Goal: Task Accomplishment & Management: Manage account settings

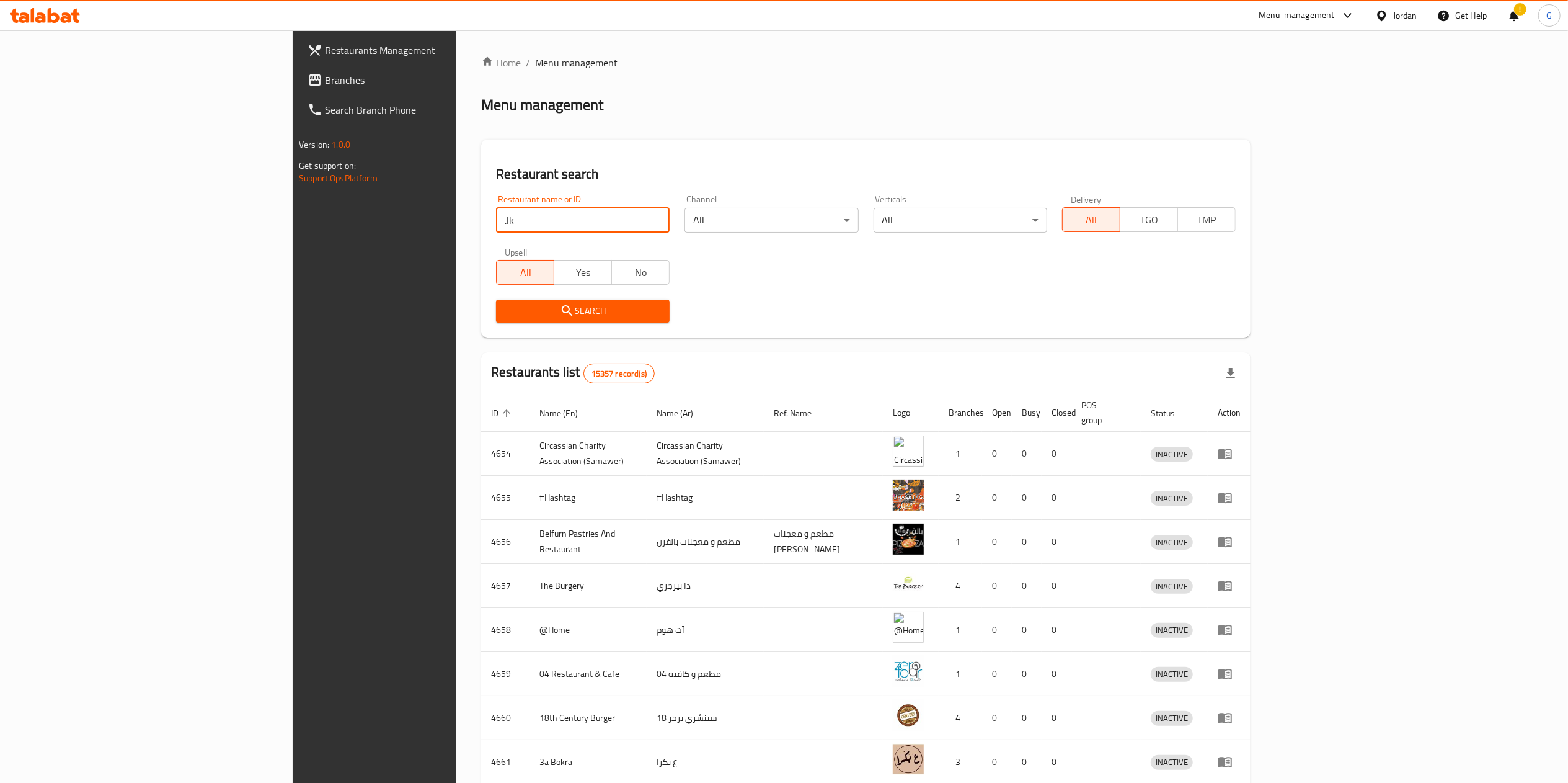
click at [496, 221] on input ".lk" at bounding box center [582, 221] width 173 height 25
click button "Search" at bounding box center [582, 311] width 173 height 23
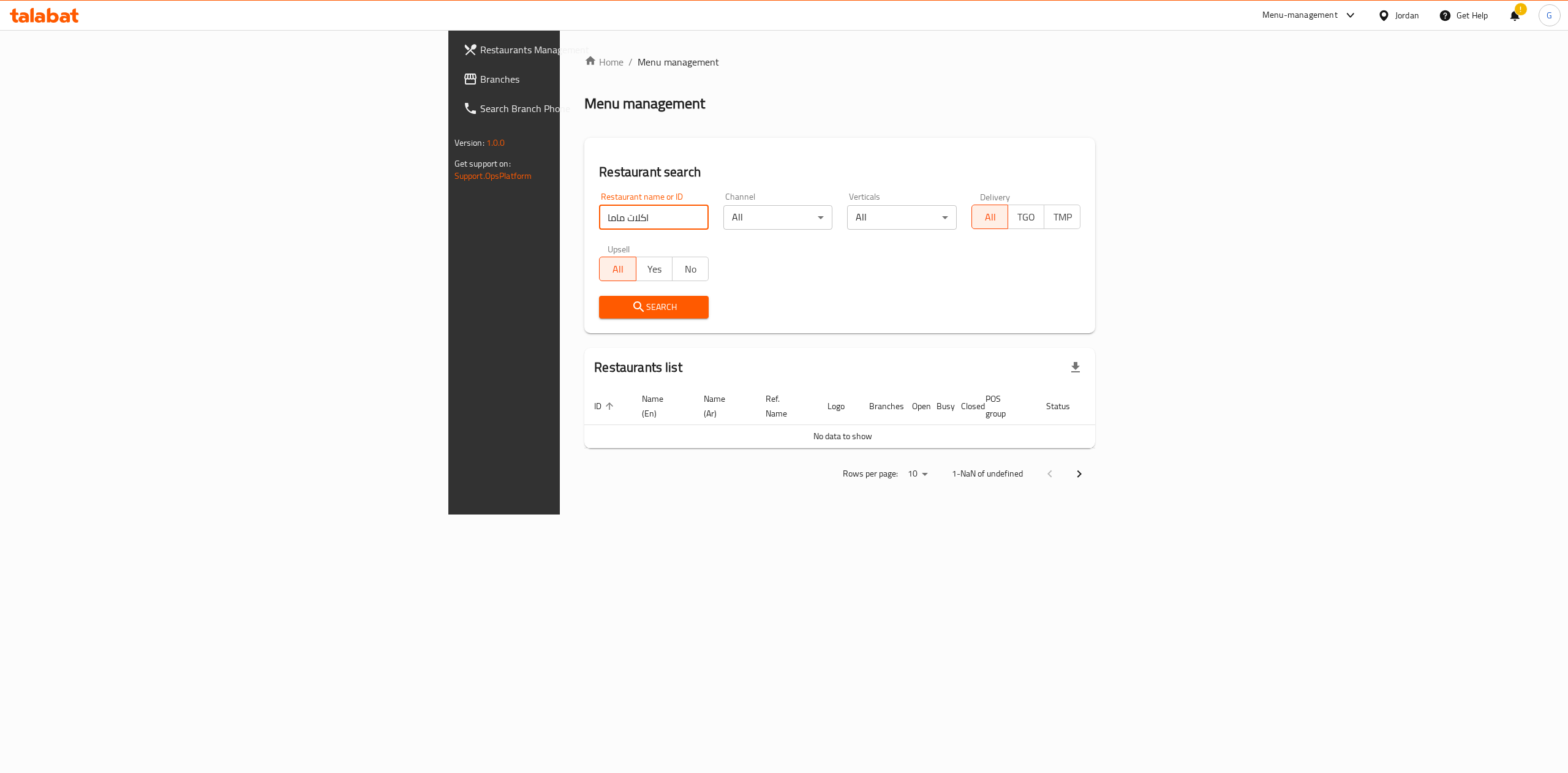
type input "اكلات ماما"
click button "Search" at bounding box center [653, 307] width 109 height 23
click at [480, 78] on span "Branches" at bounding box center [590, 78] width 221 height 14
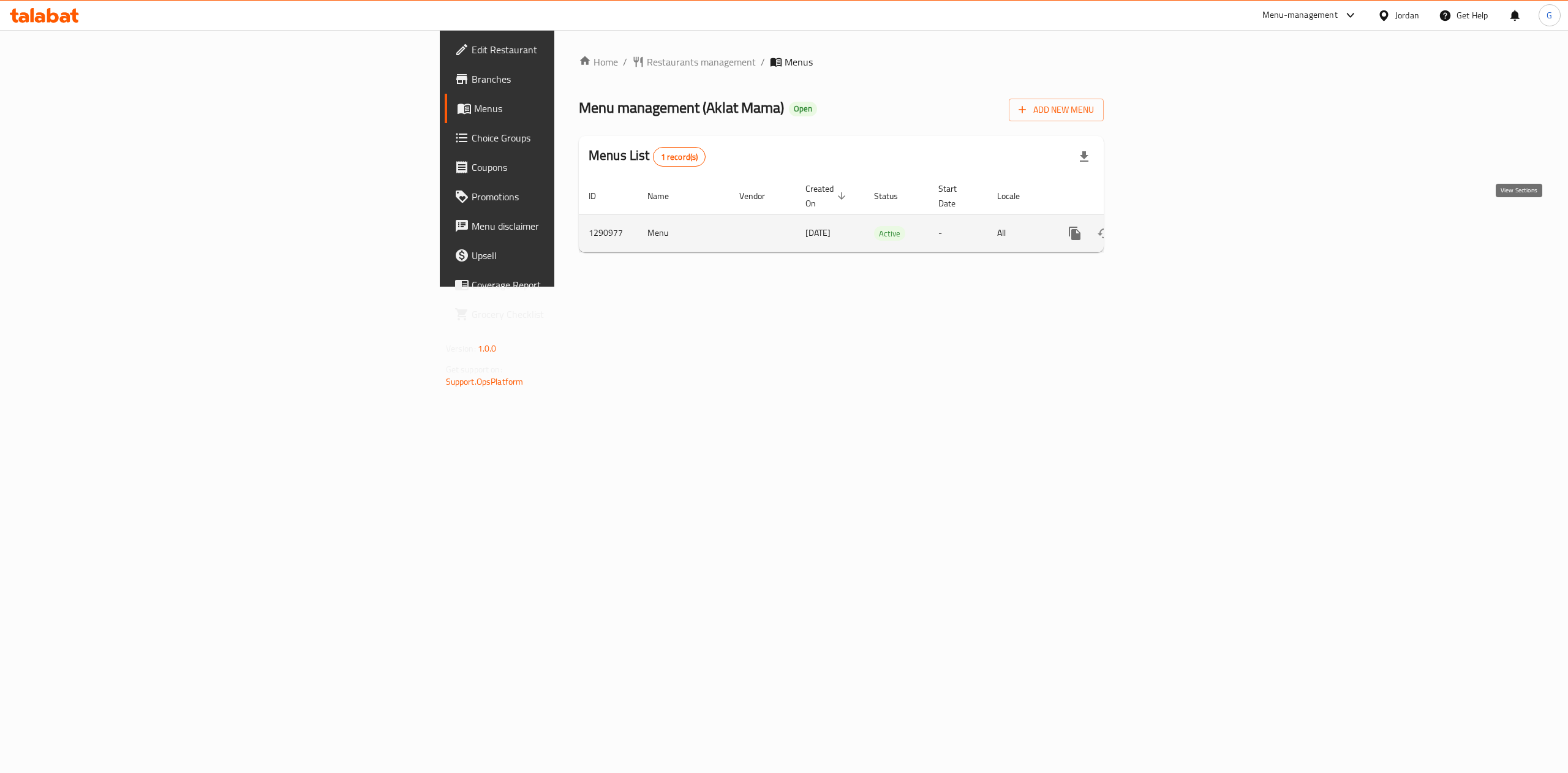
click at [1171, 226] on icon "enhanced table" at bounding box center [1162, 233] width 14 height 14
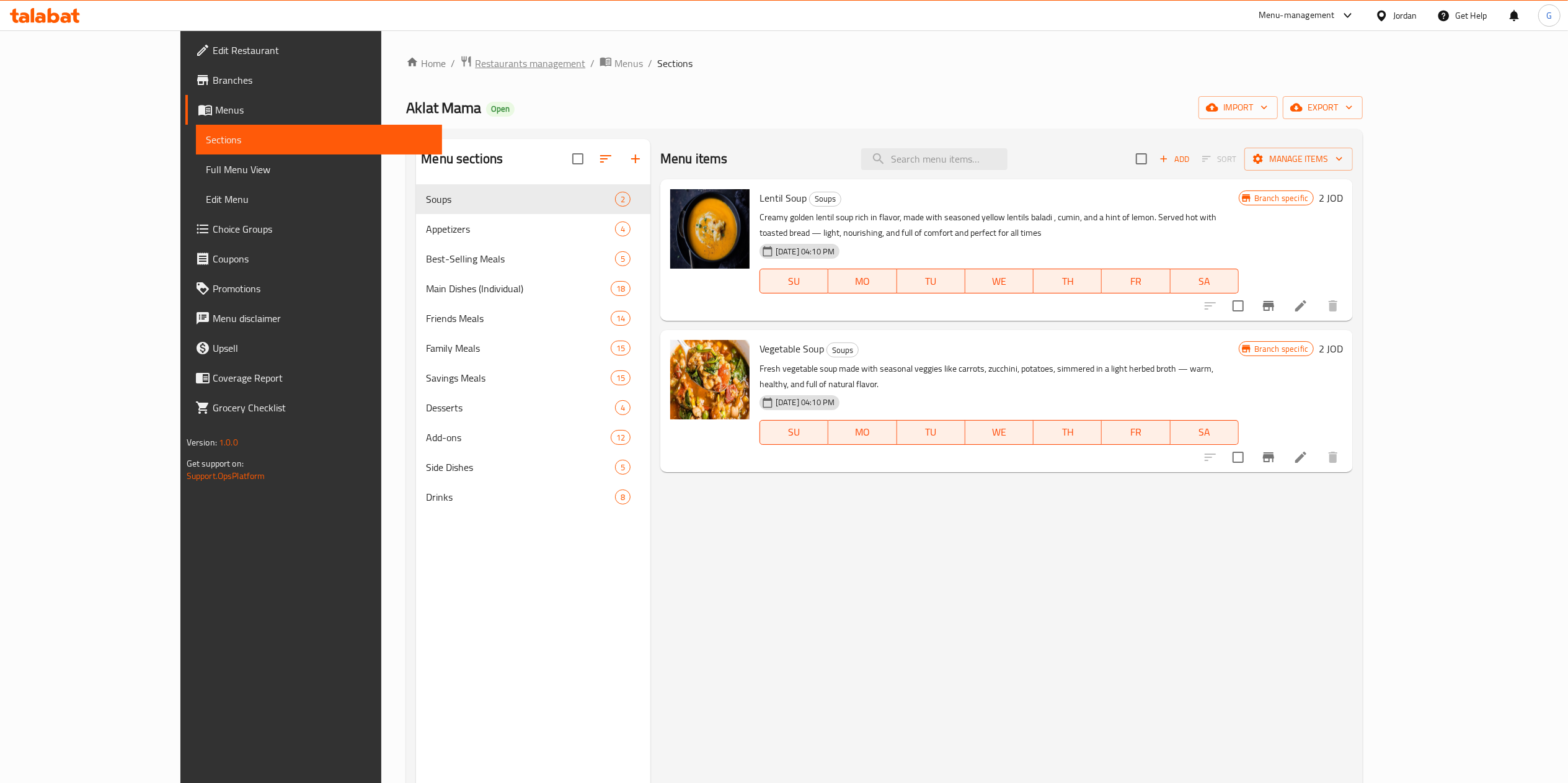
click at [475, 62] on span "Restaurants management" at bounding box center [529, 63] width 111 height 14
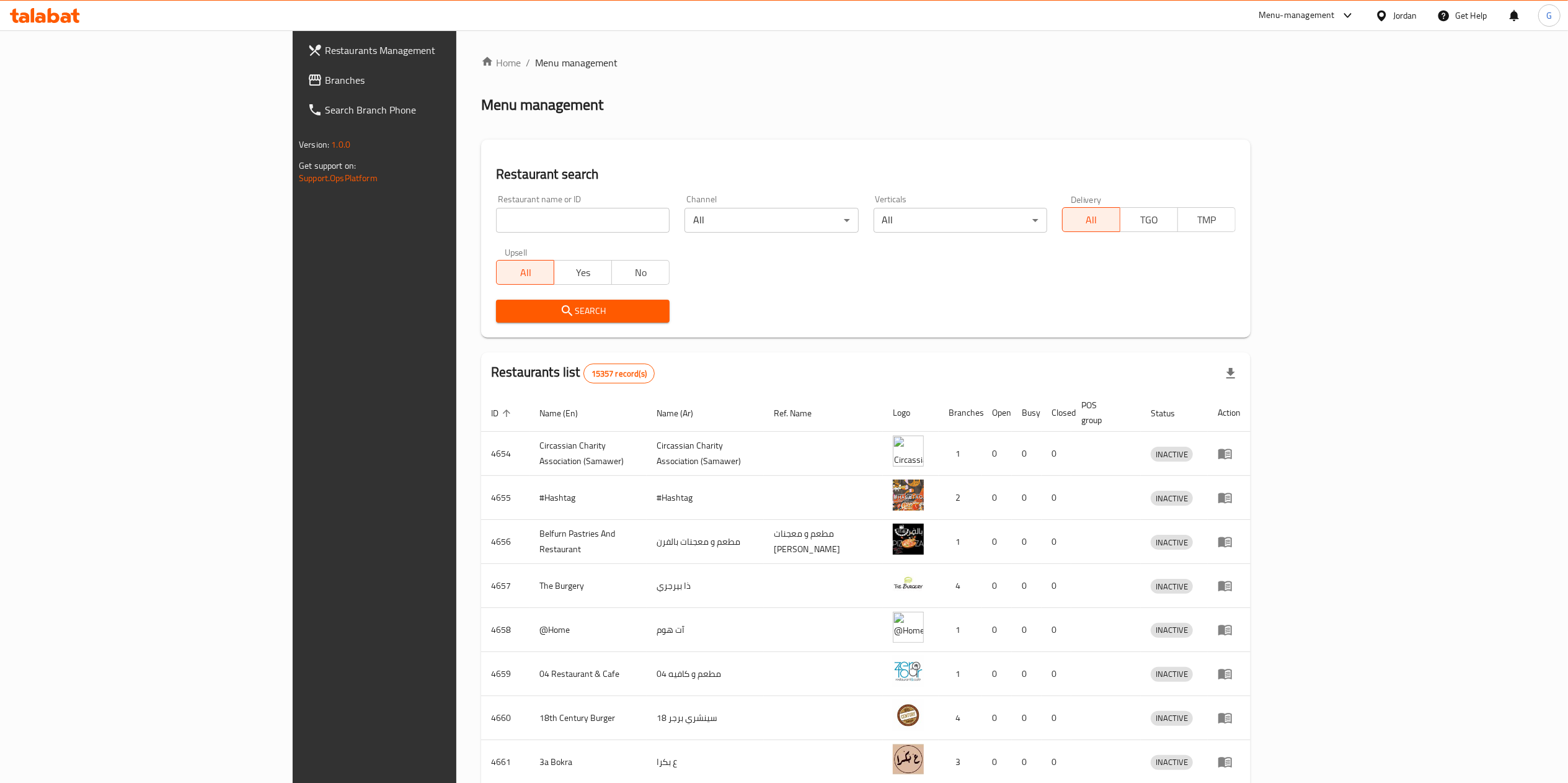
click at [496, 215] on input "search" at bounding box center [582, 221] width 173 height 25
click button "Search" at bounding box center [582, 311] width 173 height 23
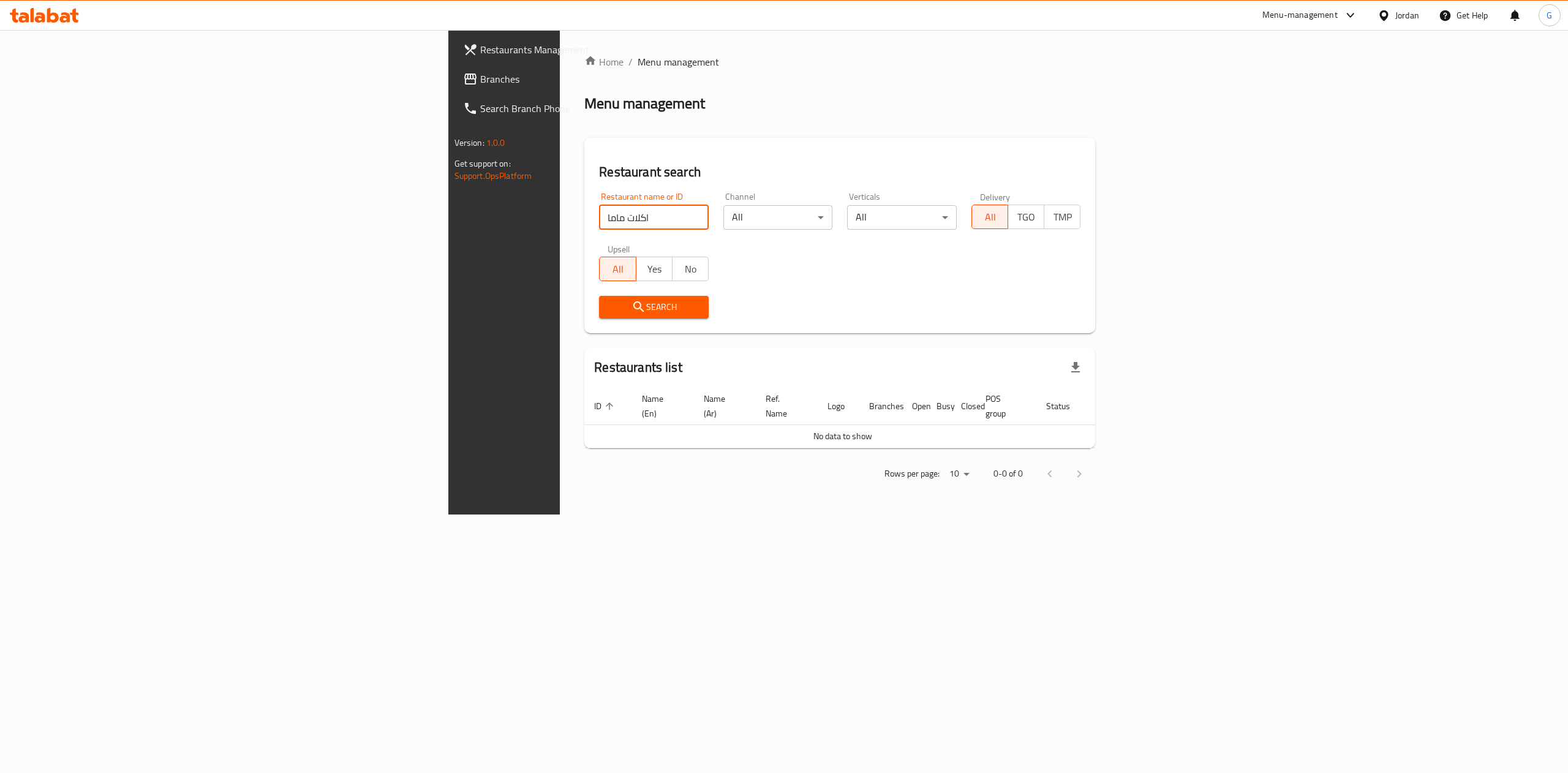
type input "اكلات ماما"
click button "Search" at bounding box center [653, 307] width 109 height 23
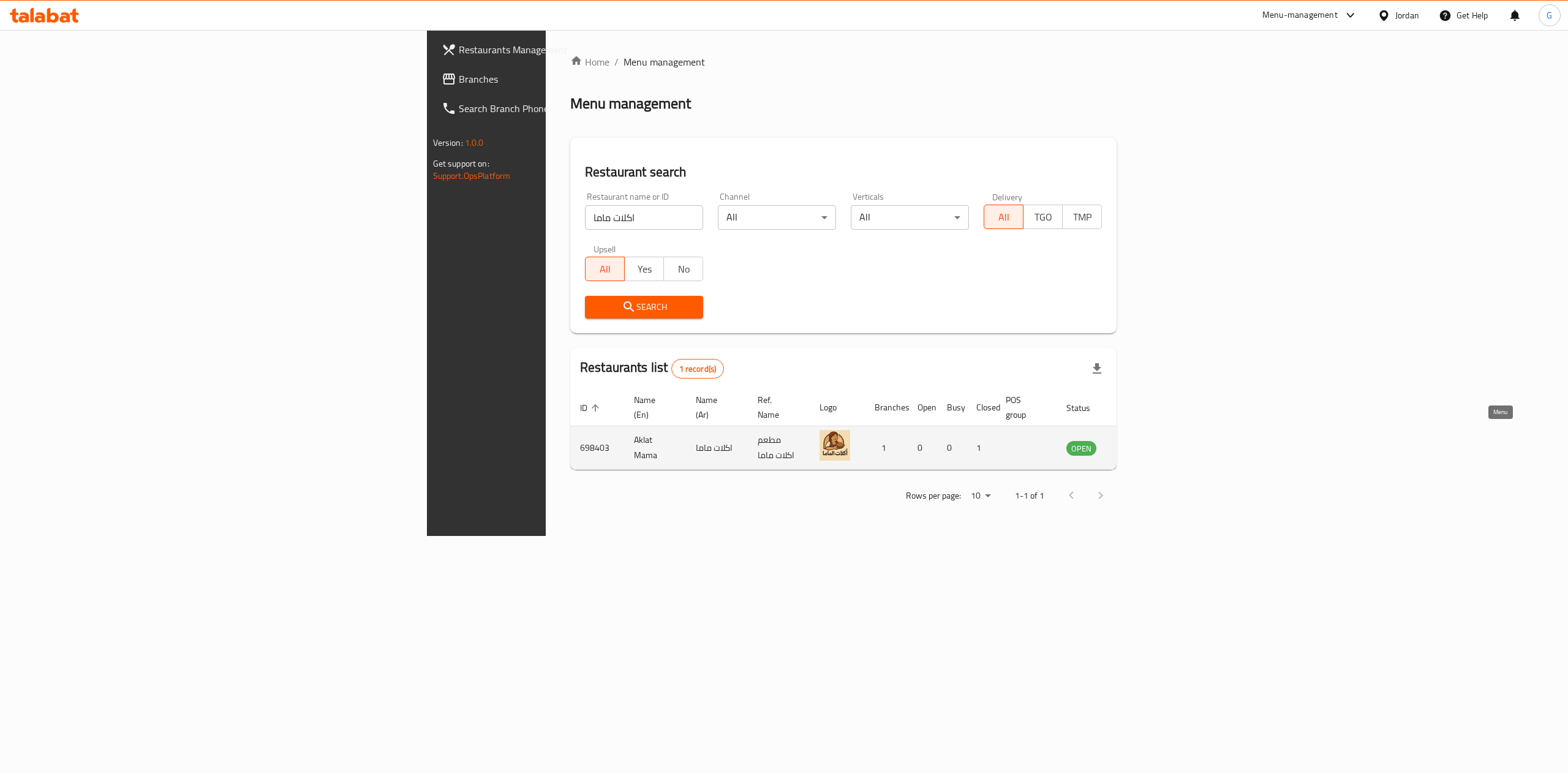
click at [1153, 441] on link "enhanced table" at bounding box center [1142, 447] width 23 height 14
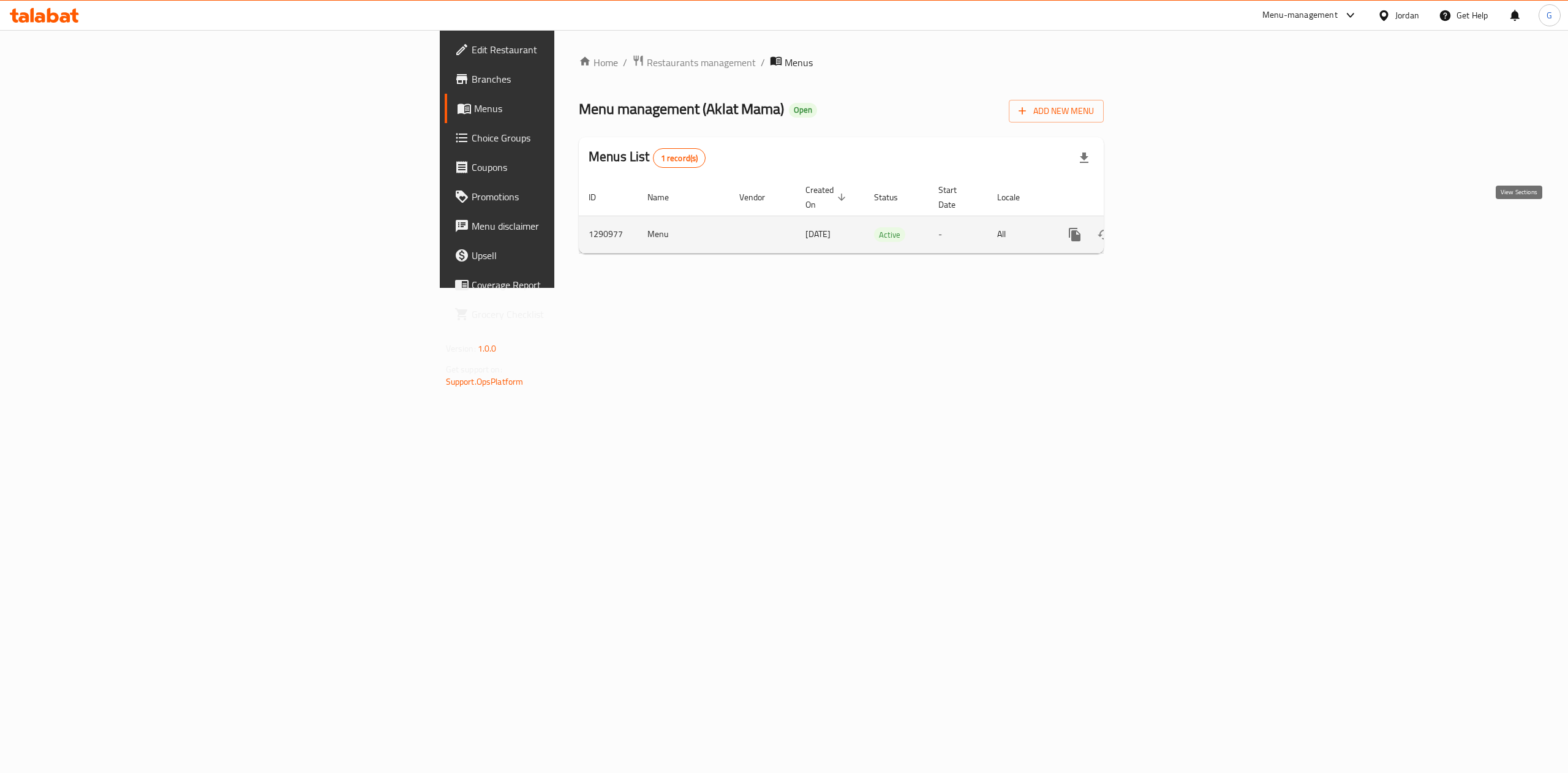
click at [1169, 229] on icon "enhanced table" at bounding box center [1163, 235] width 11 height 11
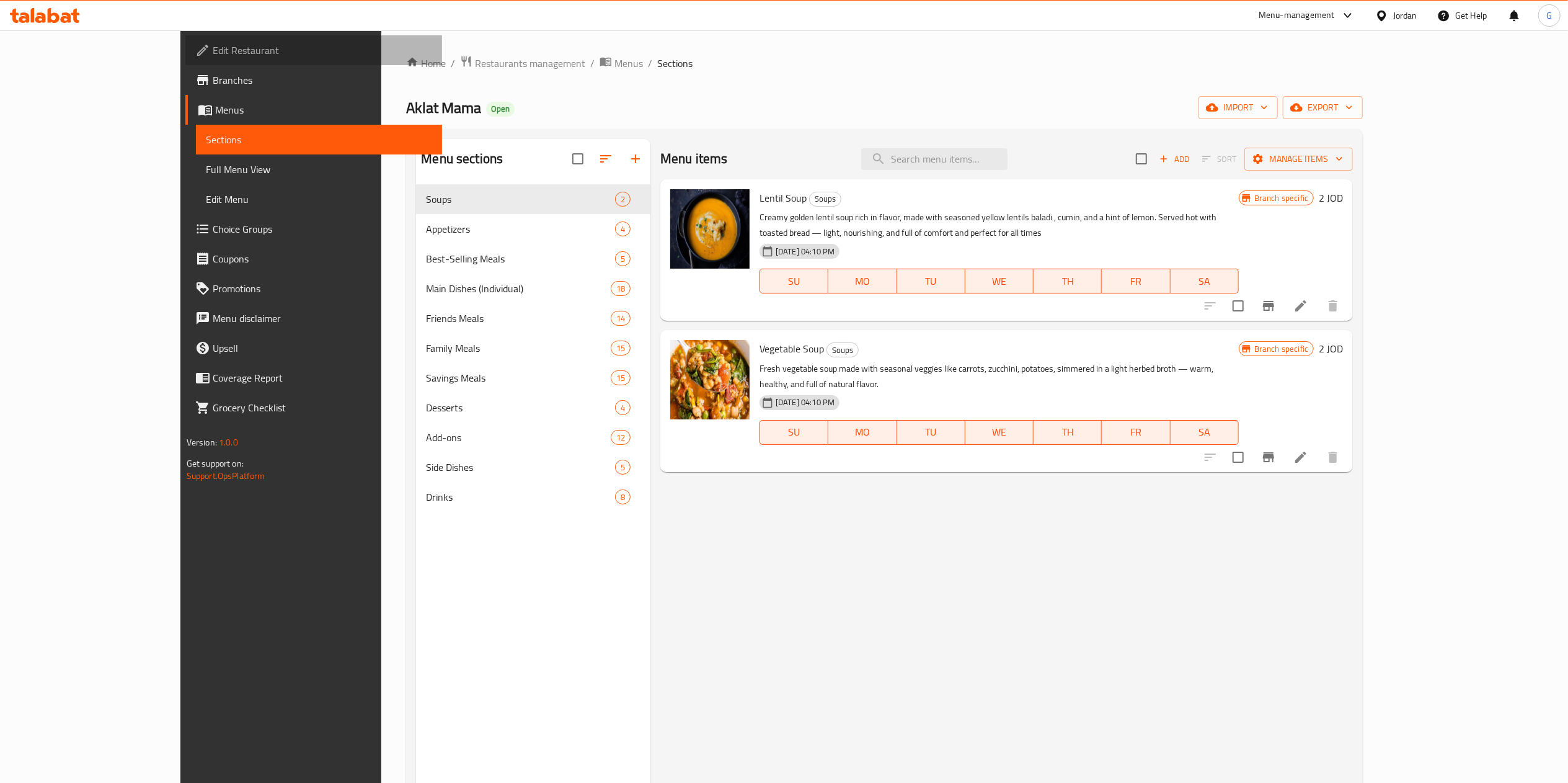
click at [213, 47] on span "Edit Restaurant" at bounding box center [322, 49] width 219 height 14
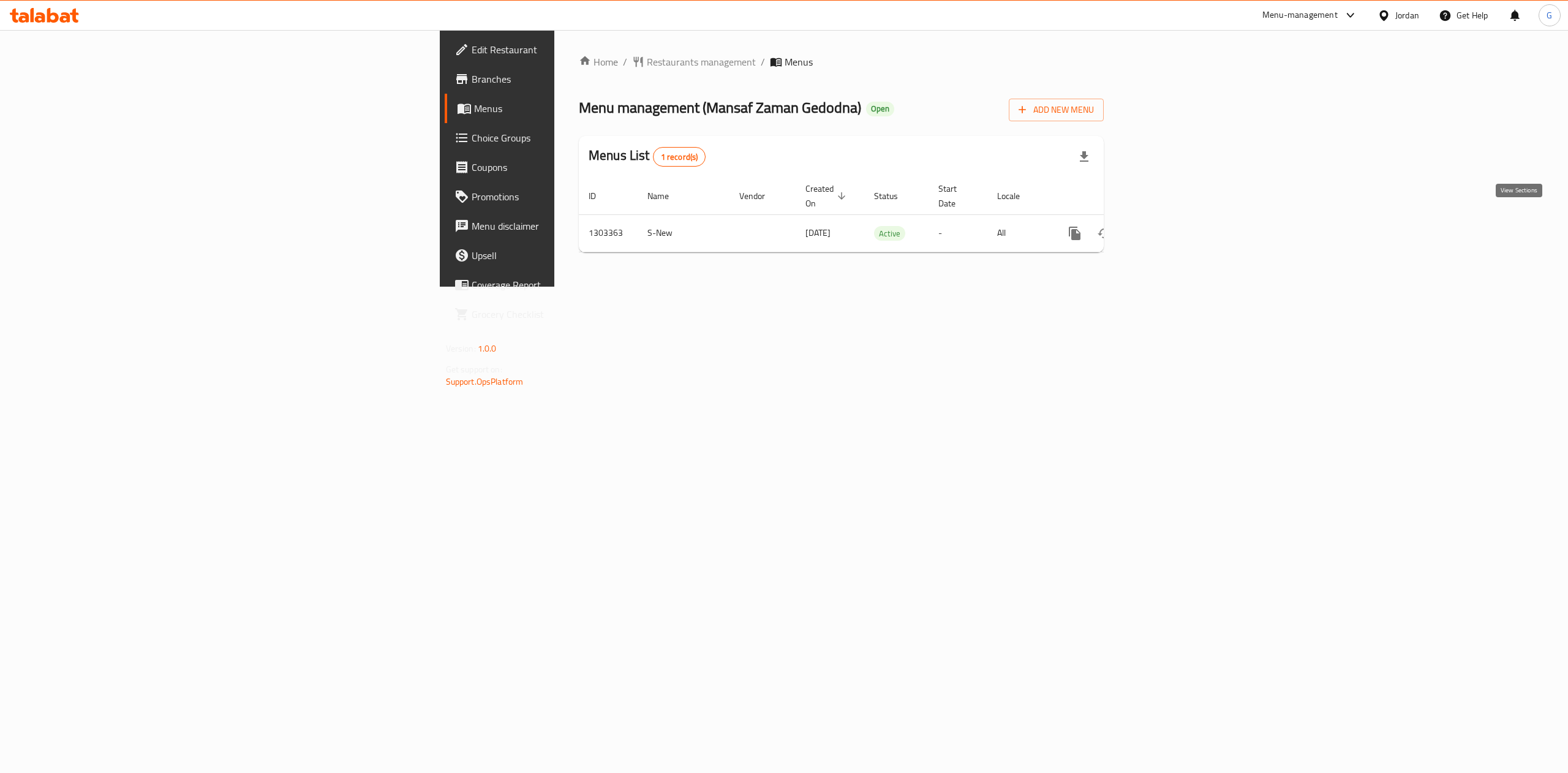
click at [1177, 224] on link "enhanced table" at bounding box center [1163, 233] width 29 height 29
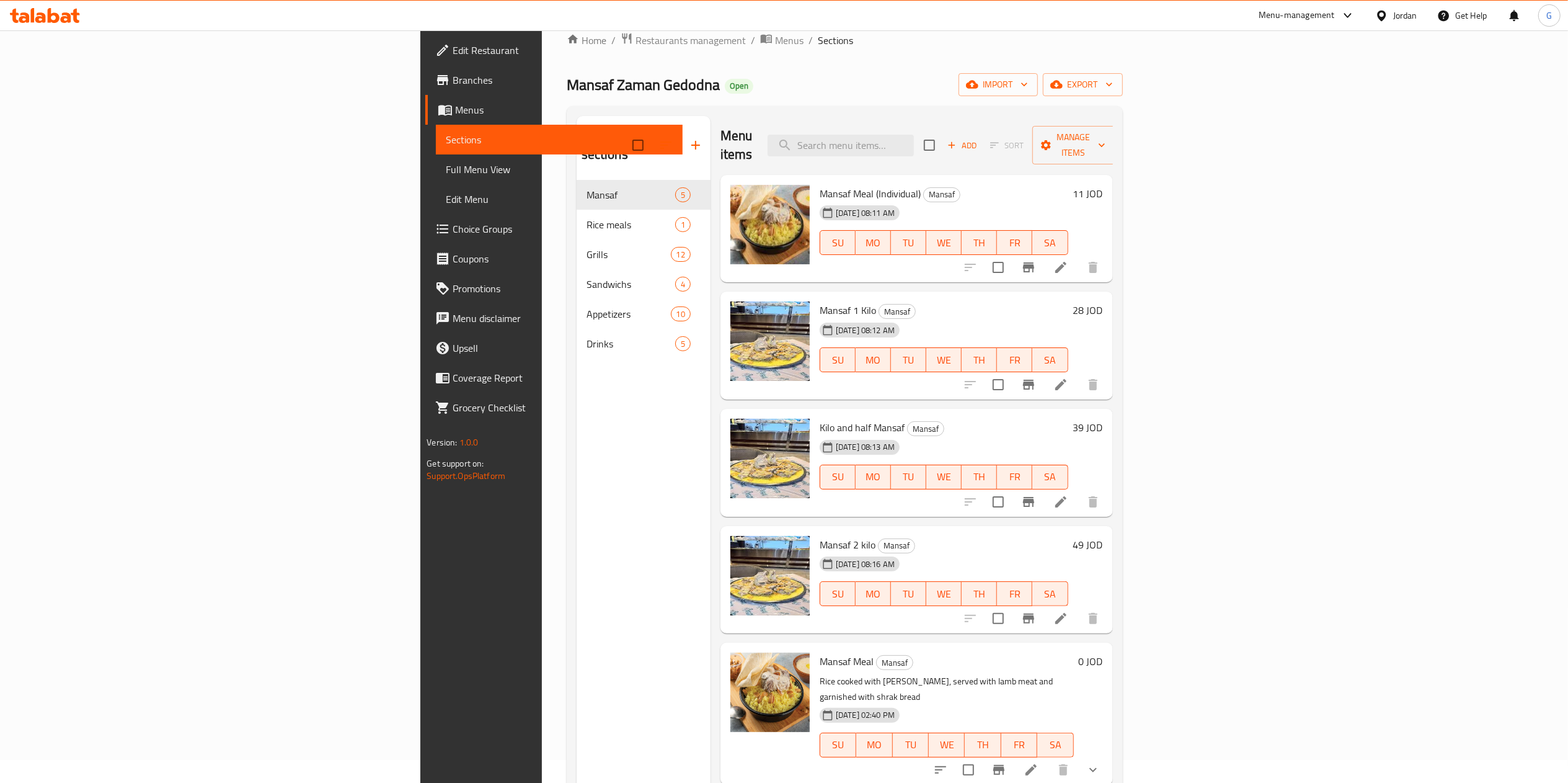
scroll to position [22, 0]
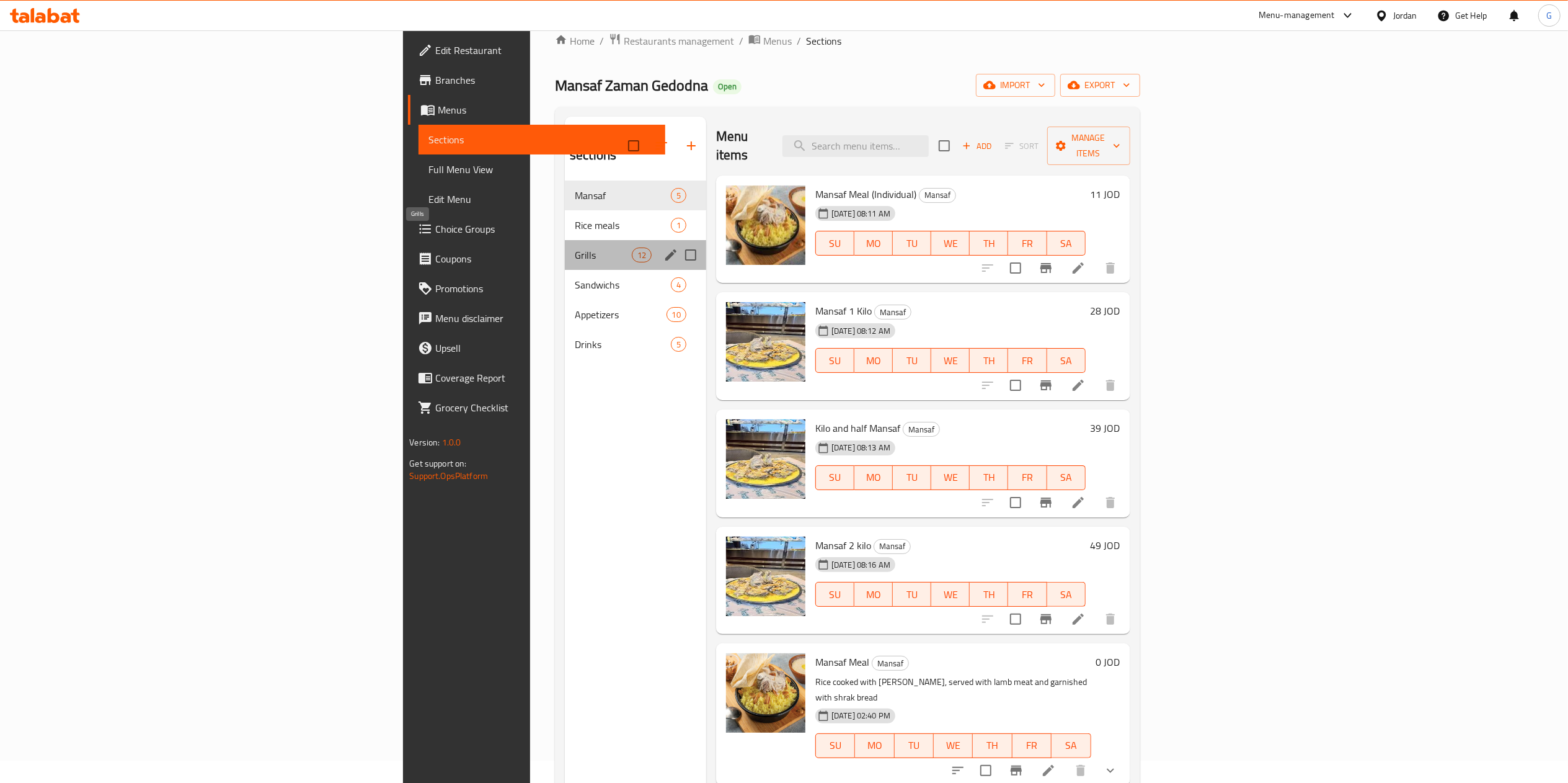
click at [575, 248] on span "Grills" at bounding box center [603, 254] width 57 height 14
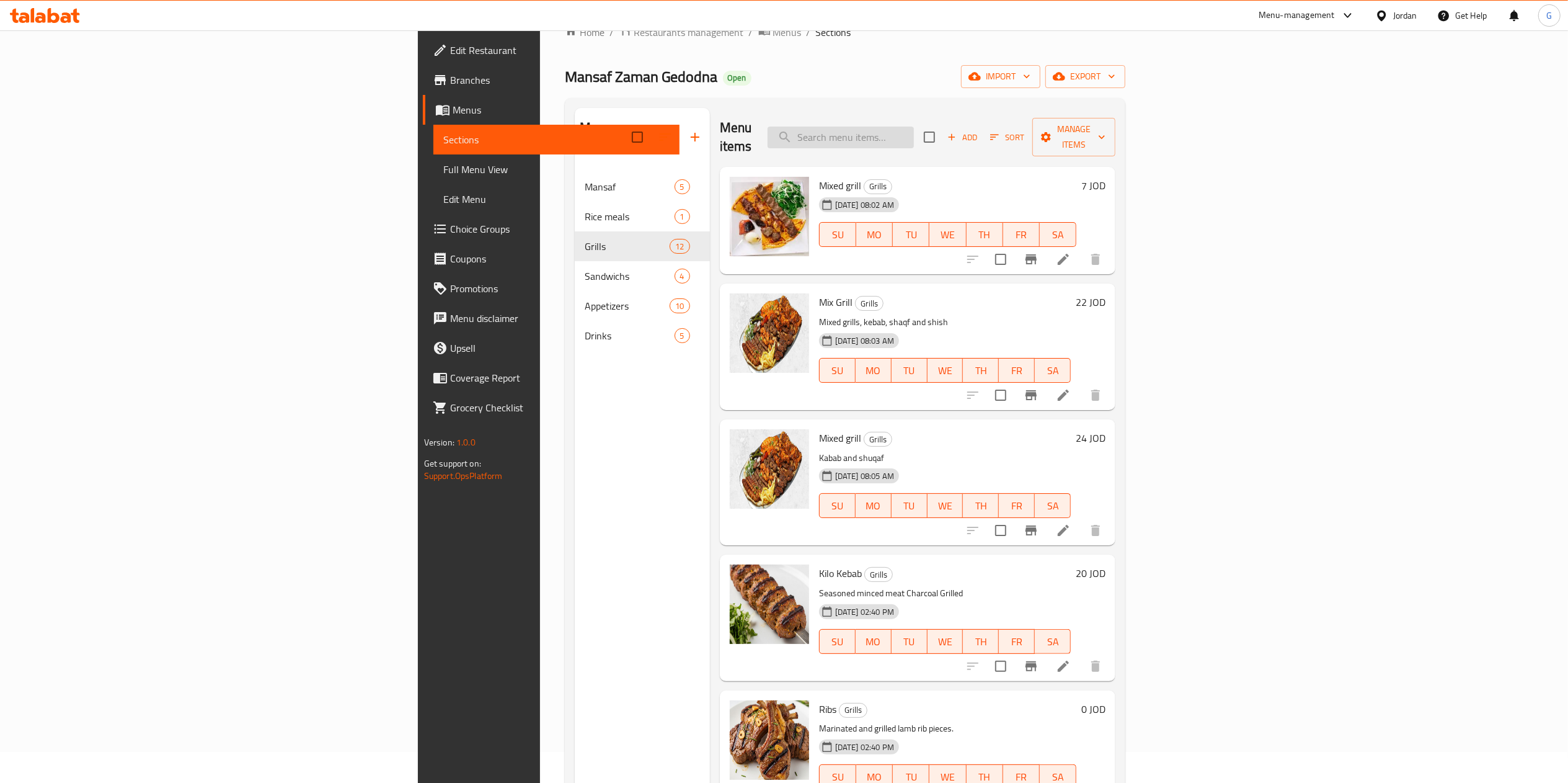
click at [913, 126] on input "search" at bounding box center [840, 137] width 146 height 22
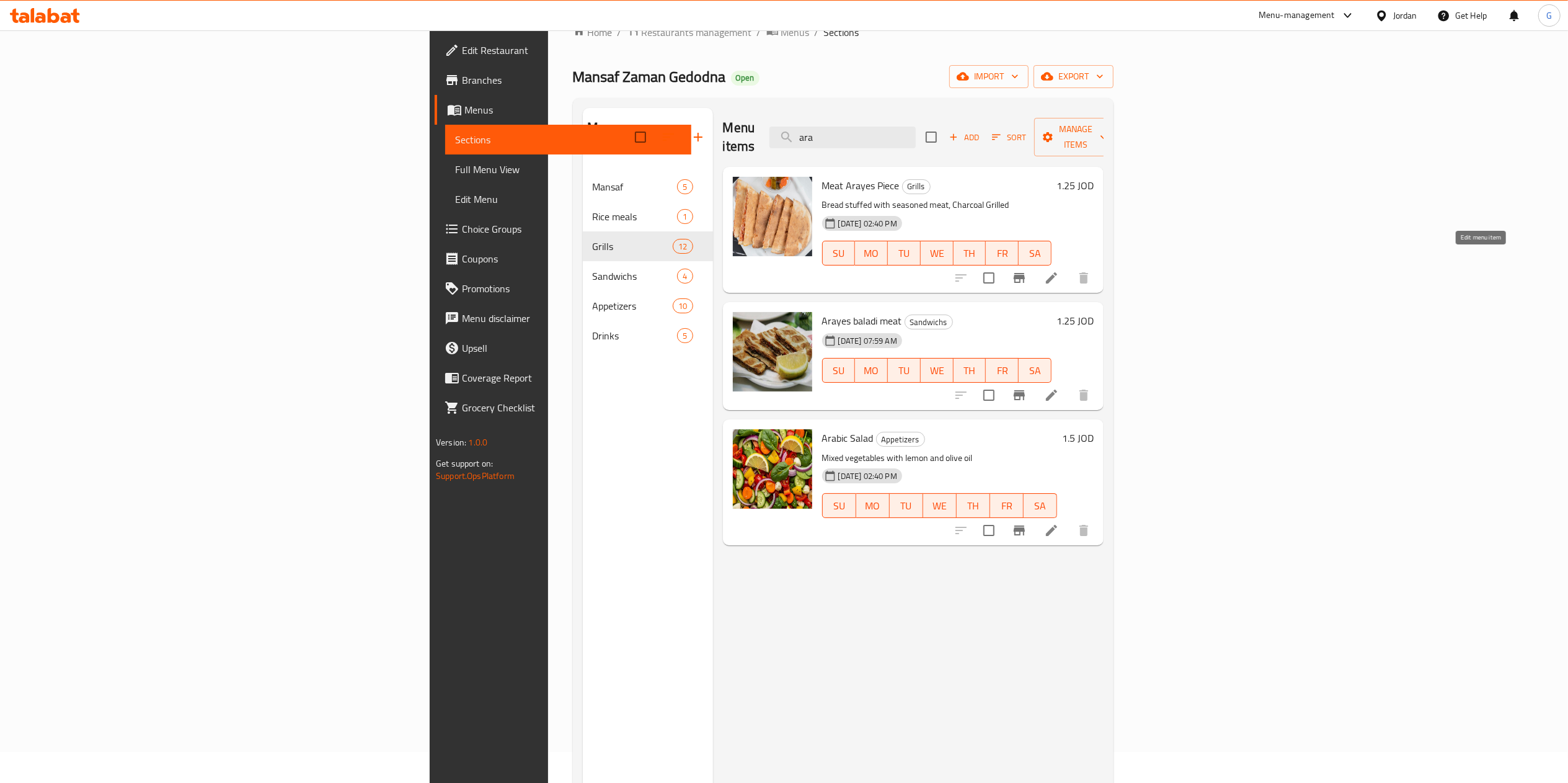
type input "ara"
click at [1059, 271] on icon at bounding box center [1050, 277] width 14 height 14
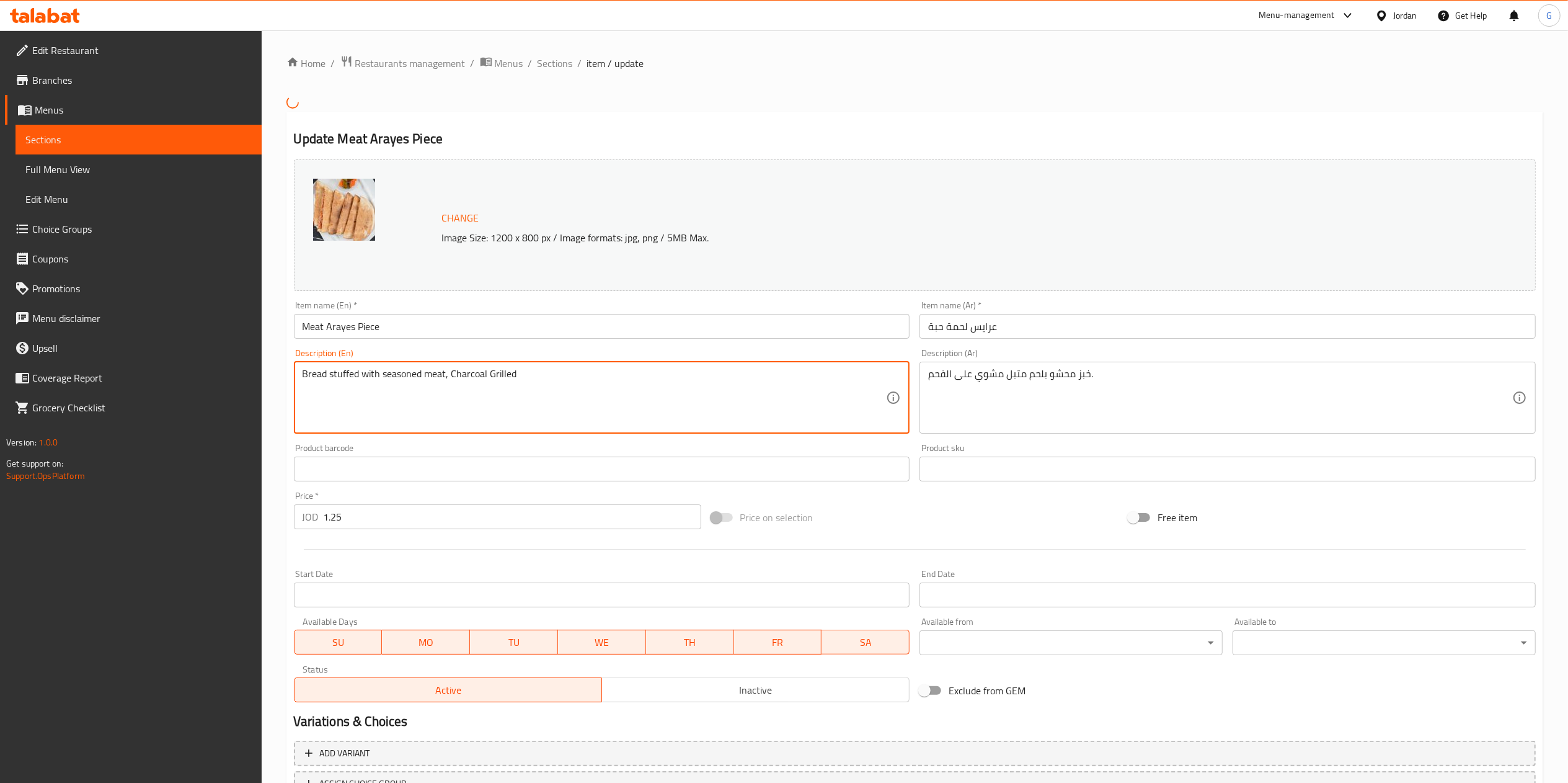
click at [784, 387] on textarea "Bread stuffed with seasoned meat, Charcoal Grilled" at bounding box center [594, 397] width 584 height 59
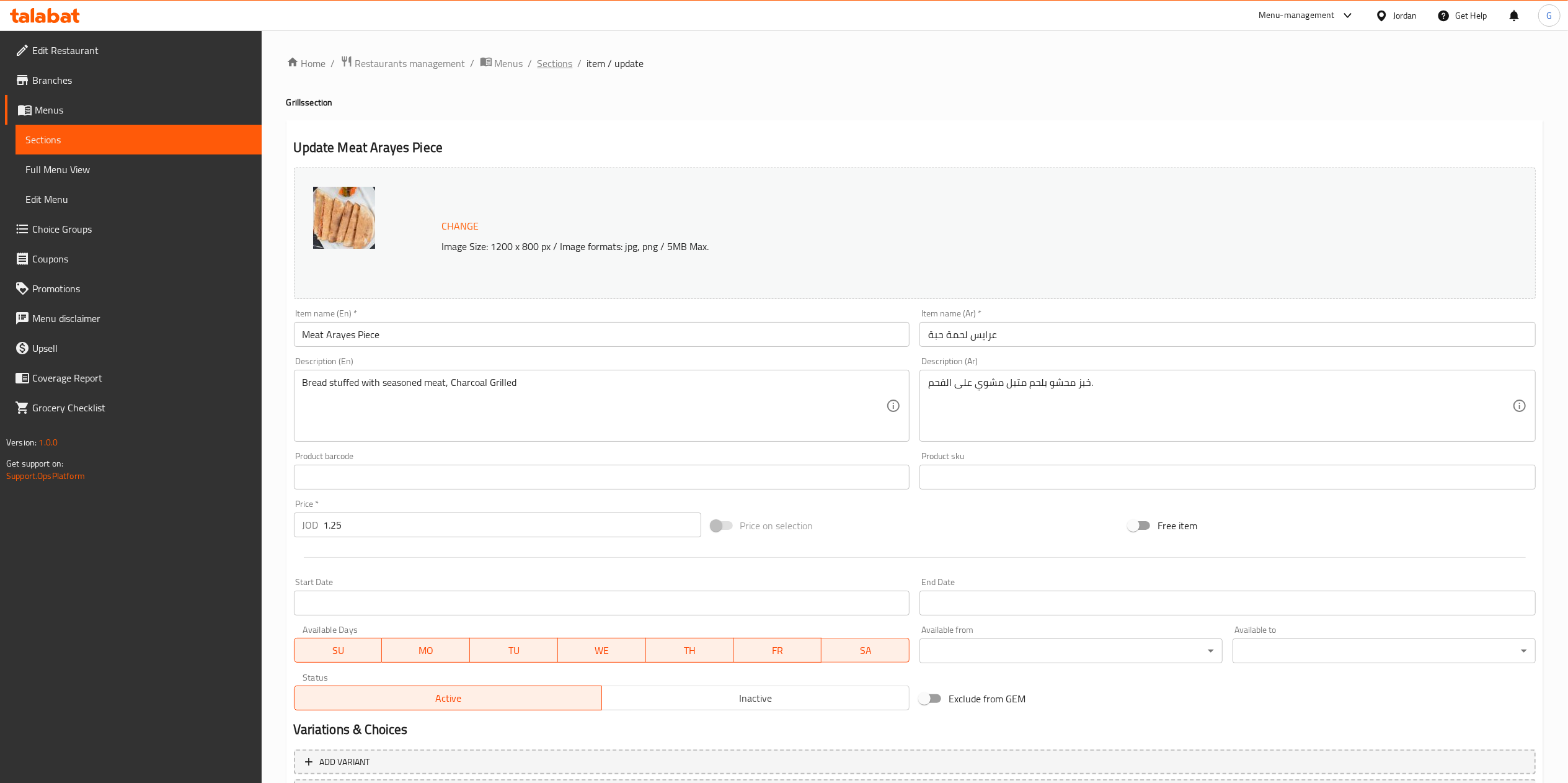
click at [553, 65] on span "Sections" at bounding box center [554, 63] width 36 height 14
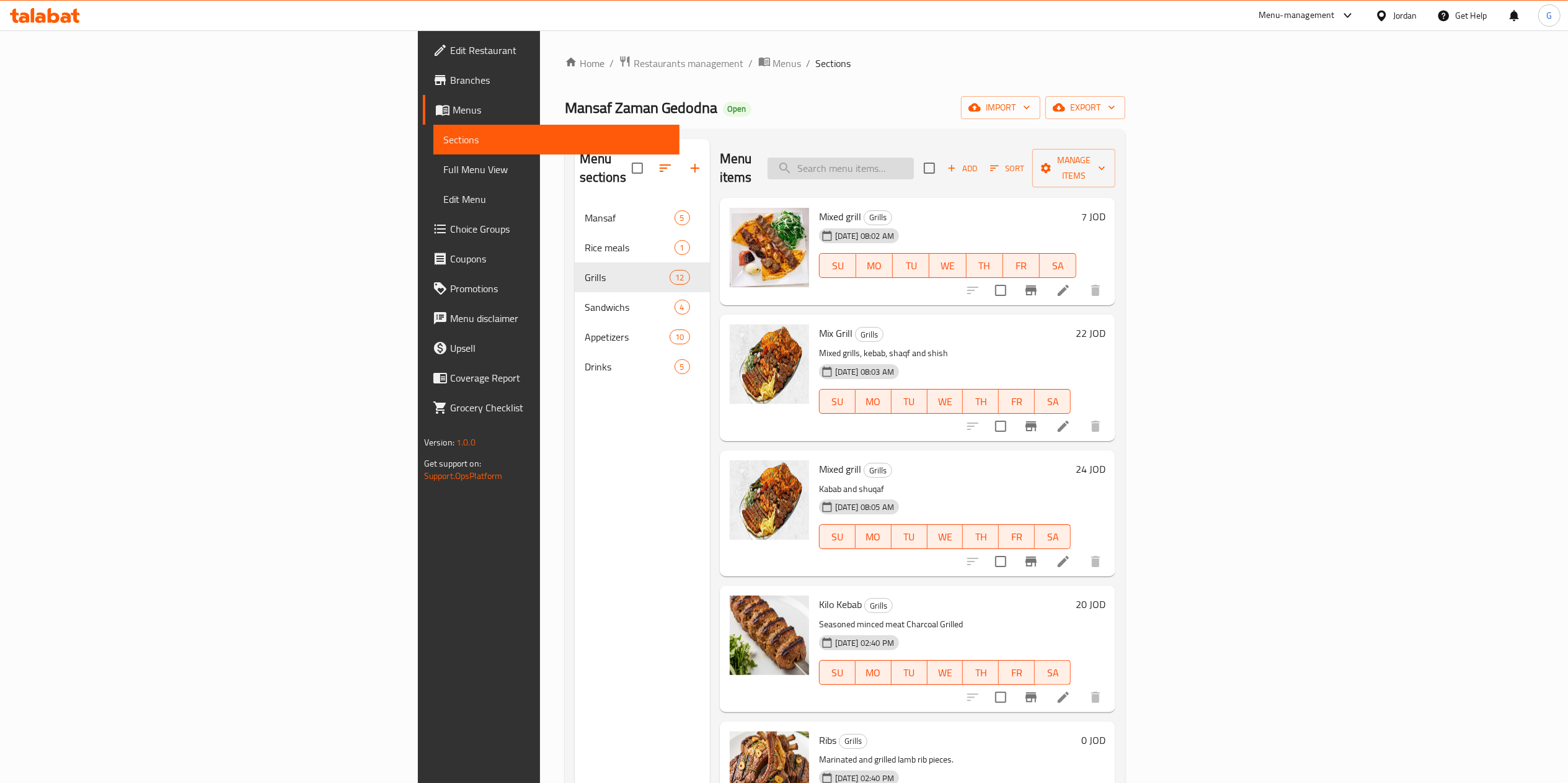
click at [913, 158] on input "search" at bounding box center [840, 169] width 146 height 22
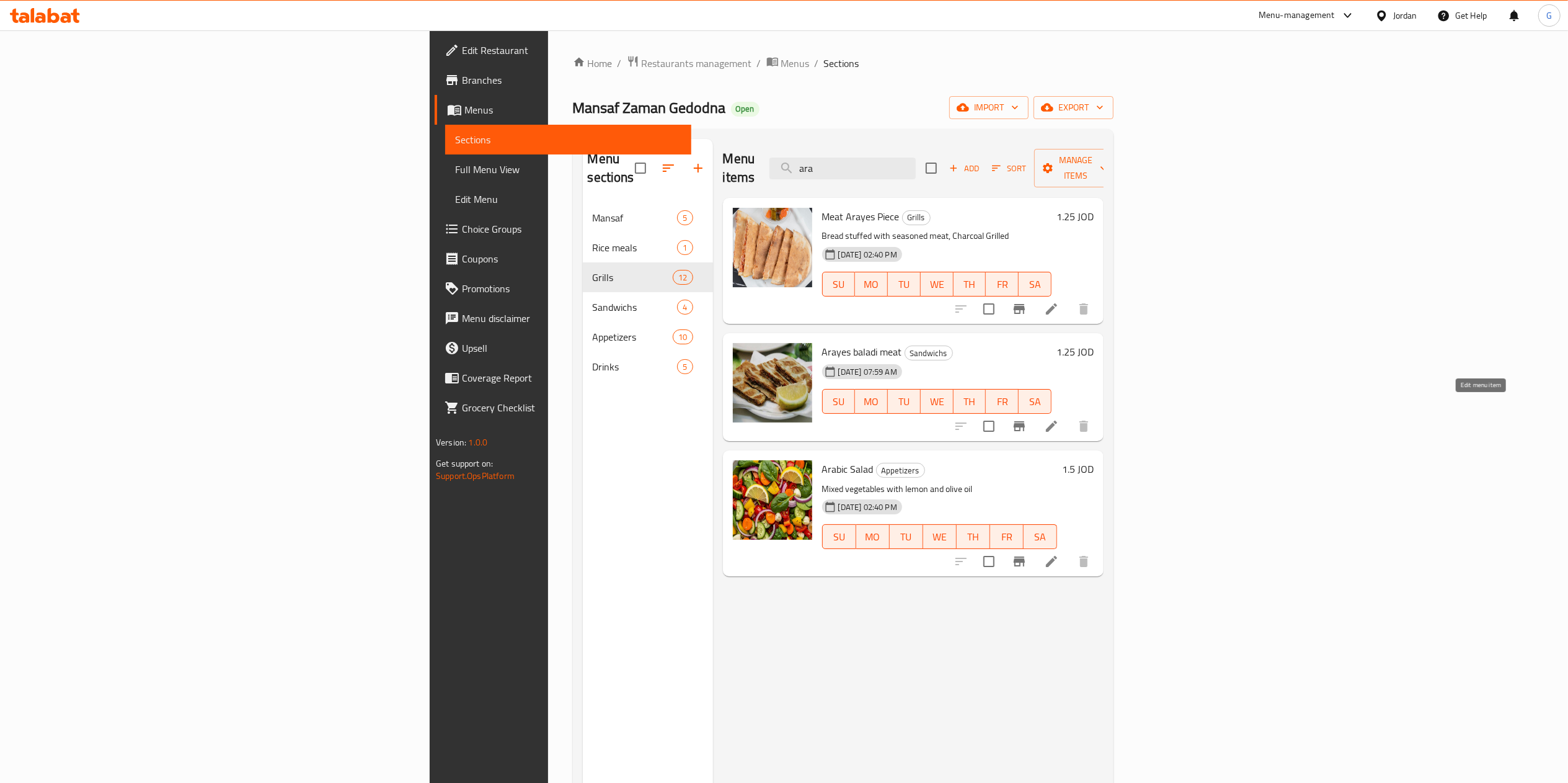
type input "ara"
click at [1059, 419] on icon at bounding box center [1050, 426] width 14 height 14
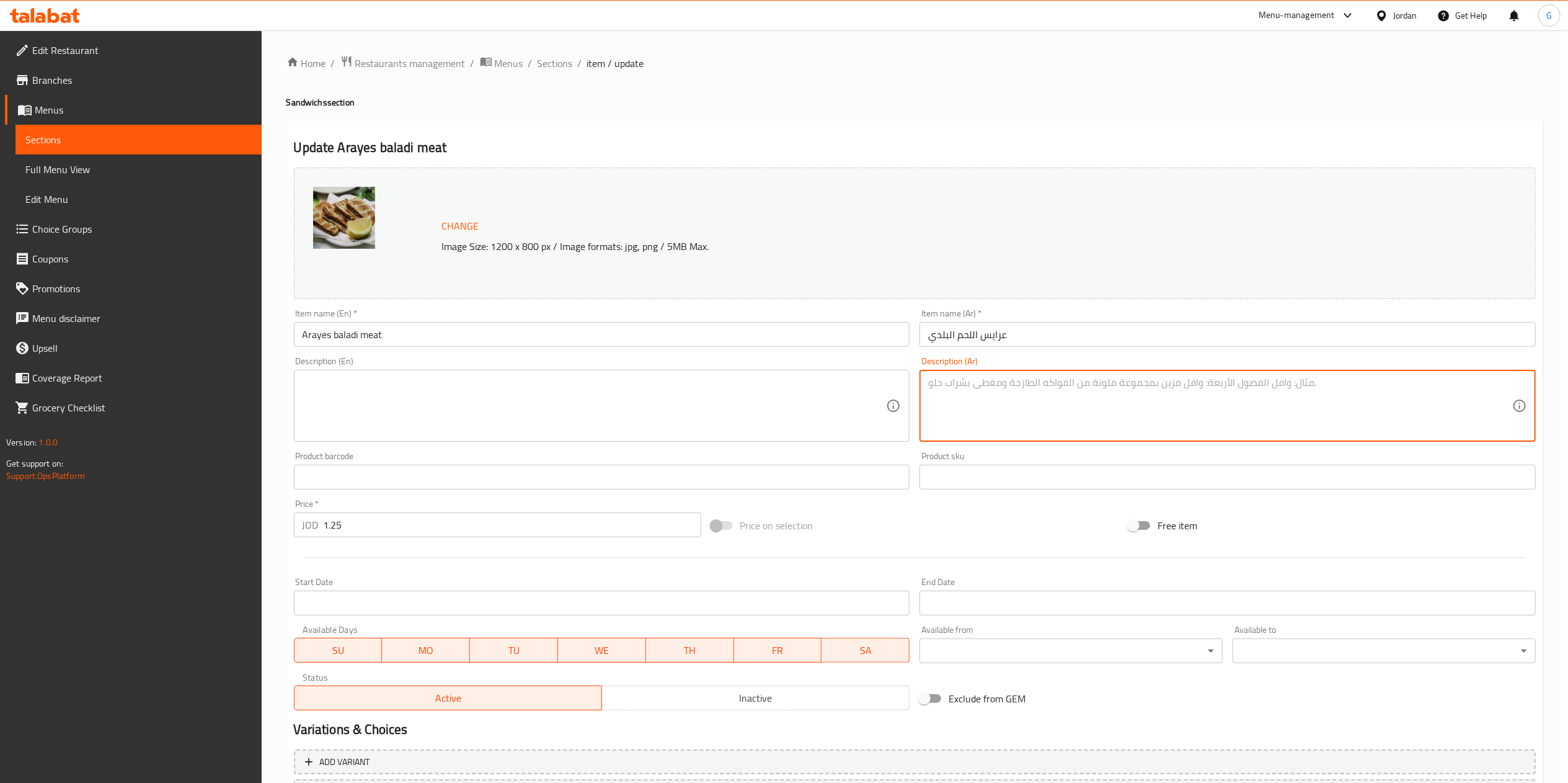
click at [995, 381] on textarea at bounding box center [1220, 405] width 584 height 59
paste textarea "خبز محشو بلحم متبل مشوي على الفحم."
type textarea "خبز محشو بلحم متبل مشوي على الفحم."
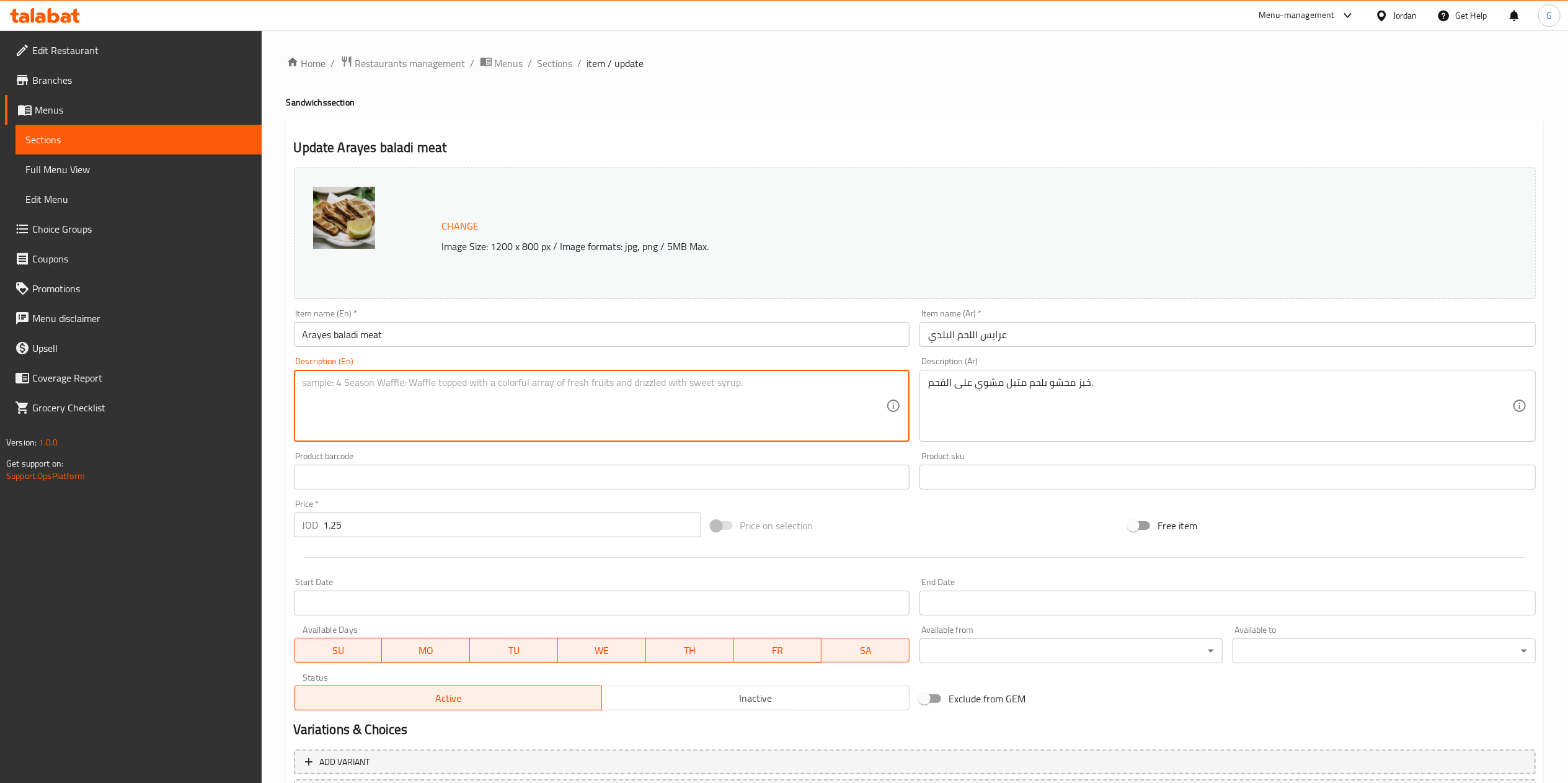
click at [724, 402] on textarea at bounding box center [594, 405] width 584 height 59
paste textarea "Bread stuffed with seasoned meat, Charcoal Grilled"
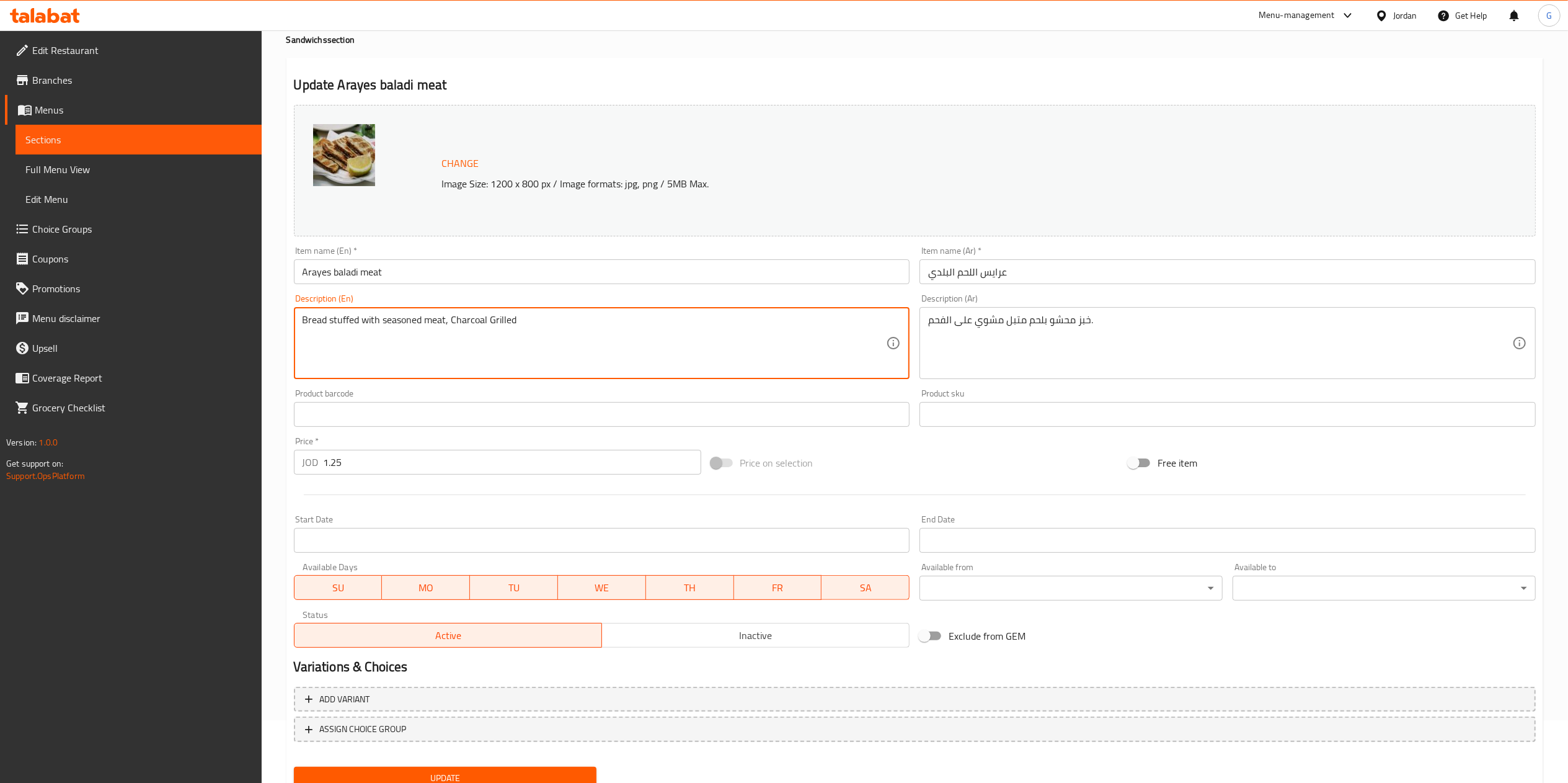
scroll to position [111, 0]
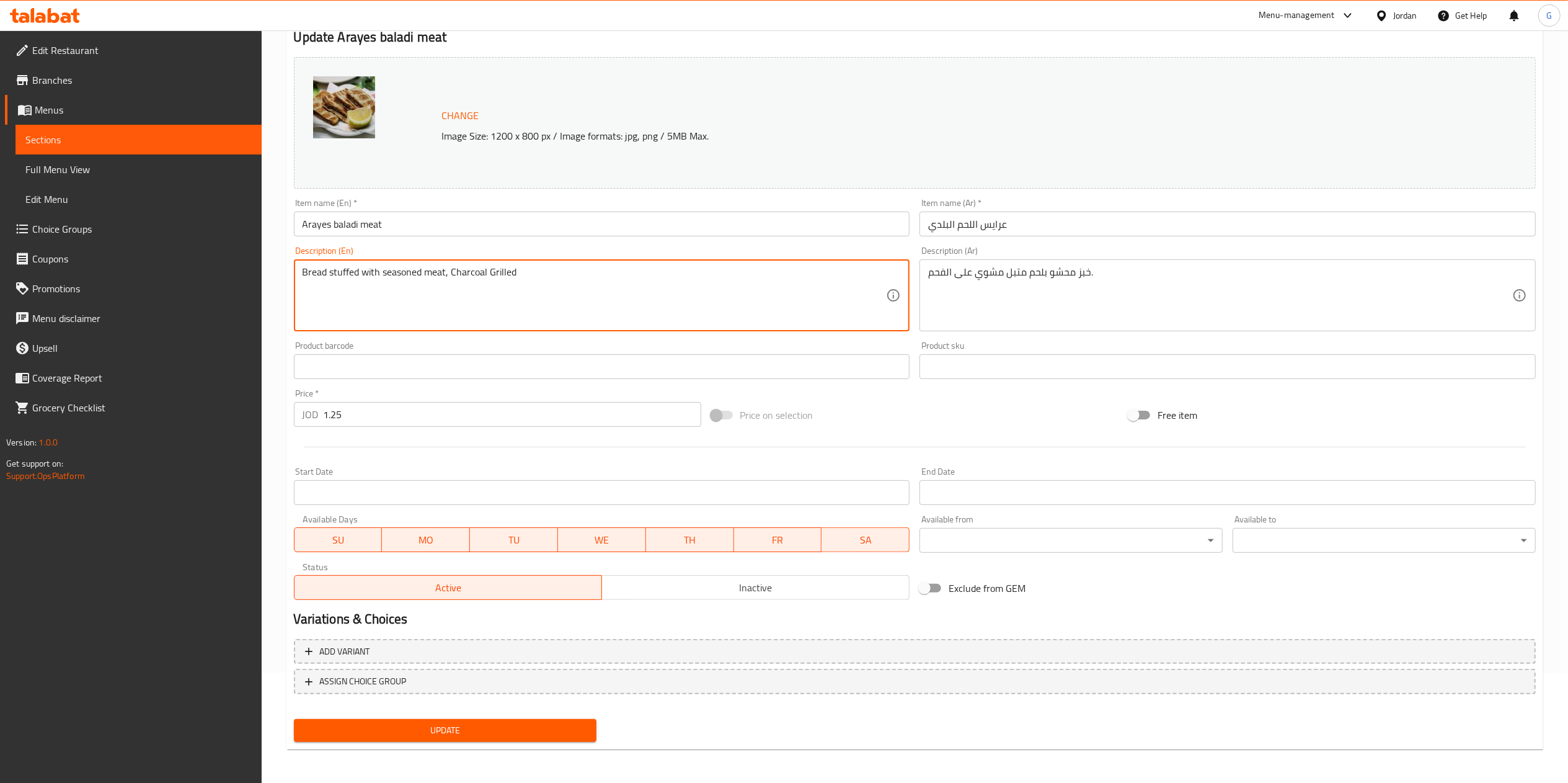
type textarea "Bread stuffed with seasoned meat, Charcoal Grilled"
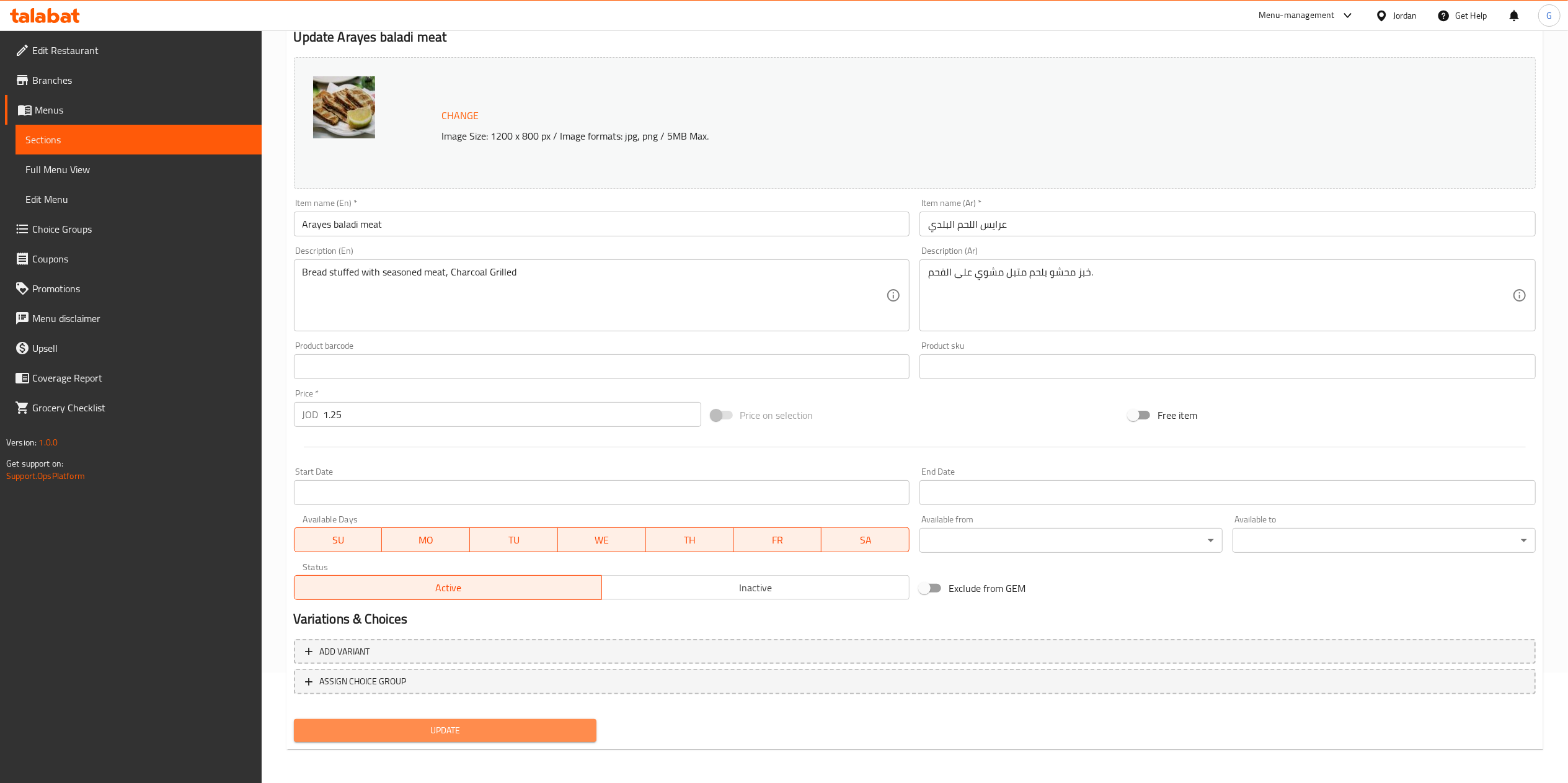
click at [504, 726] on span "Update" at bounding box center [446, 730] width 283 height 15
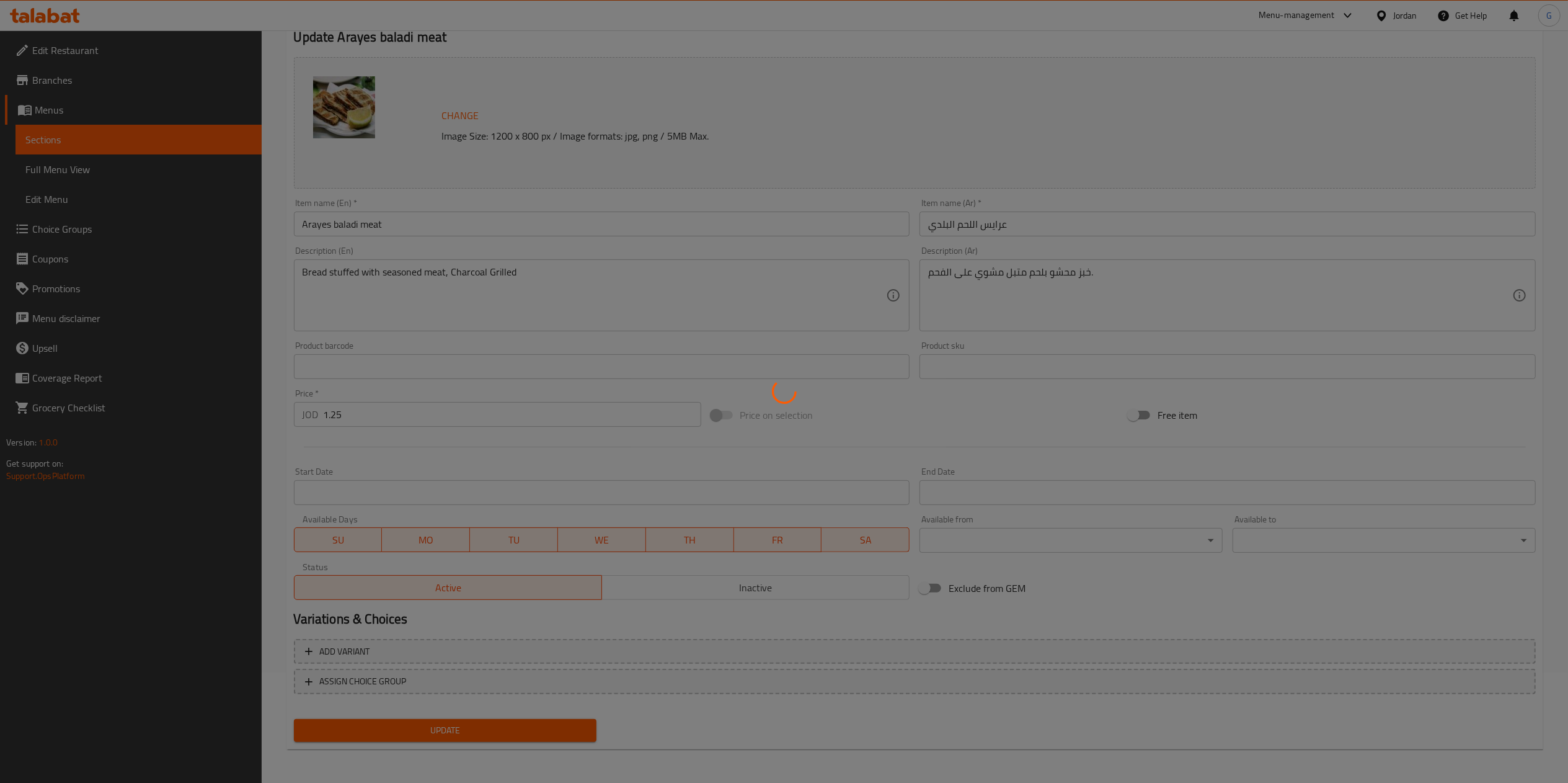
scroll to position [0, 0]
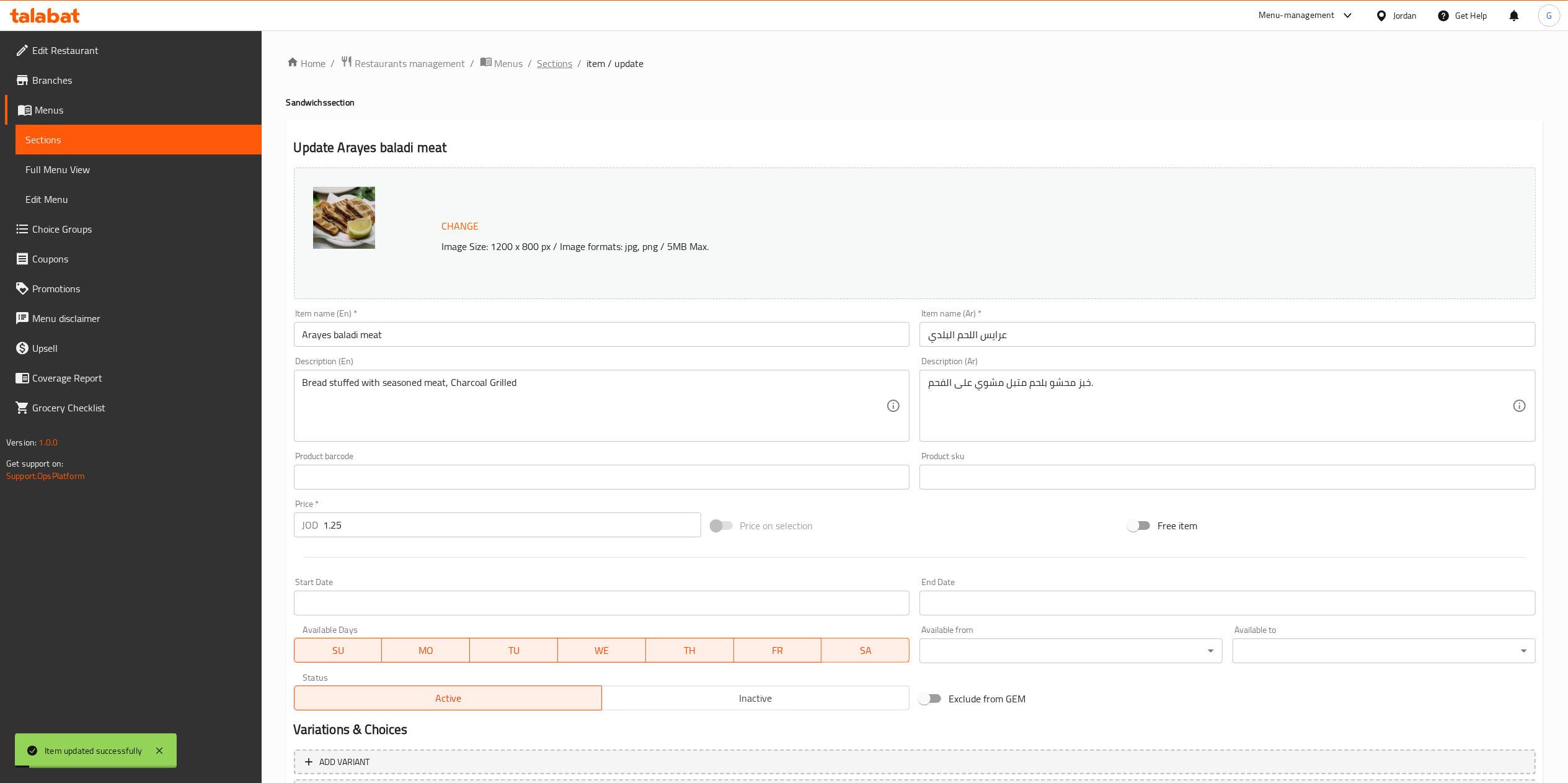
click at [556, 68] on span "Sections" at bounding box center [554, 63] width 36 height 14
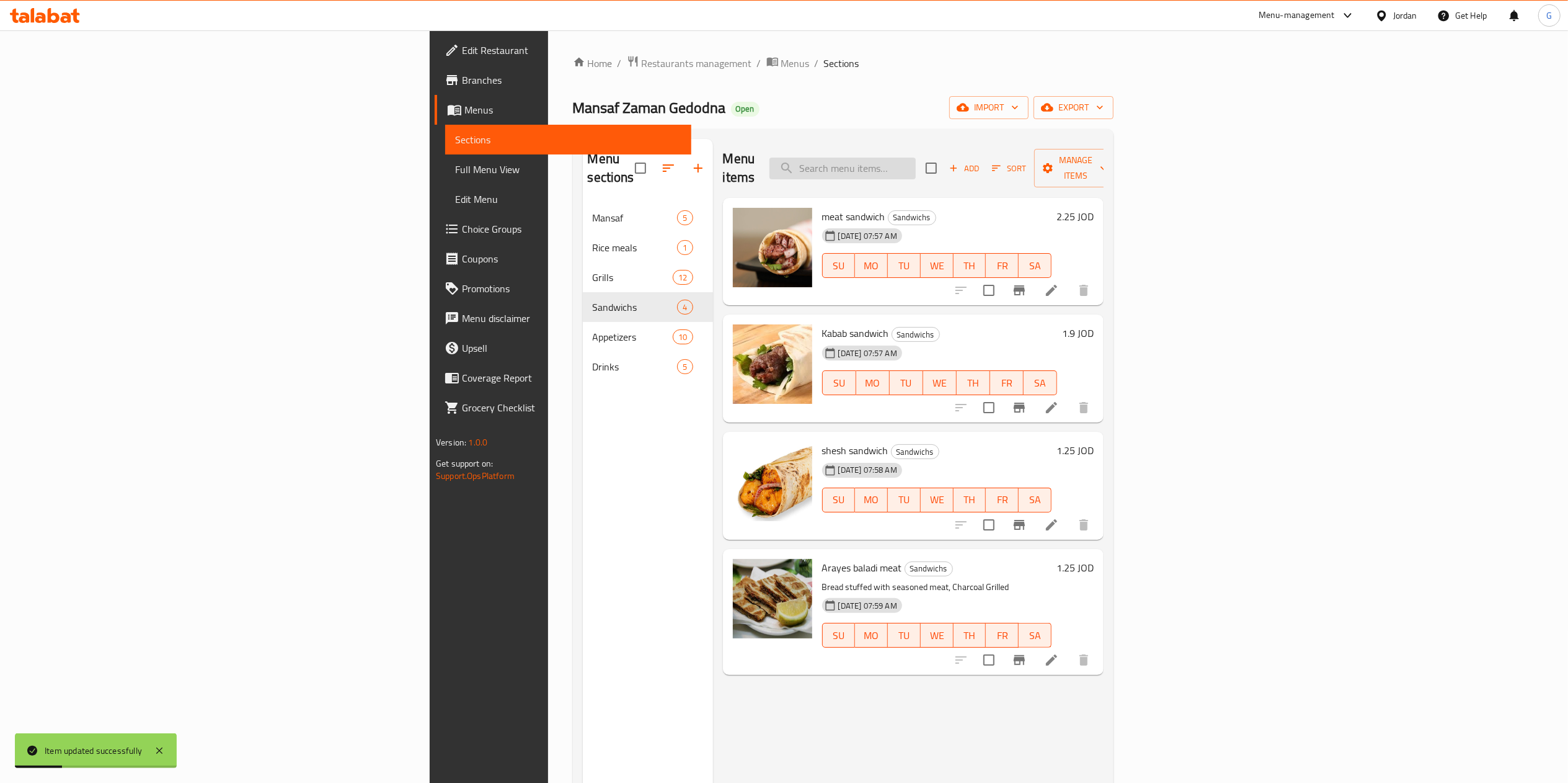
click at [915, 161] on input "search" at bounding box center [842, 169] width 146 height 22
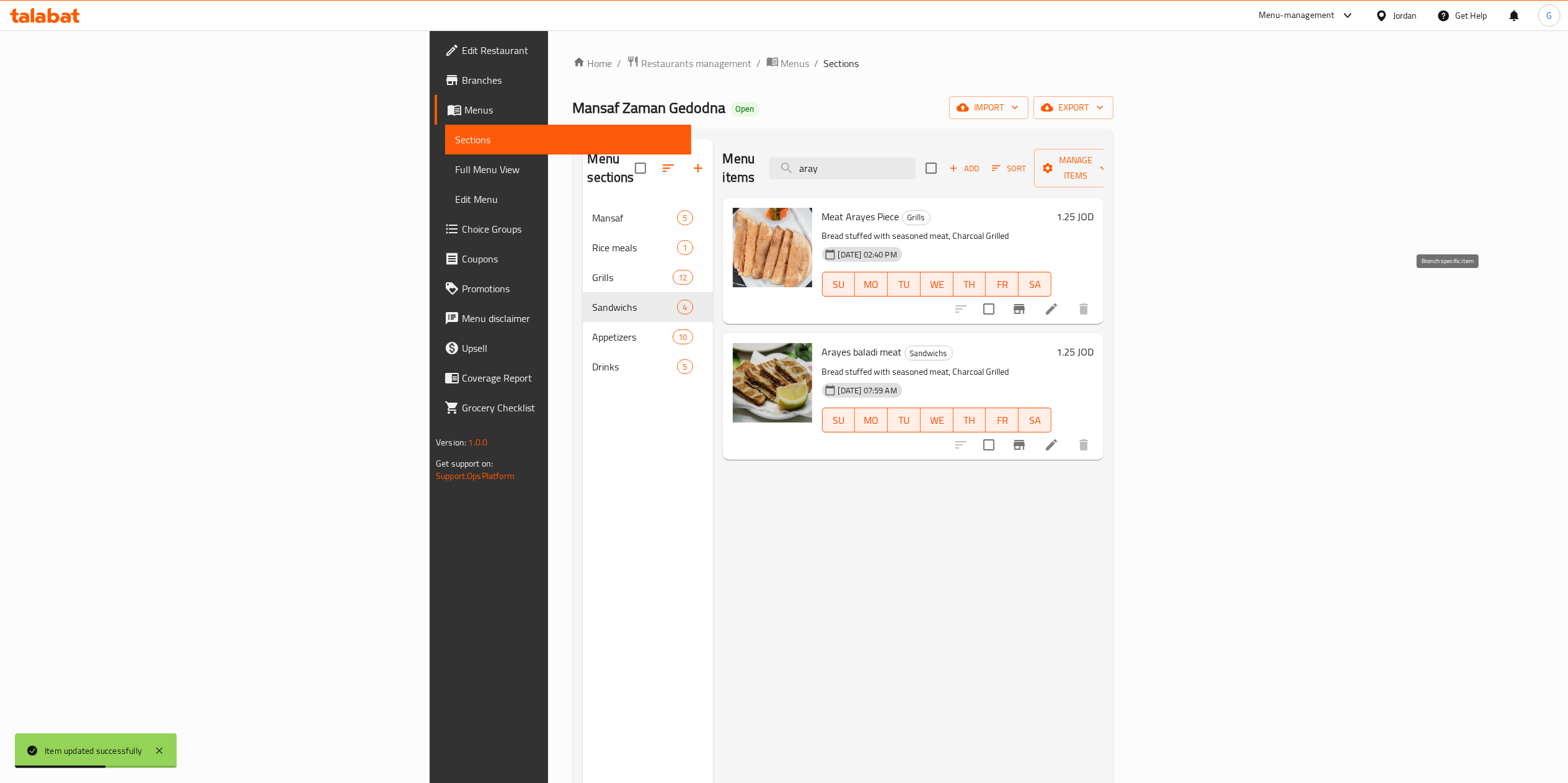
type input "aray"
click at [1025, 304] on icon "Branch-specific-item" at bounding box center [1019, 309] width 12 height 10
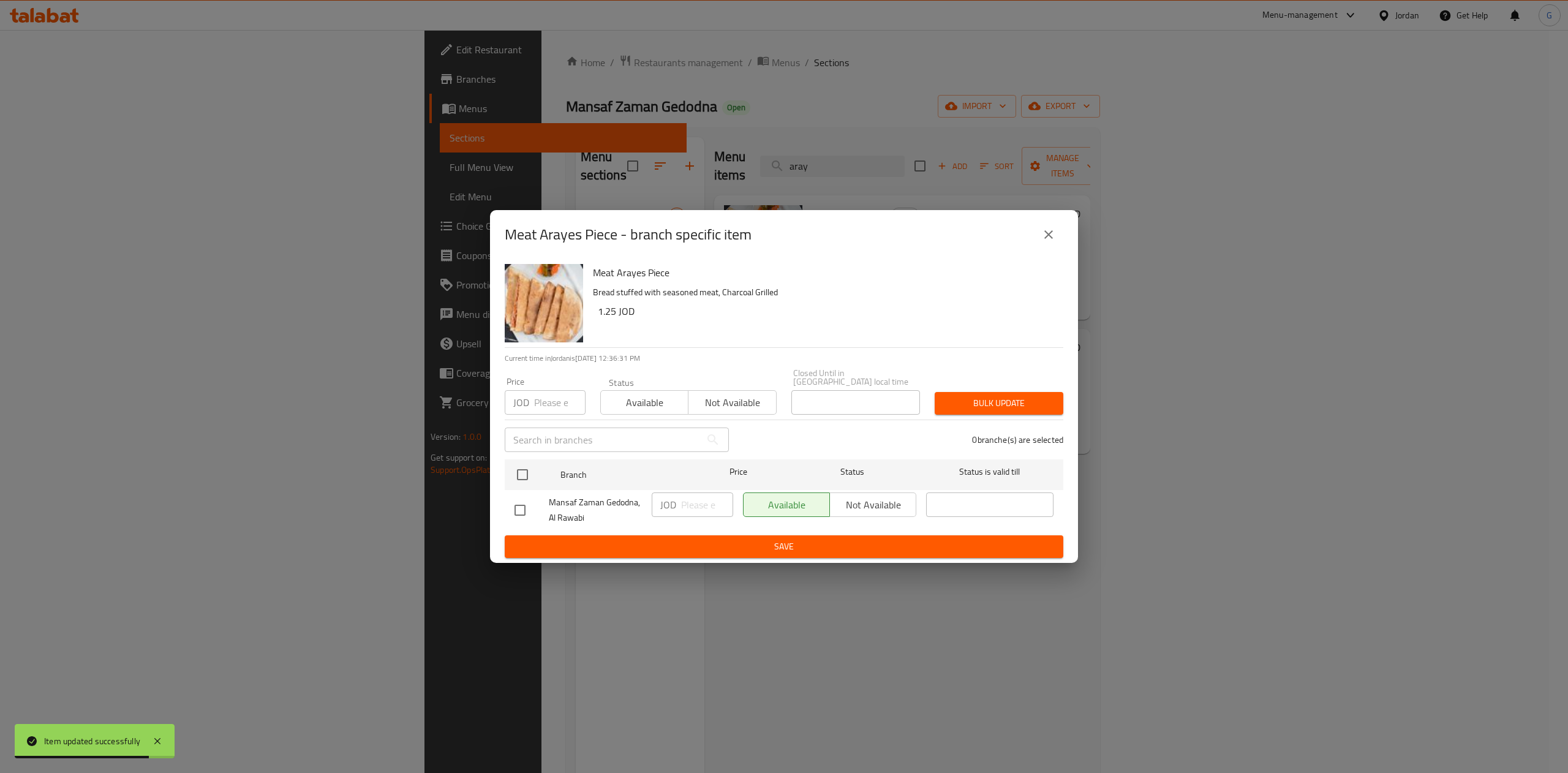
click at [532, 511] on input "checkbox" at bounding box center [519, 510] width 26 height 26
checkbox input "true"
click at [862, 497] on span "Not available" at bounding box center [873, 505] width 77 height 18
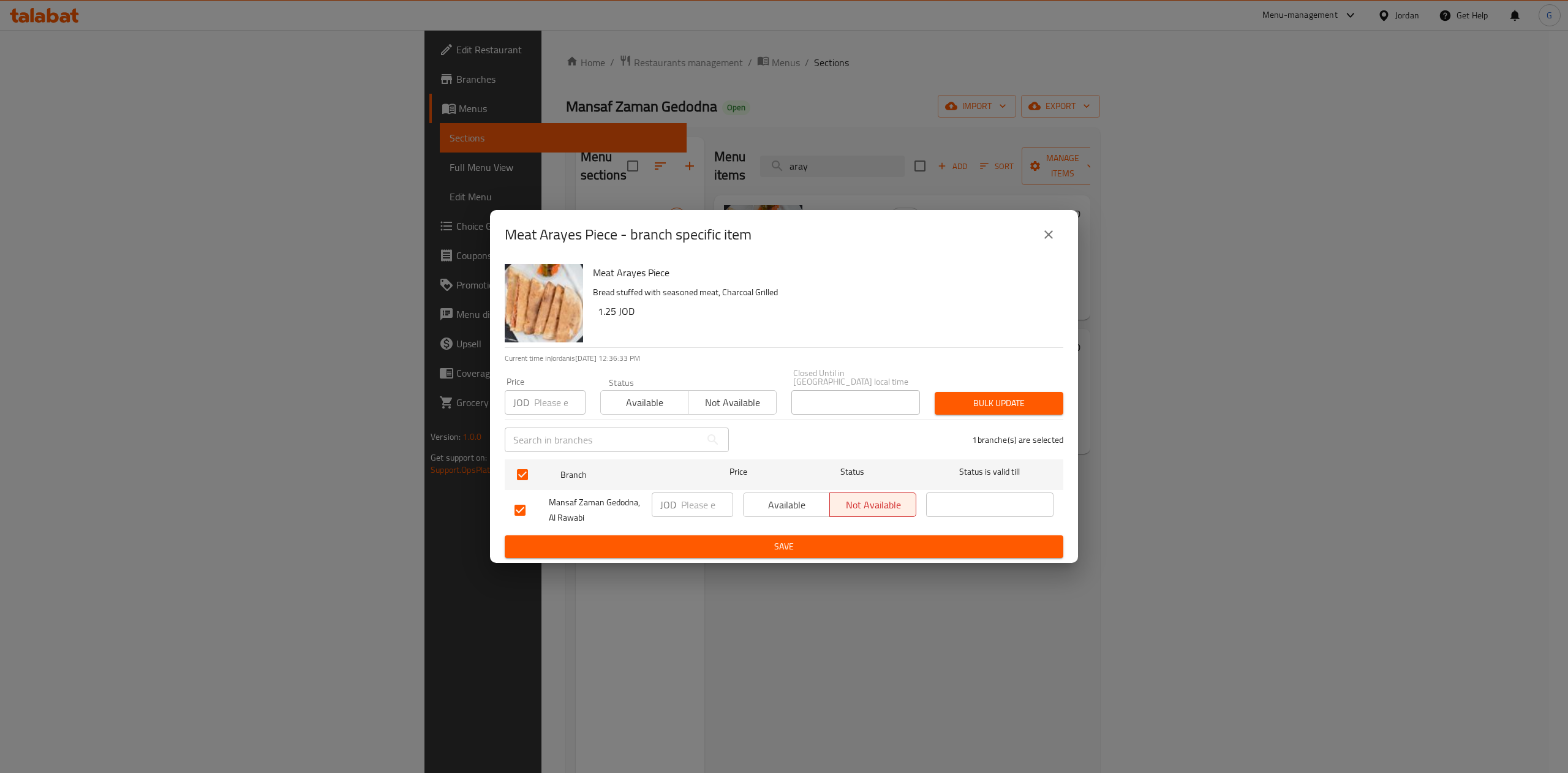
click at [834, 555] on div "Meat Arayes Piece Bread stuffed with seasoned meat, Charcoal Grilled 1.25 JOD C…" at bounding box center [784, 410] width 588 height 303
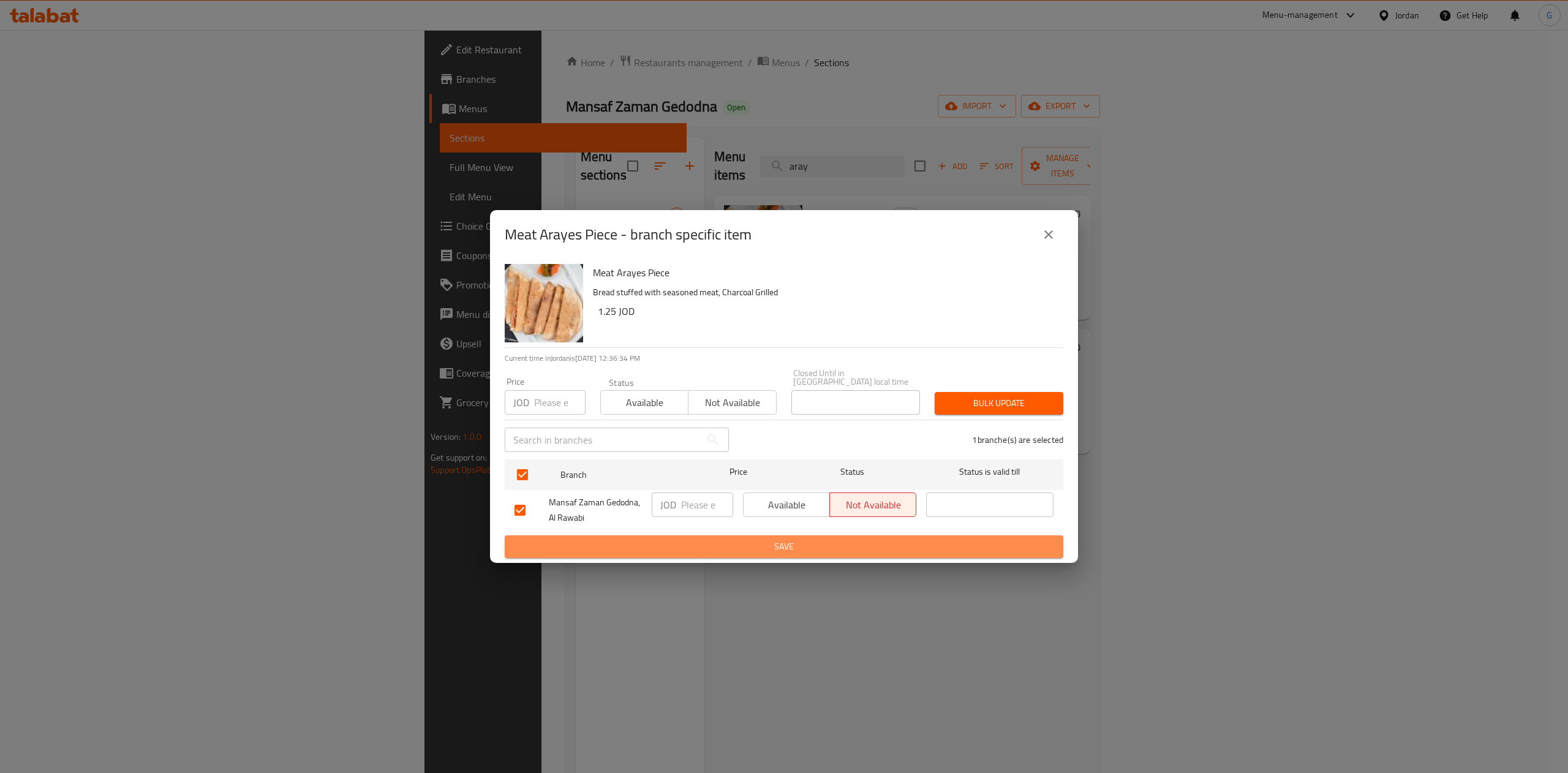
click at [816, 551] on button "Save" at bounding box center [784, 547] width 558 height 23
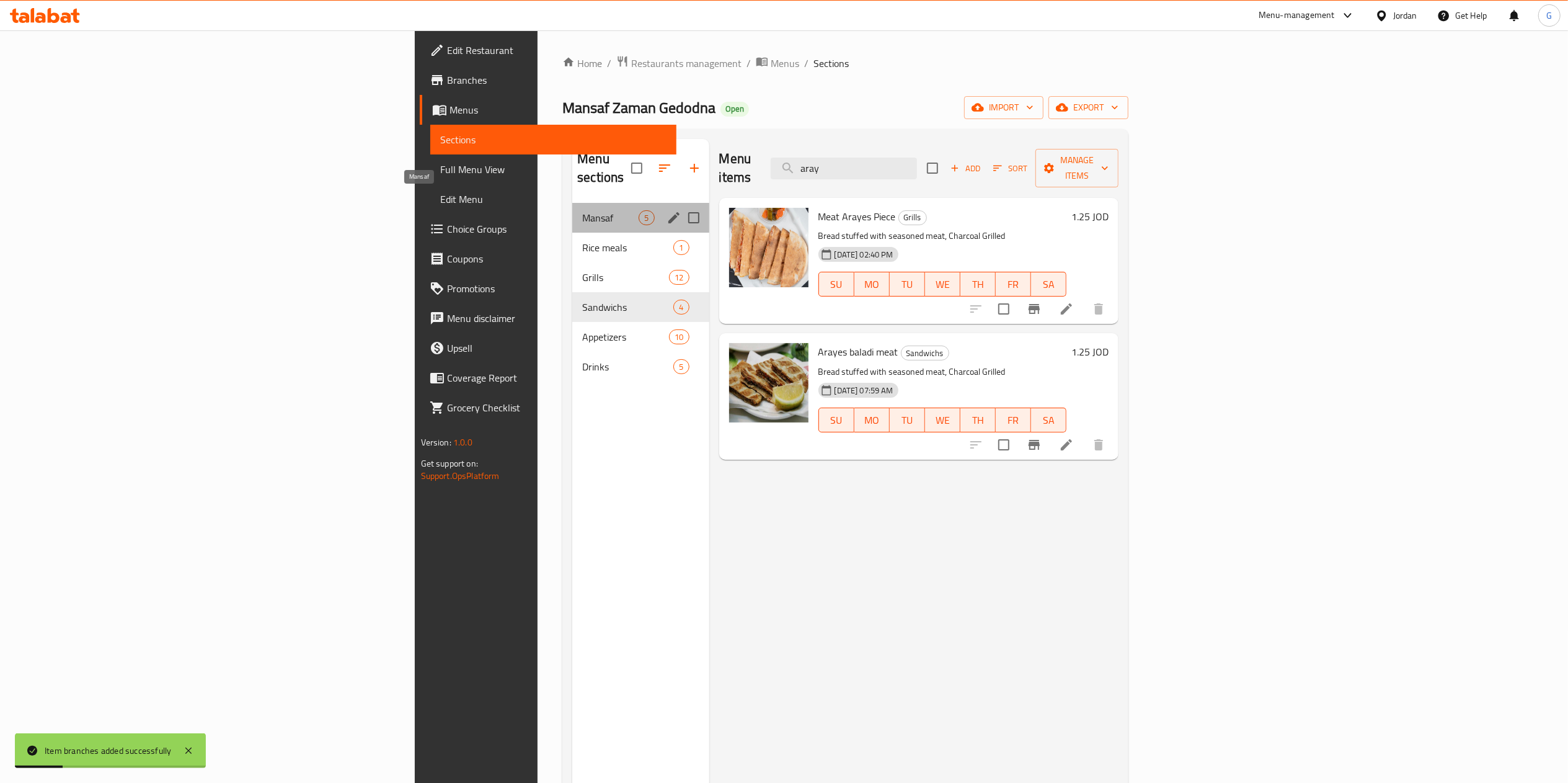
click at [582, 210] on span "Mansaf" at bounding box center [610, 217] width 57 height 14
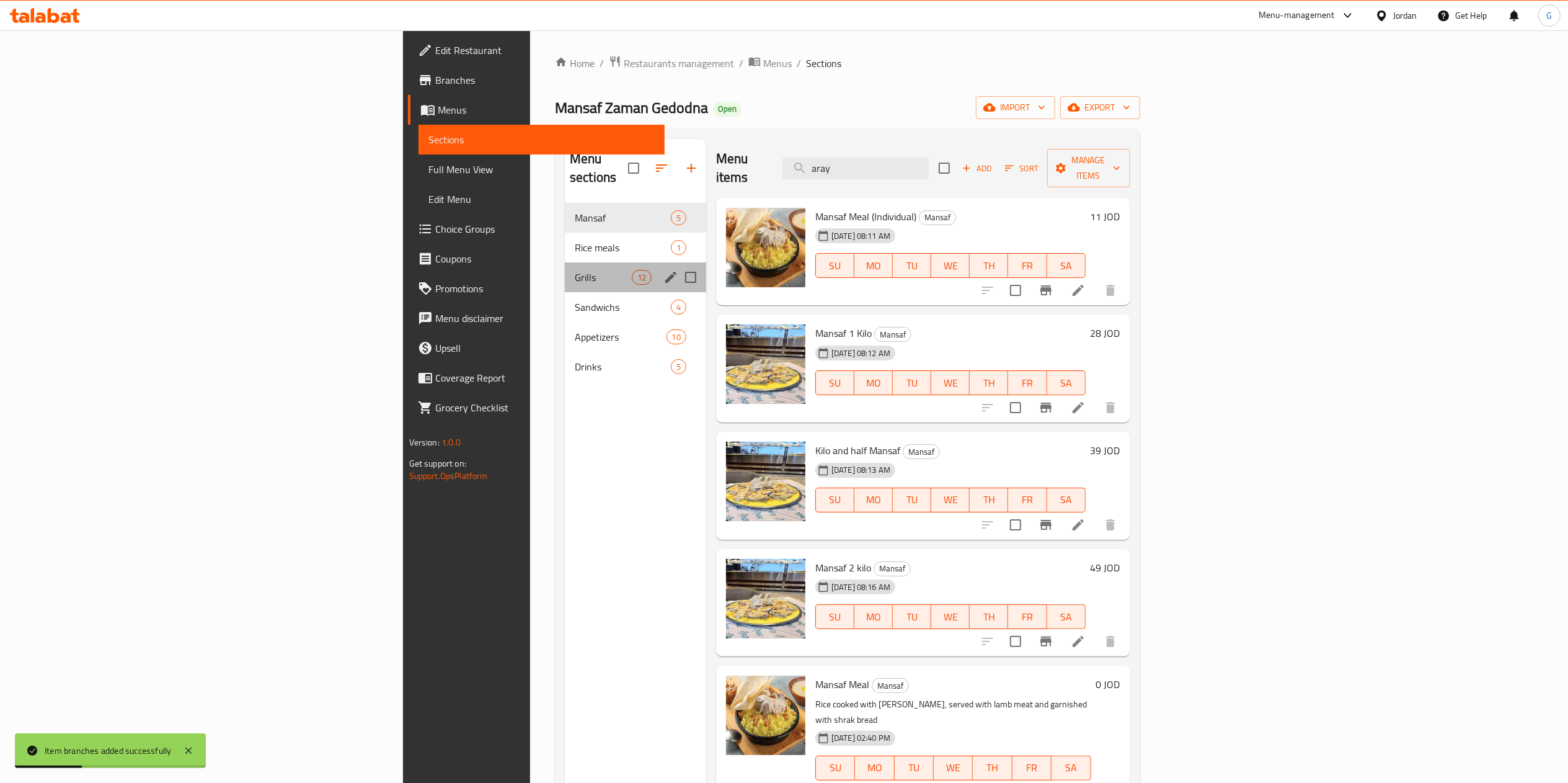
click at [565, 262] on div "Grills 12" at bounding box center [635, 276] width 141 height 30
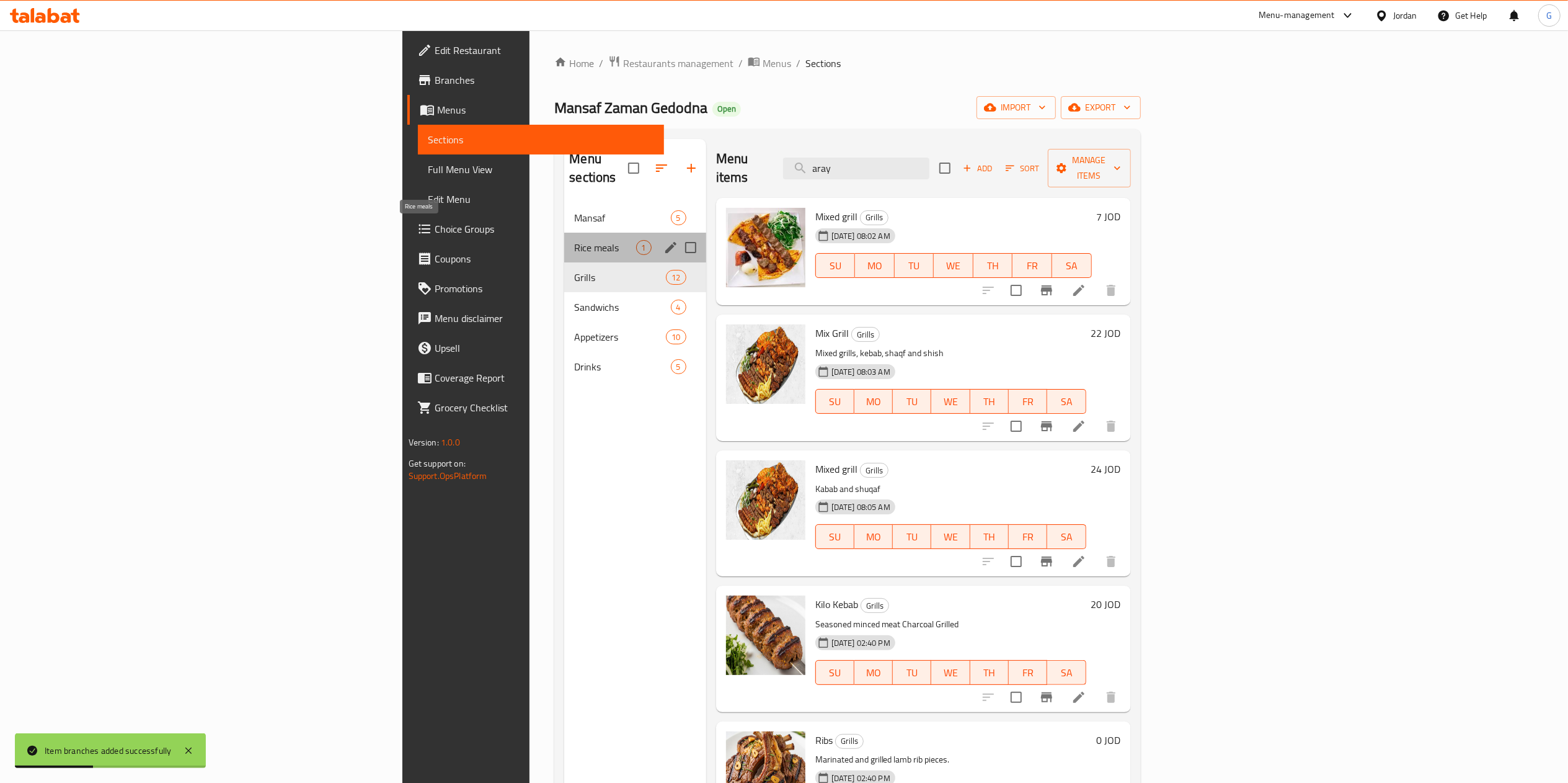
click at [574, 240] on span "Rice meals" at bounding box center [604, 247] width 62 height 14
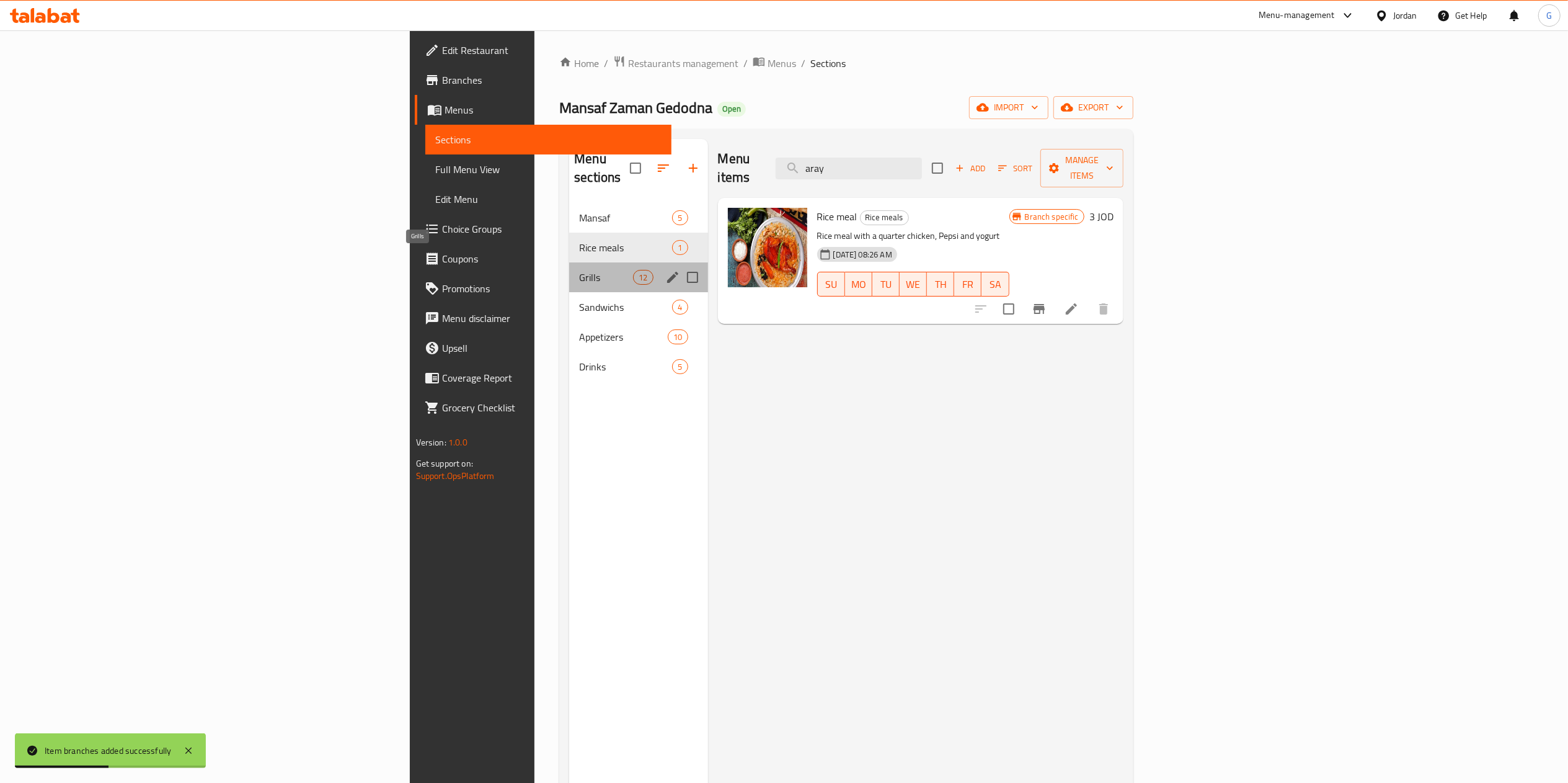
click at [578, 270] on span "Grills" at bounding box center [605, 276] width 54 height 14
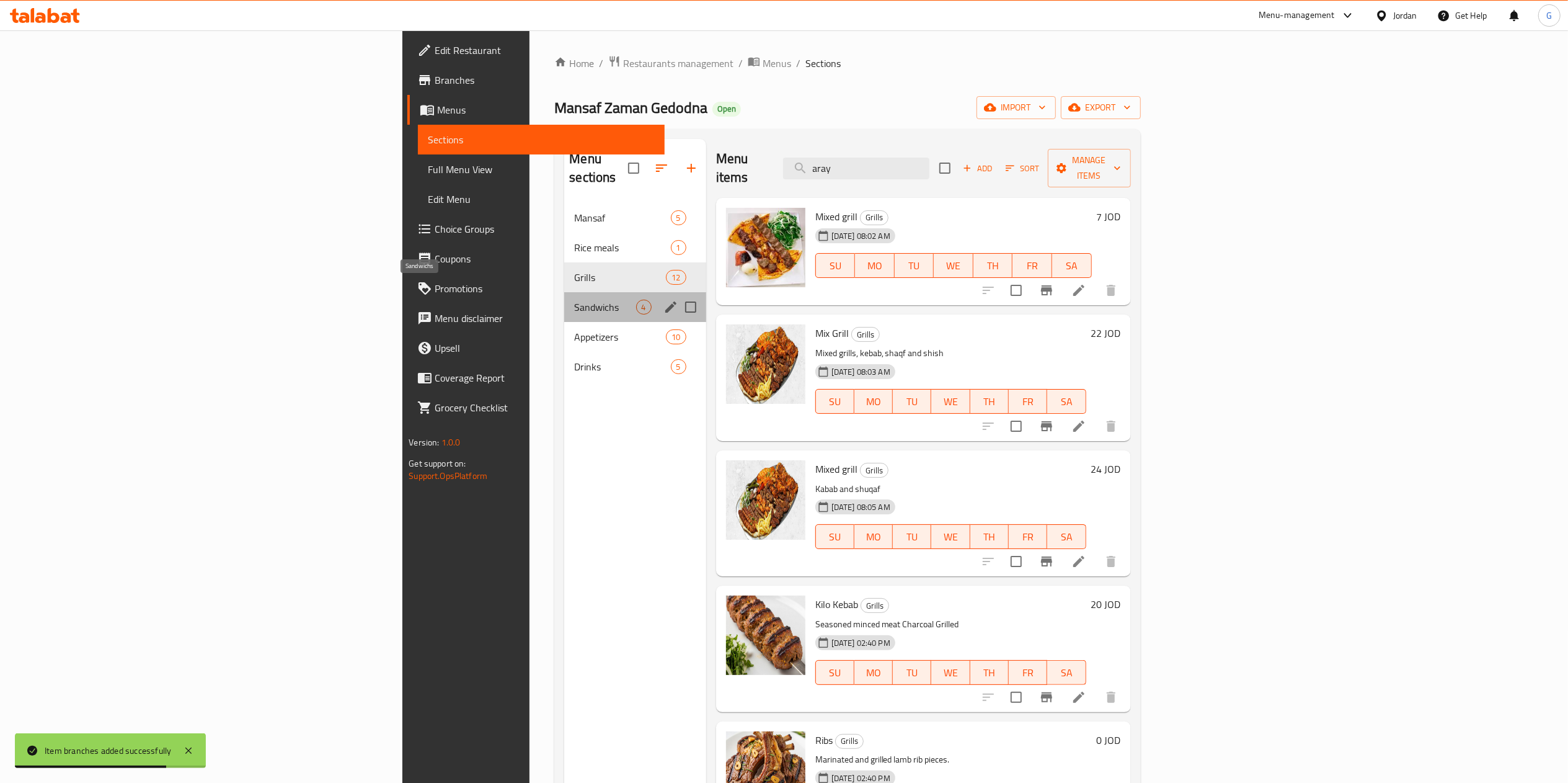
click at [574, 300] on span "Sandwichs" at bounding box center [604, 306] width 62 height 14
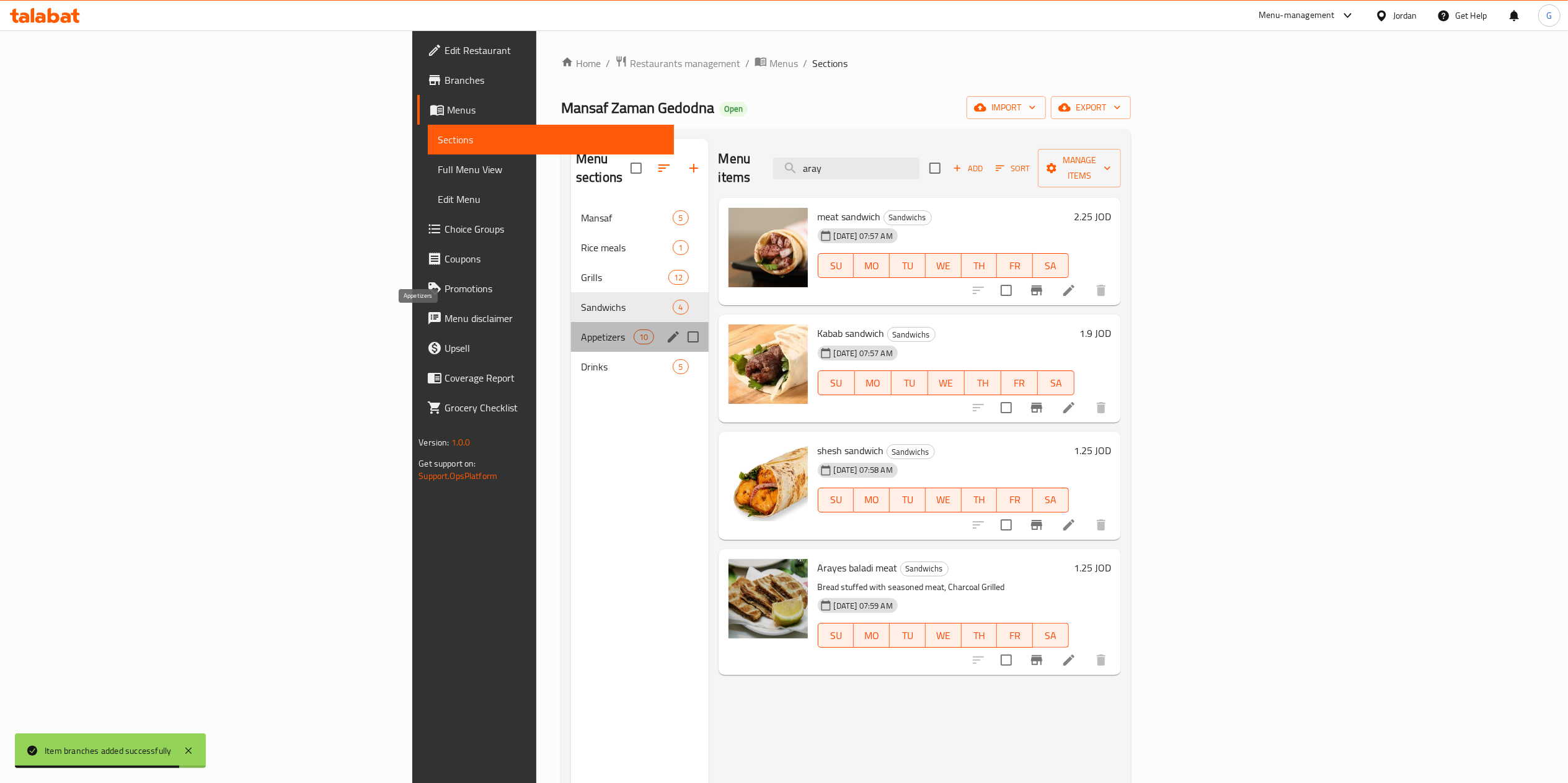
click at [580, 329] on span "Appetizers" at bounding box center [606, 336] width 53 height 14
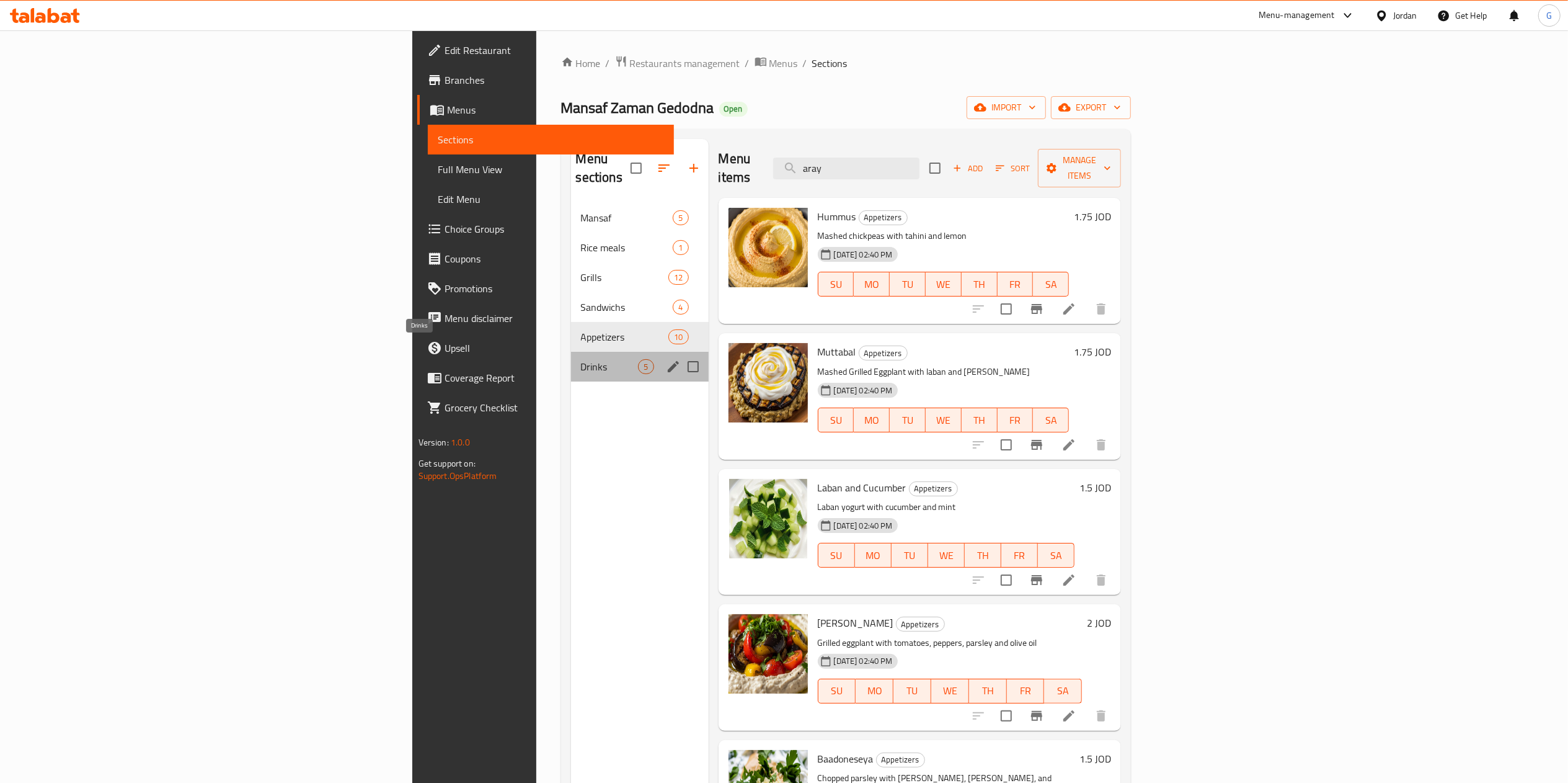
click at [580, 359] on span "Drinks" at bounding box center [609, 366] width 58 height 14
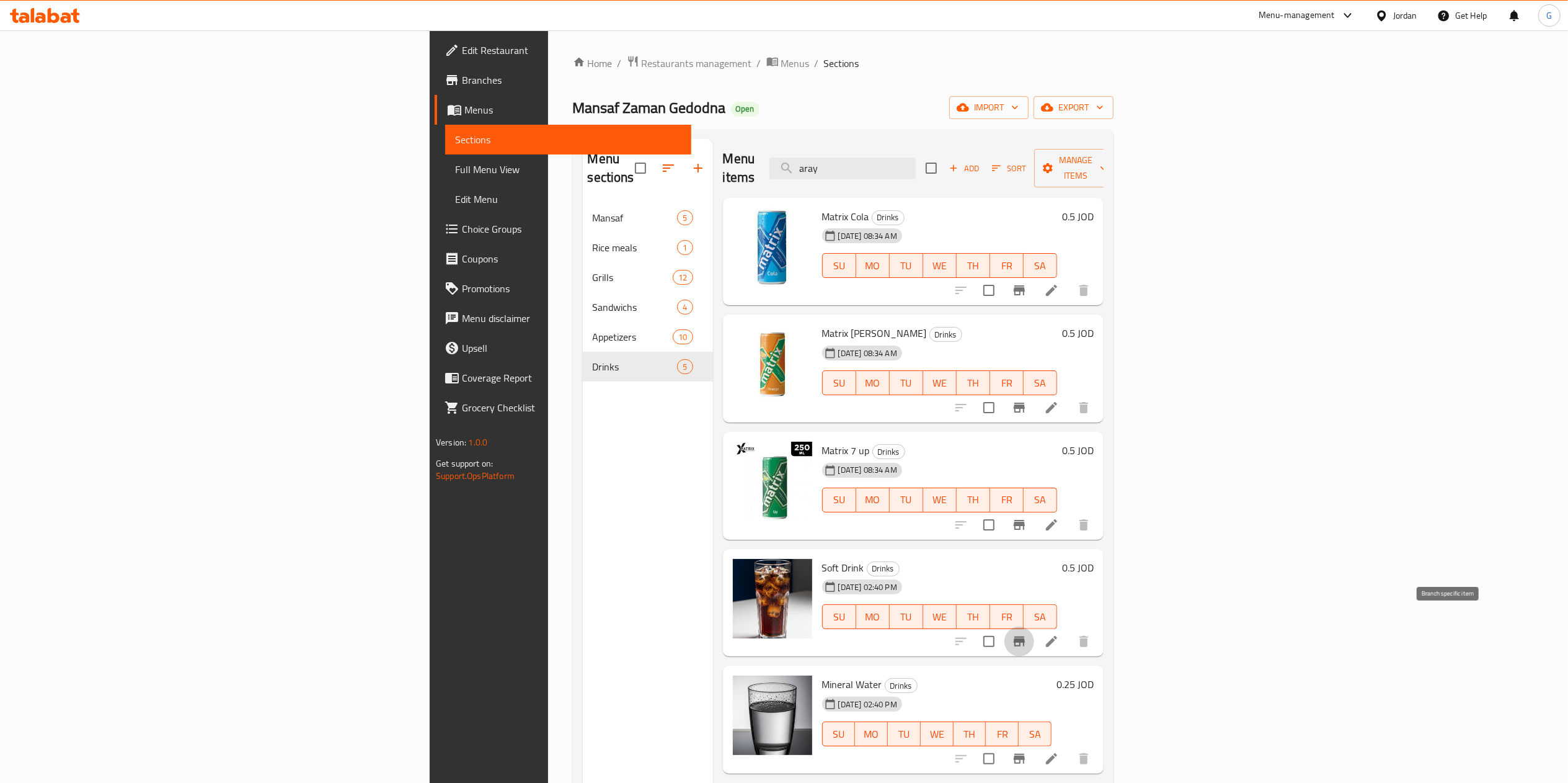
click at [1025, 637] on icon "Branch-specific-item" at bounding box center [1019, 641] width 12 height 10
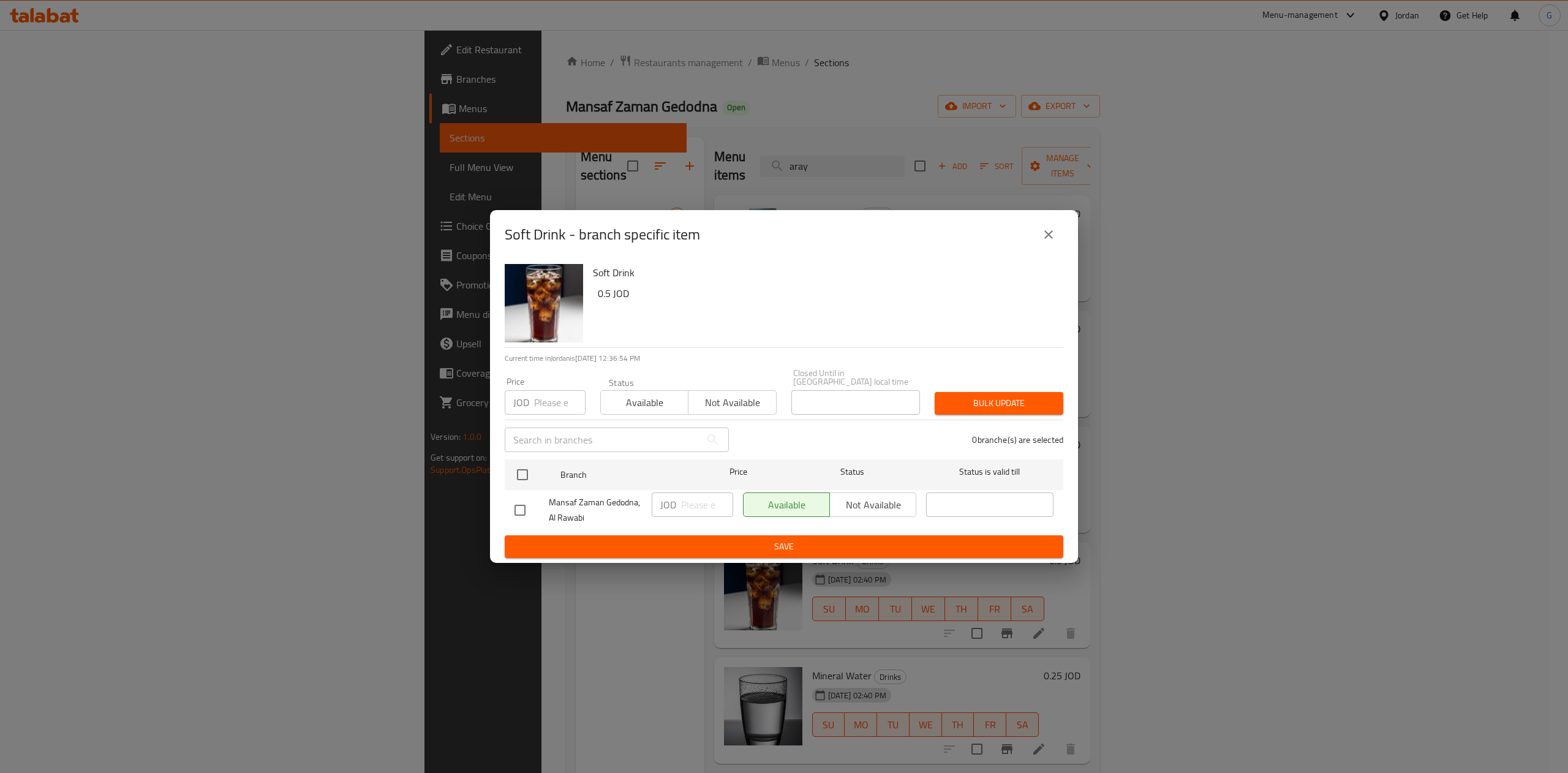
click at [526, 499] on input "checkbox" at bounding box center [519, 510] width 26 height 26
checkbox input "true"
click at [873, 496] on span "Not available" at bounding box center [873, 505] width 77 height 18
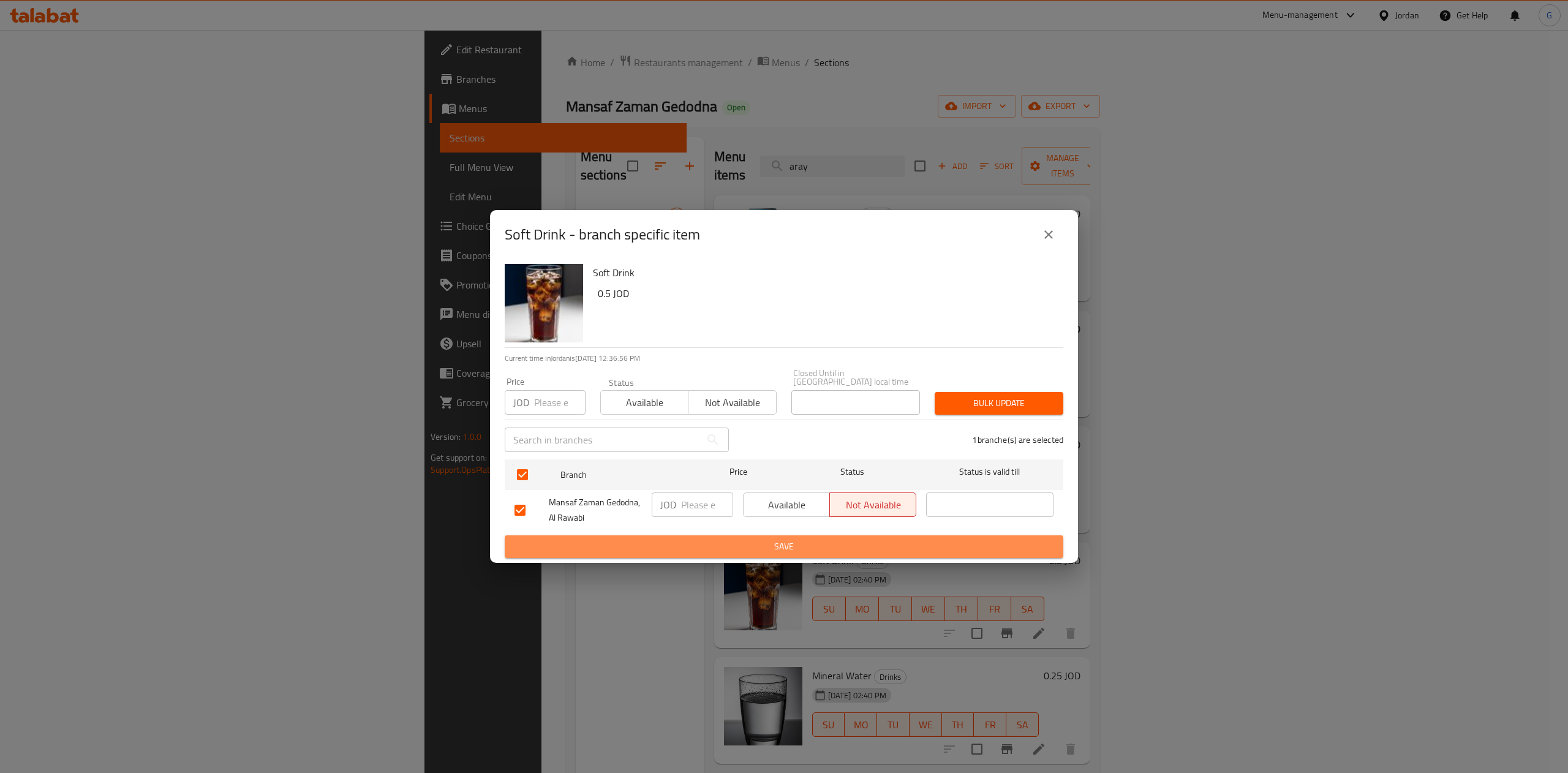
click at [853, 539] on span "Save" at bounding box center [784, 547] width 539 height 15
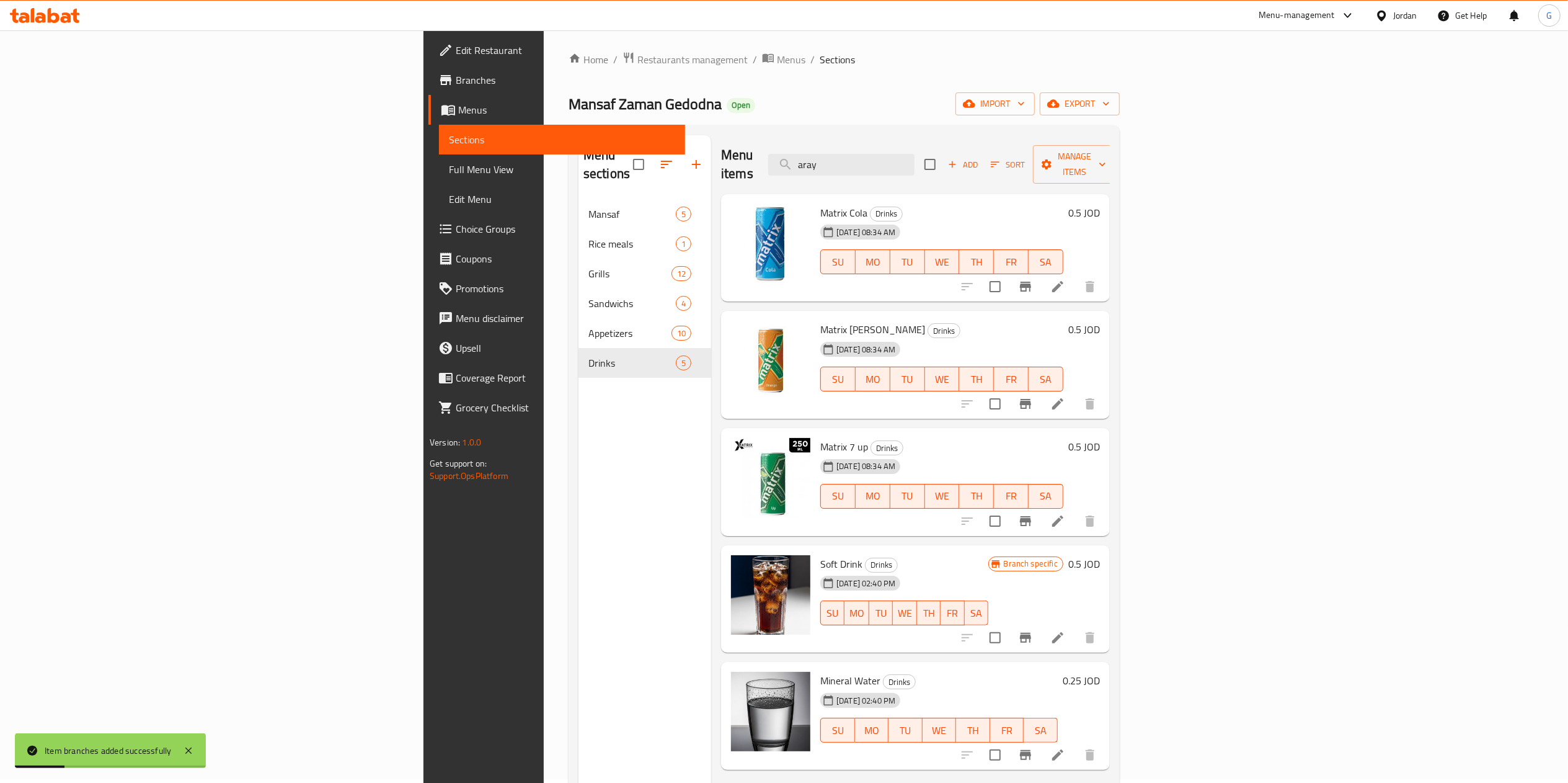
scroll to position [3, 0]
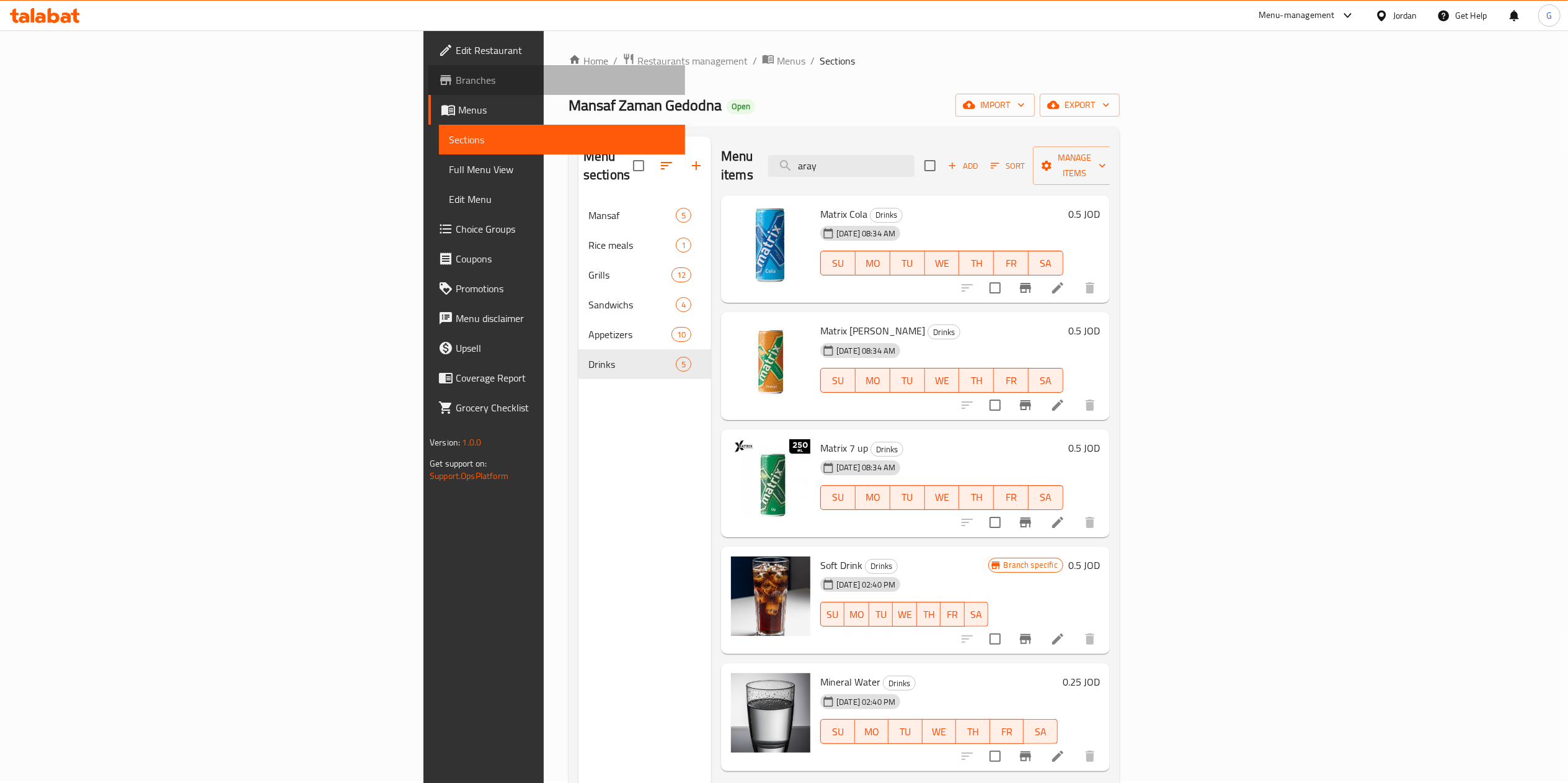
click at [455, 81] on span "Branches" at bounding box center [565, 79] width 219 height 14
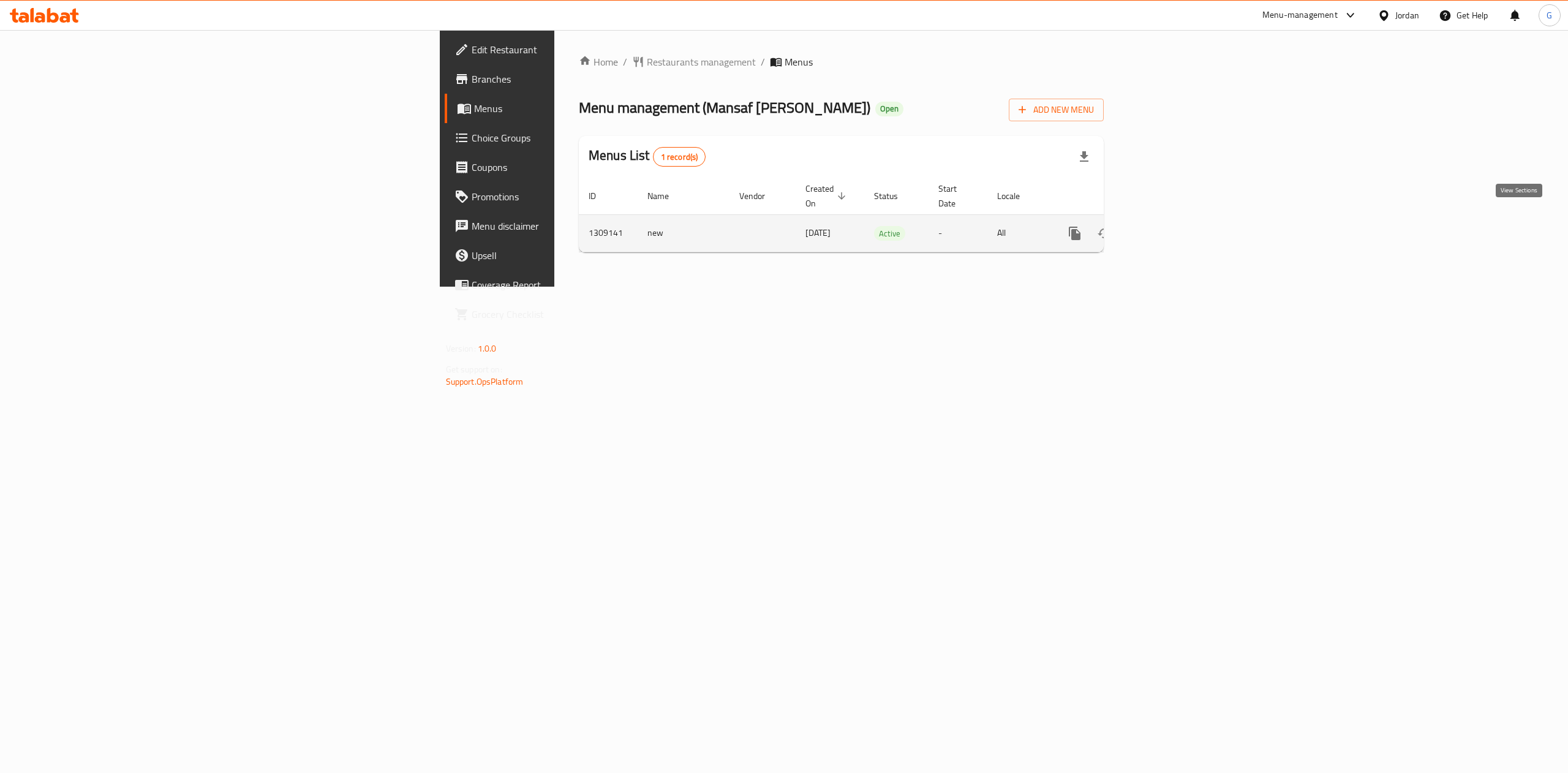
click at [1177, 220] on link "enhanced table" at bounding box center [1163, 233] width 29 height 29
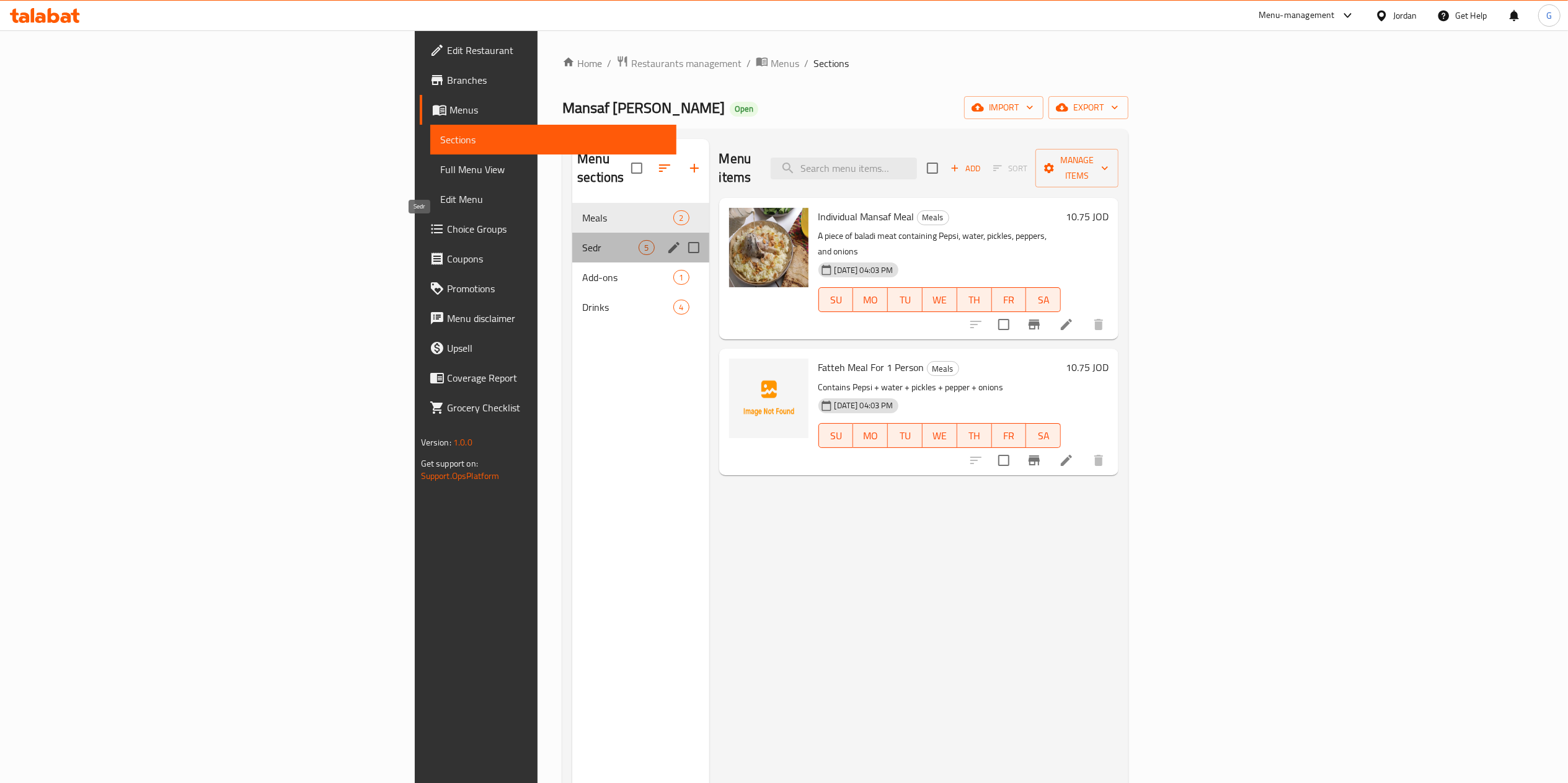
click at [582, 240] on span "Sedr" at bounding box center [610, 247] width 57 height 14
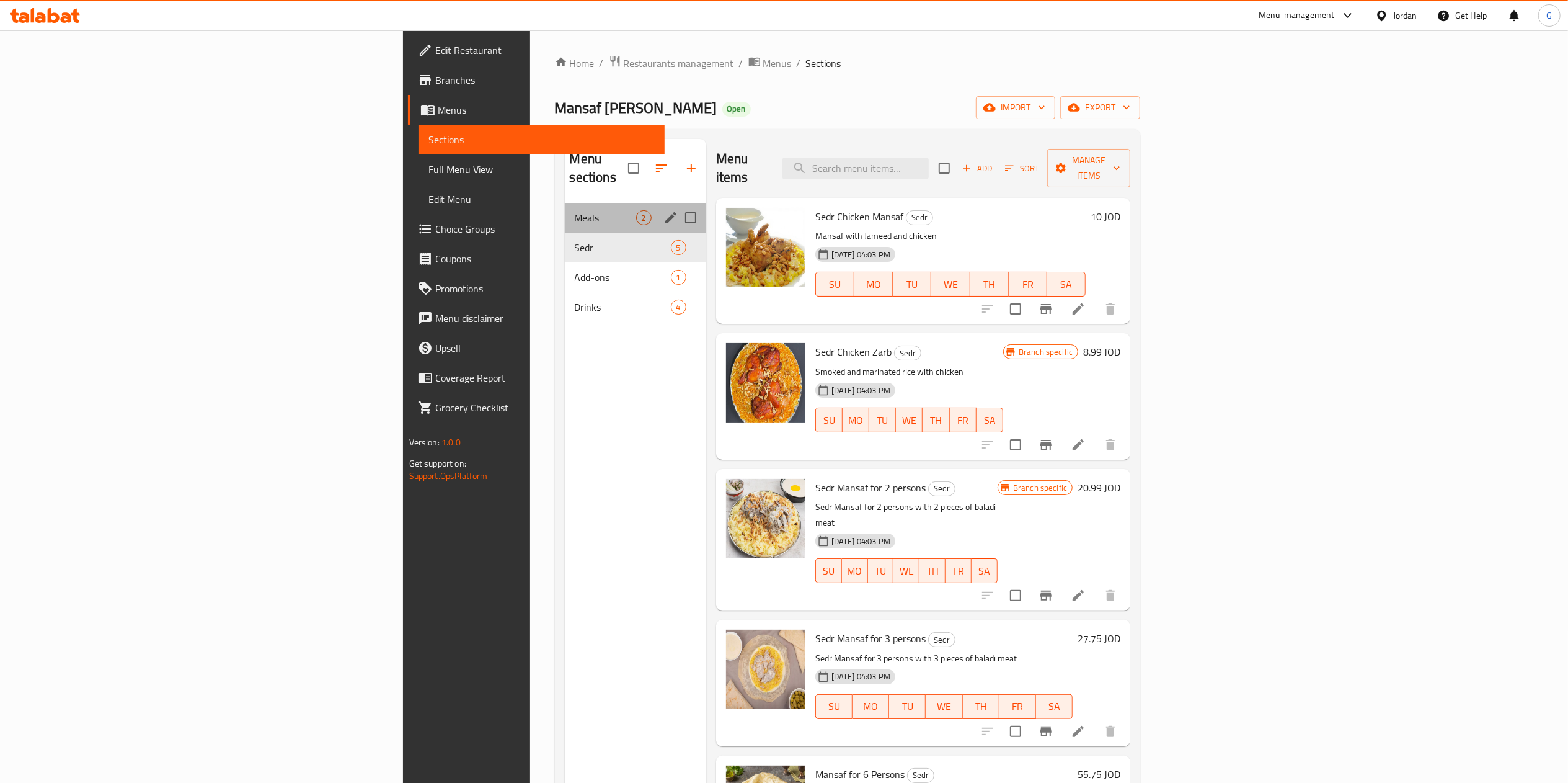
click at [565, 203] on div "Meals 2" at bounding box center [635, 218] width 141 height 30
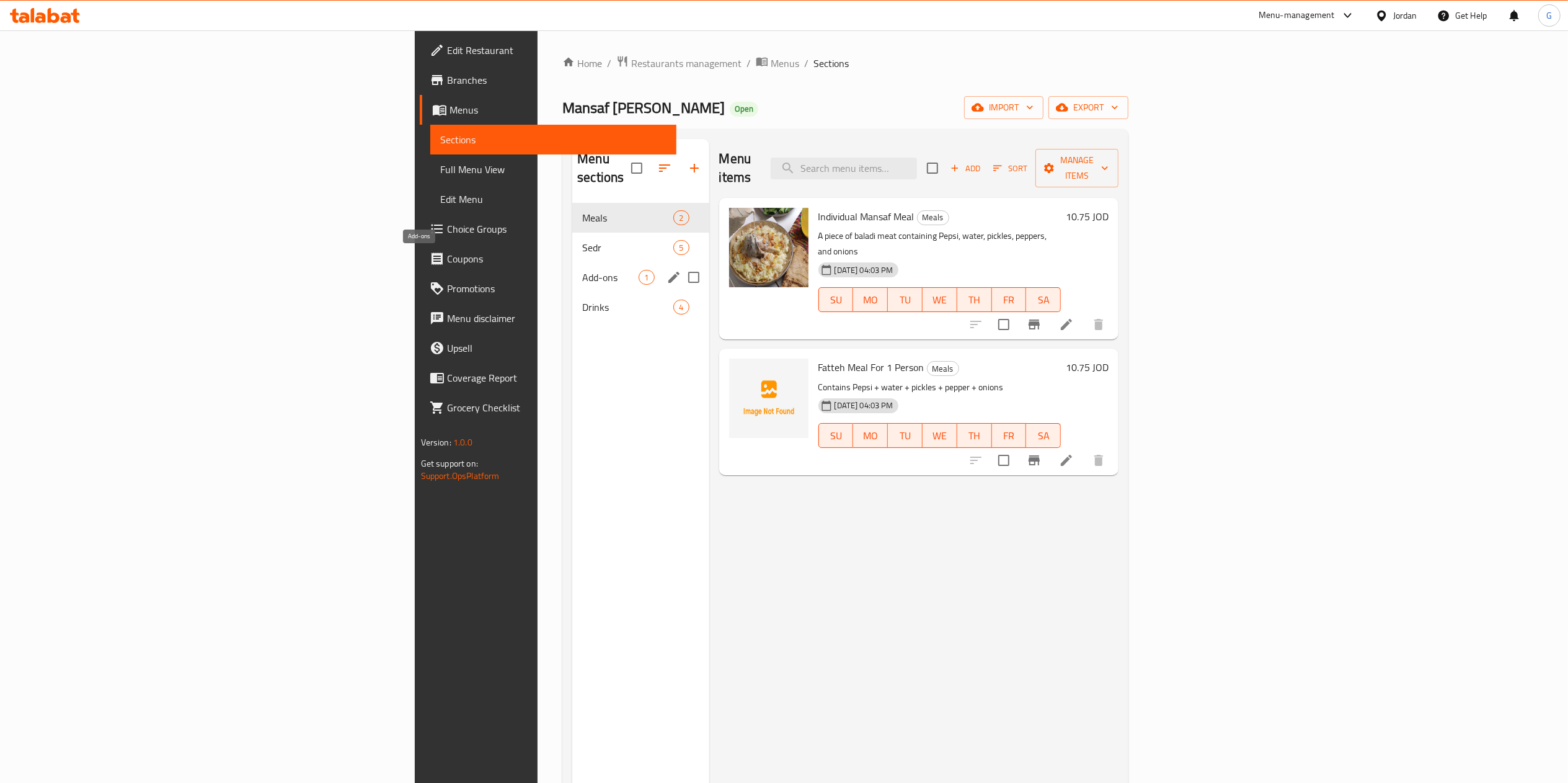
click at [582, 270] on span "Add-ons" at bounding box center [610, 276] width 57 height 14
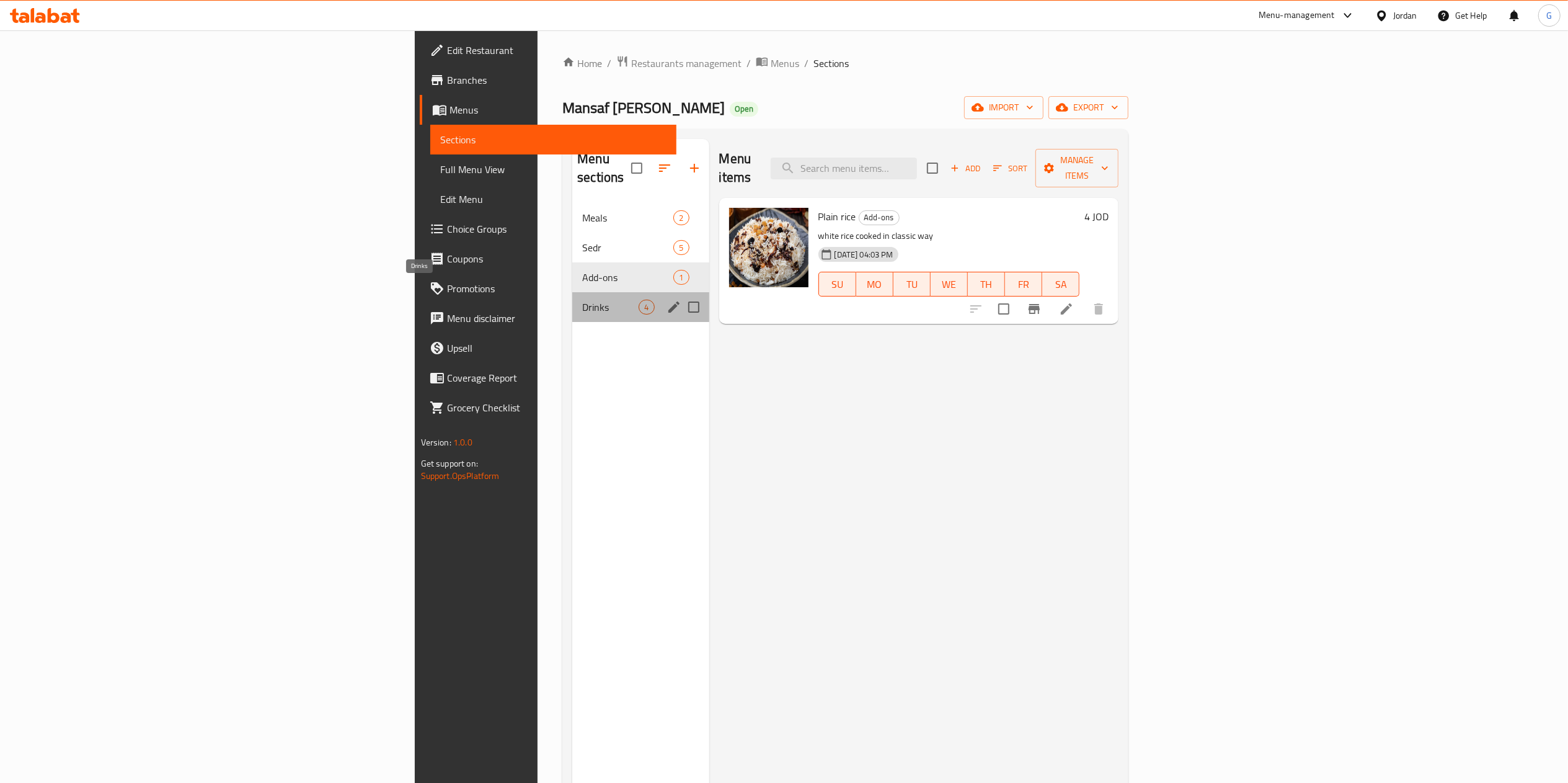
click at [582, 300] on span "Drinks" at bounding box center [610, 306] width 57 height 14
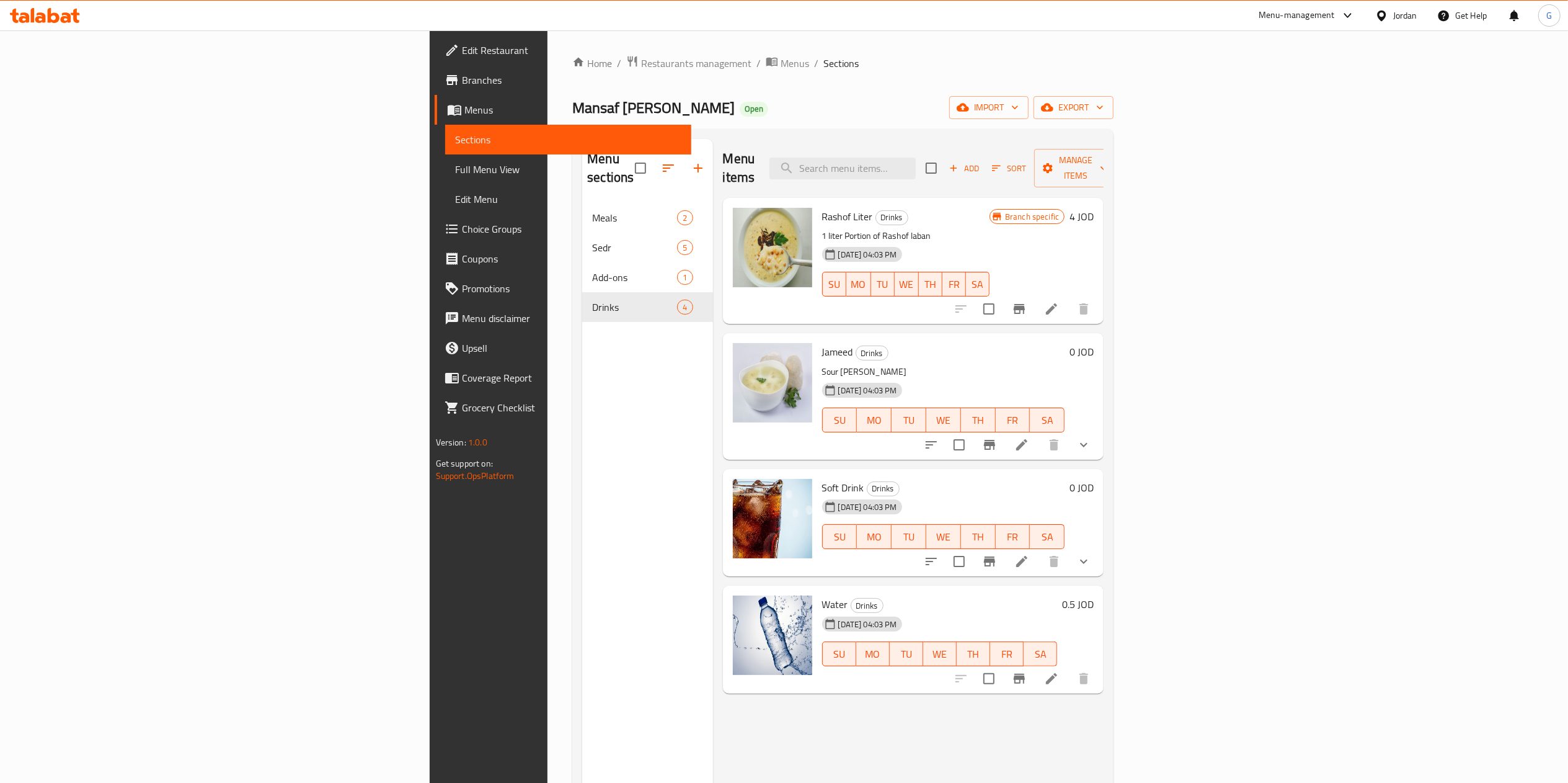
click at [829, 718] on div "Menu items Add Sort Manage items Rashof Liter Drinks 1 liter Portion of Rashof …" at bounding box center [909, 530] width 391 height 783
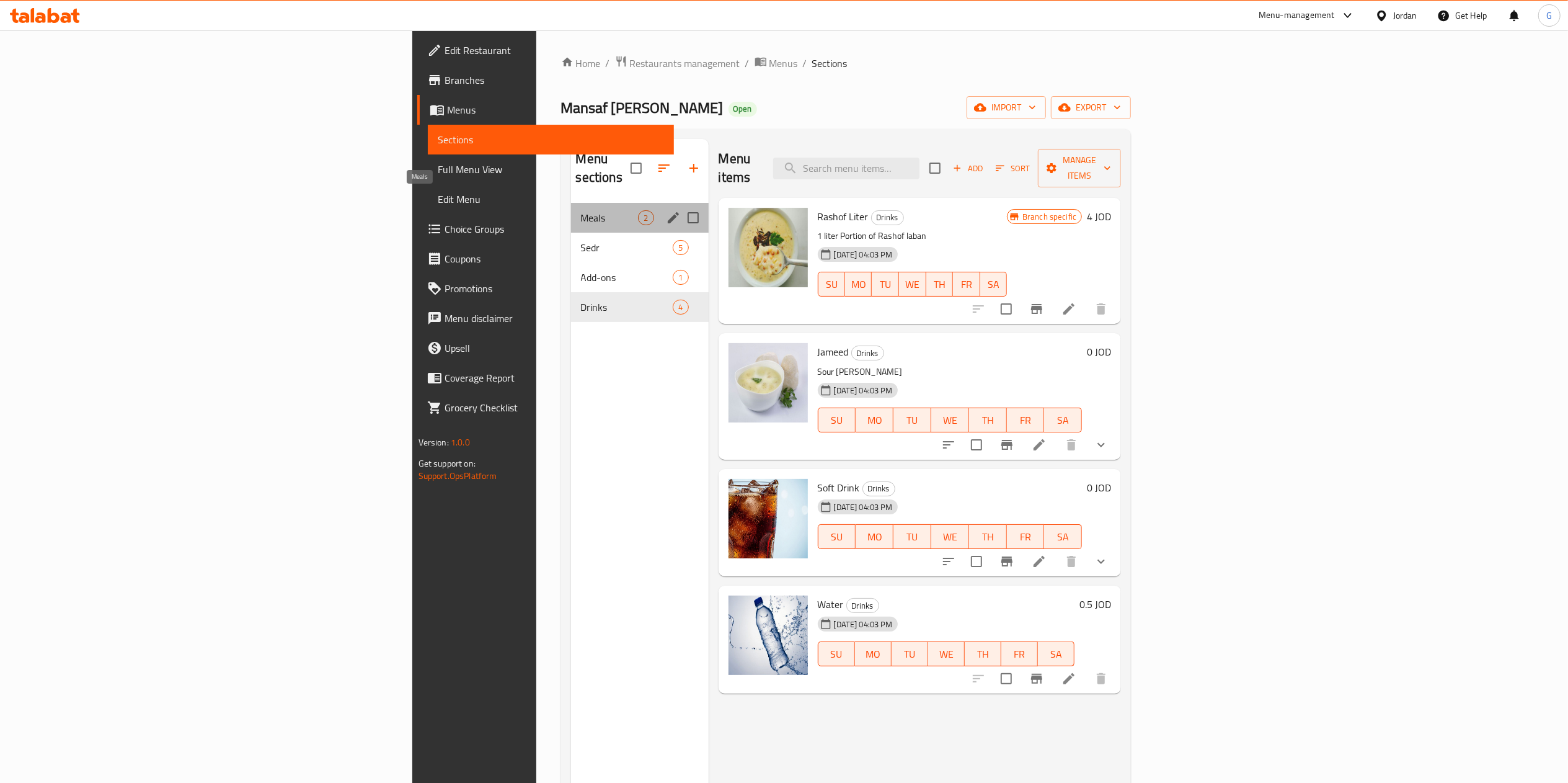
click at [580, 210] on span "Meals" at bounding box center [609, 217] width 58 height 14
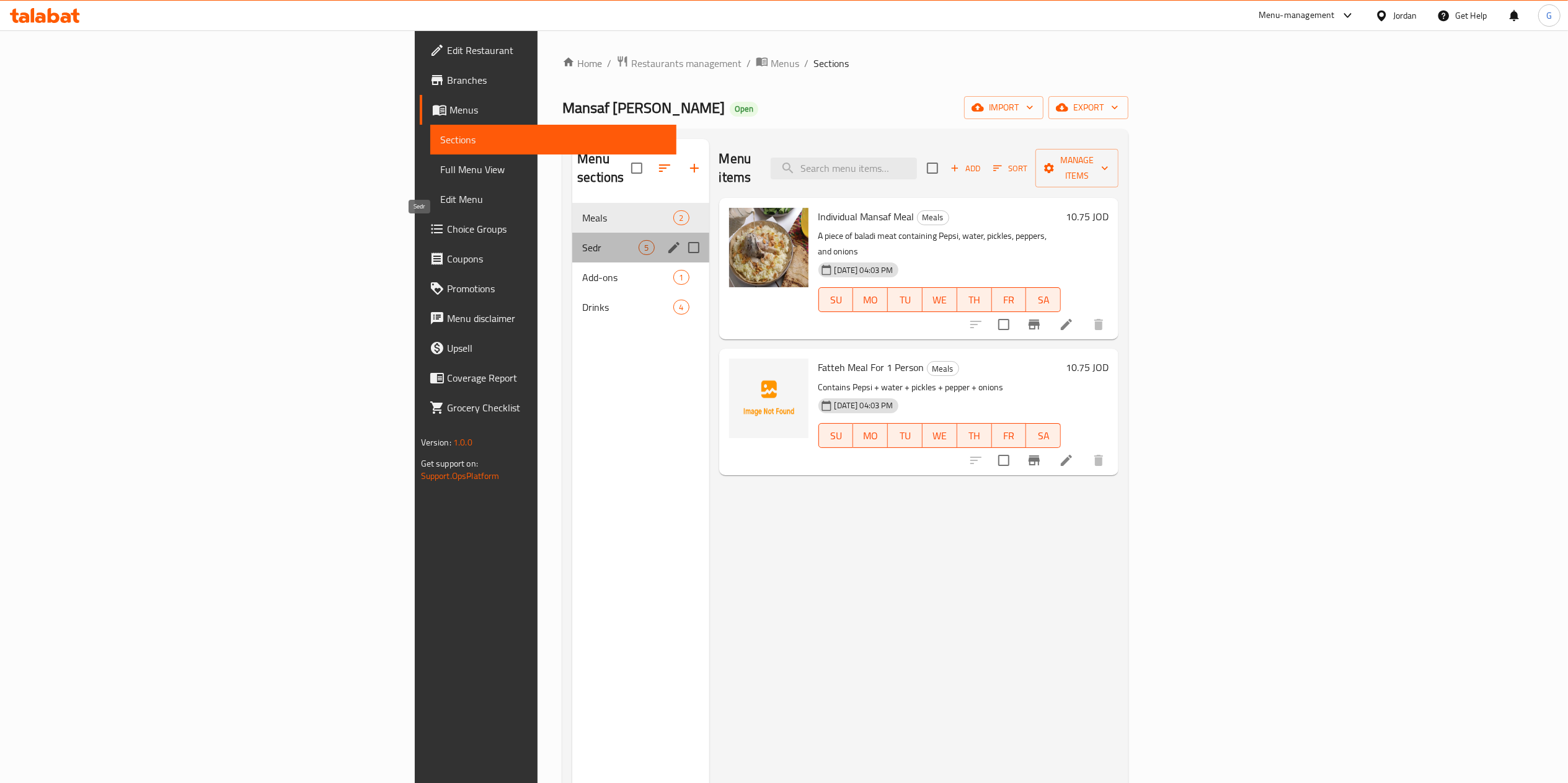
click at [582, 240] on span "Sedr" at bounding box center [610, 247] width 57 height 14
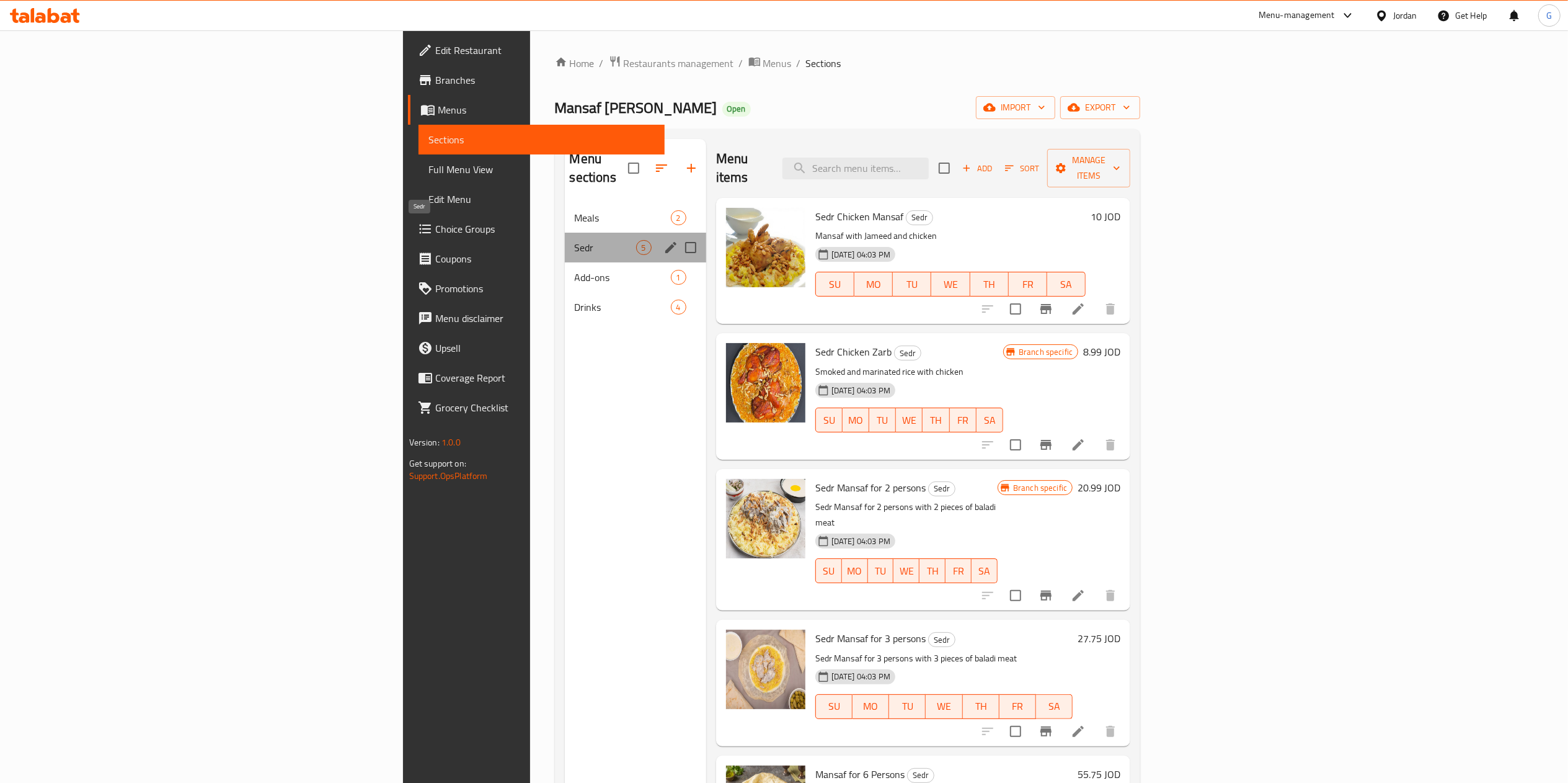
click at [575, 240] on span "Sedr" at bounding box center [605, 247] width 62 height 14
click at [575, 270] on span "Add-ons" at bounding box center [605, 276] width 62 height 14
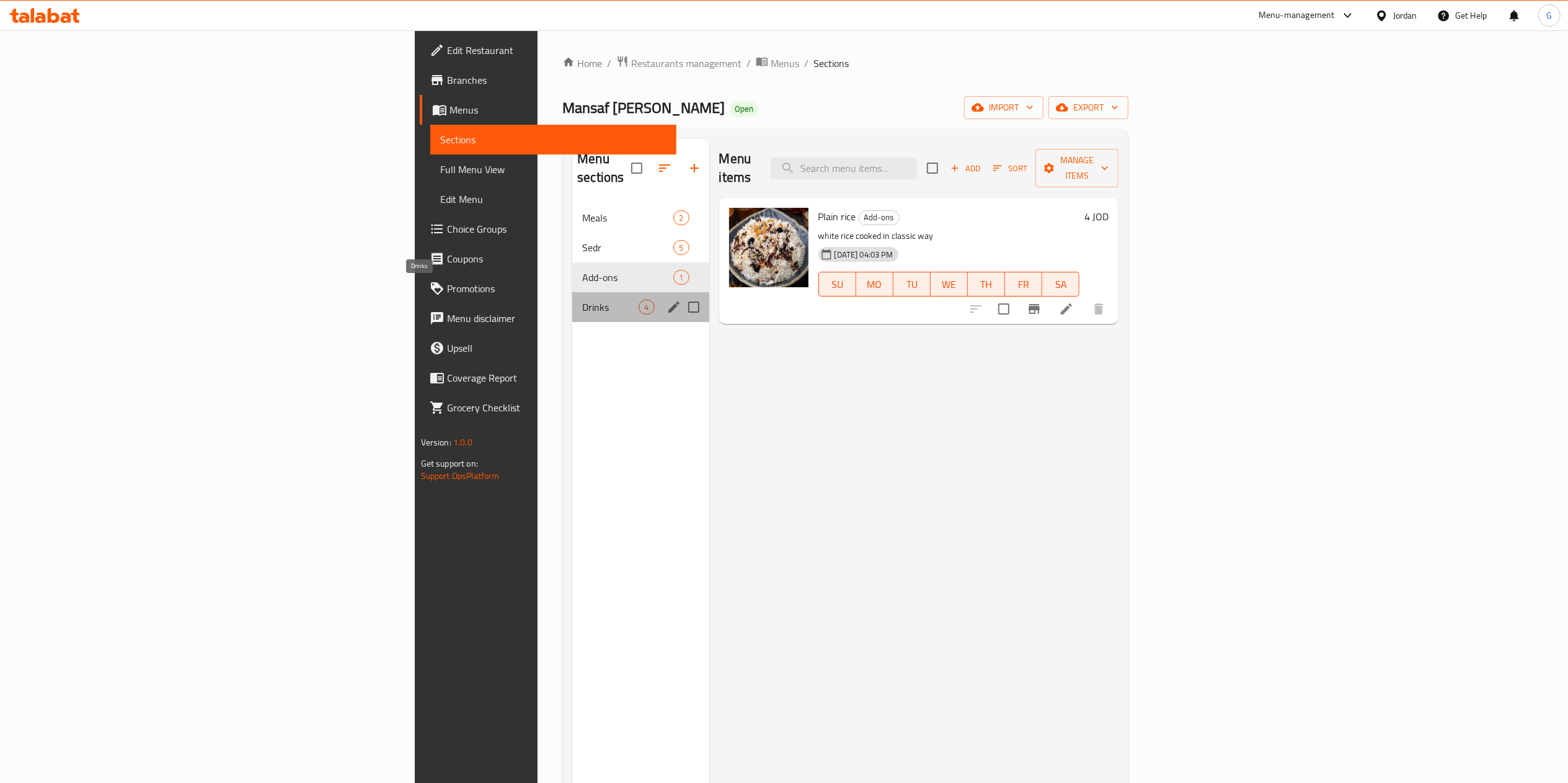
click at [582, 300] on span "Drinks" at bounding box center [610, 306] width 57 height 14
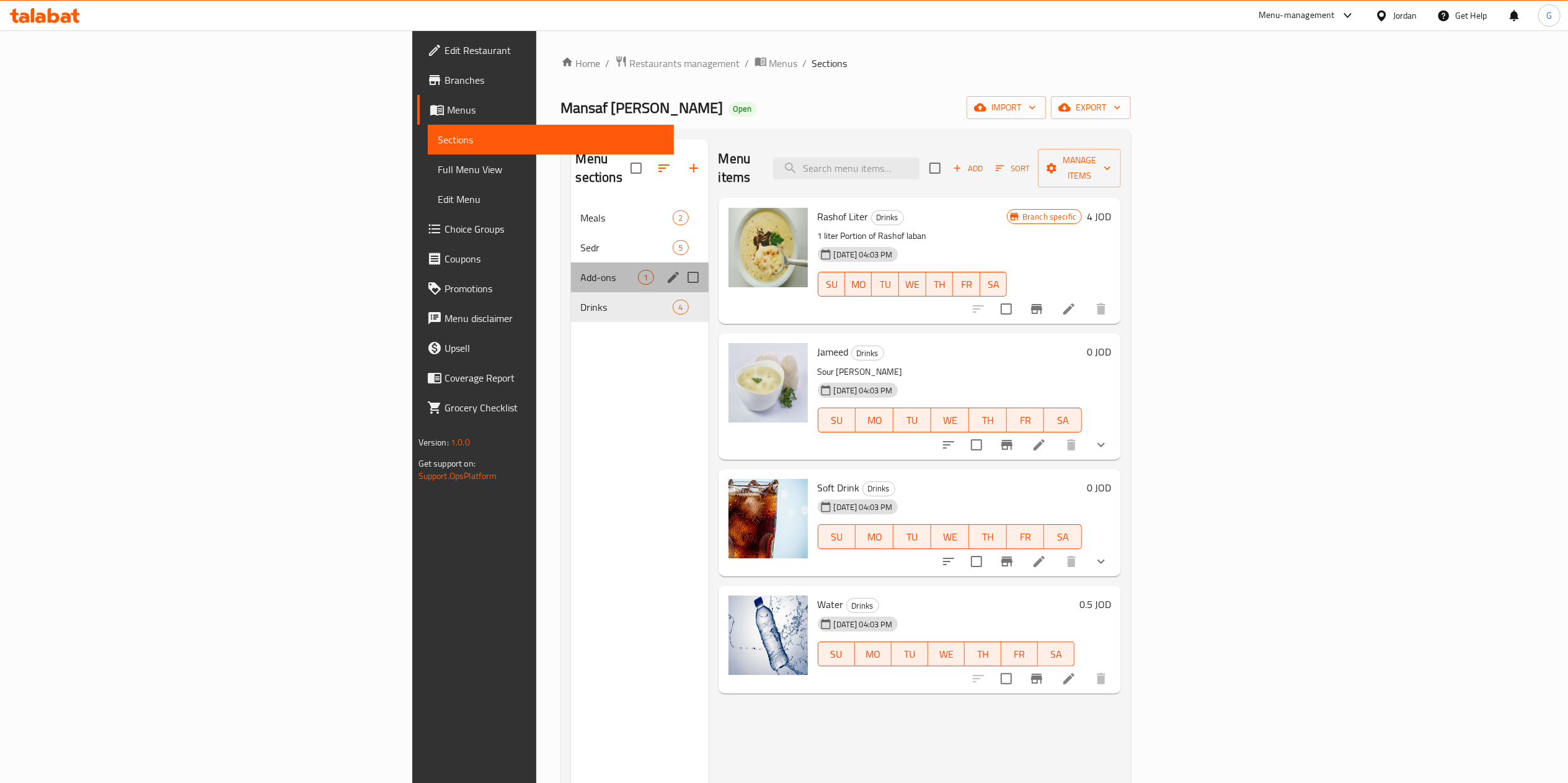
click at [571, 272] on div "Add-ons 1" at bounding box center [639, 276] width 138 height 30
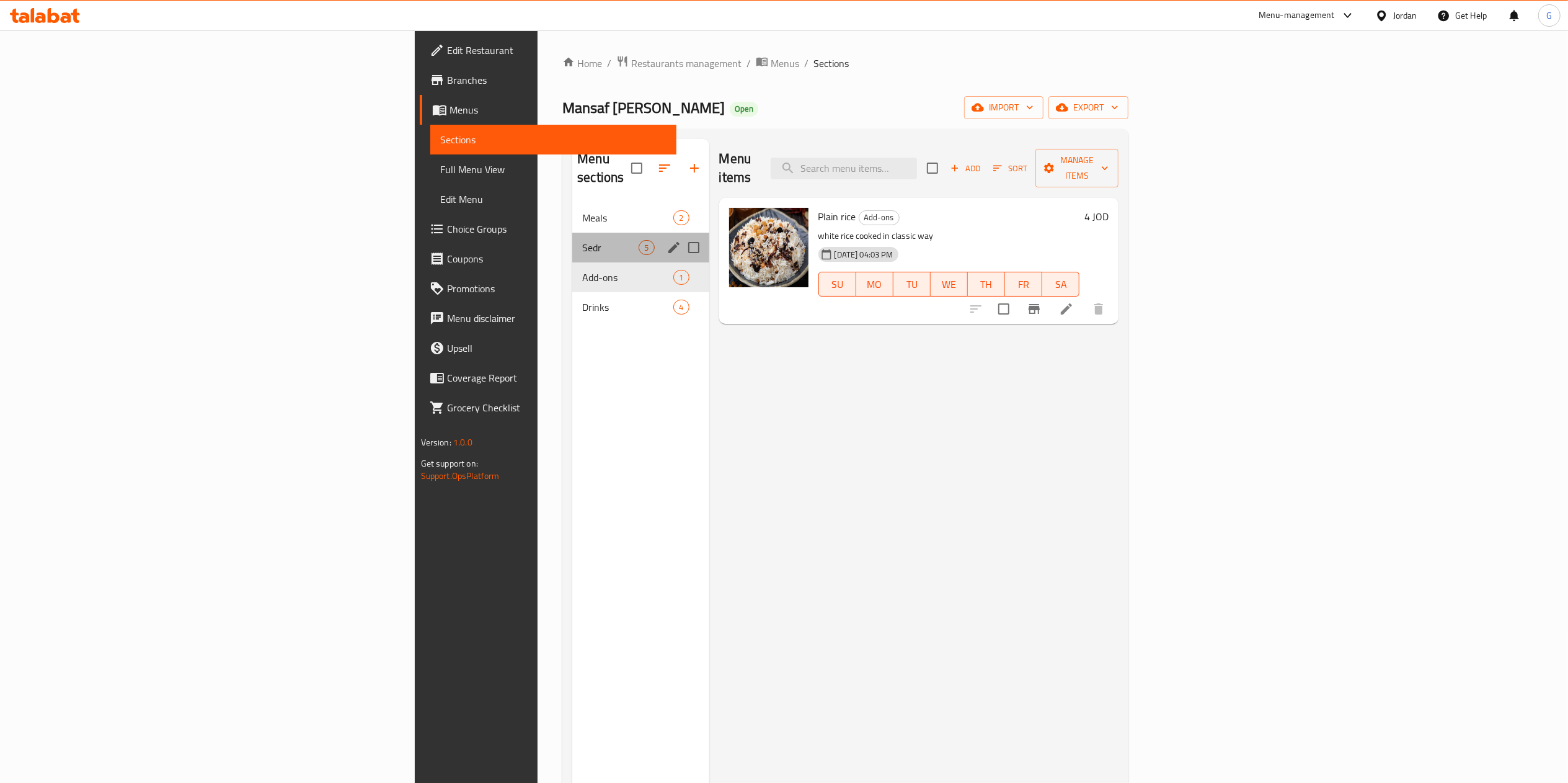
click at [572, 241] on div "Sedr 5" at bounding box center [640, 248] width 137 height 30
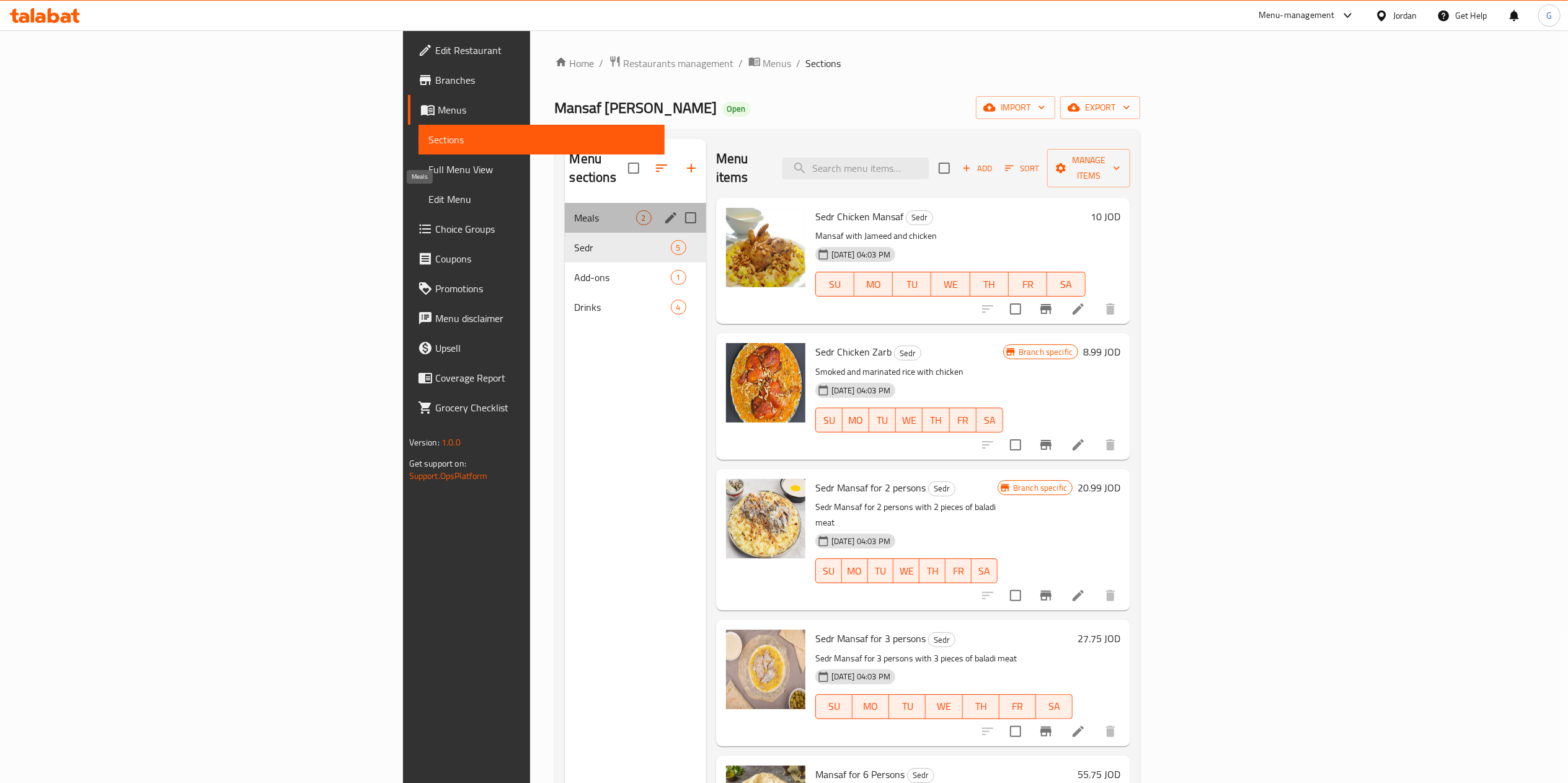
click at [575, 210] on span "Meals" at bounding box center [605, 217] width 62 height 14
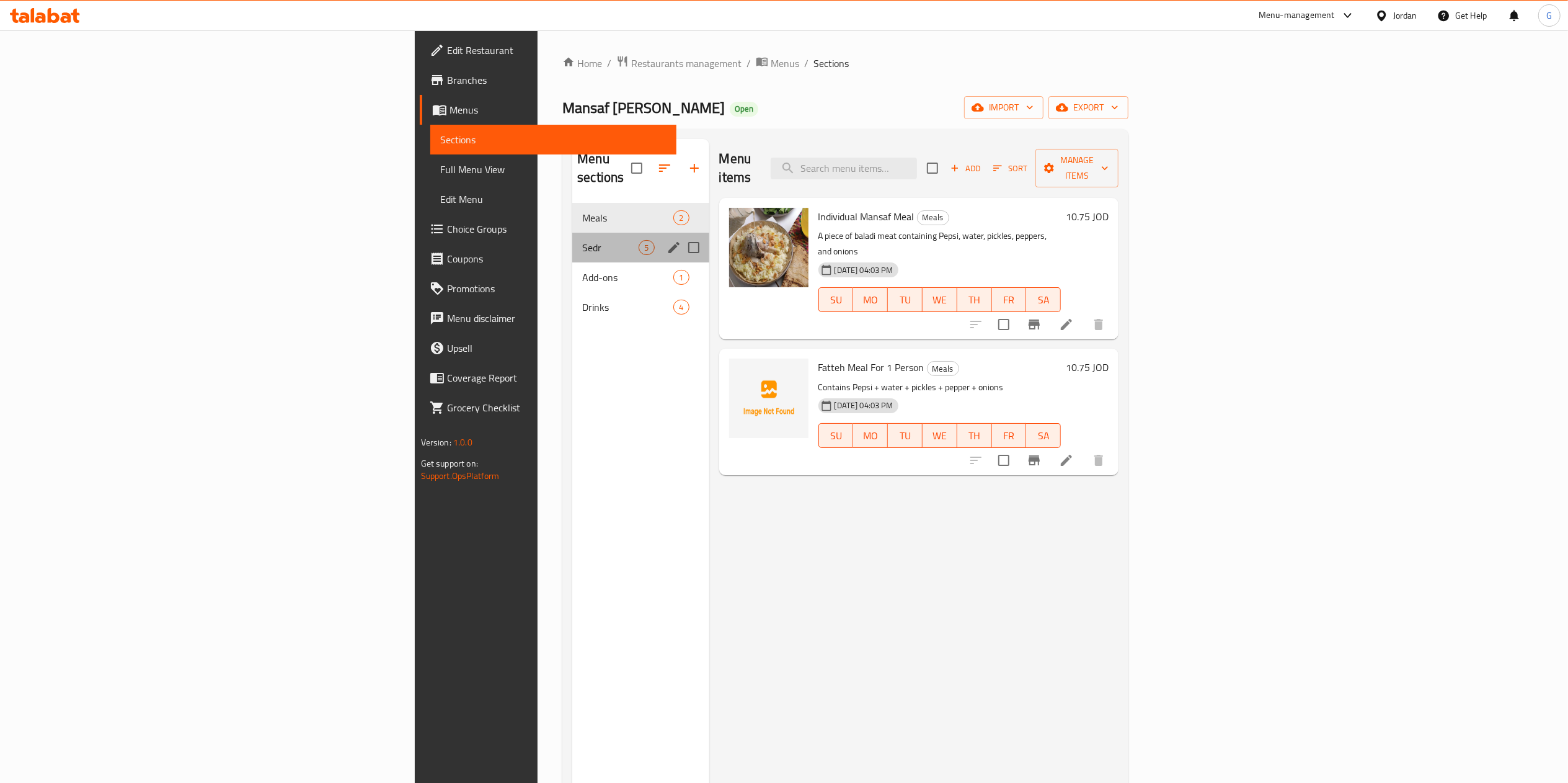
click at [572, 233] on div "Sedr 5" at bounding box center [640, 248] width 137 height 30
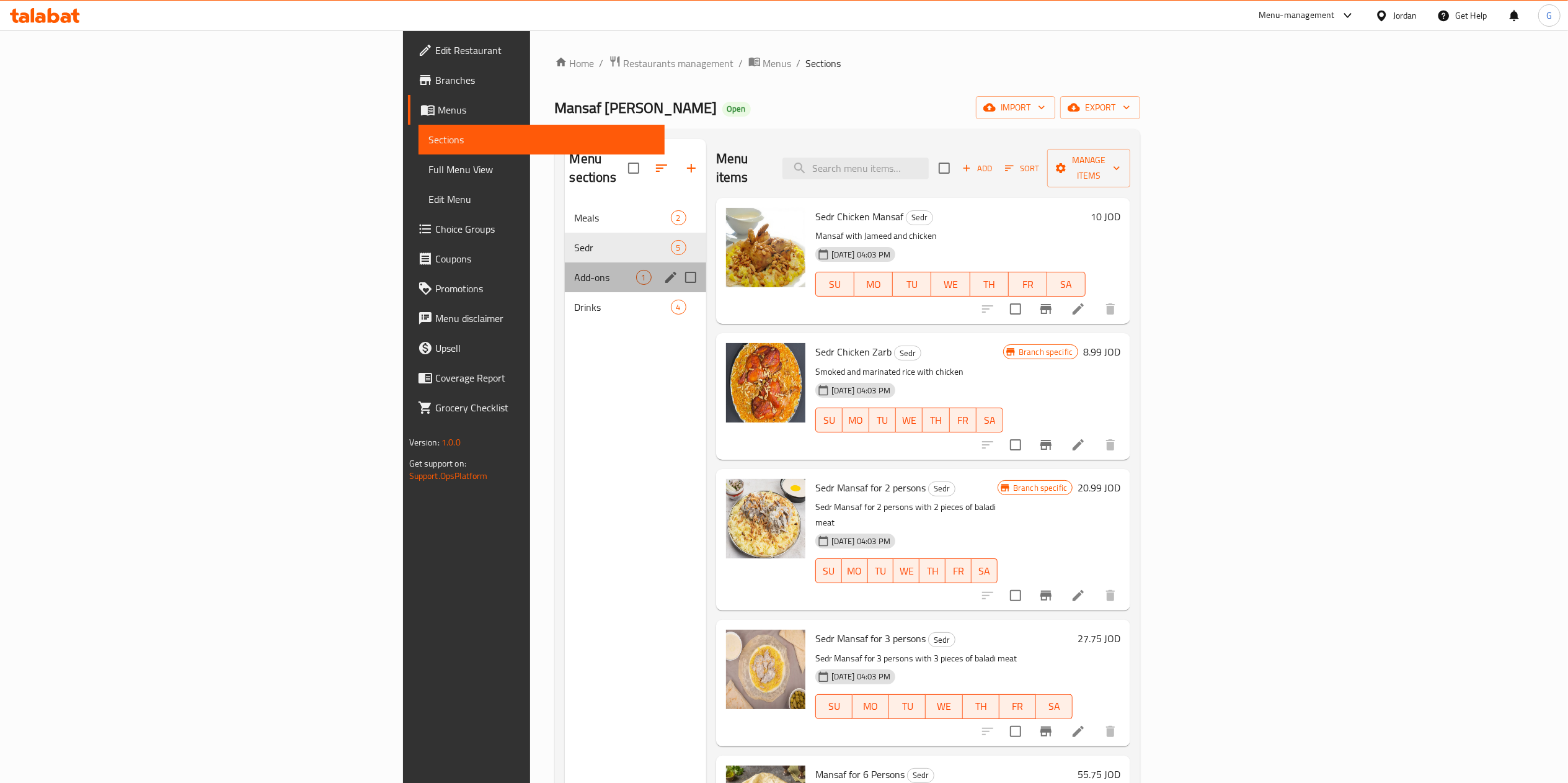
click at [565, 262] on div "Add-ons 1" at bounding box center [635, 276] width 141 height 30
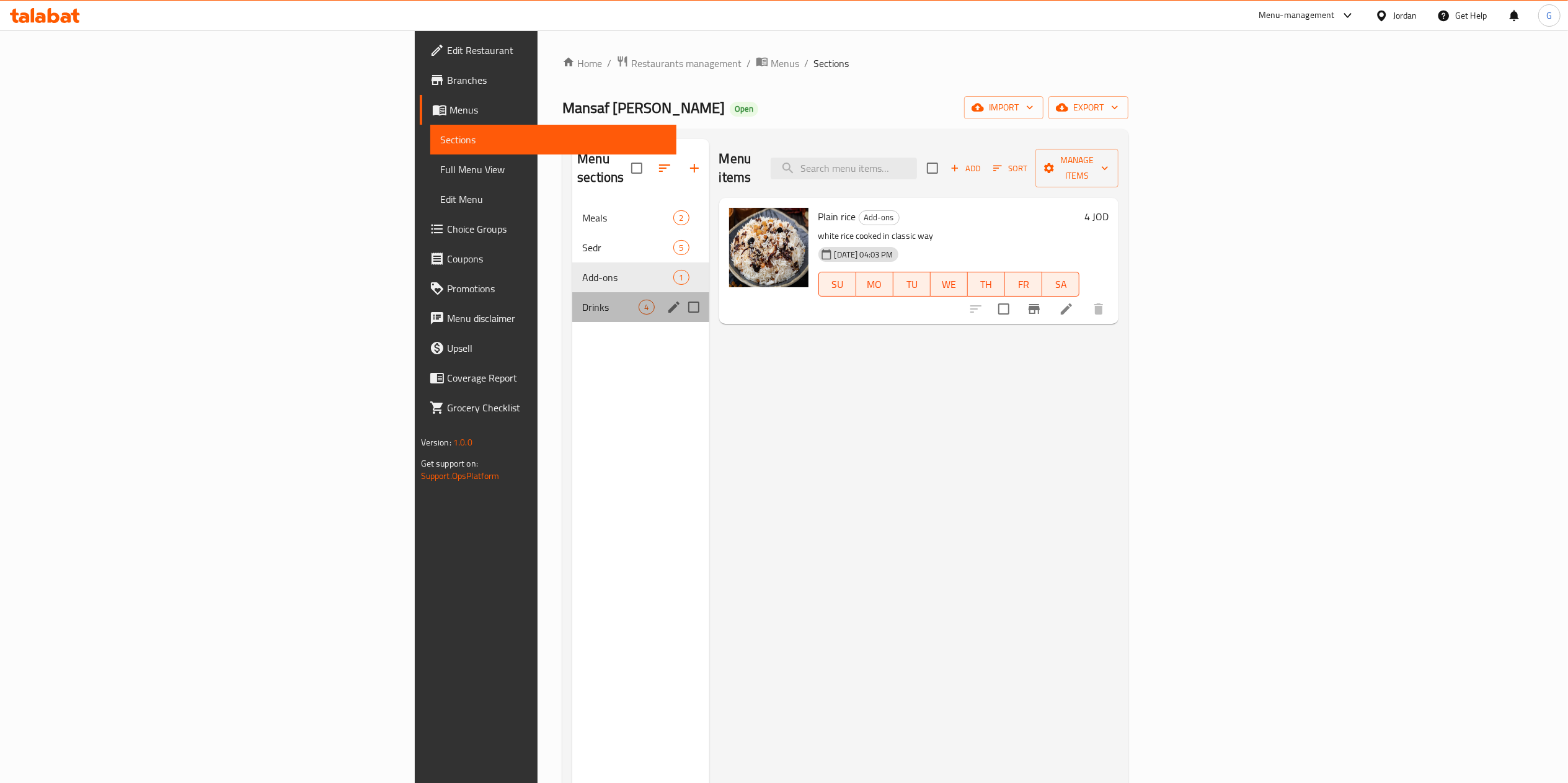
click at [572, 292] on div "Drinks 4" at bounding box center [640, 306] width 137 height 30
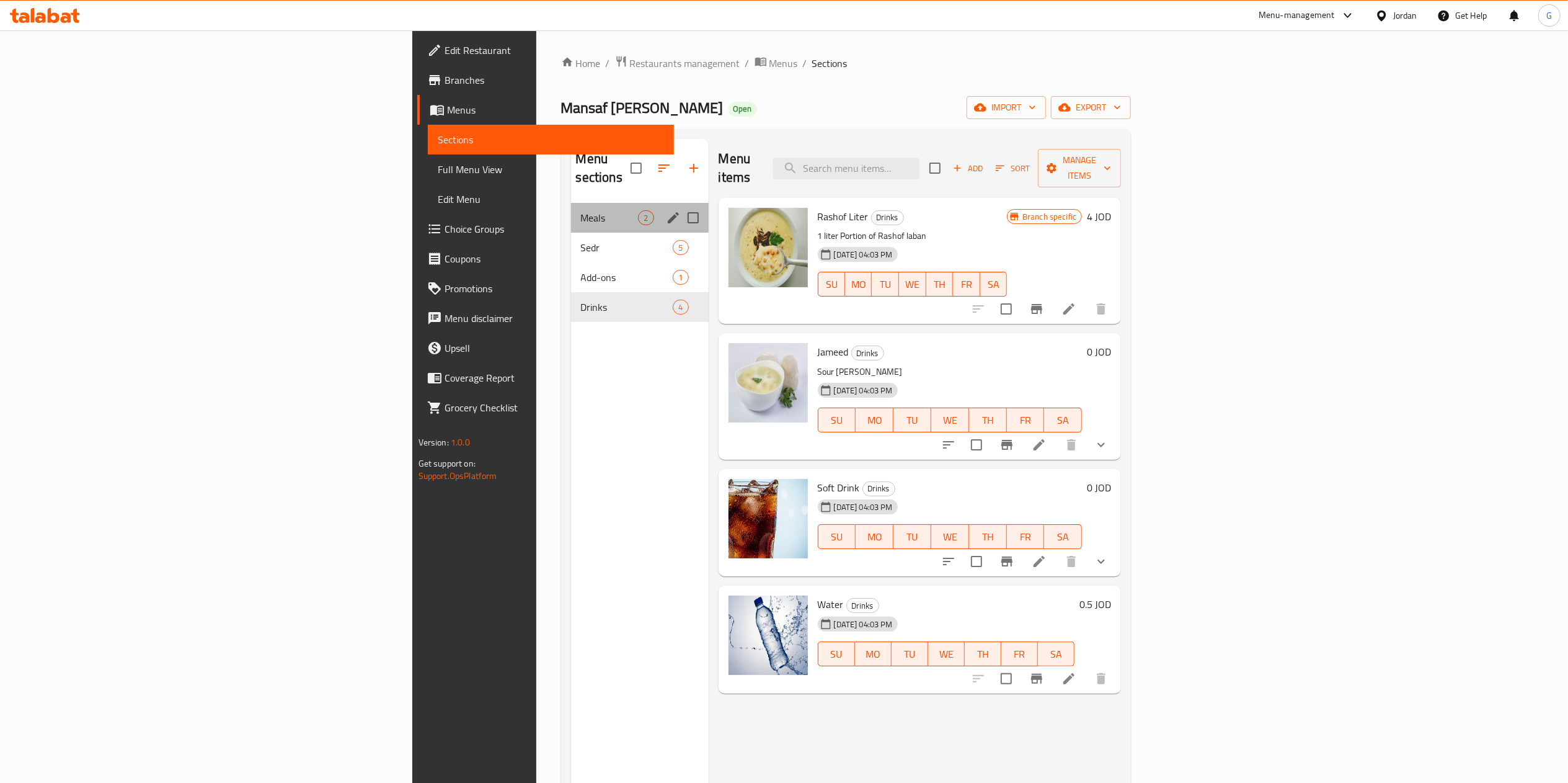
click at [571, 203] on div "Meals 2" at bounding box center [639, 218] width 138 height 30
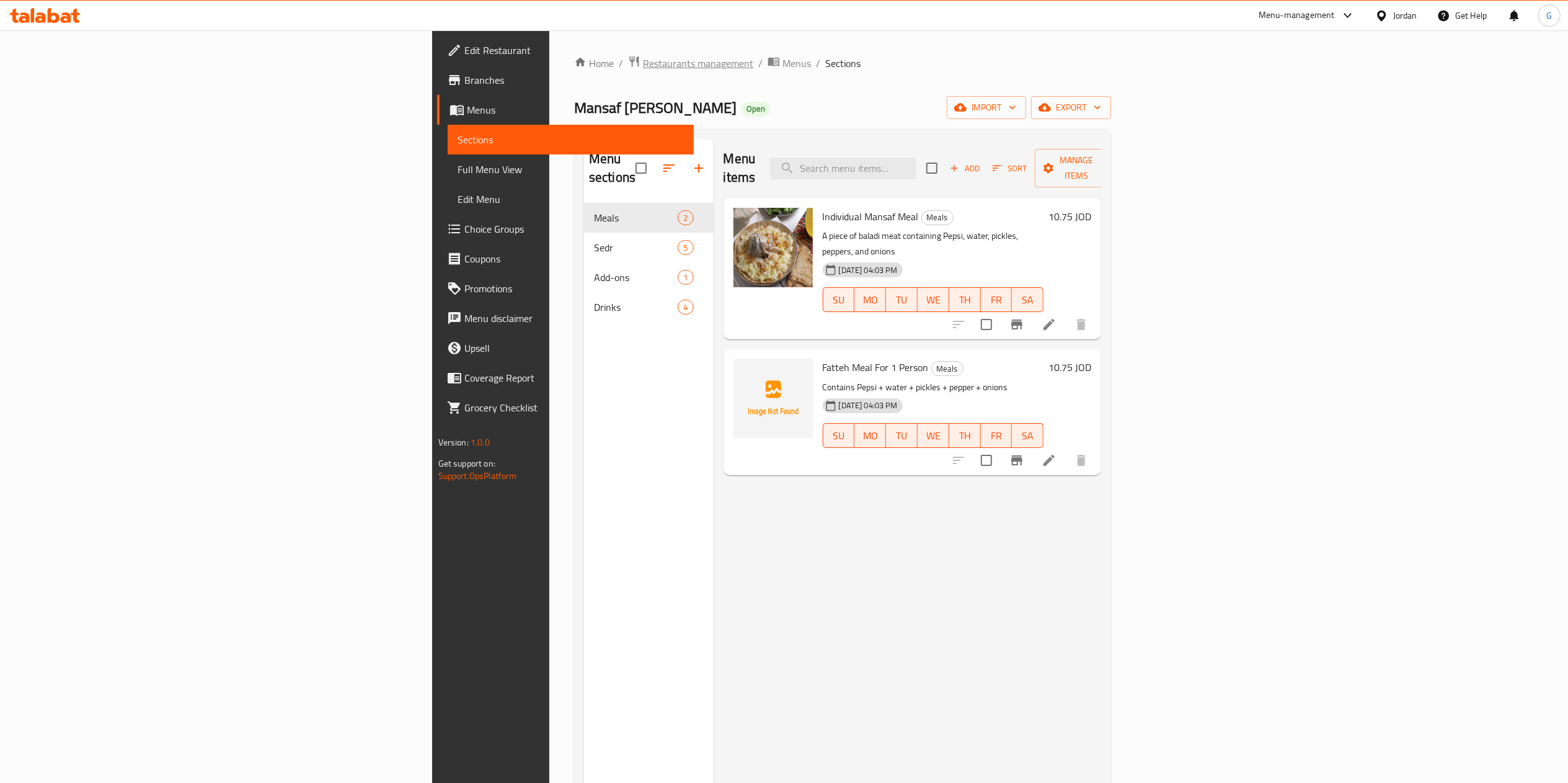
click at [643, 62] on span "Restaurants management" at bounding box center [698, 63] width 111 height 14
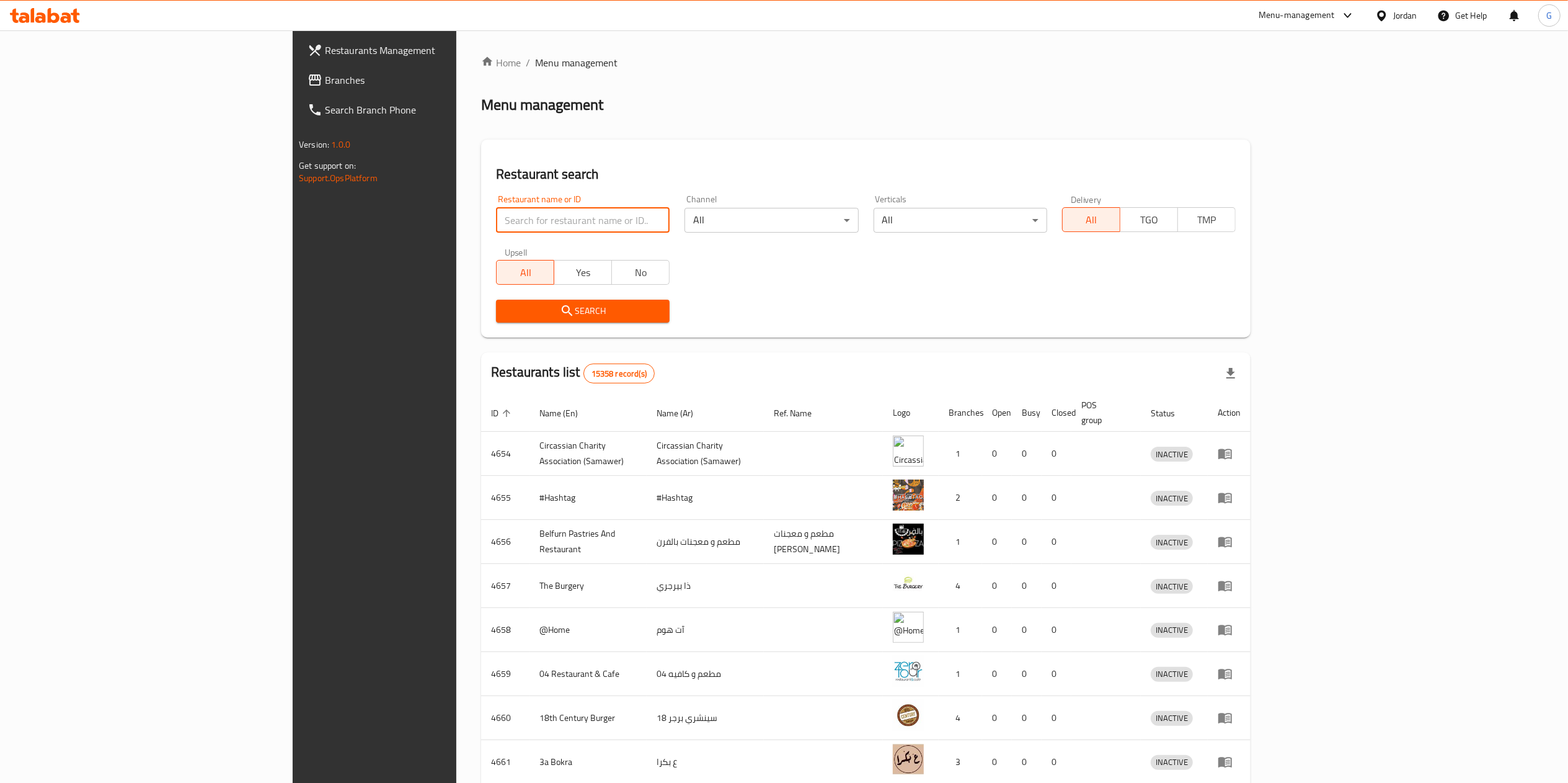
click at [496, 216] on input "search" at bounding box center [582, 221] width 173 height 25
type input "مناسف الجنوب"
click button "Search" at bounding box center [582, 311] width 173 height 23
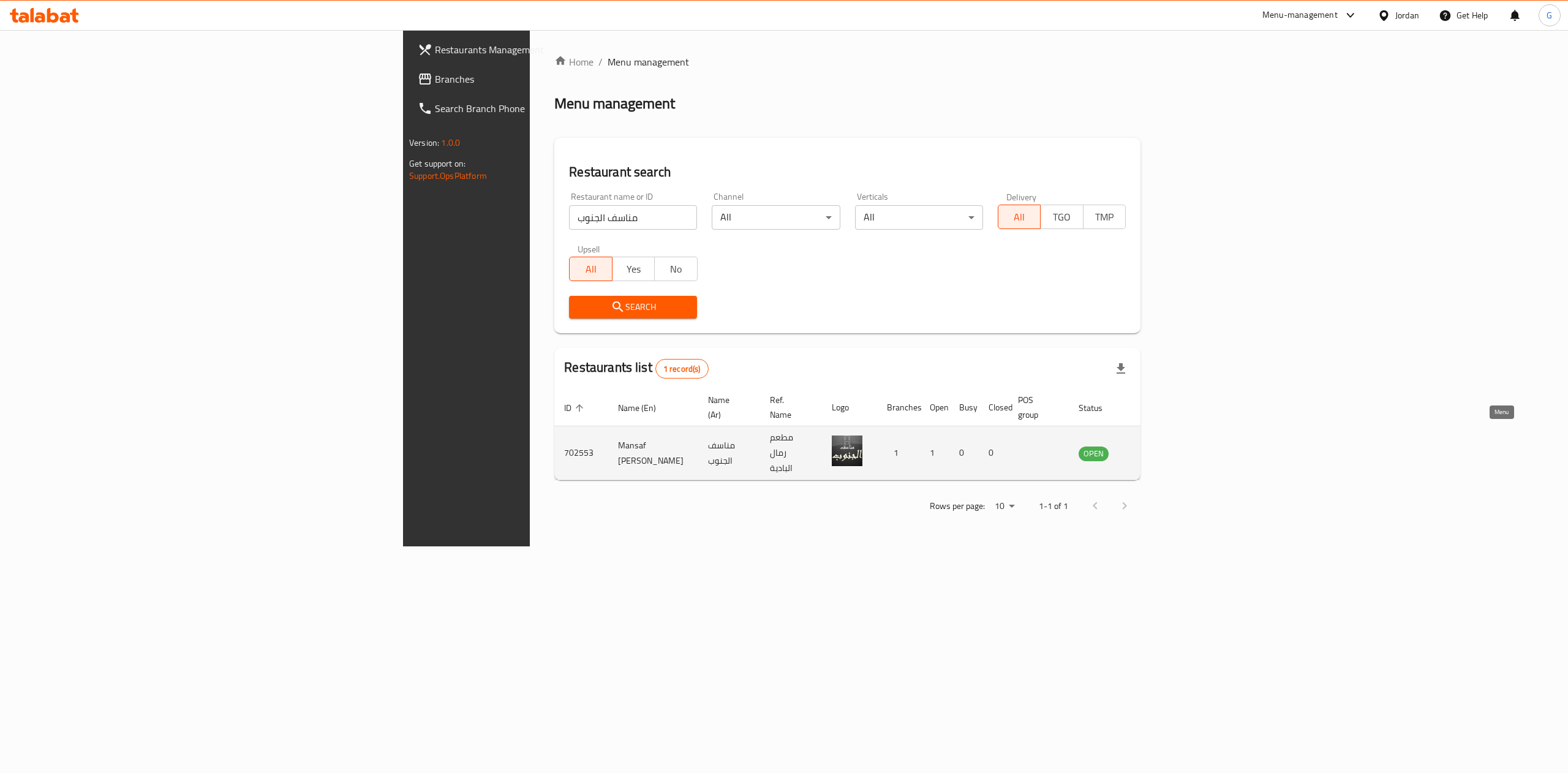
click at [1157, 448] on icon "enhanced table" at bounding box center [1150, 453] width 13 height 10
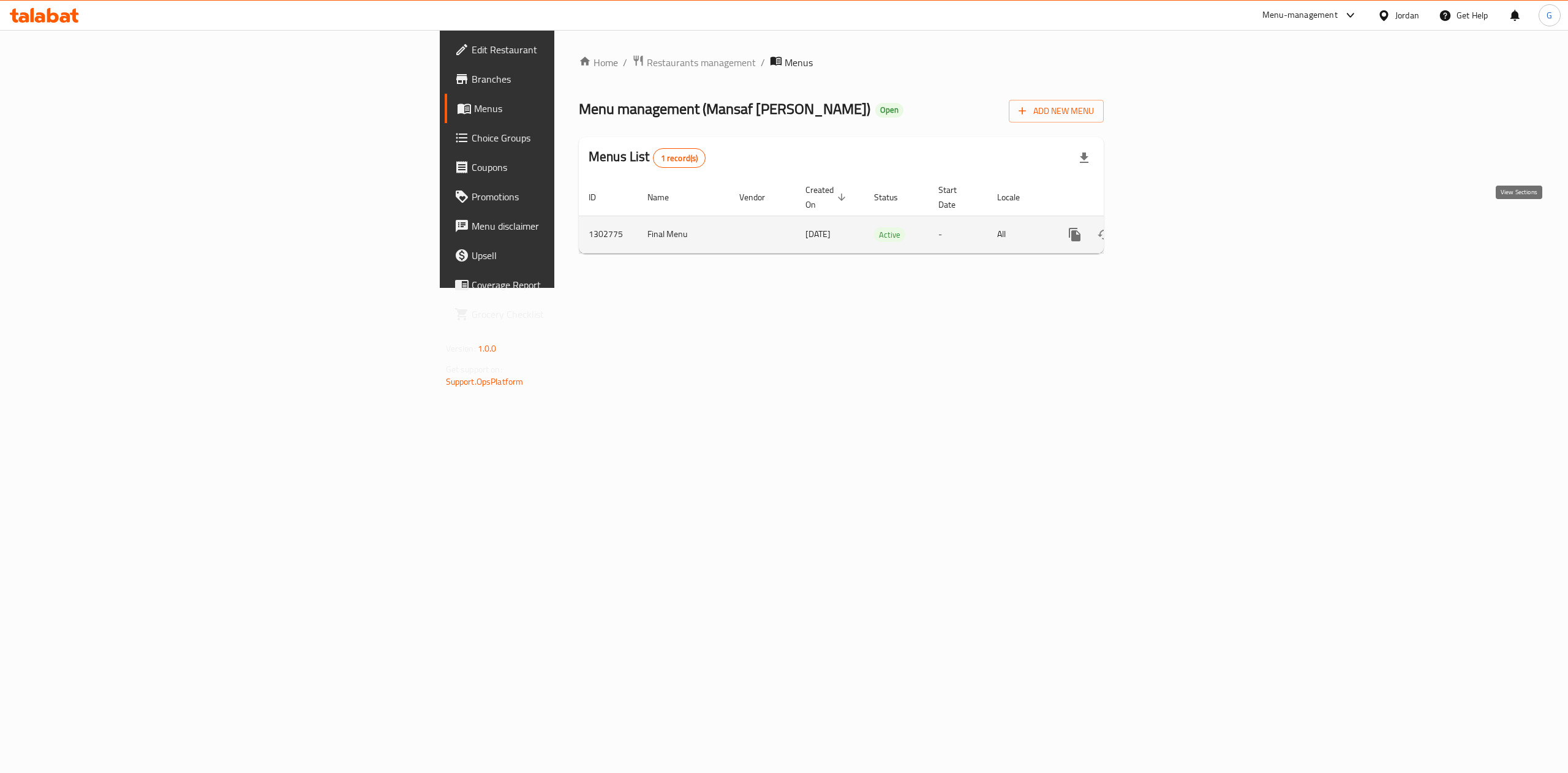
click at [1177, 230] on link "enhanced table" at bounding box center [1163, 234] width 29 height 29
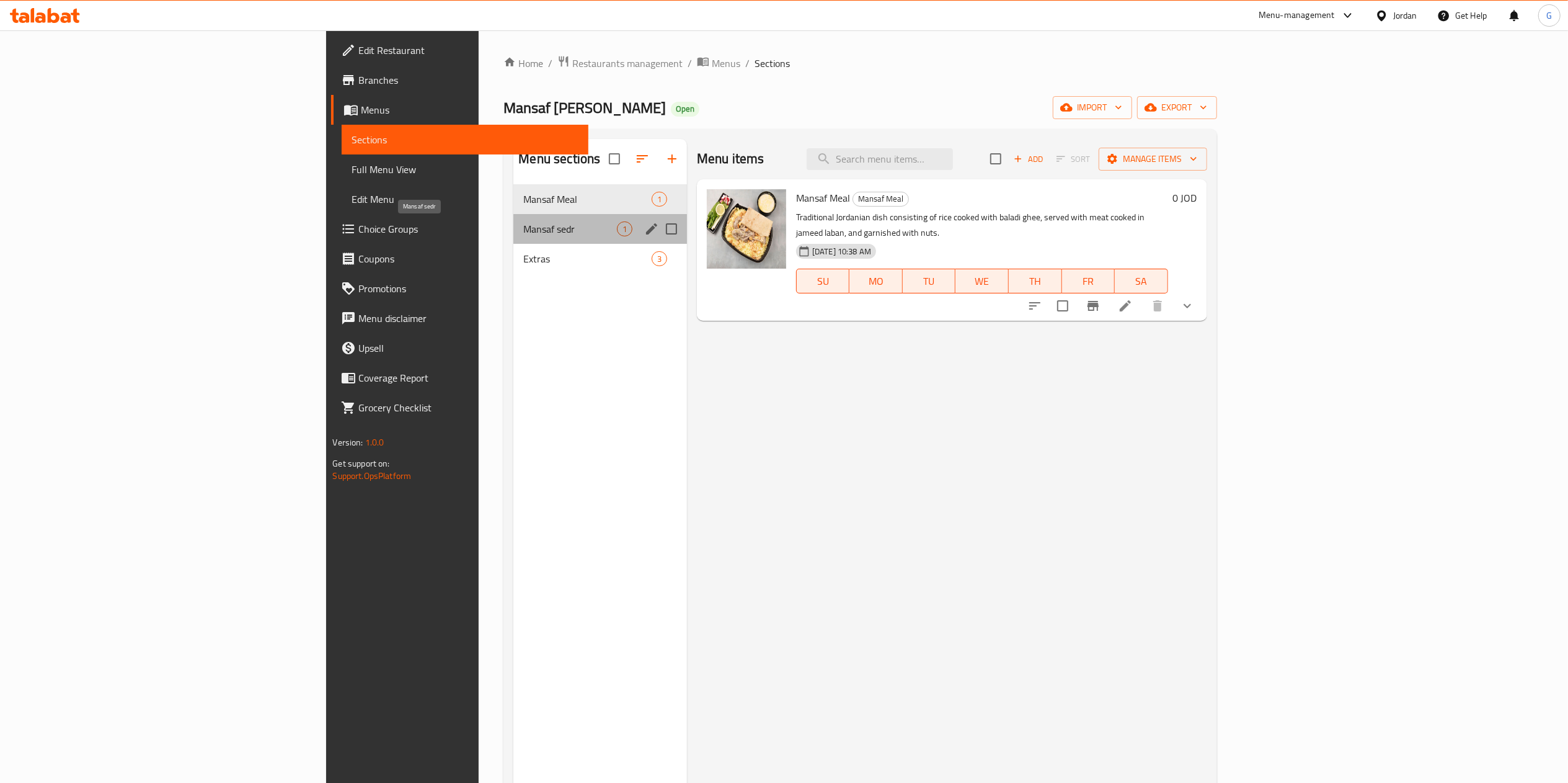
click at [524, 223] on span "Mansaf sedr" at bounding box center [570, 228] width 93 height 14
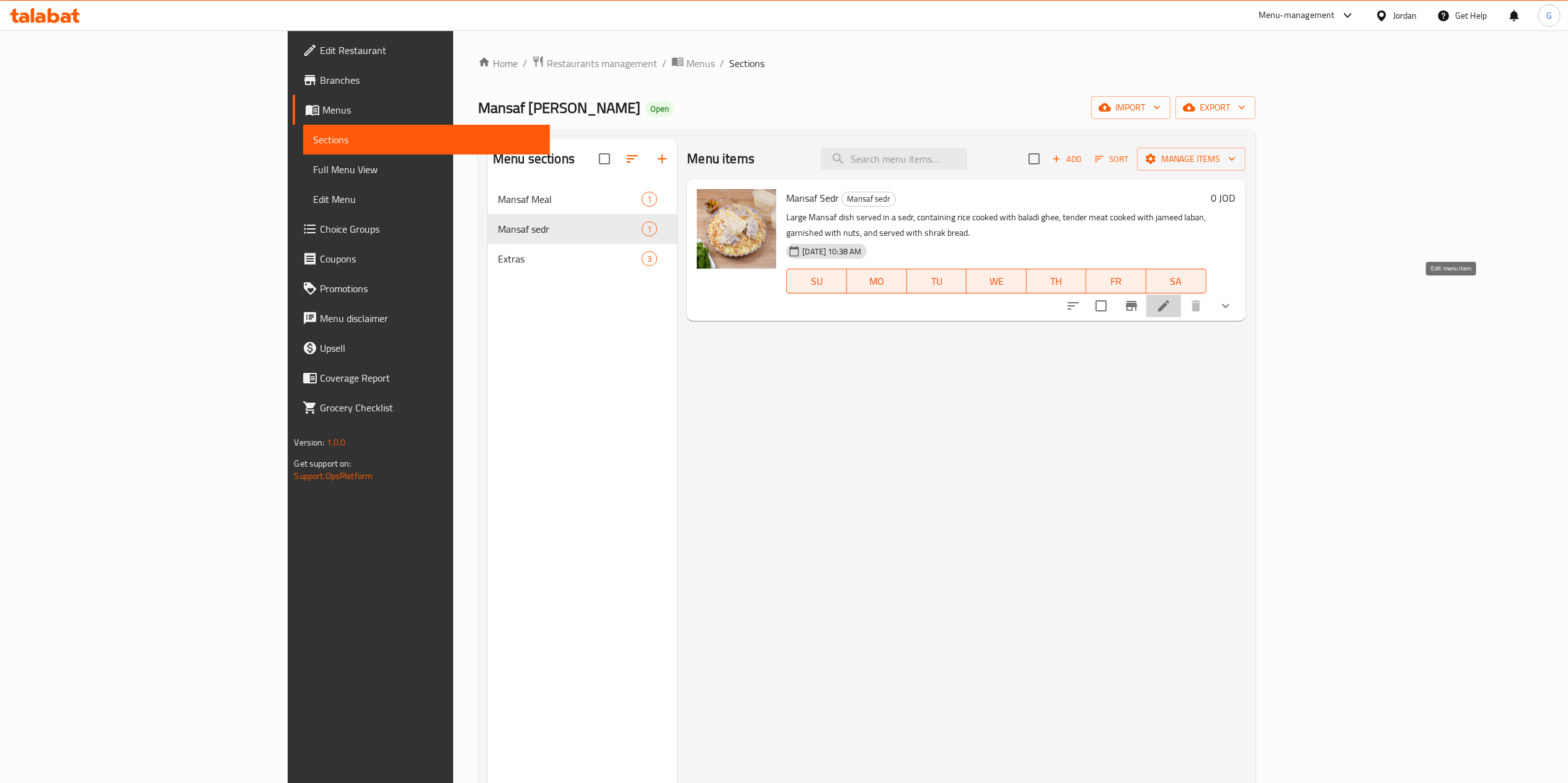
click at [1170, 300] on icon at bounding box center [1164, 306] width 12 height 12
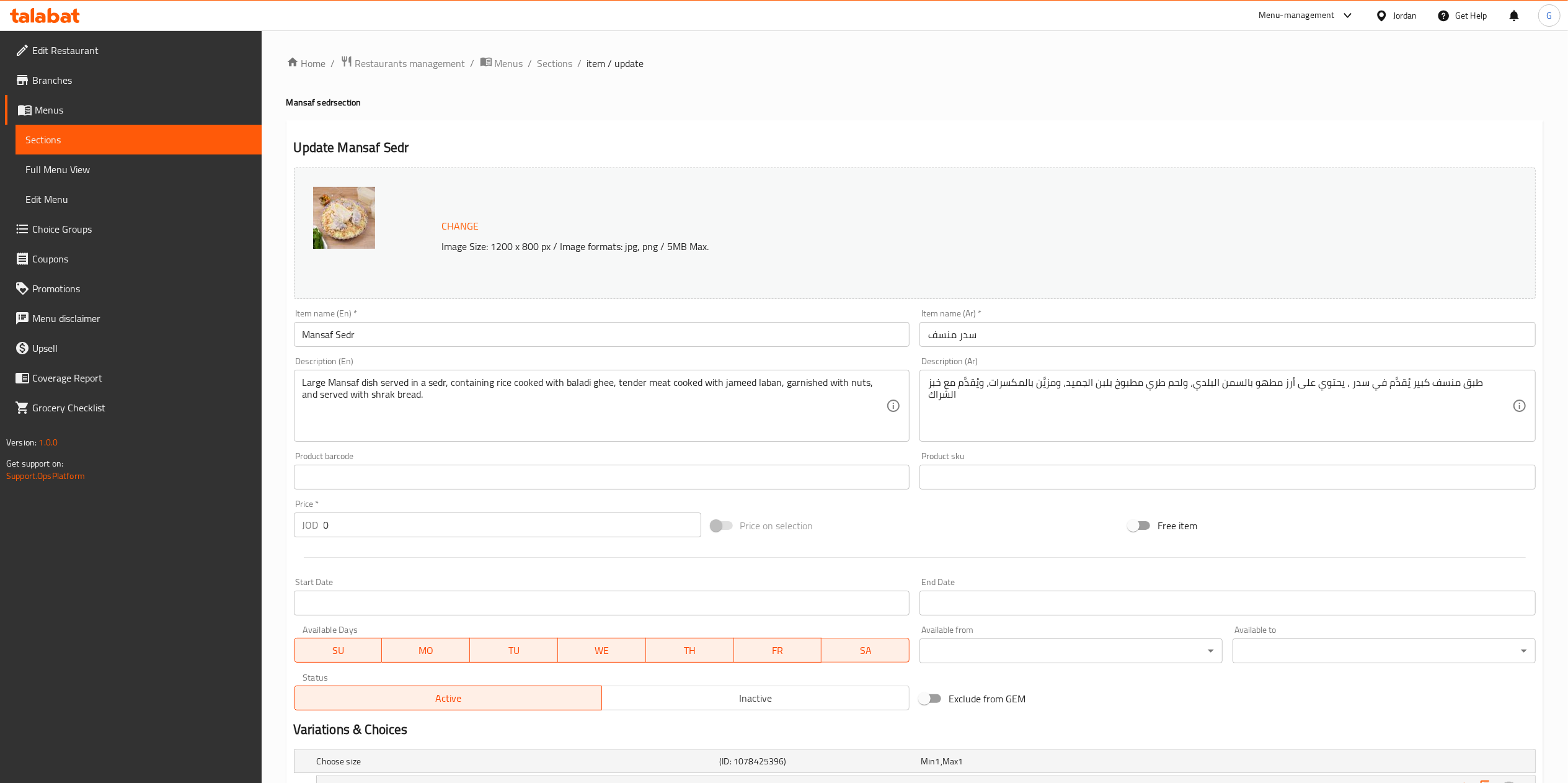
scroll to position [1, 0]
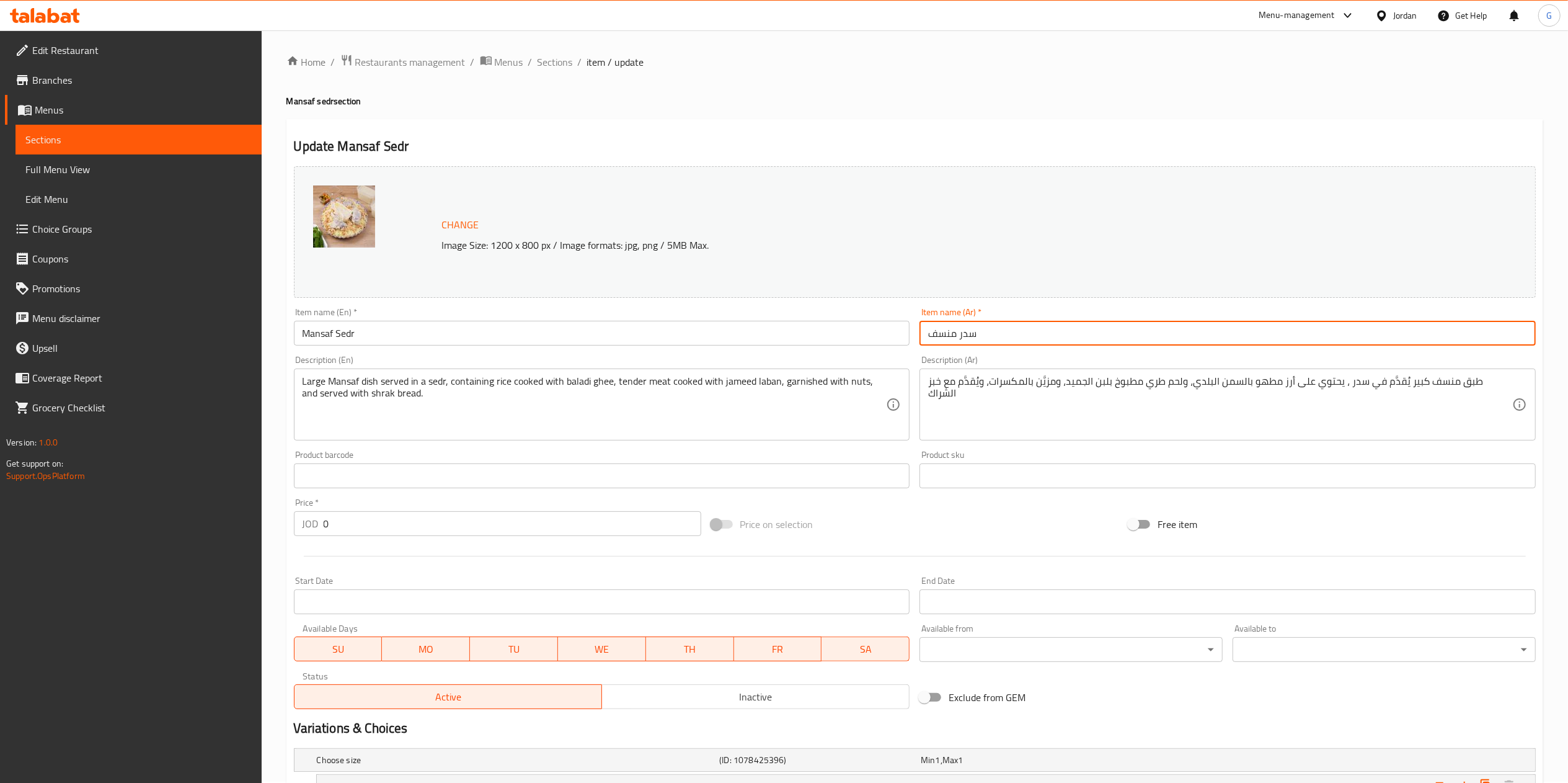
click at [1037, 328] on input "سدر منسف" at bounding box center [1227, 333] width 616 height 25
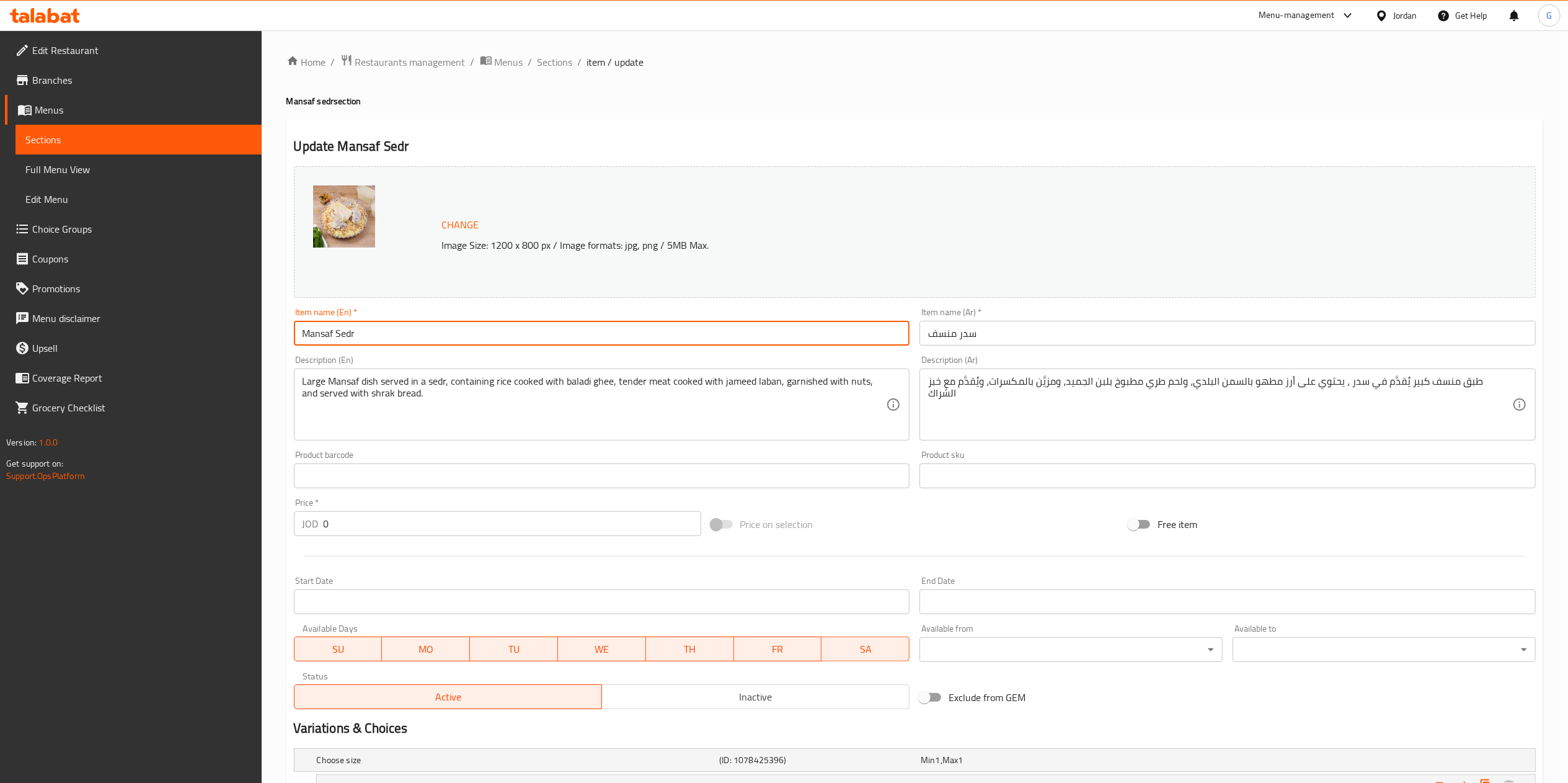
click at [374, 329] on input "Mansaf Sedr" at bounding box center [602, 333] width 616 height 25
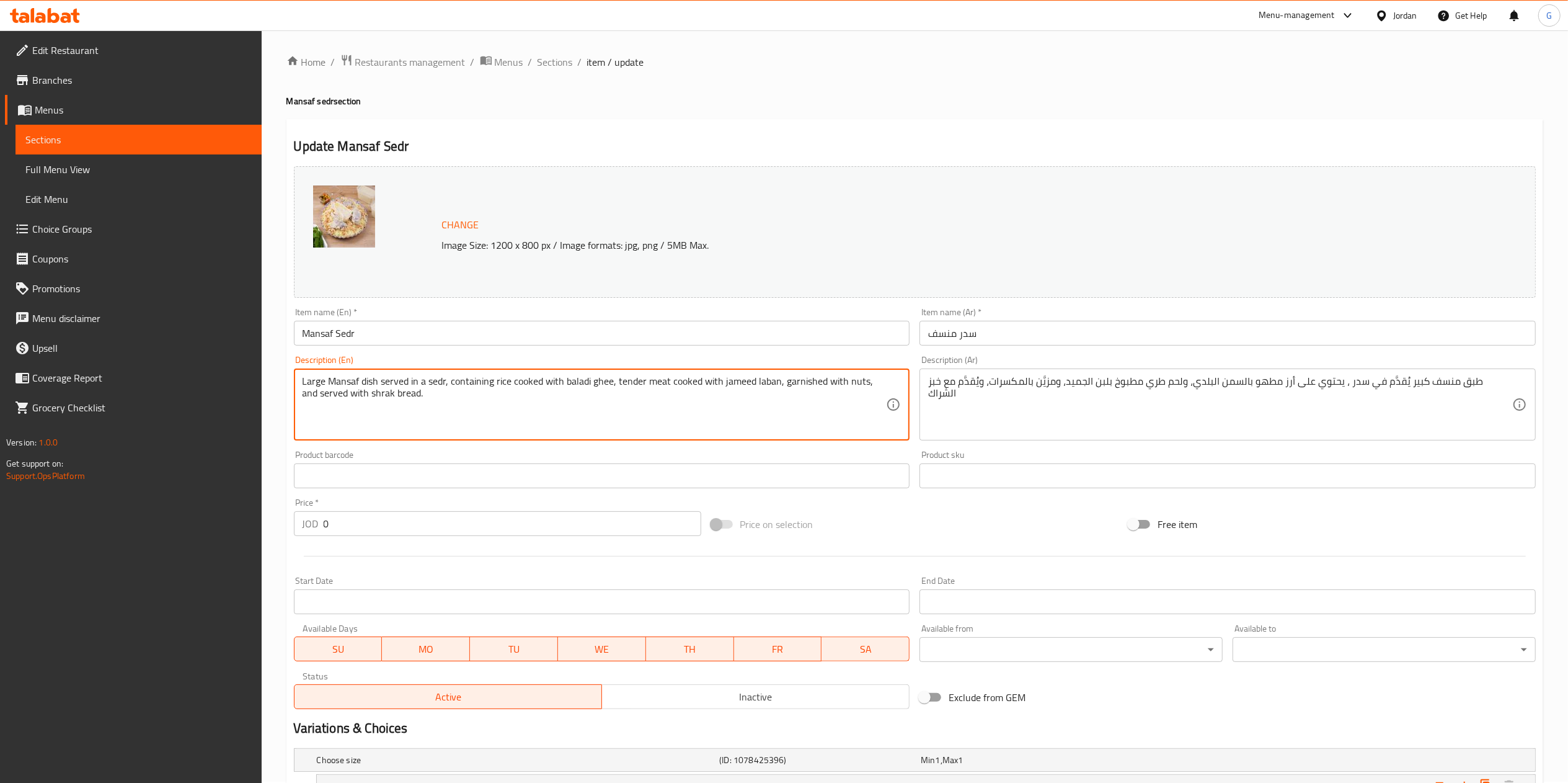
scroll to position [214, 0]
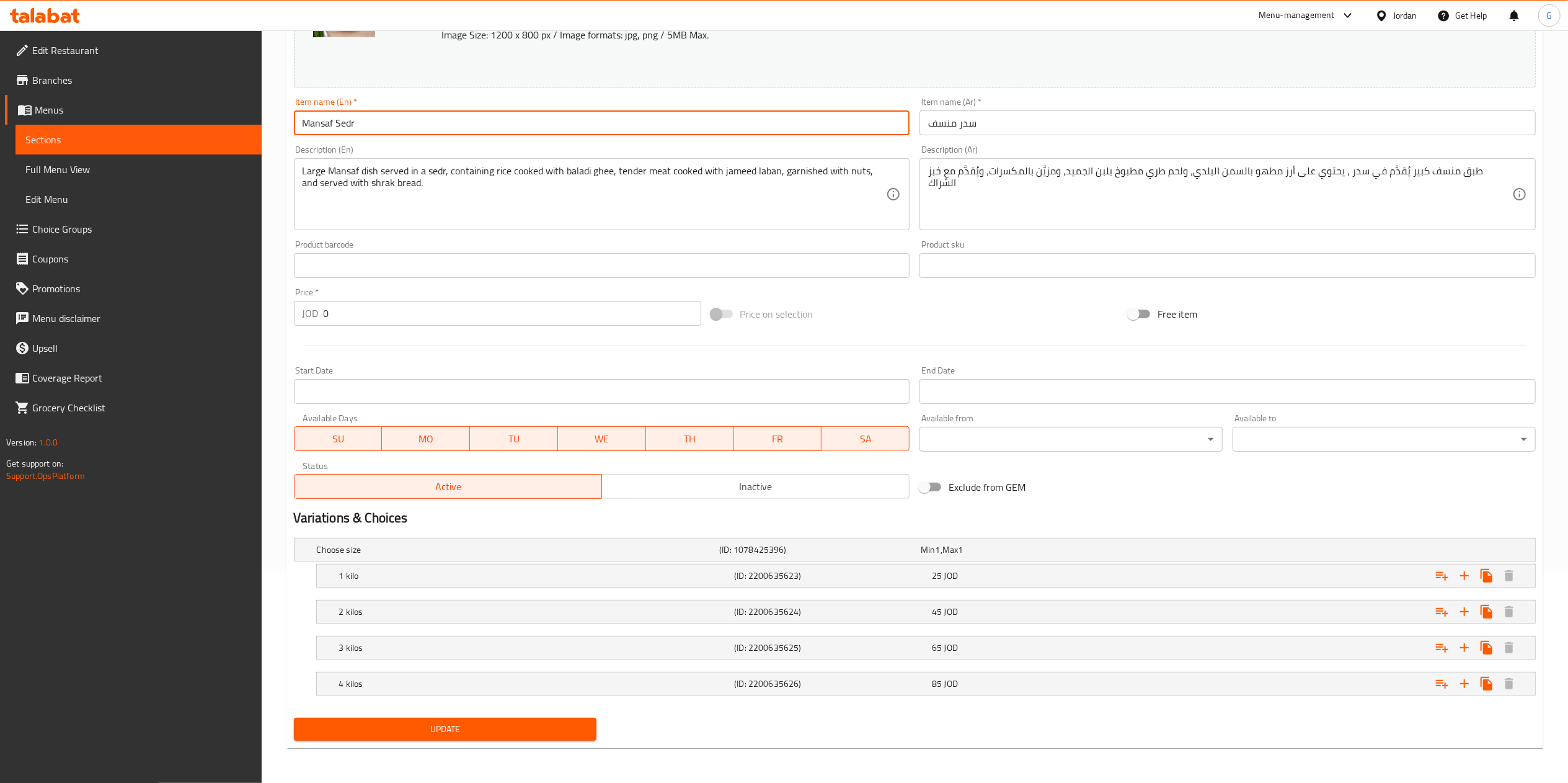
click at [415, 128] on input "Mansaf Sedr" at bounding box center [602, 123] width 616 height 25
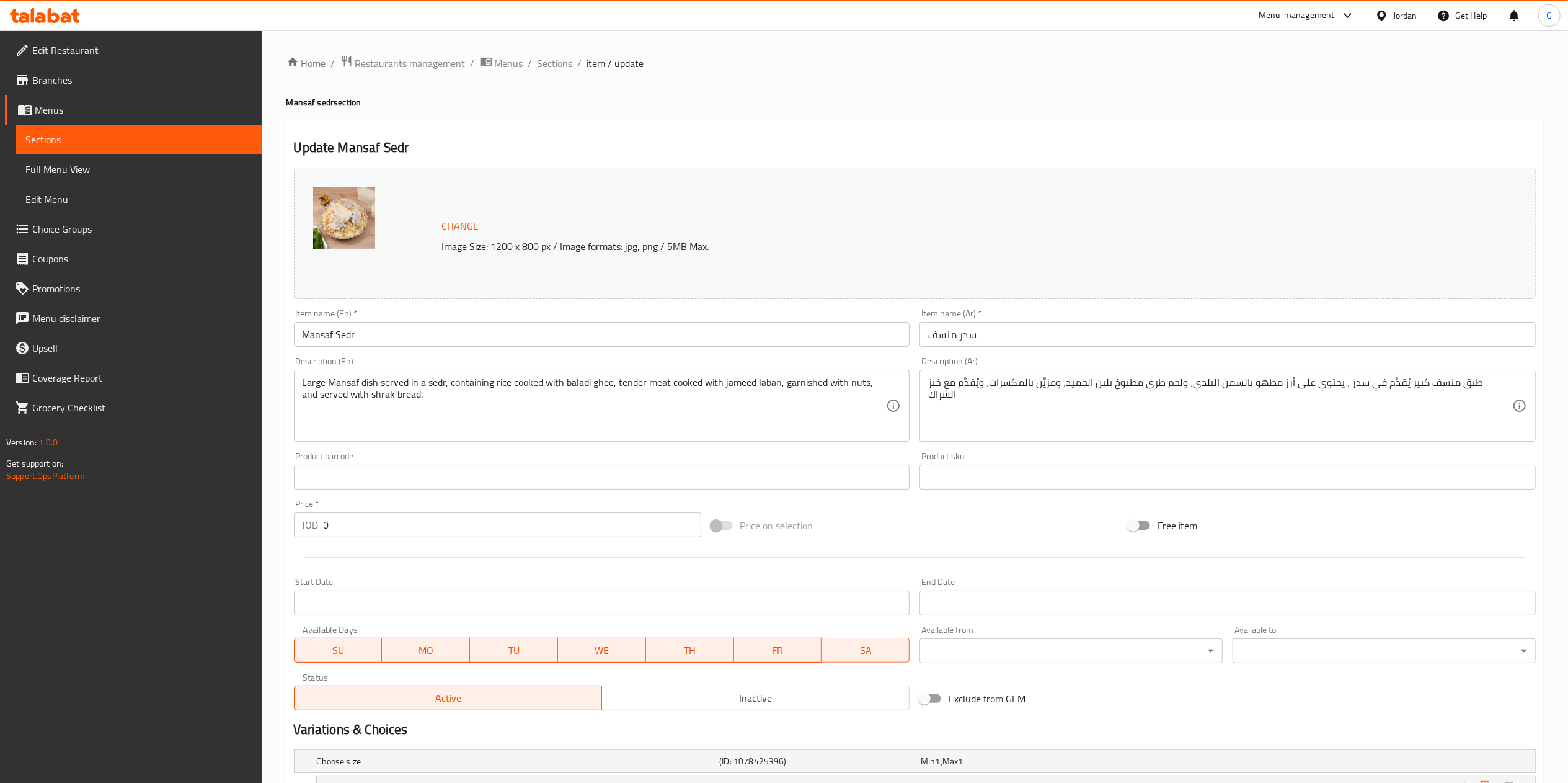
click at [569, 64] on span "Sections" at bounding box center [554, 63] width 36 height 14
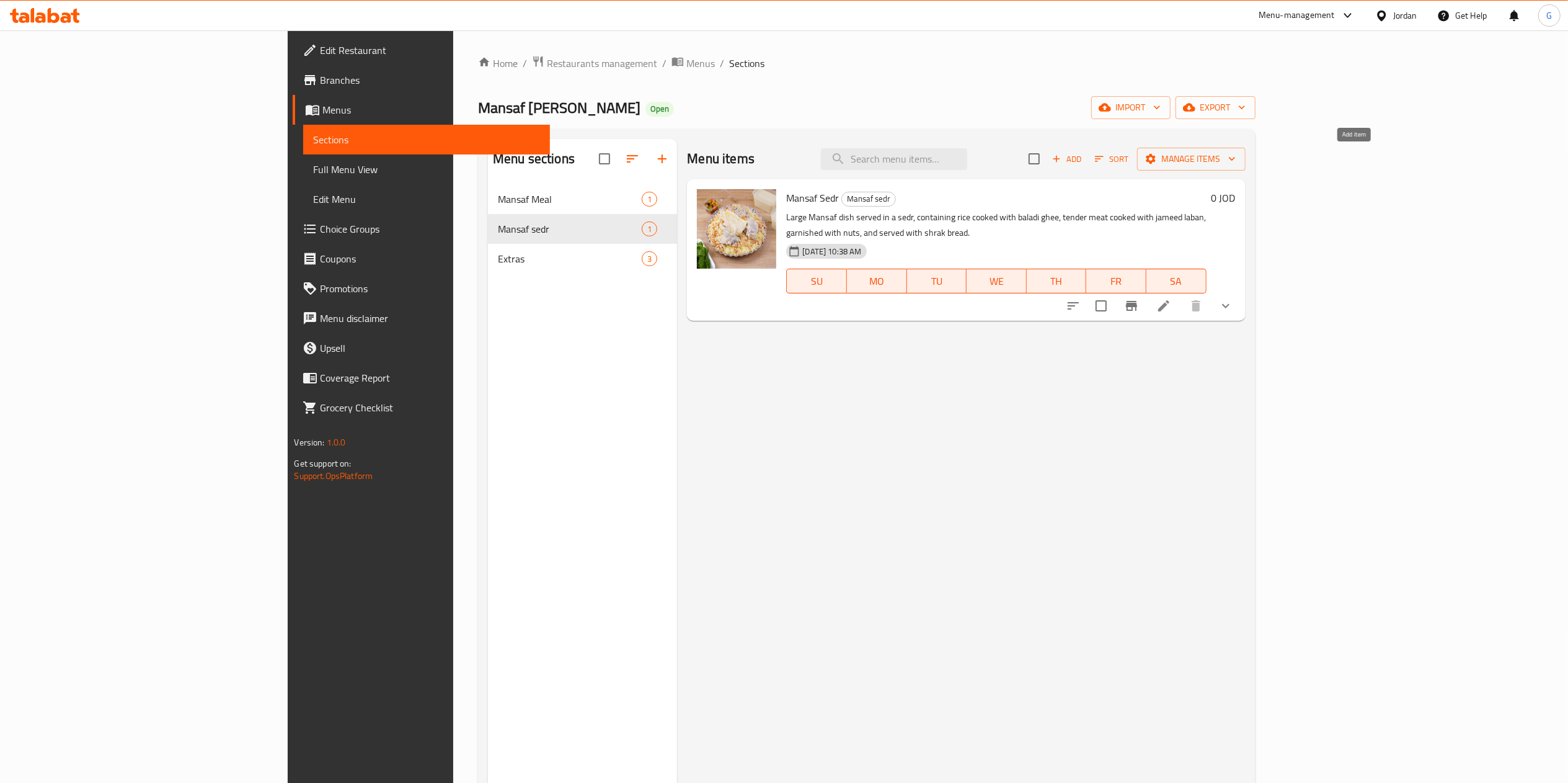
click at [1084, 156] on span "Add" at bounding box center [1067, 159] width 34 height 14
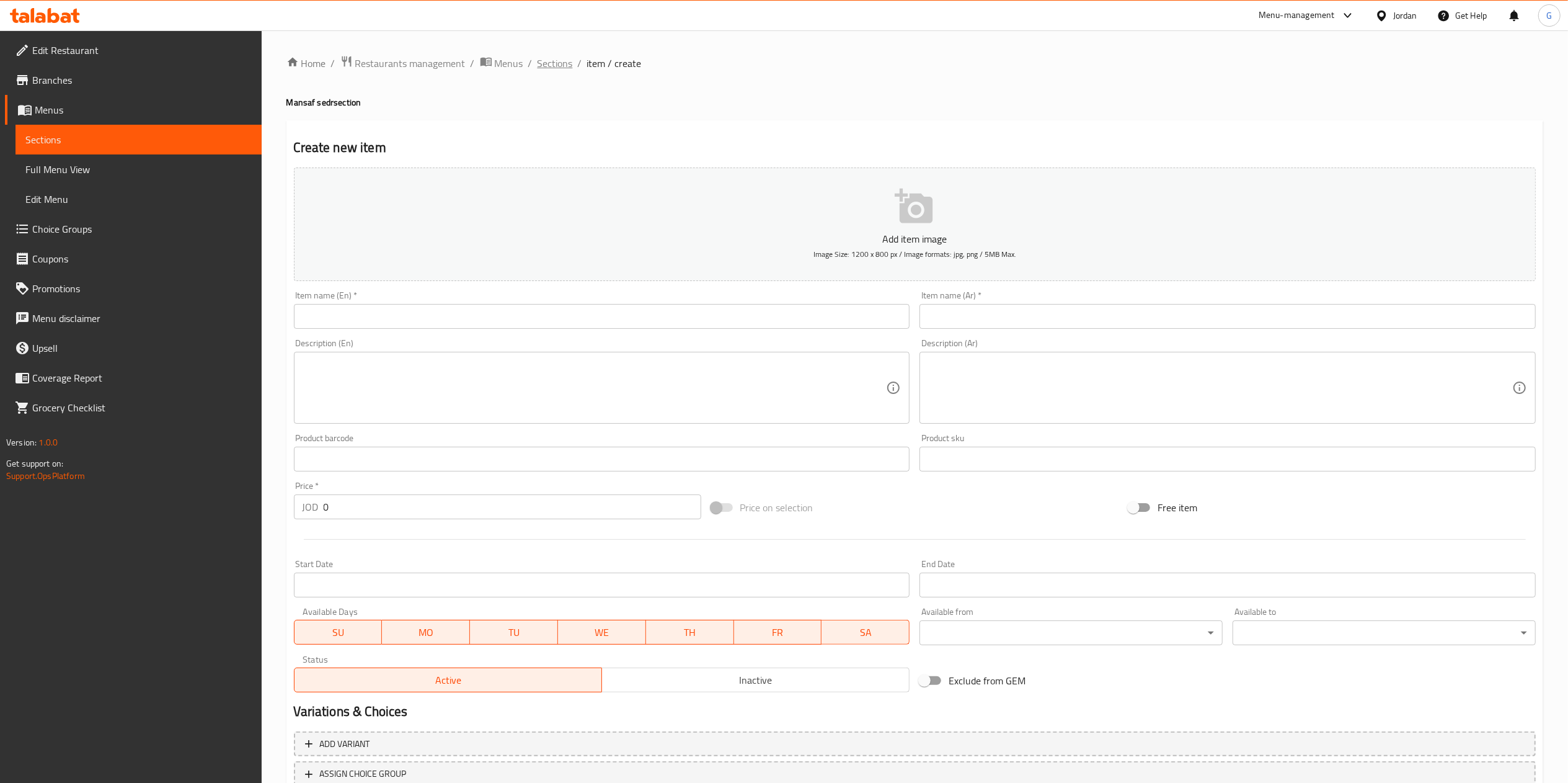
click at [555, 66] on span "Sections" at bounding box center [554, 63] width 36 height 14
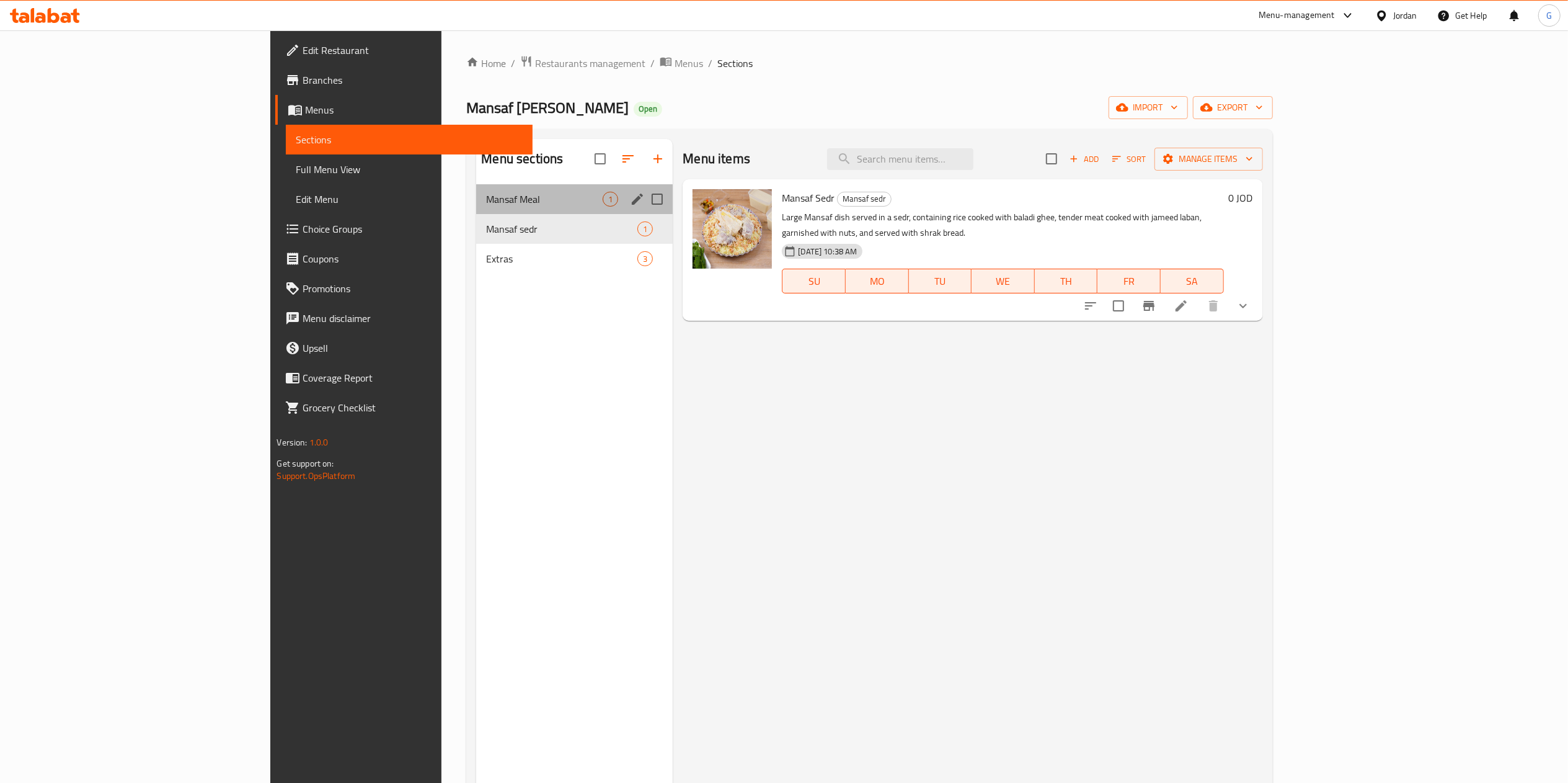
click at [476, 208] on div "Mansaf Meal 1" at bounding box center [575, 198] width 196 height 30
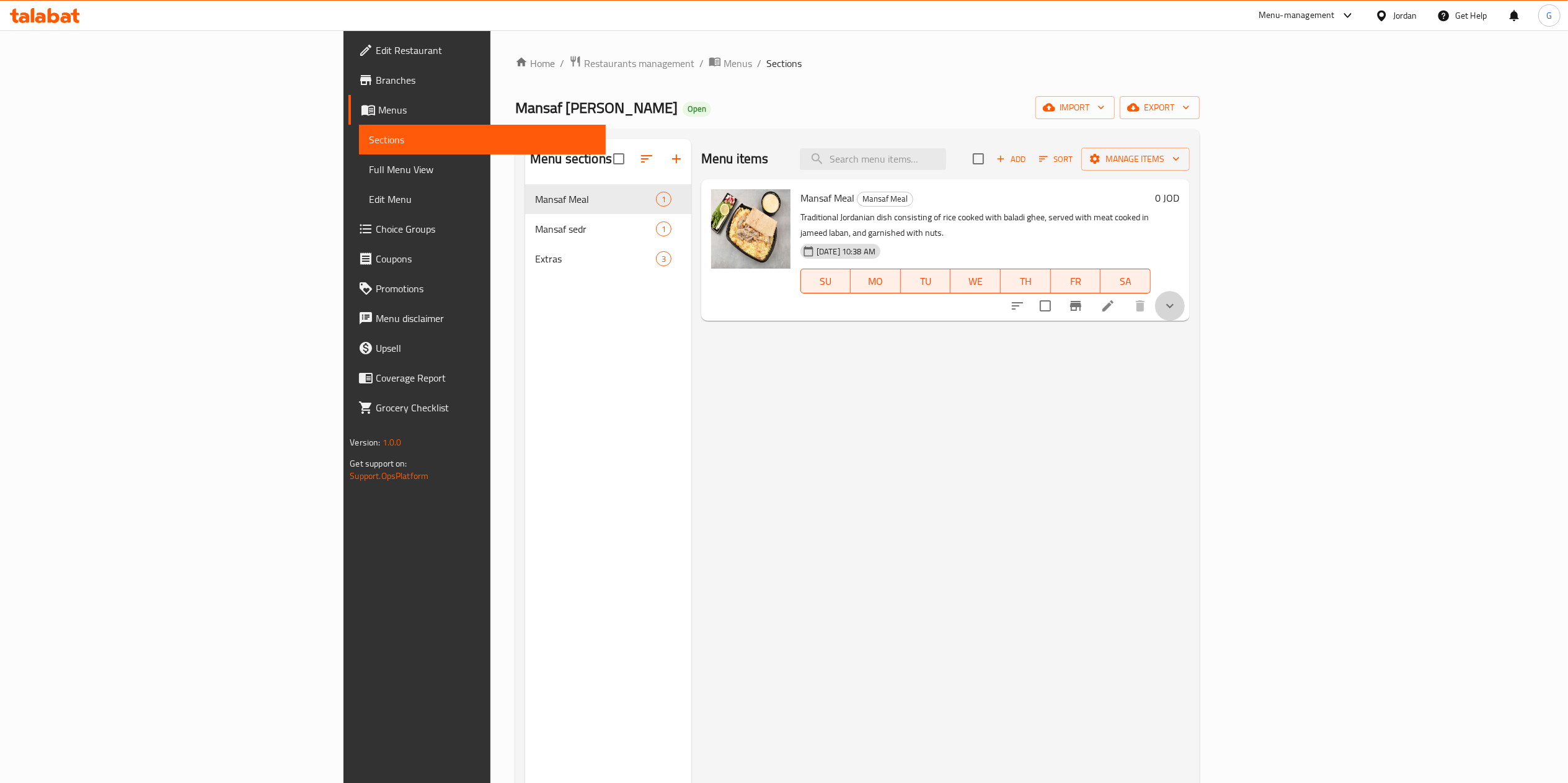
click at [1185, 291] on button "show more" at bounding box center [1170, 305] width 30 height 30
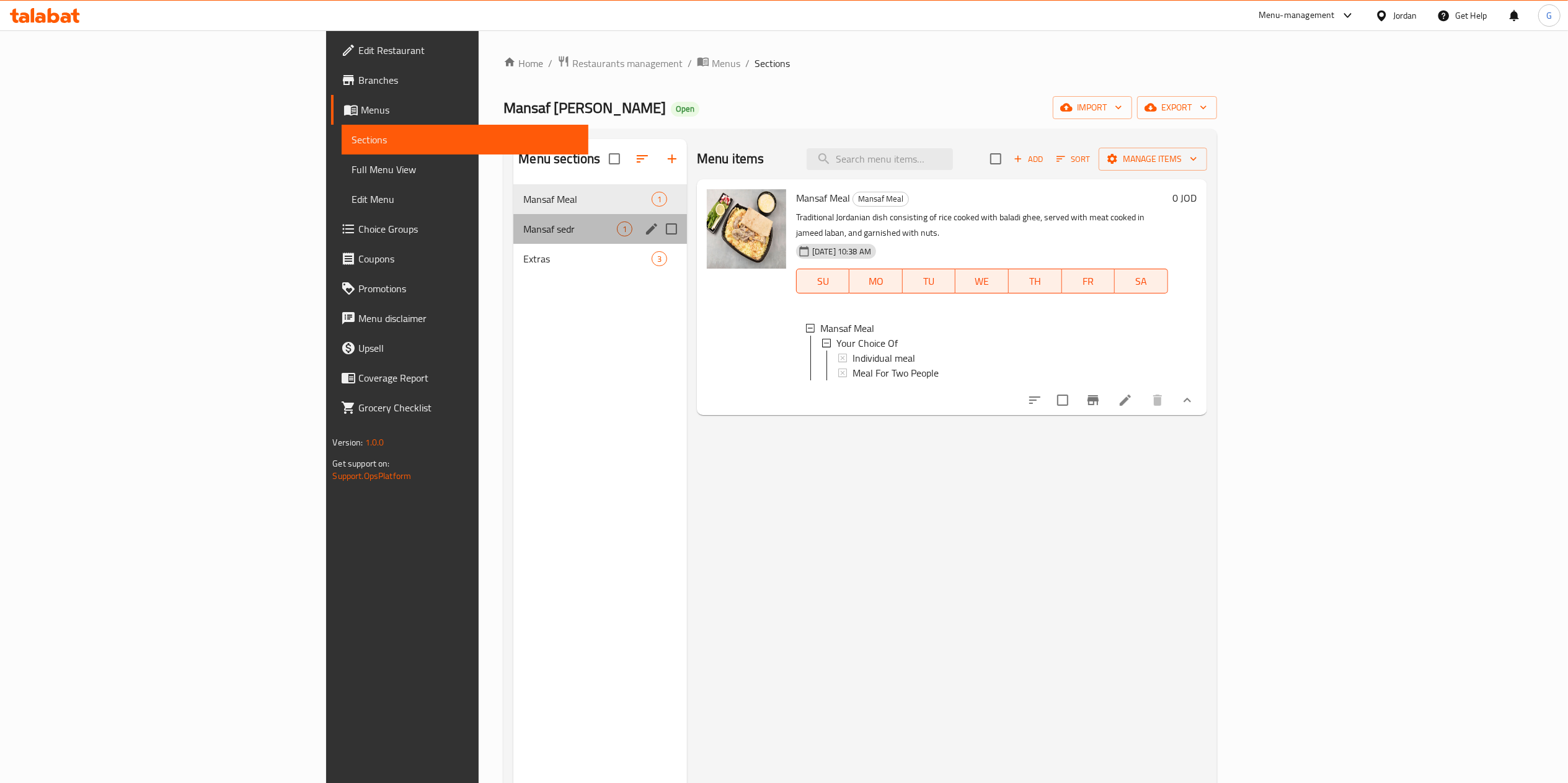
click at [513, 221] on div "Mansaf sedr 1" at bounding box center [600, 228] width 173 height 30
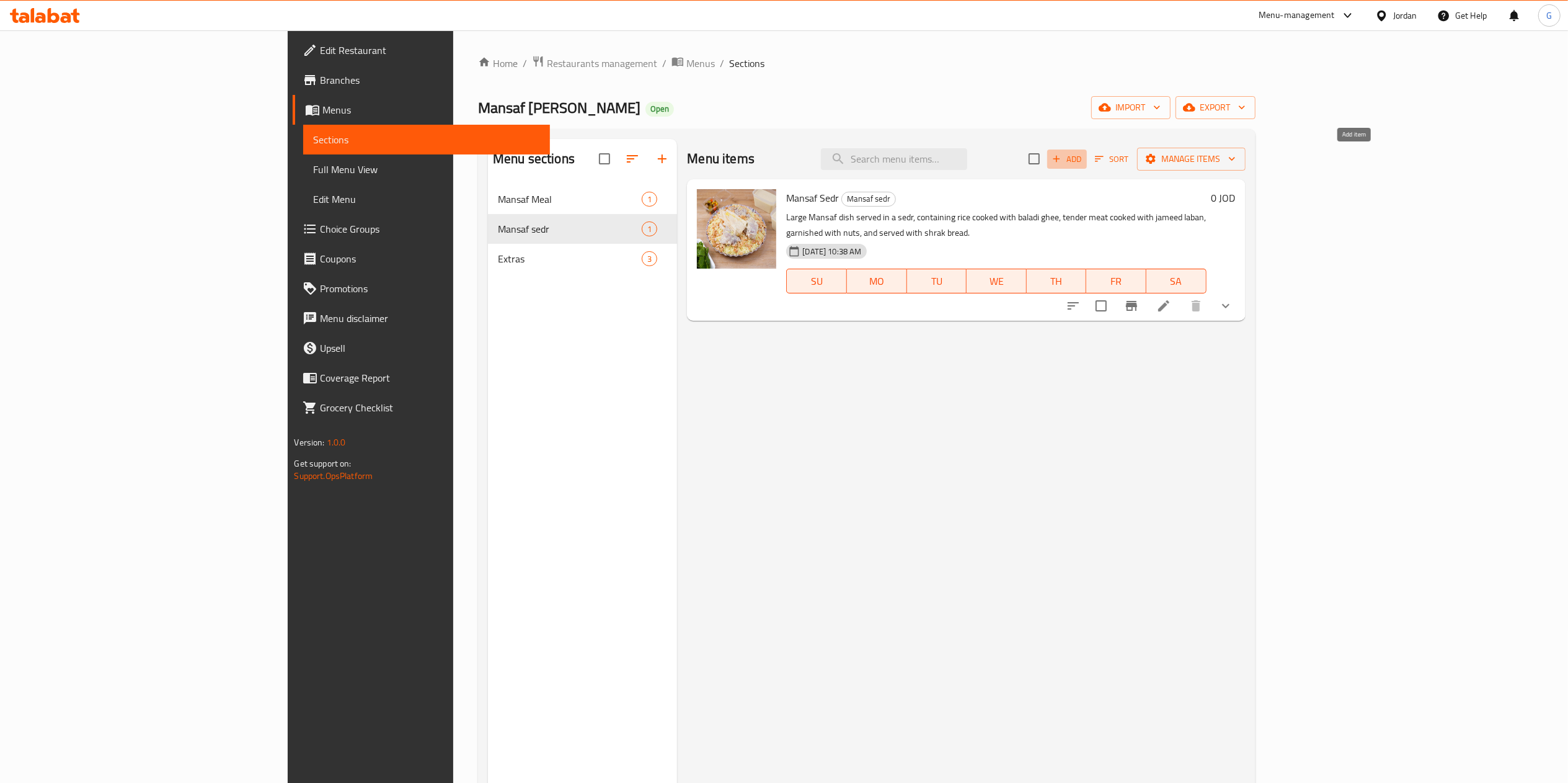
click at [1084, 164] on span "Add" at bounding box center [1067, 159] width 34 height 14
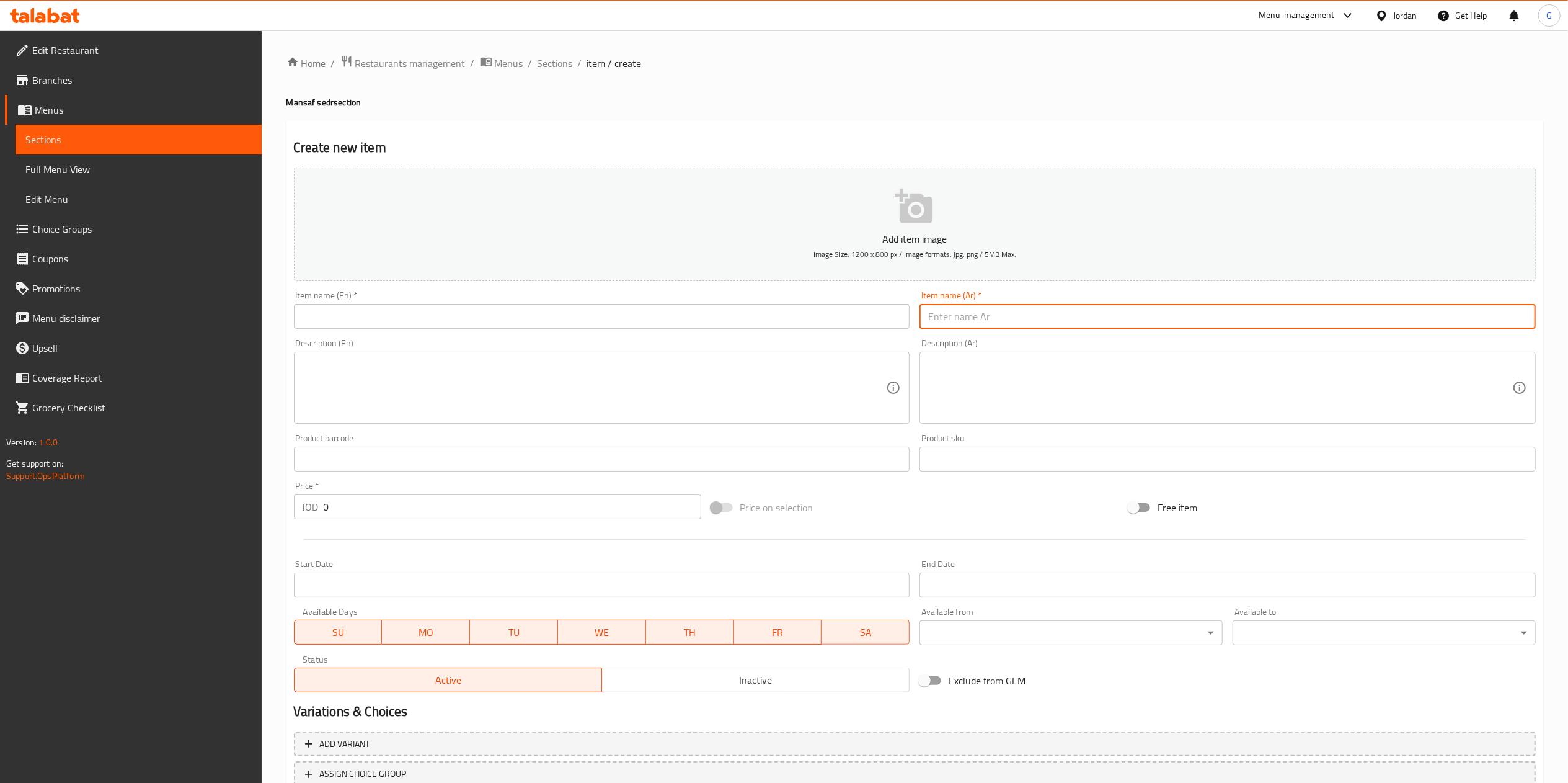
click at [974, 320] on input "text" at bounding box center [1227, 317] width 616 height 25
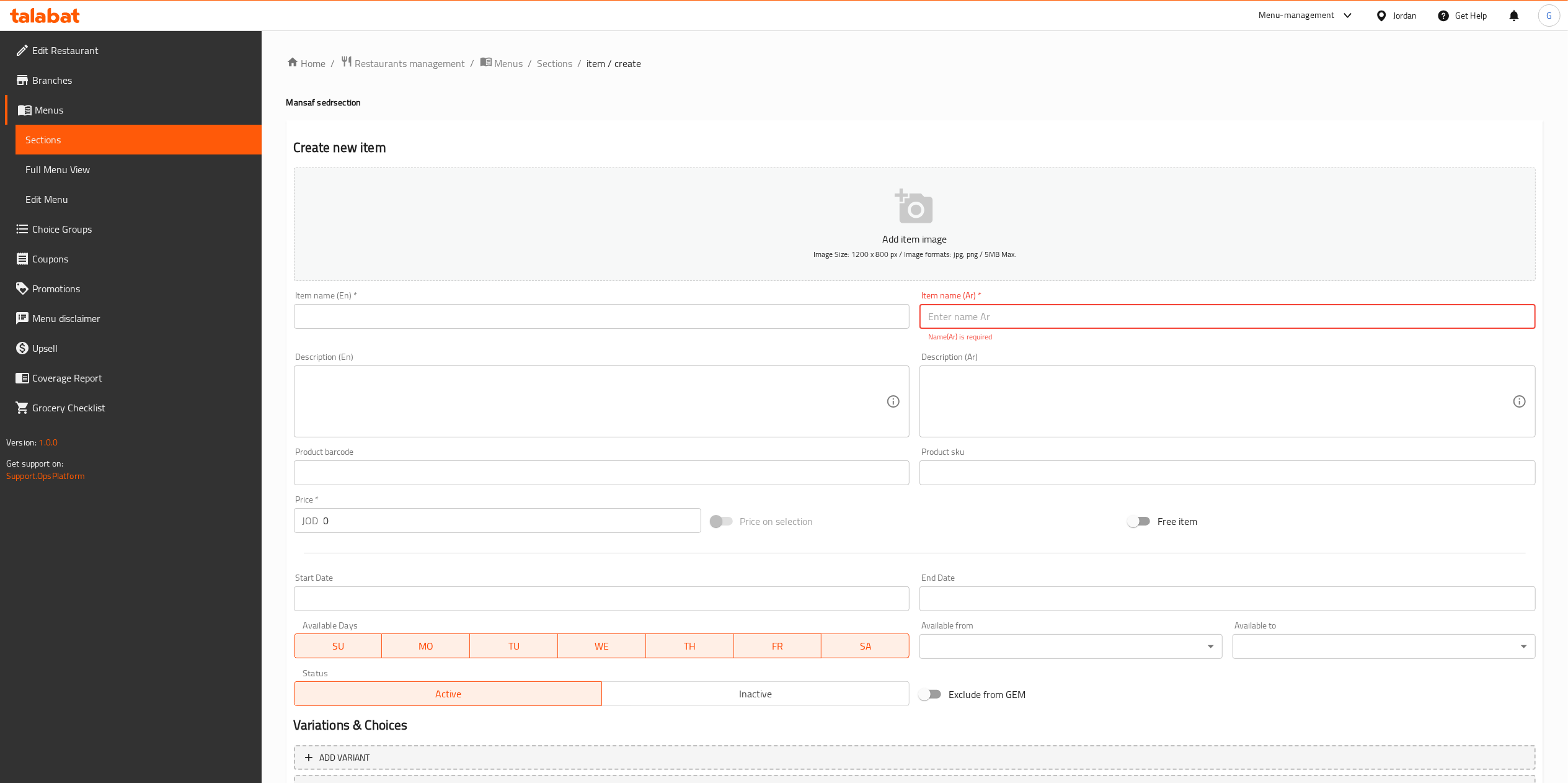
paste input "سدر منسف"
type input "سدر منسف"
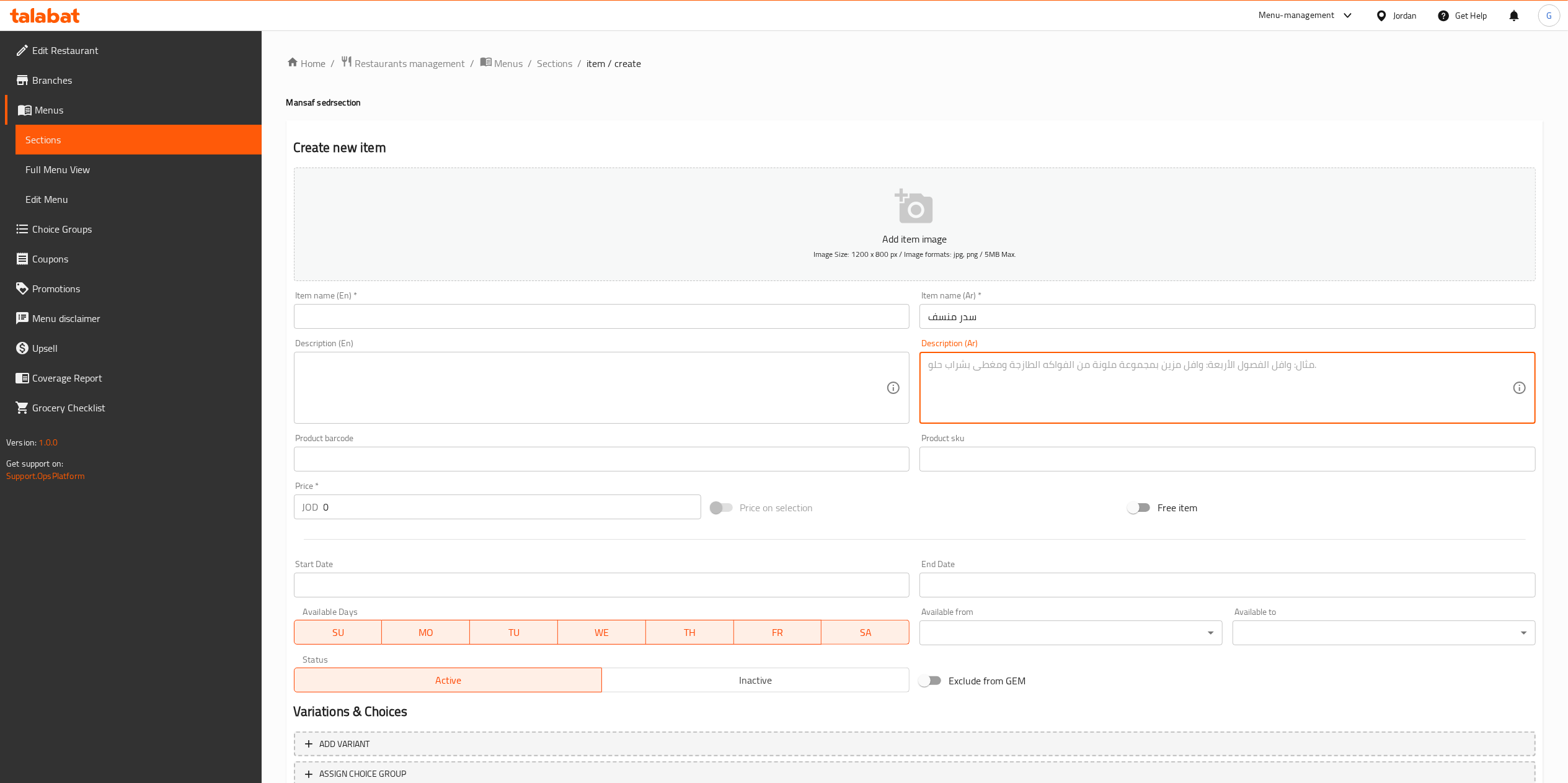
click at [931, 370] on textarea at bounding box center [1220, 387] width 584 height 59
paste textarea "Mansaf Sedr"
type textarea "Mansaf Sedr"
paste input "Mansaf Sedr"
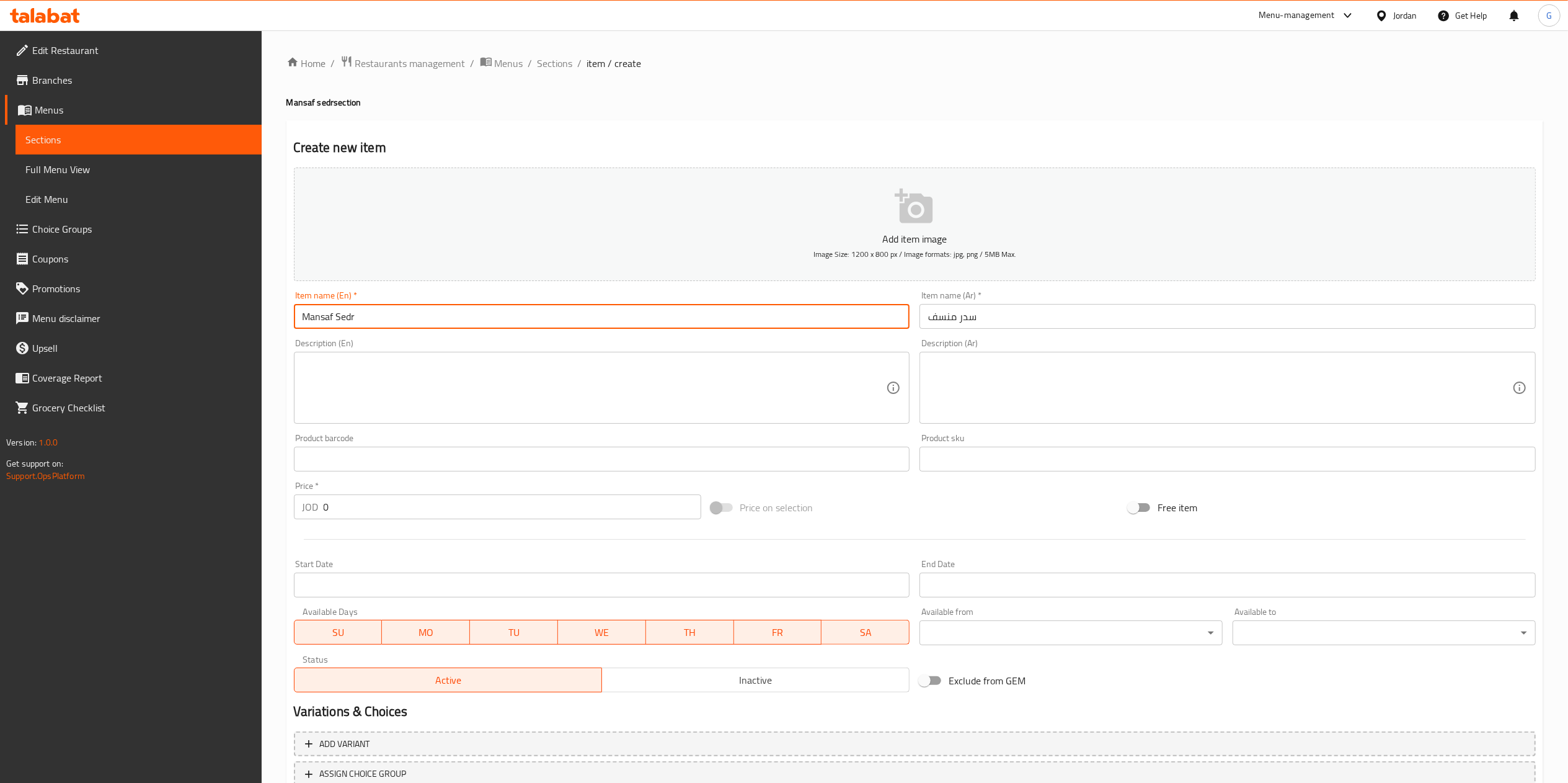
click at [713, 326] on input "Mansaf Sedr" at bounding box center [602, 317] width 616 height 25
type input "Mansaf Sedr"
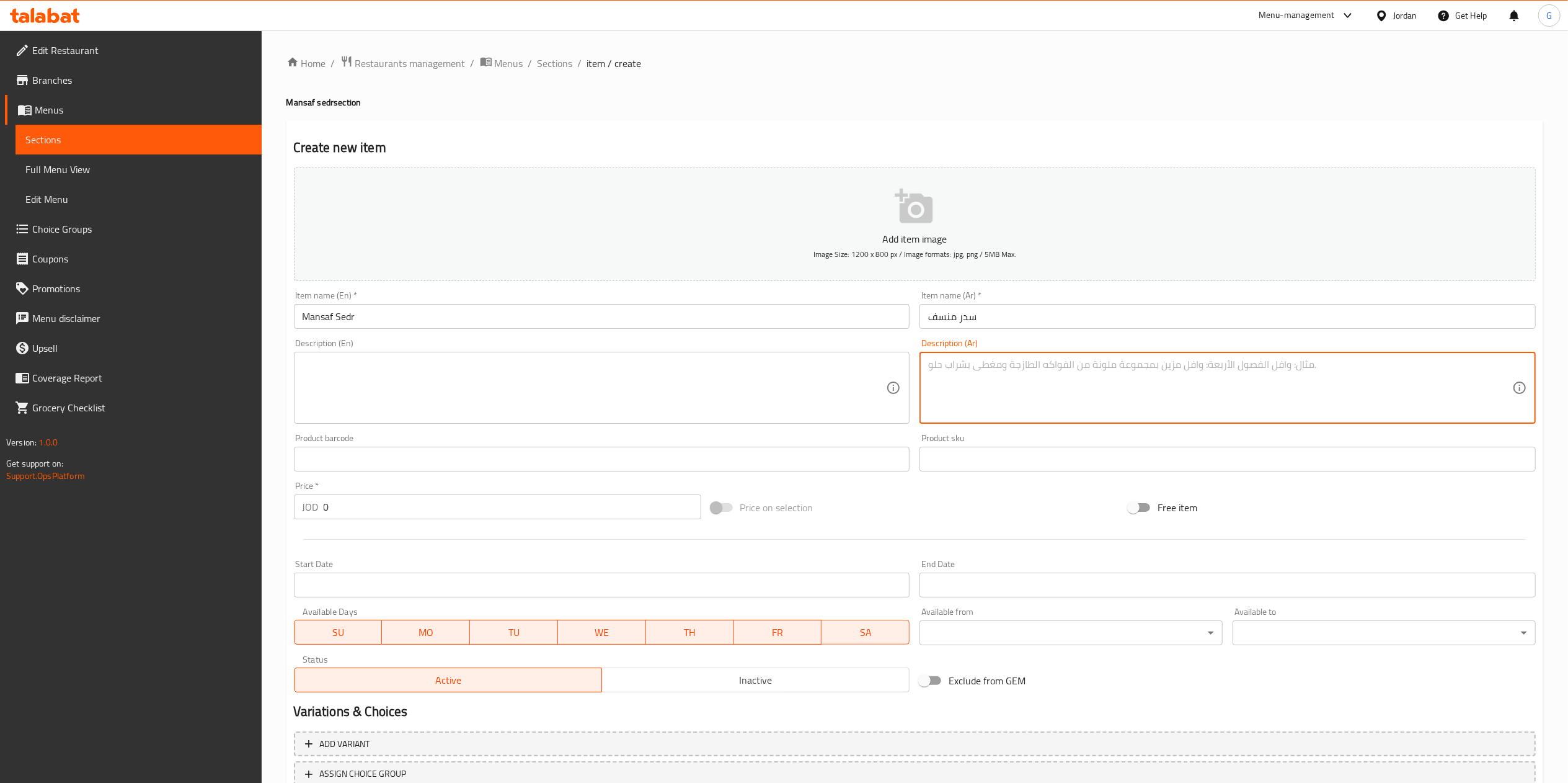
paste textarea "طبق منسف كبير يُقدَّم في سدر ، يحتوي على أرز مطهو بالسمن البلدي، ولحم طري مطبوخ…"
type textarea "طبق منسف كبير يُقدَّم في سدر ، يحتوي على أرز مطهو بالسمن البلدي، ولحم طري مطبوخ…"
paste textarea "Large Mansaf dish served in a sedr, containing rice cooked with baladi ghee, te…"
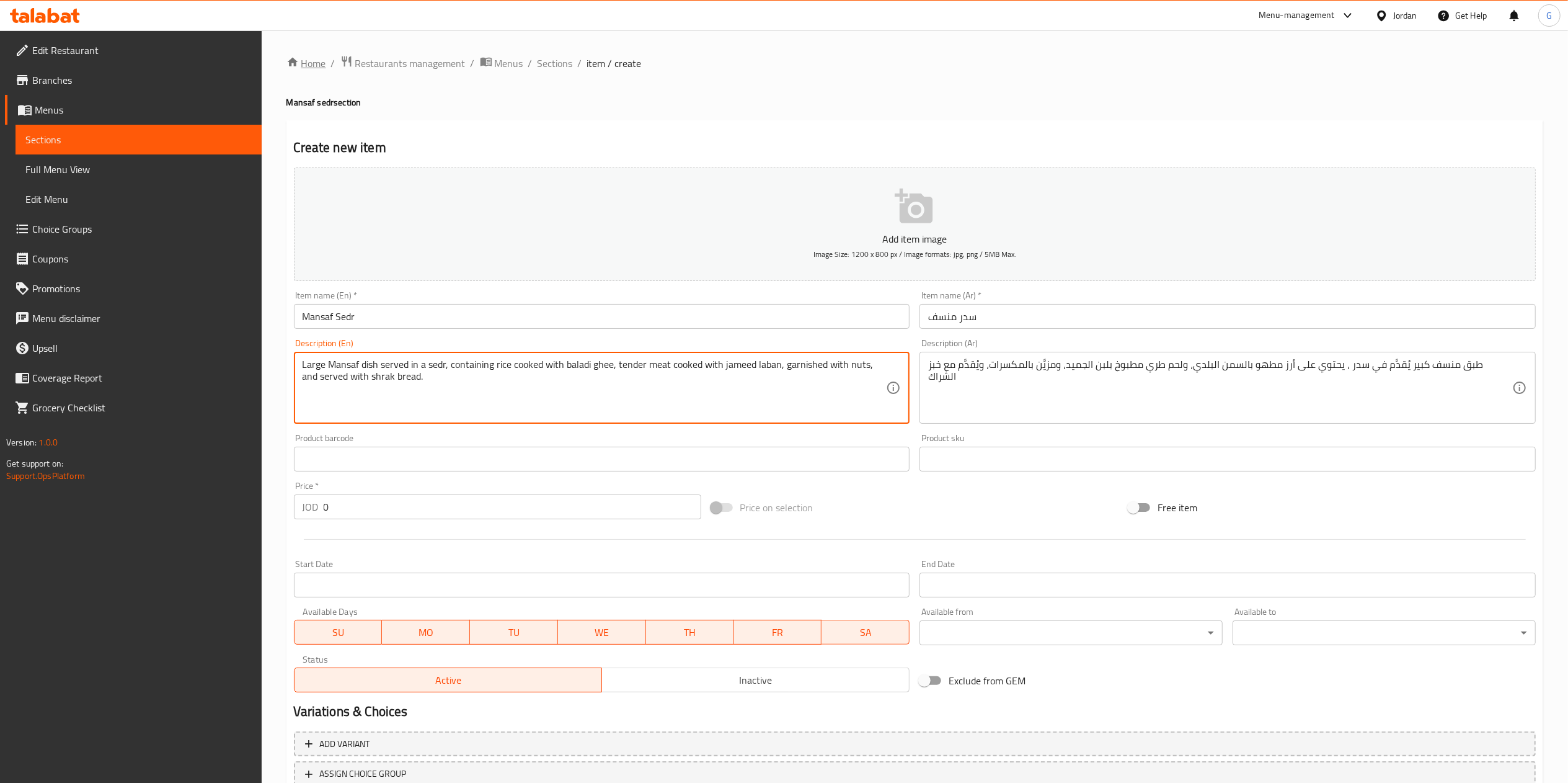
type textarea "Large Mansaf dish served in a sedr, containing rice cooked with baladi ghee, te…"
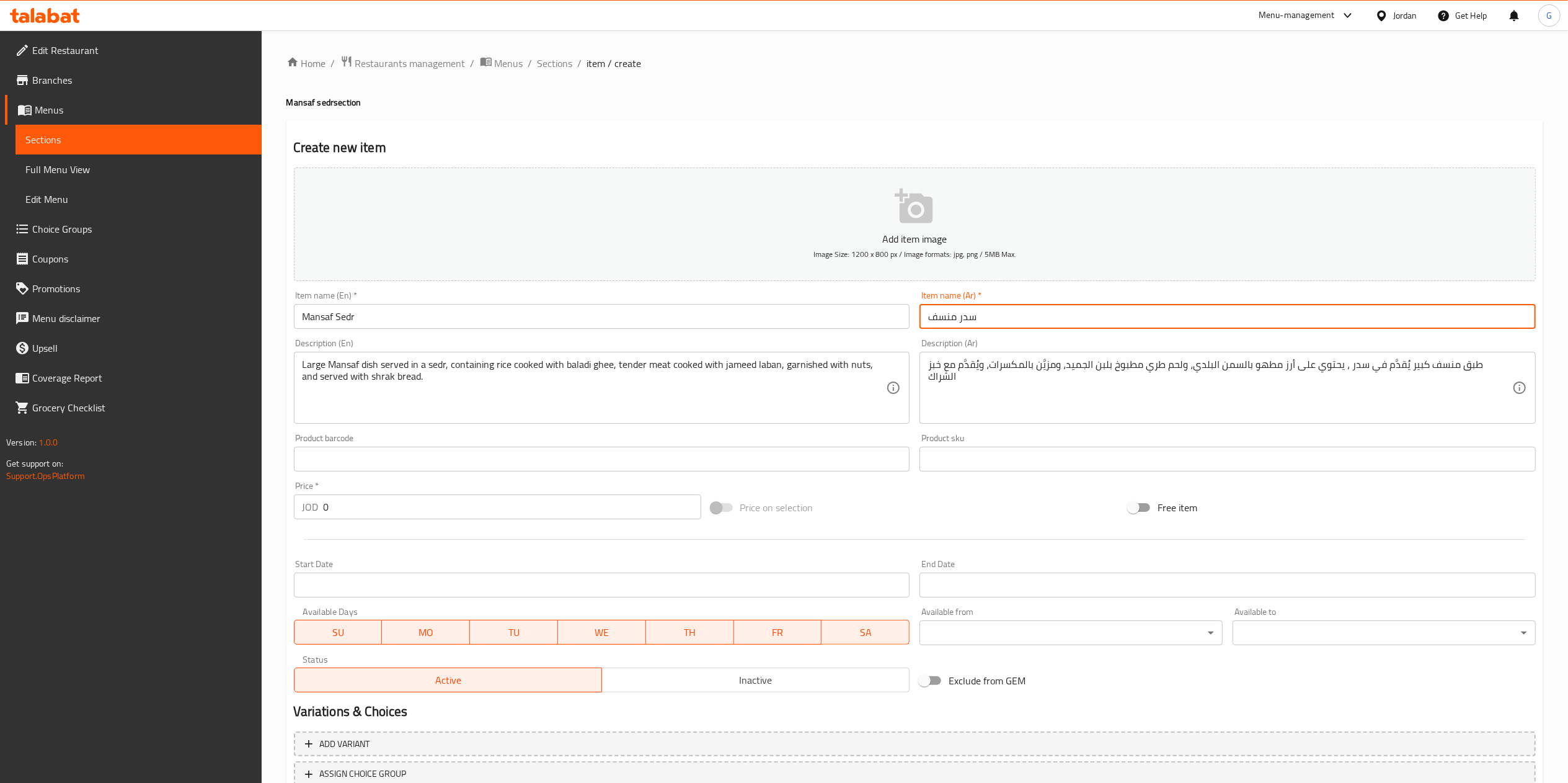
click at [1005, 326] on input "سدر منسف" at bounding box center [1227, 317] width 616 height 25
click at [926, 325] on input "سدر منسف" at bounding box center [1227, 317] width 616 height 25
type input "منسف 1 كيلو"
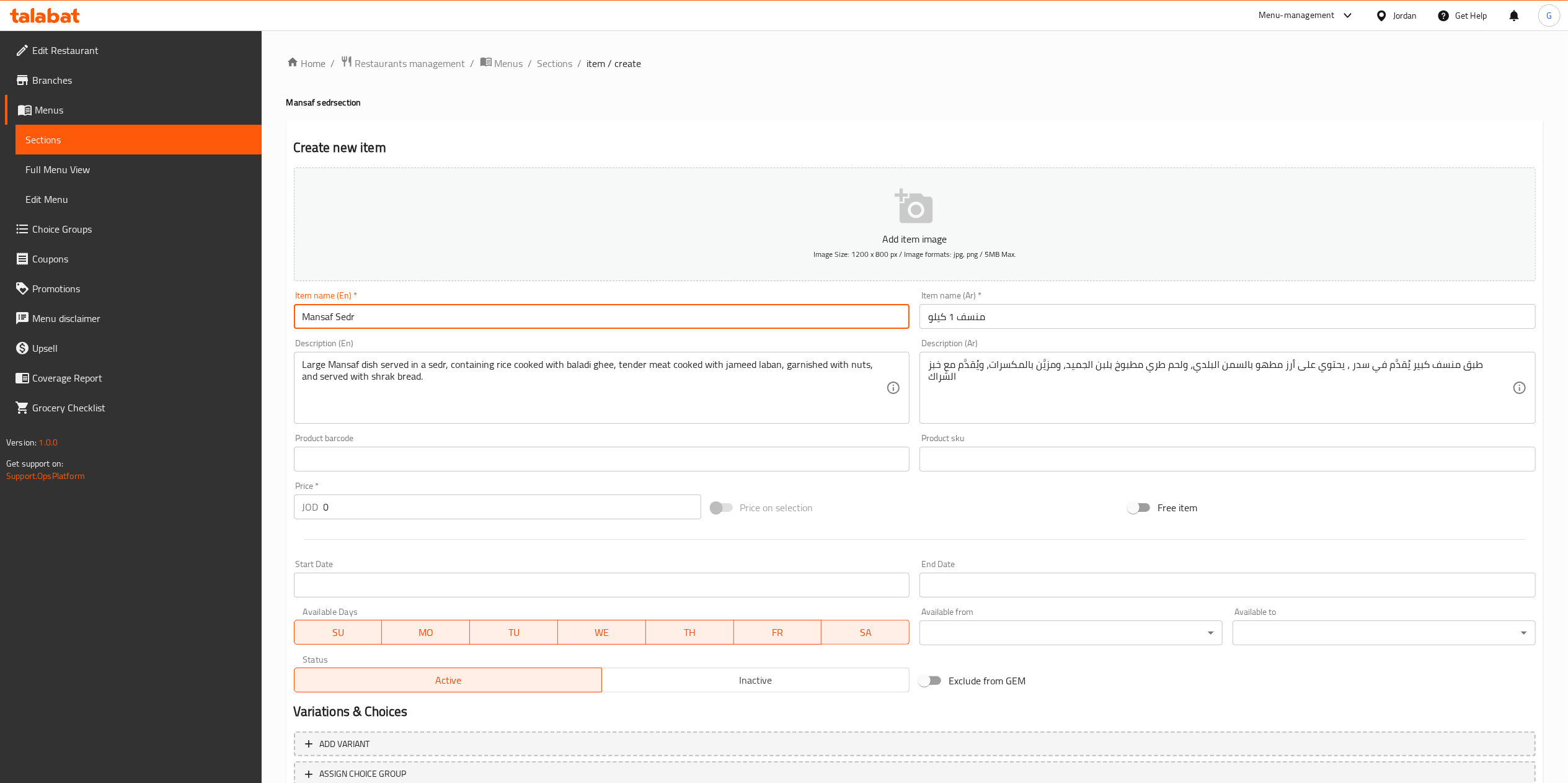
click at [716, 311] on input "Mansaf Sedr" at bounding box center [602, 317] width 616 height 25
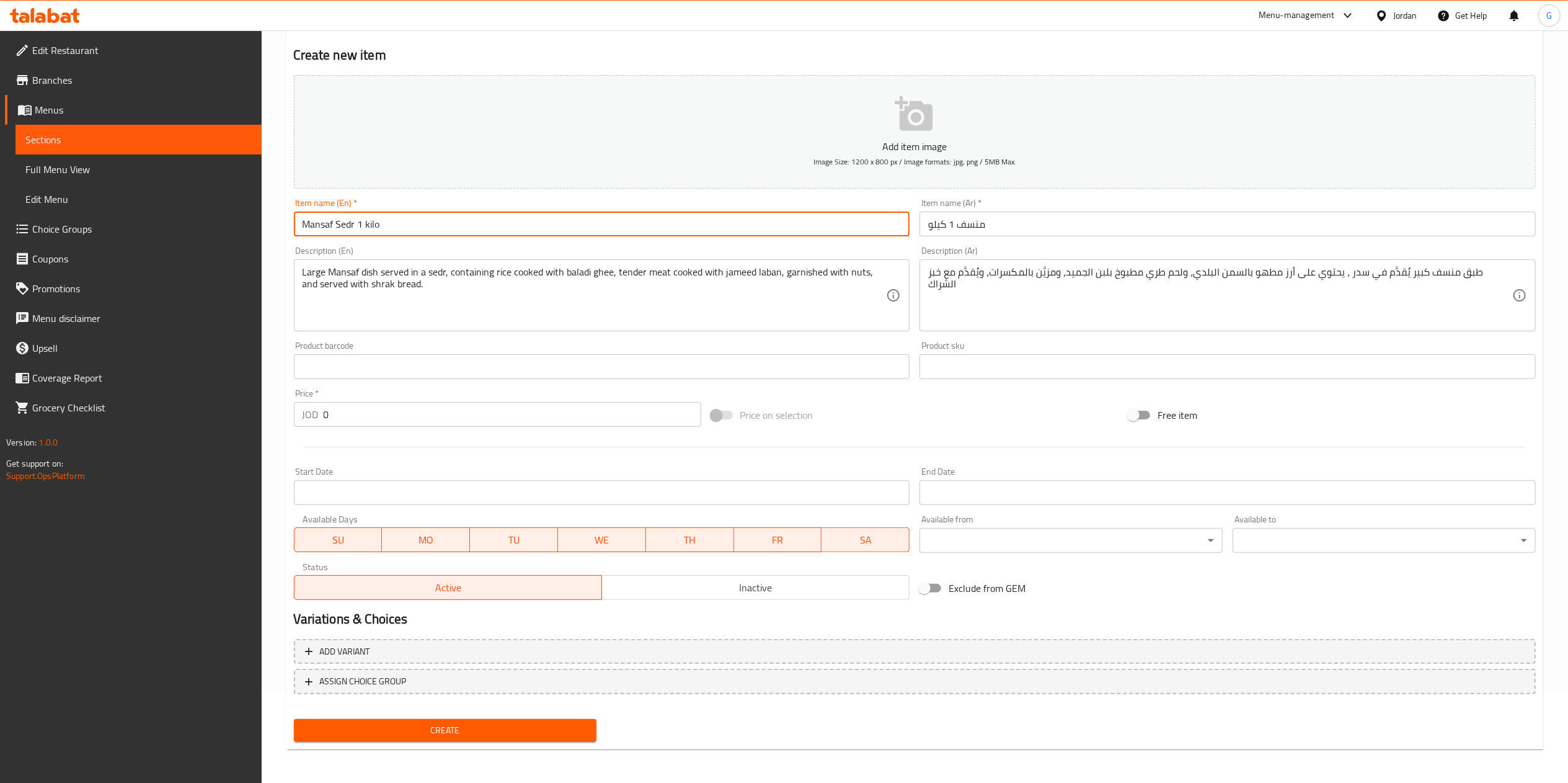
type input "Mansaf Sedr 1 kilo"
click at [375, 412] on input "0" at bounding box center [512, 414] width 377 height 25
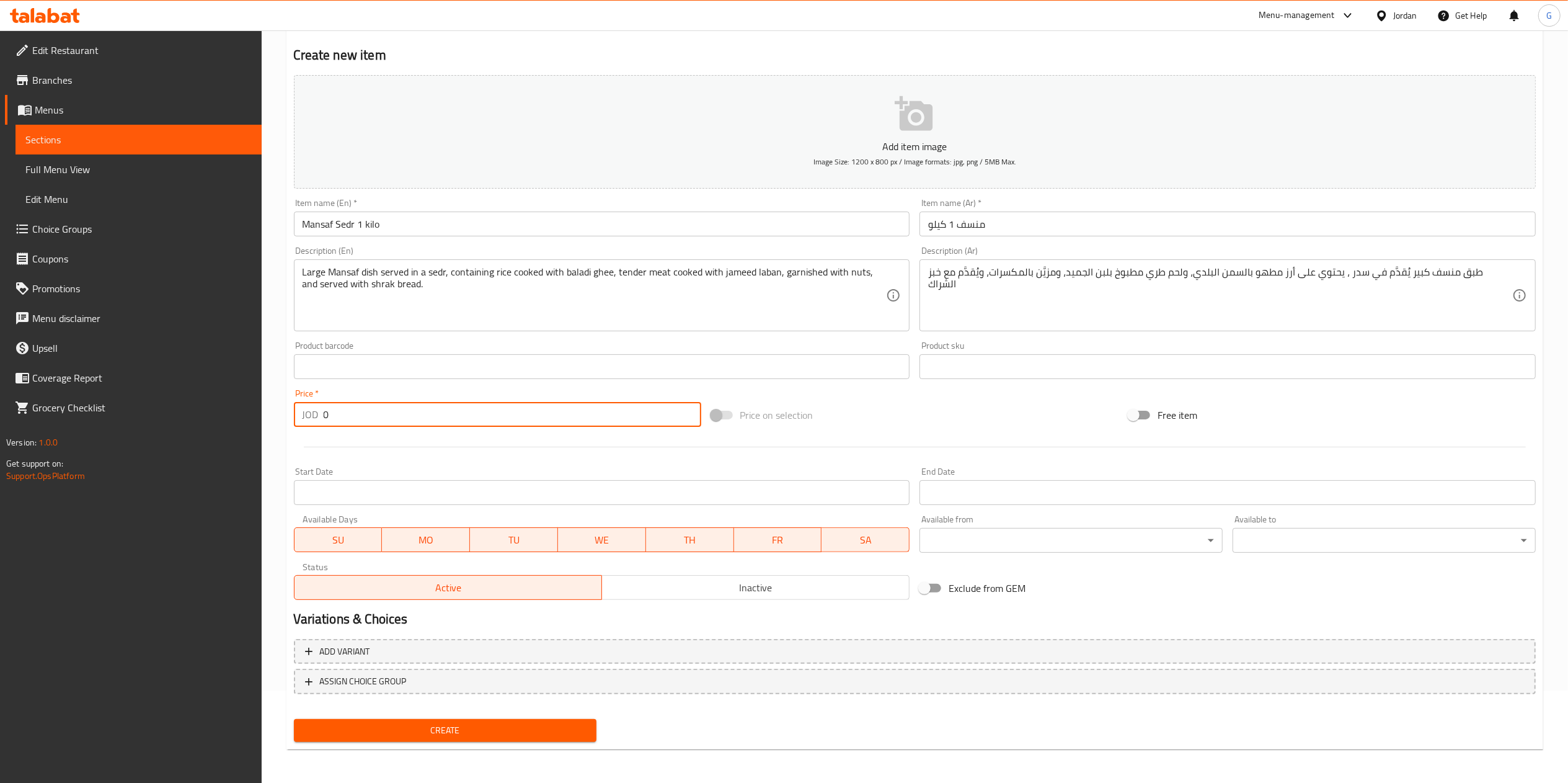
click at [375, 412] on input "0" at bounding box center [512, 414] width 377 height 25
click at [375, 412] on input "2" at bounding box center [512, 414] width 377 height 25
type input "25"
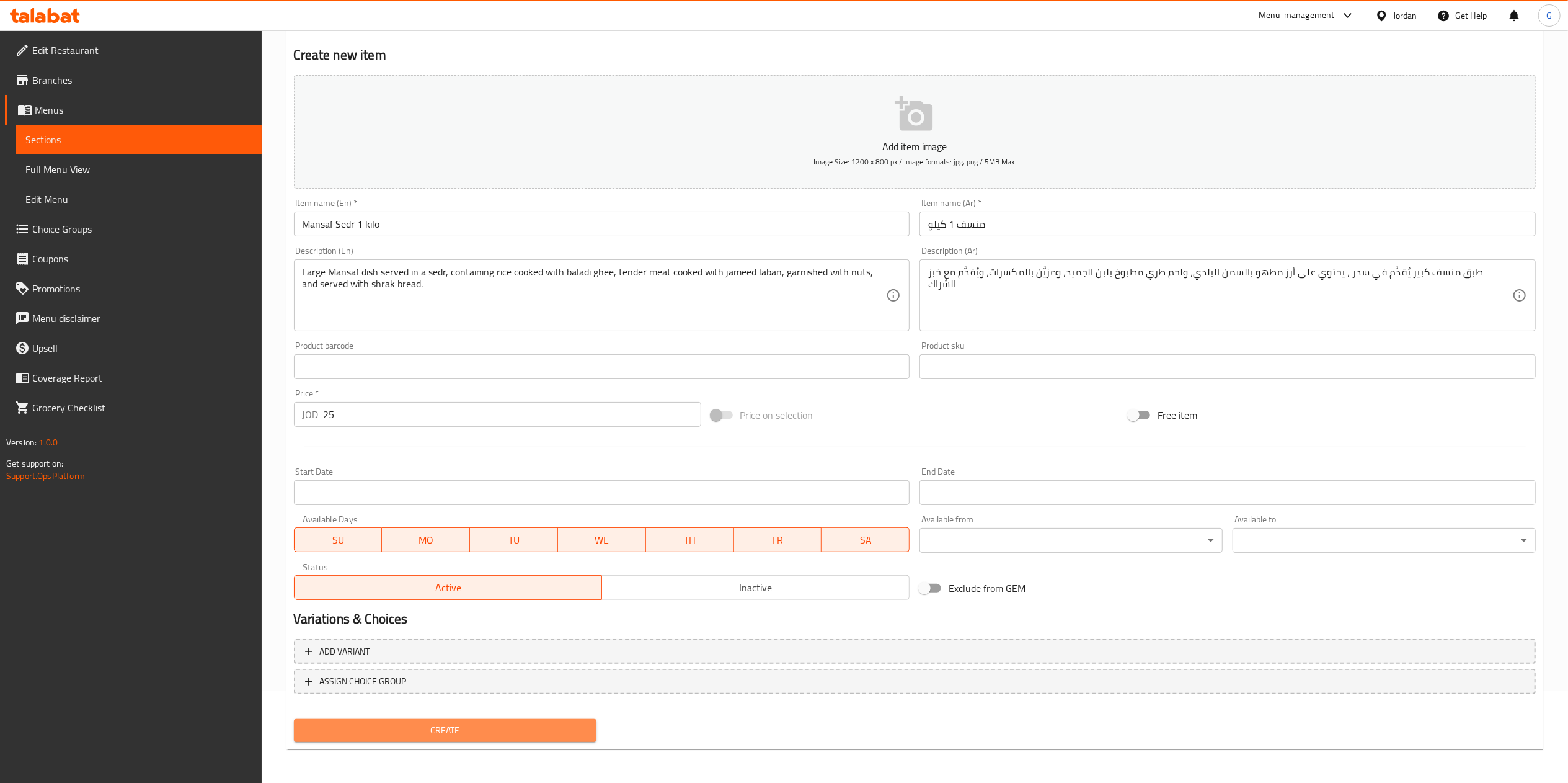
click at [444, 718] on button "Create" at bounding box center [445, 730] width 303 height 23
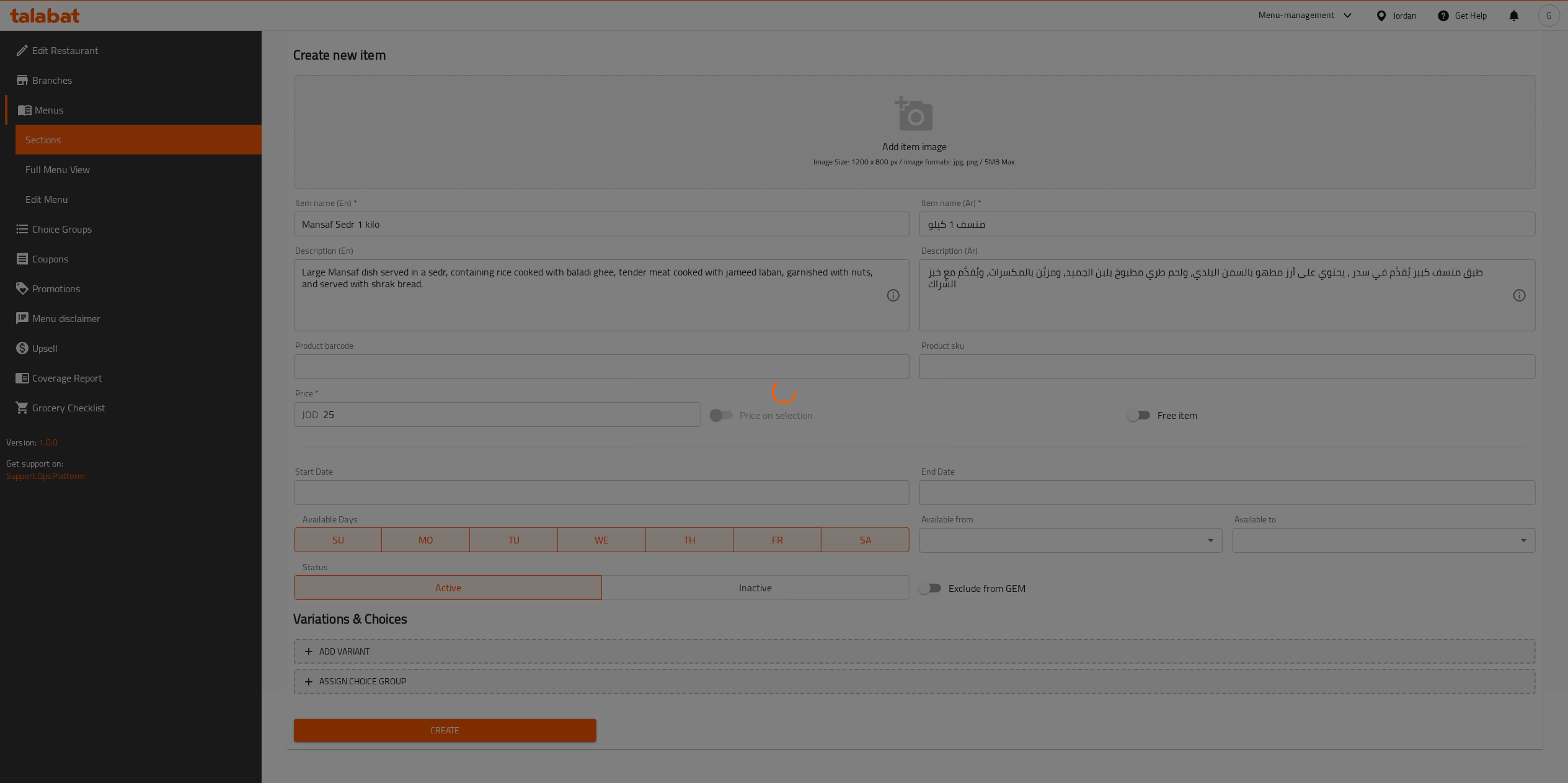
type input "0"
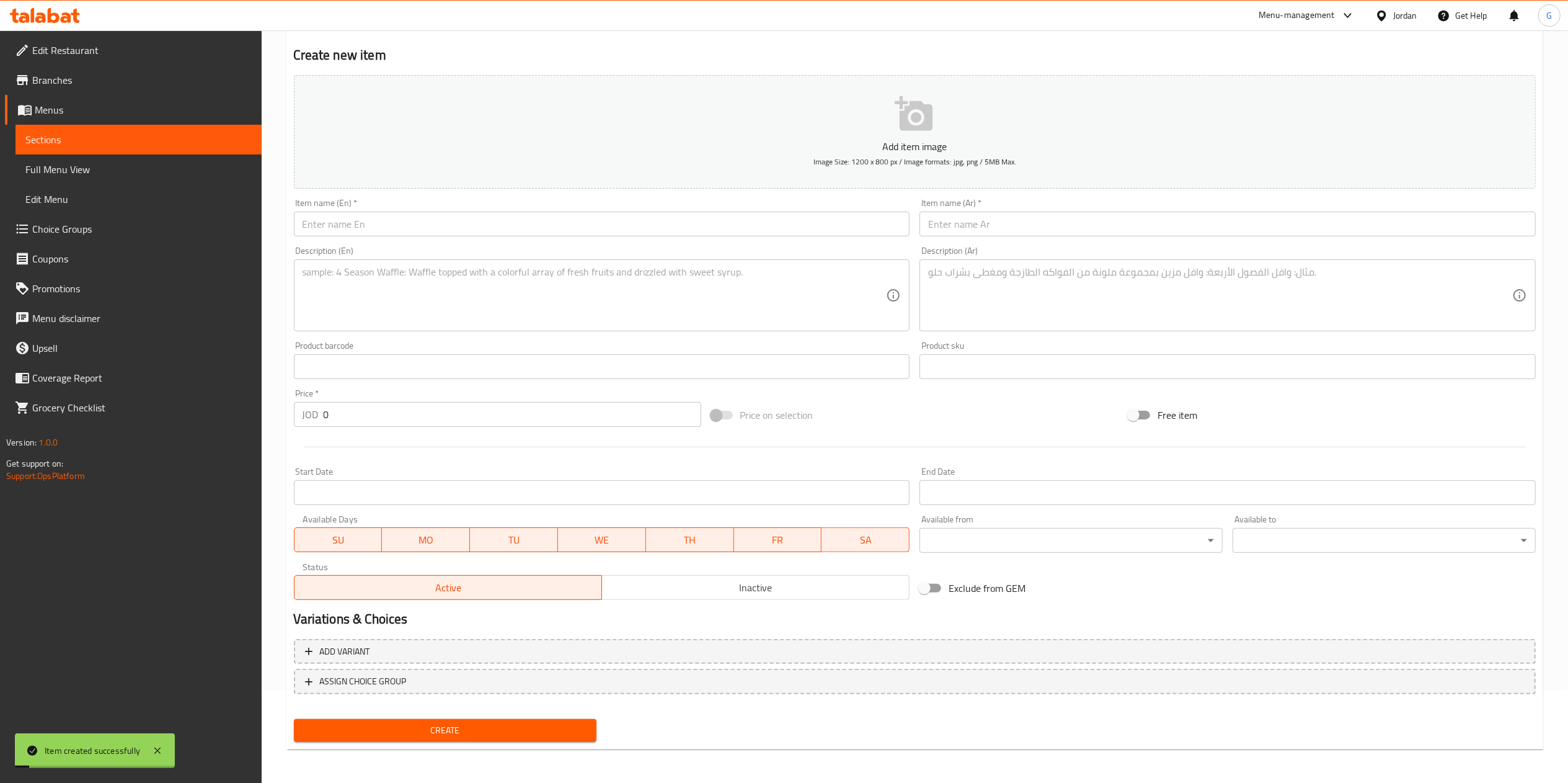
scroll to position [0, 0]
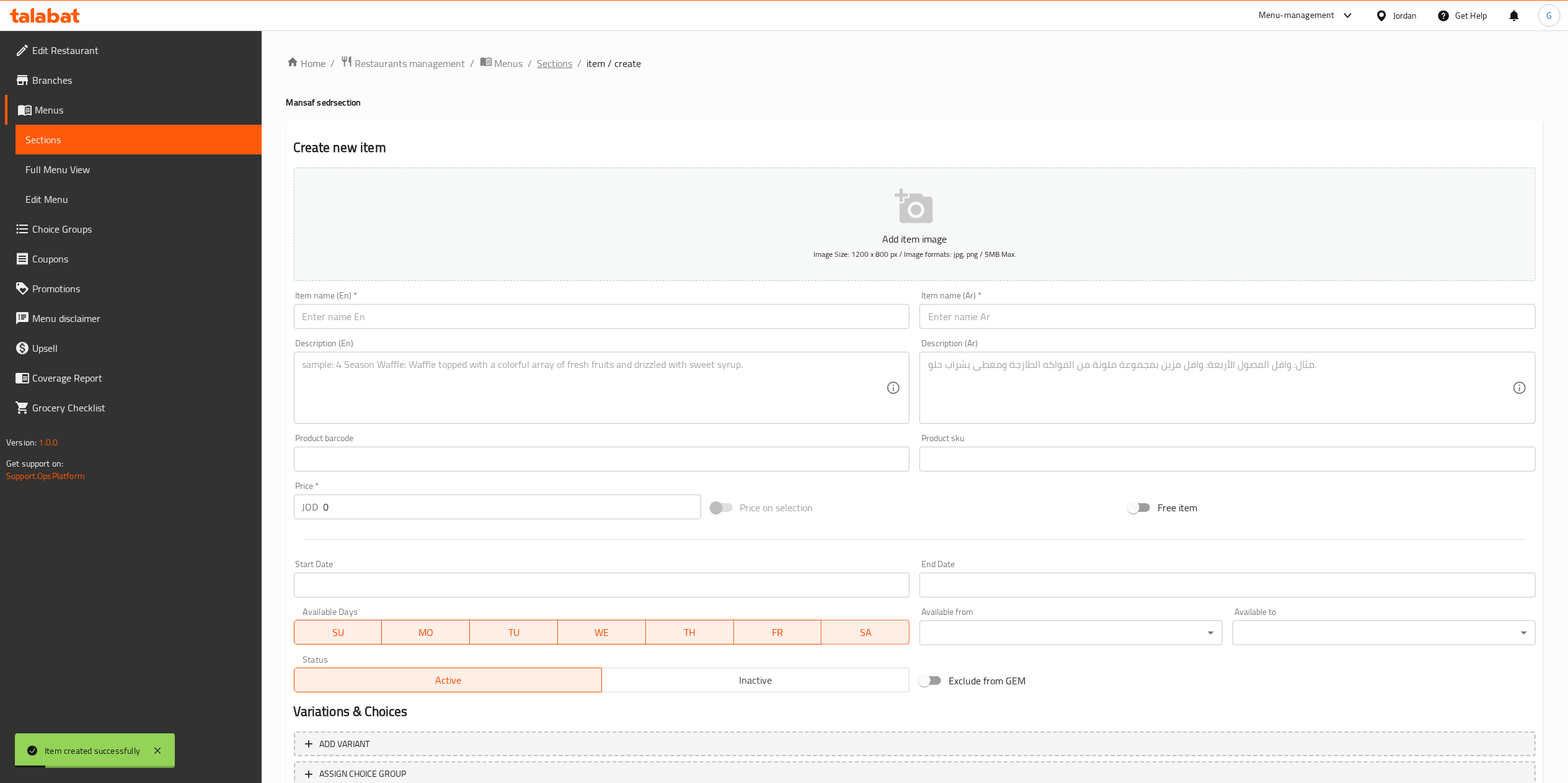
click at [554, 66] on span "Sections" at bounding box center [554, 63] width 36 height 14
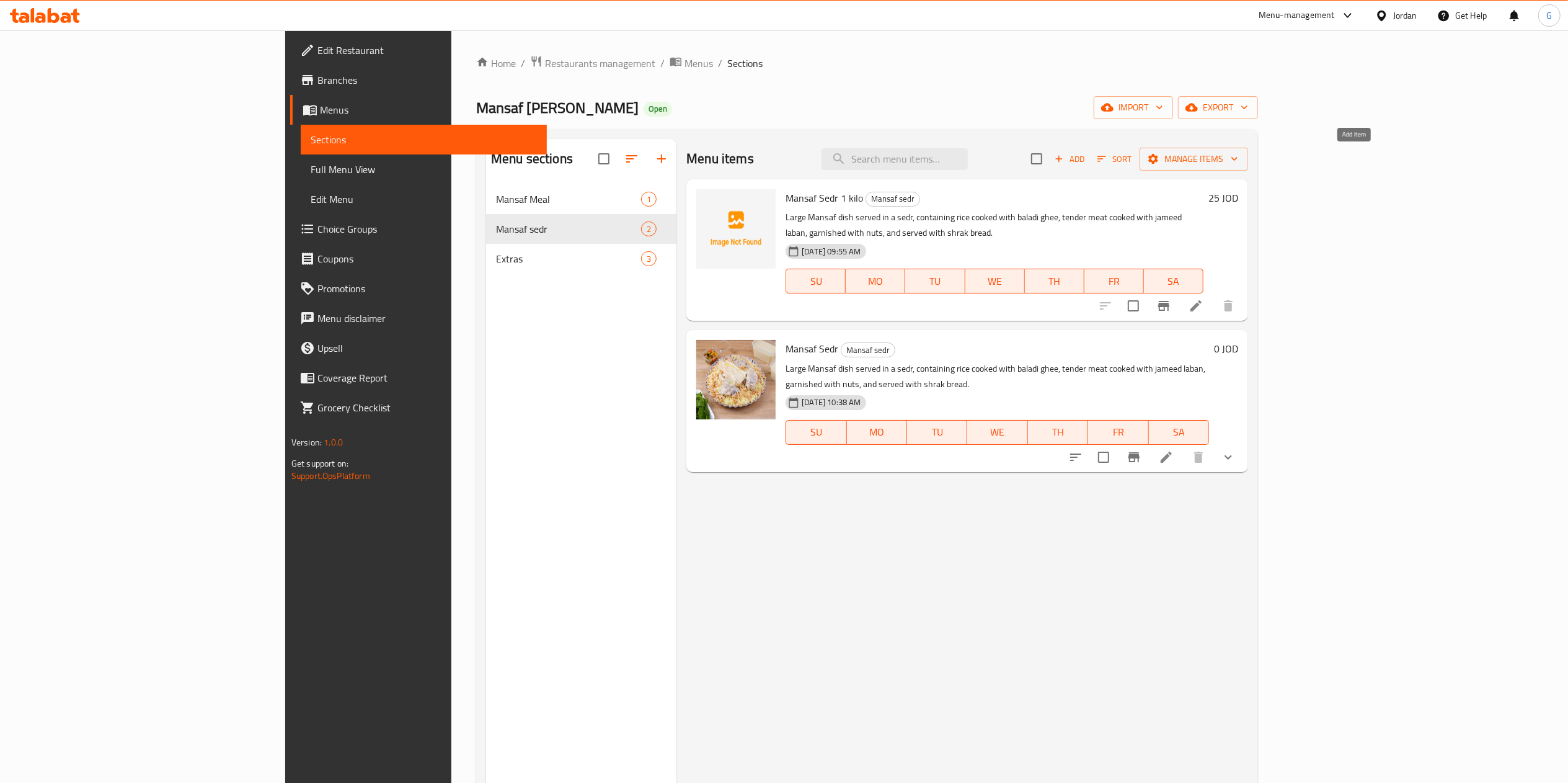
click at [1086, 156] on span "Add" at bounding box center [1069, 159] width 34 height 14
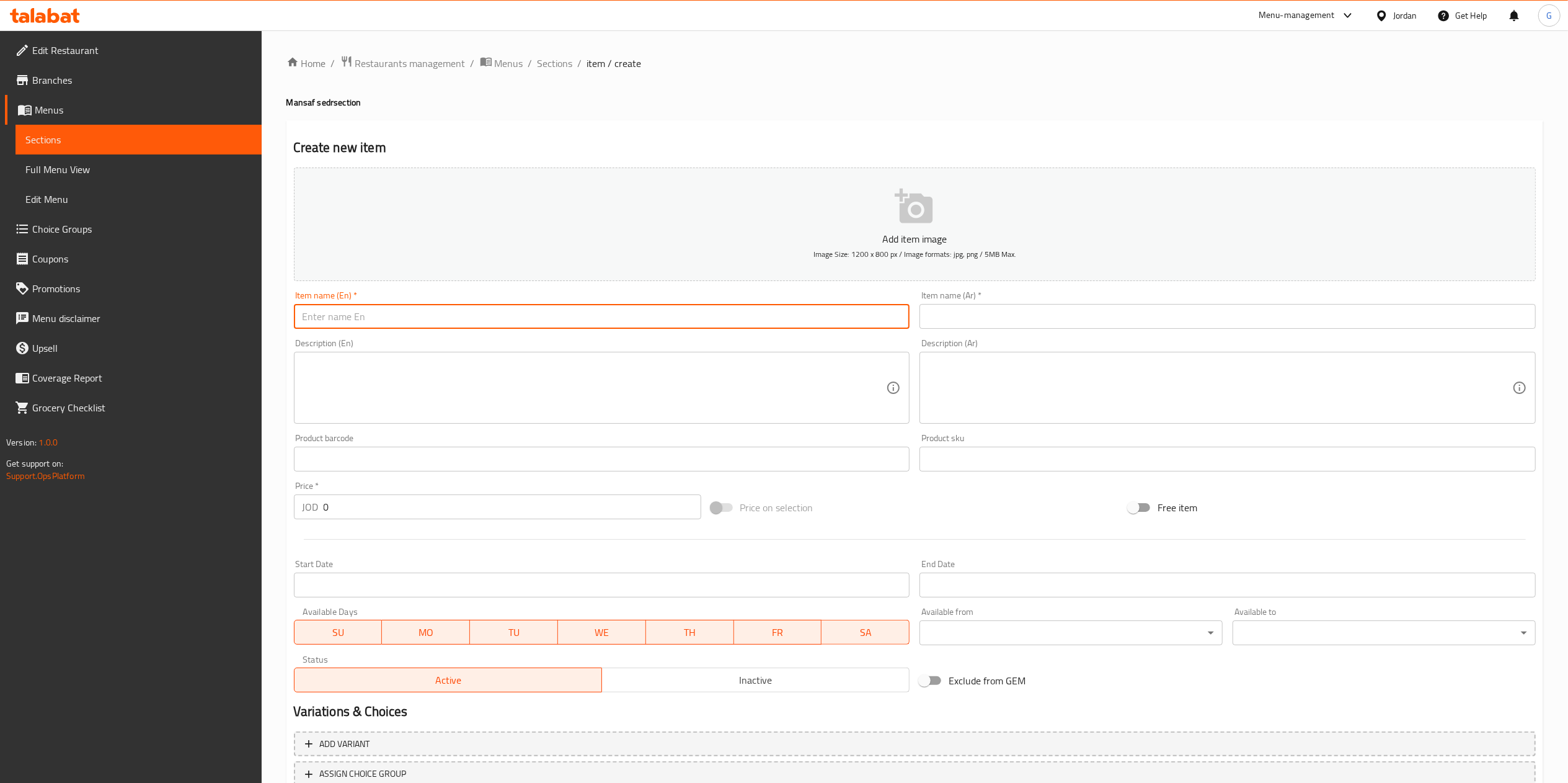
click at [440, 315] on input "text" at bounding box center [602, 317] width 616 height 25
paste input "Mansaf Sedr"
type input "Mansaf Sedr 2 kilo"
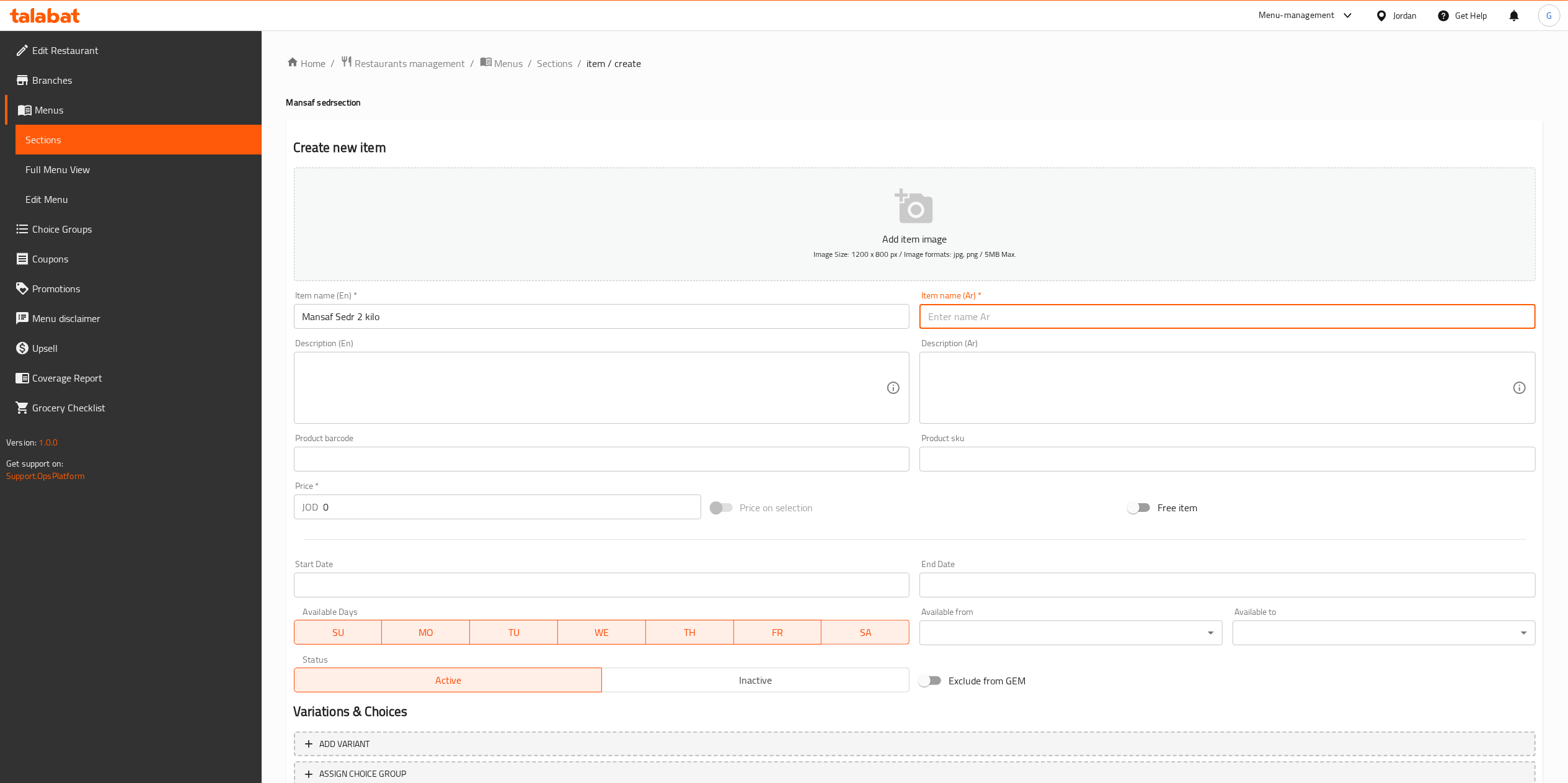
click at [1096, 325] on input "text" at bounding box center [1227, 317] width 616 height 25
type input "سدر منسف 2 كيلو"
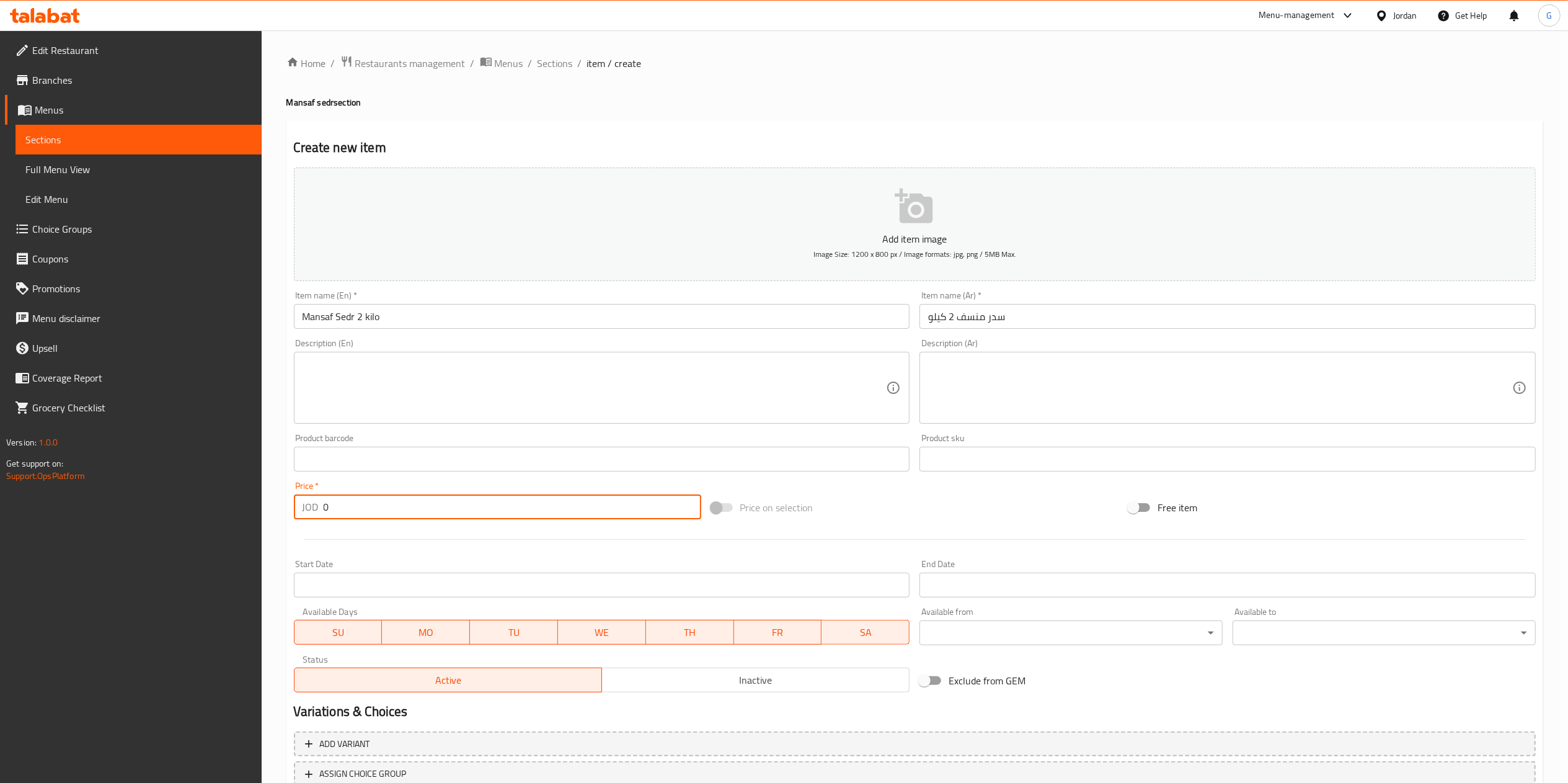
click at [380, 497] on input "0" at bounding box center [512, 507] width 377 height 25
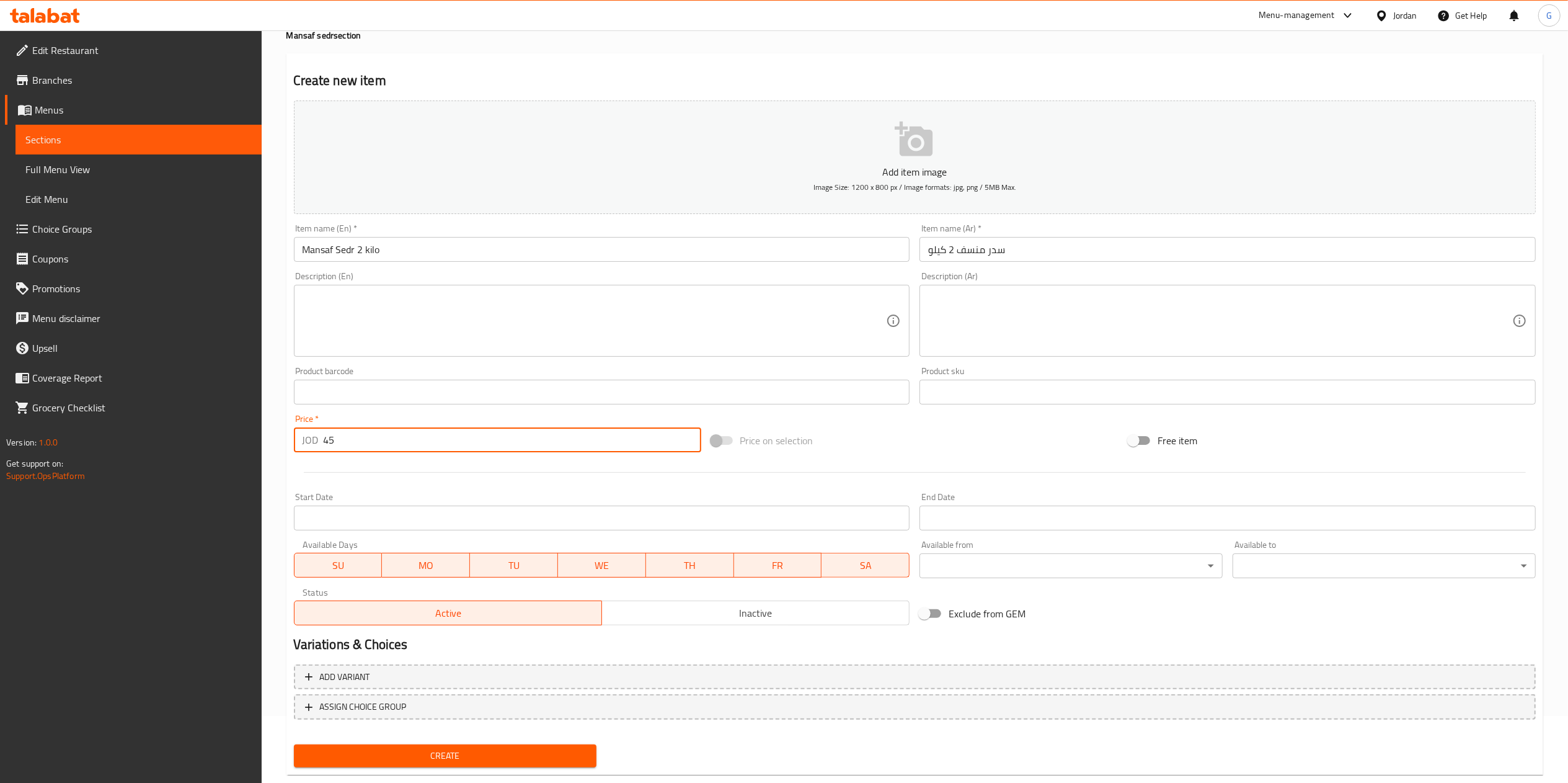
scroll to position [92, 0]
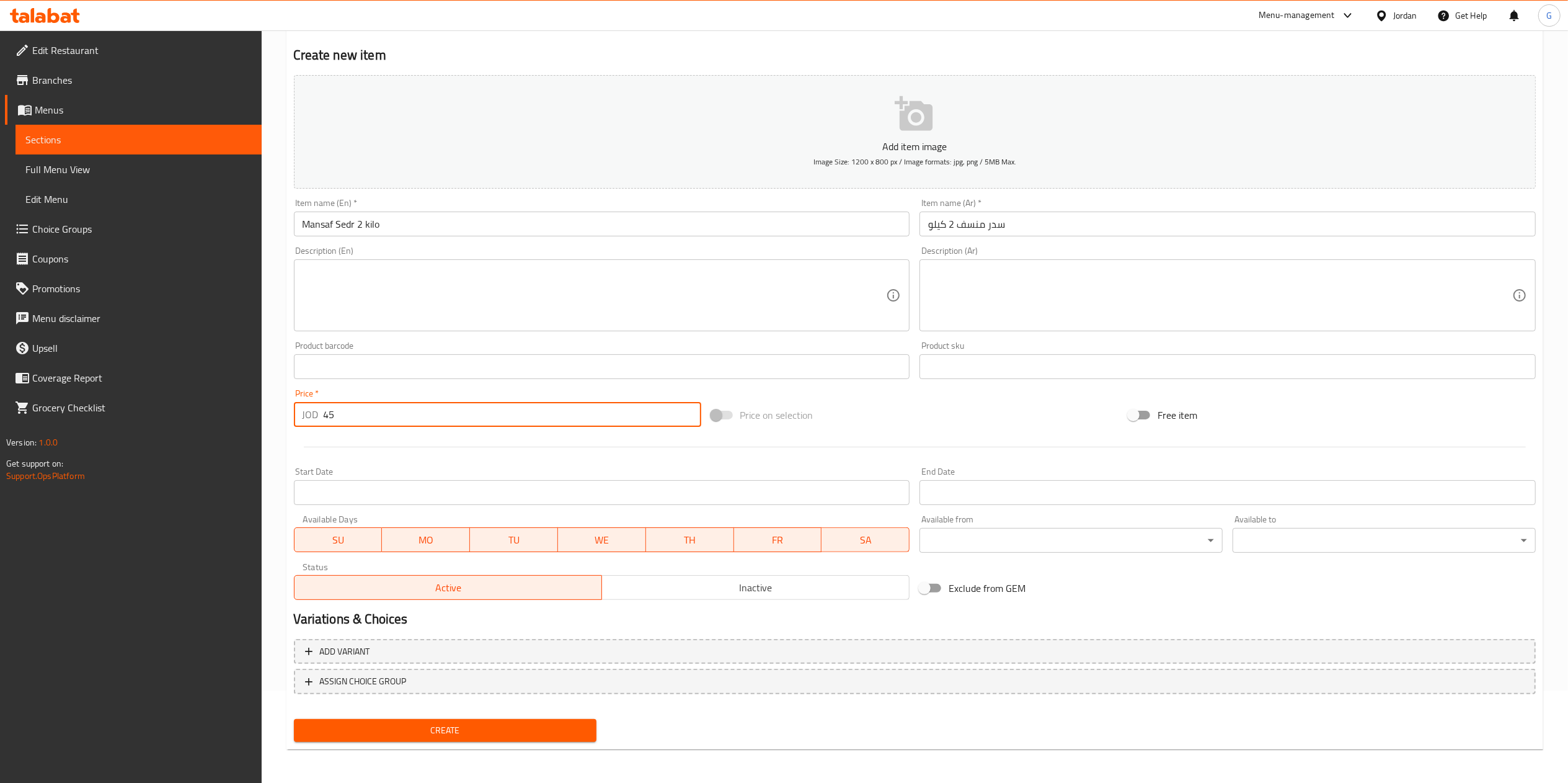
type input "45"
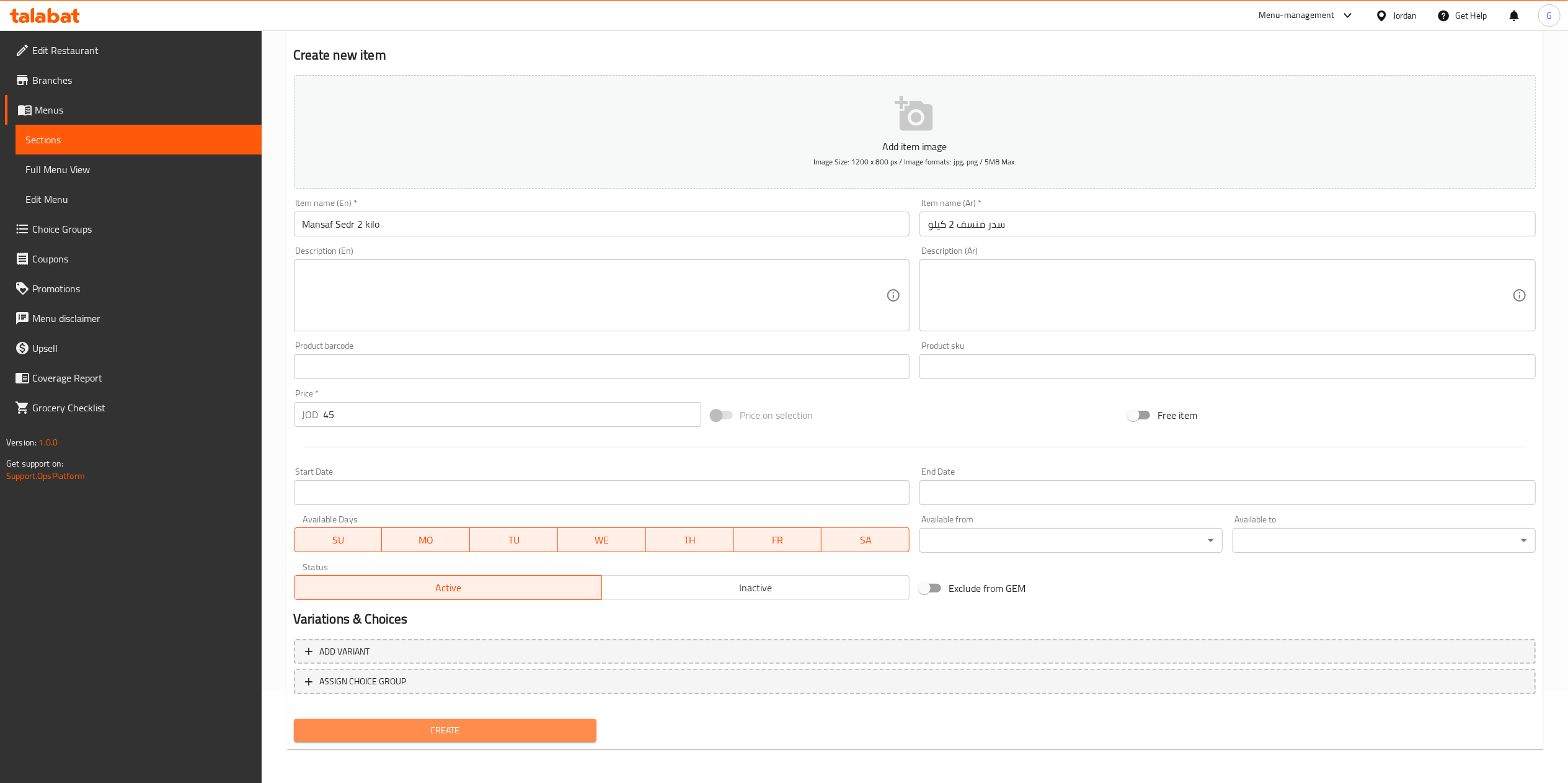
click at [481, 719] on button "Create" at bounding box center [445, 730] width 303 height 23
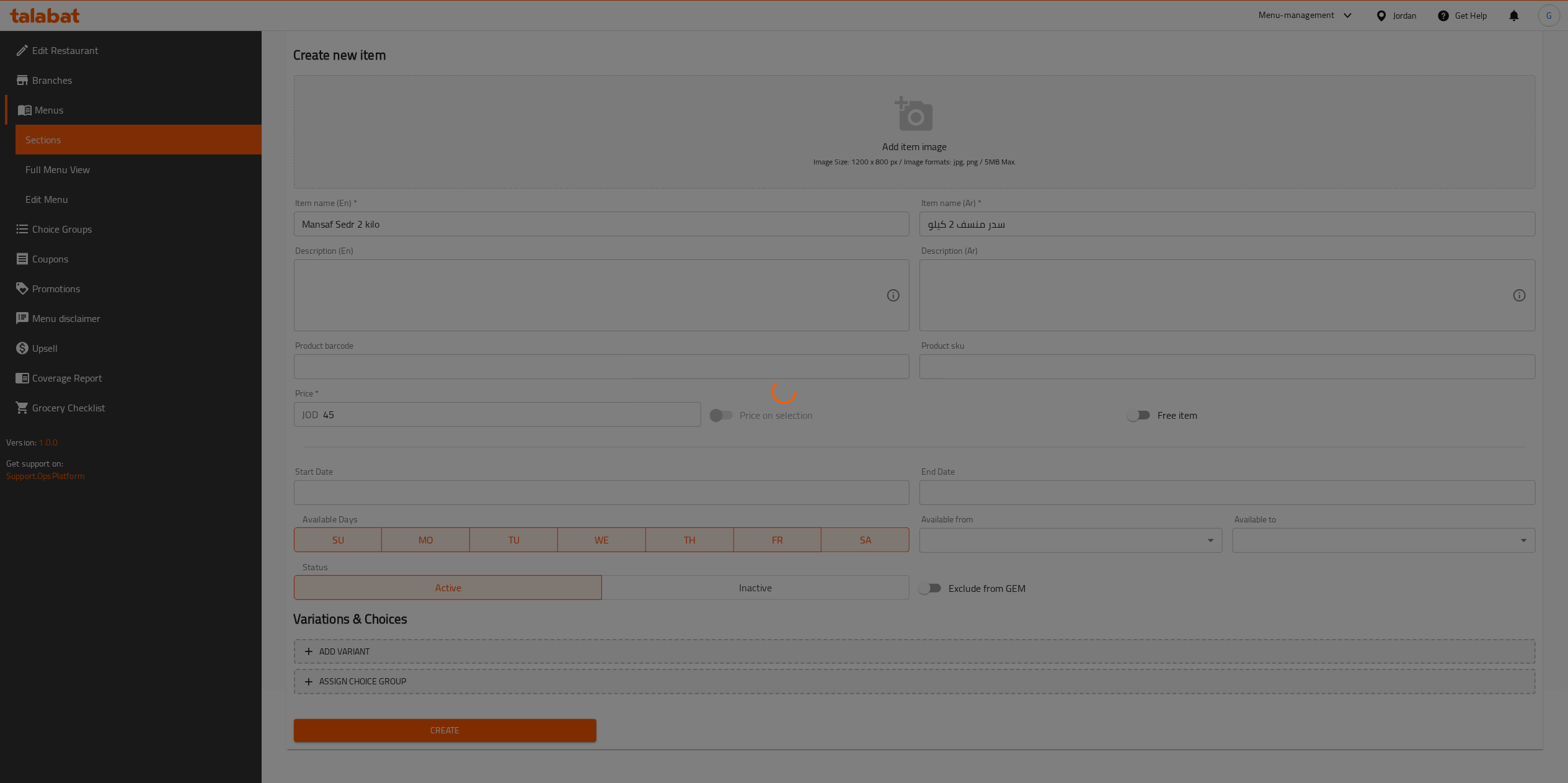
type input "0"
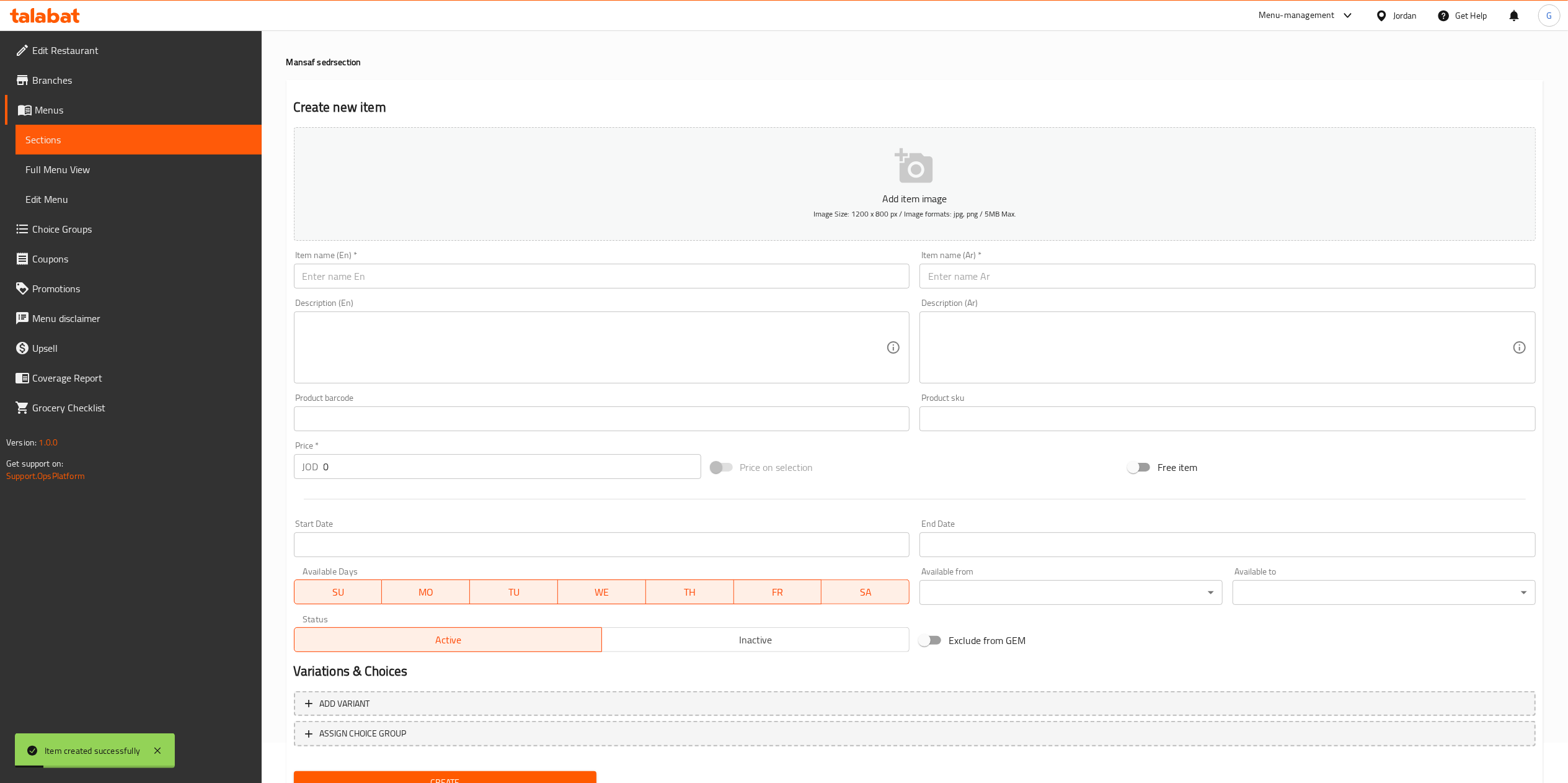
scroll to position [0, 0]
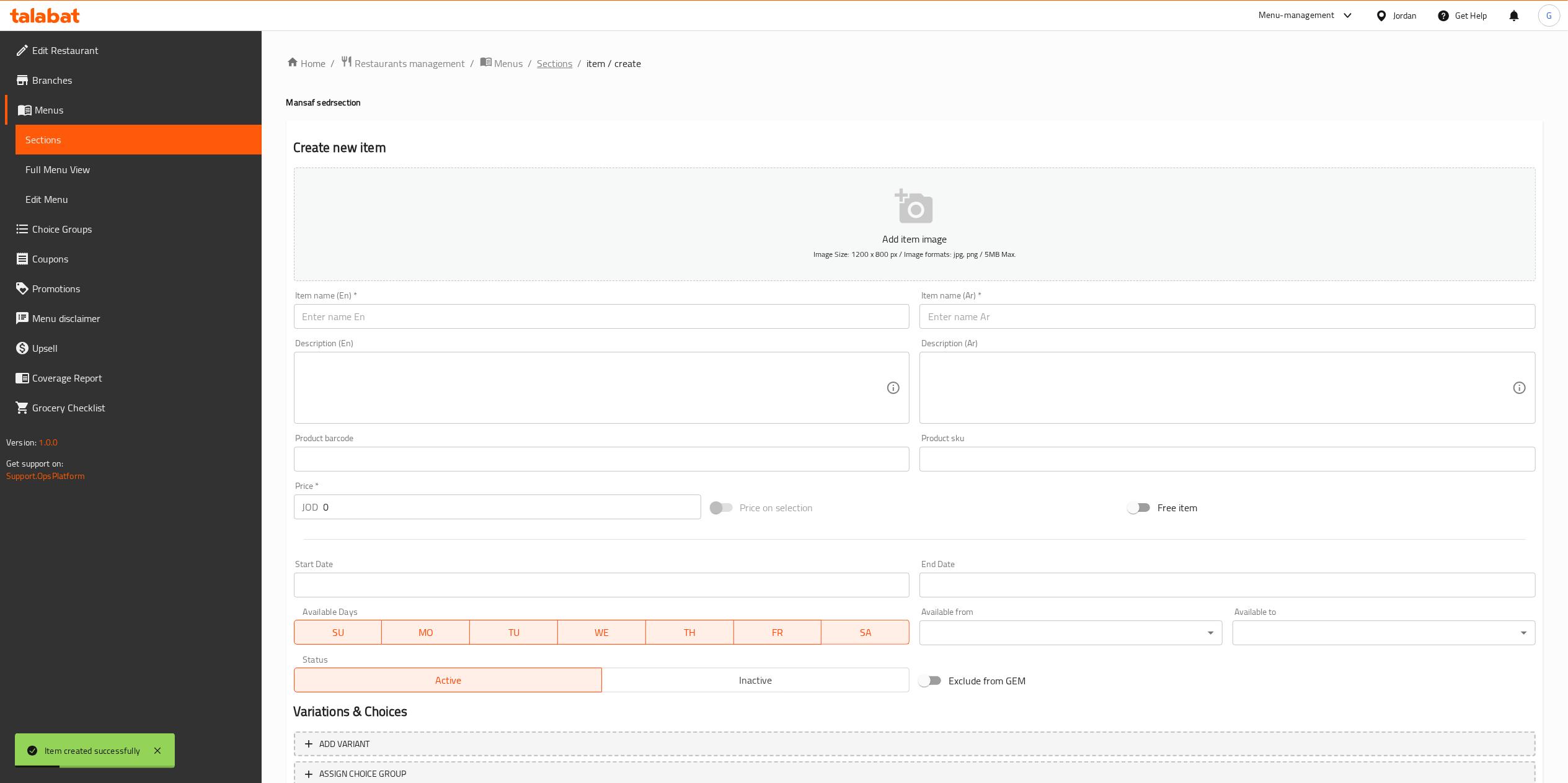
click at [558, 59] on span "Sections" at bounding box center [554, 63] width 36 height 14
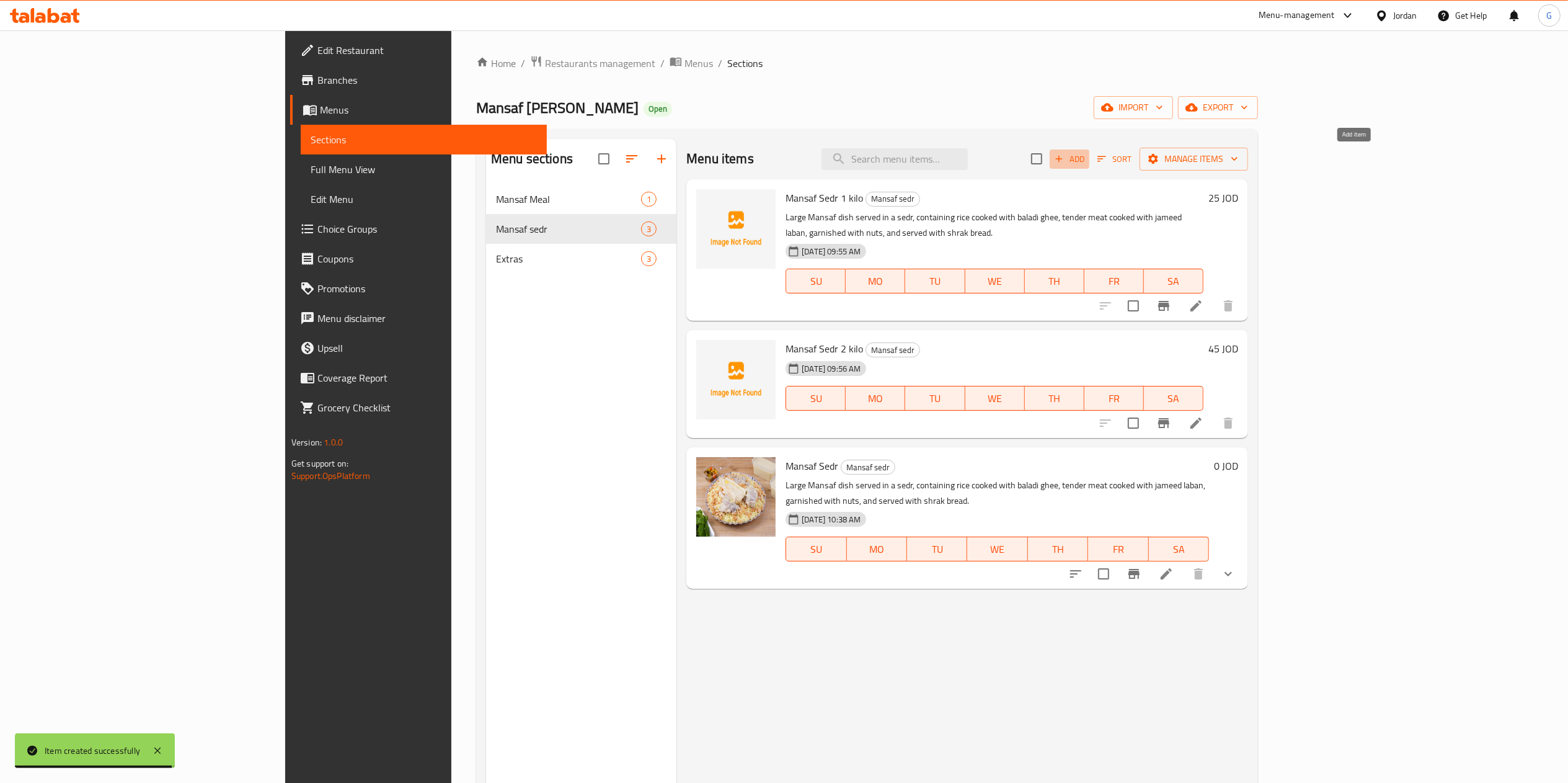
click at [1086, 159] on span "Add" at bounding box center [1069, 159] width 34 height 14
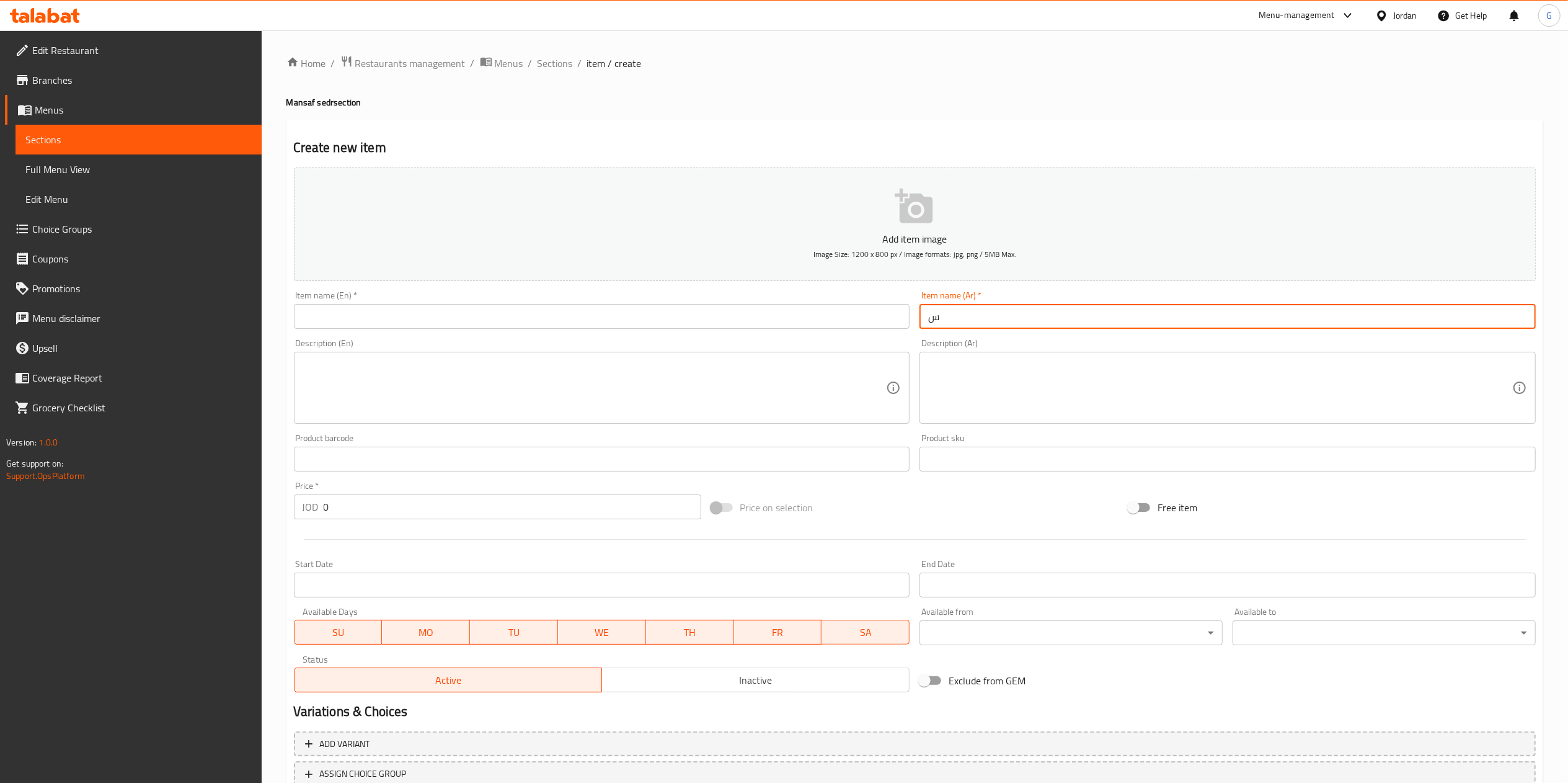
click at [1047, 324] on input "س" at bounding box center [1227, 317] width 616 height 25
type input "سدر منسف 3 كيلو"
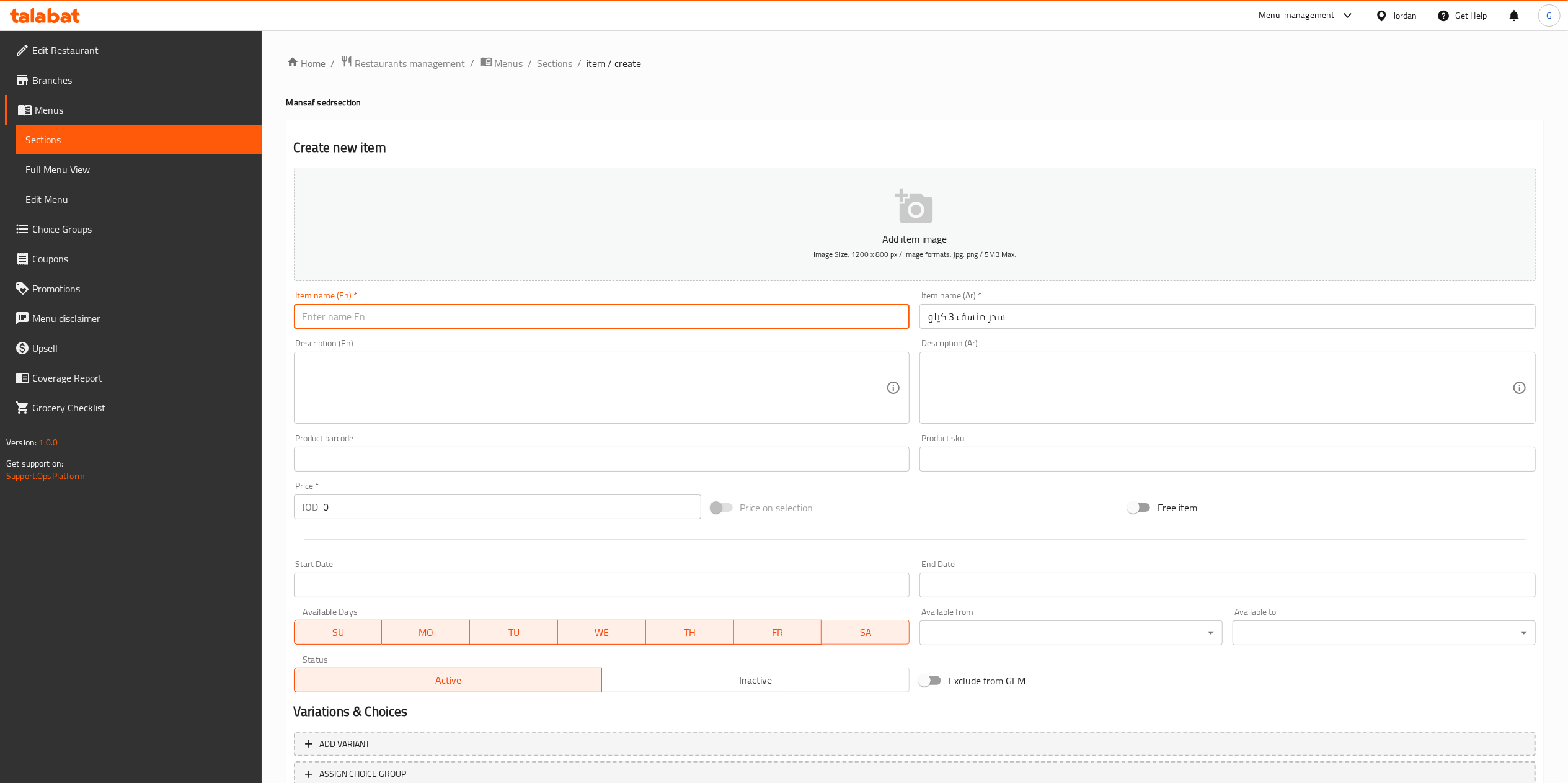
click at [832, 314] on input "text" at bounding box center [602, 317] width 616 height 25
type input "Sidr Mansaf 3 kilo"
click at [352, 498] on input "0" at bounding box center [512, 507] width 377 height 25
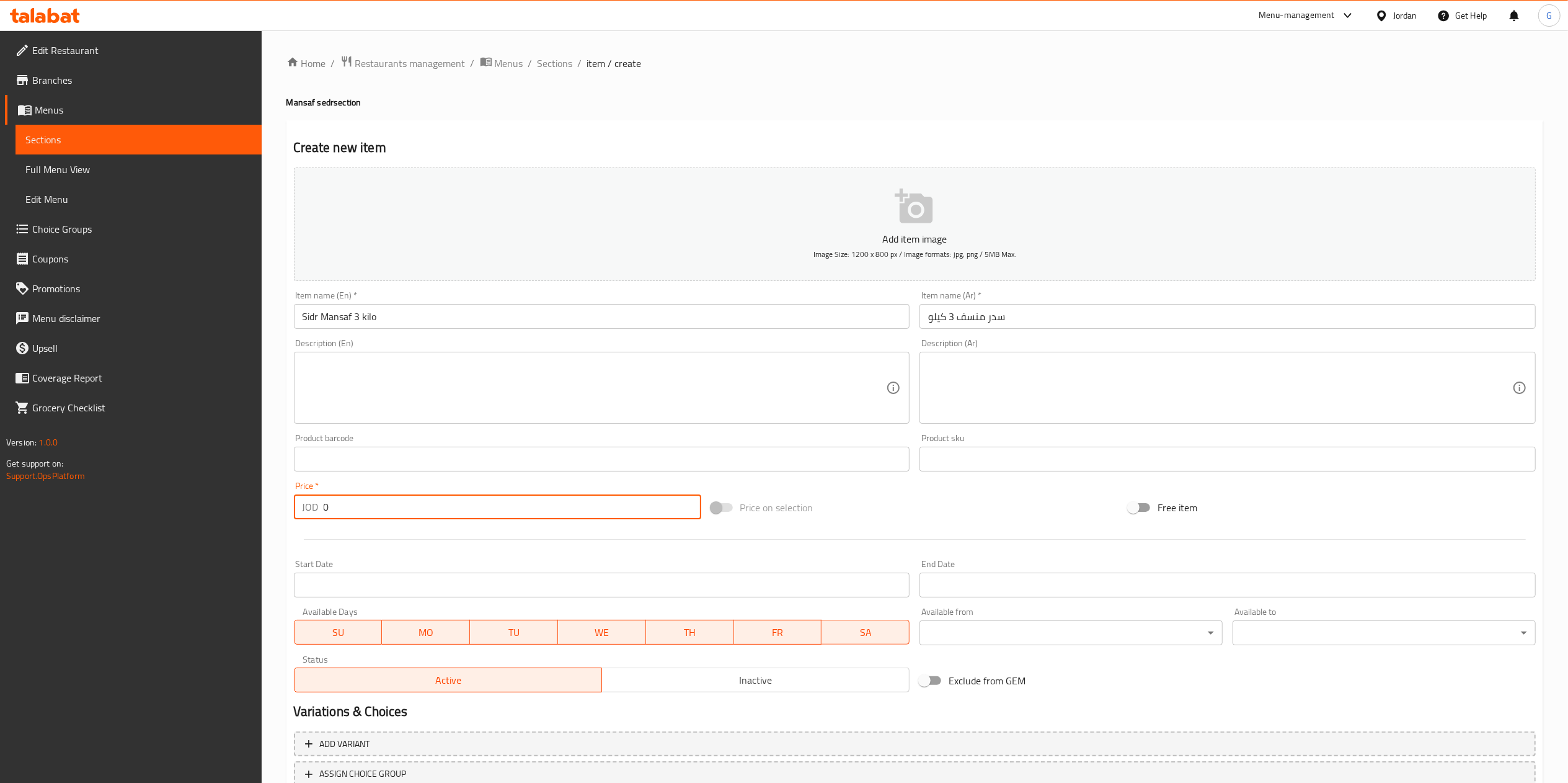
click at [352, 498] on input "0" at bounding box center [512, 507] width 377 height 25
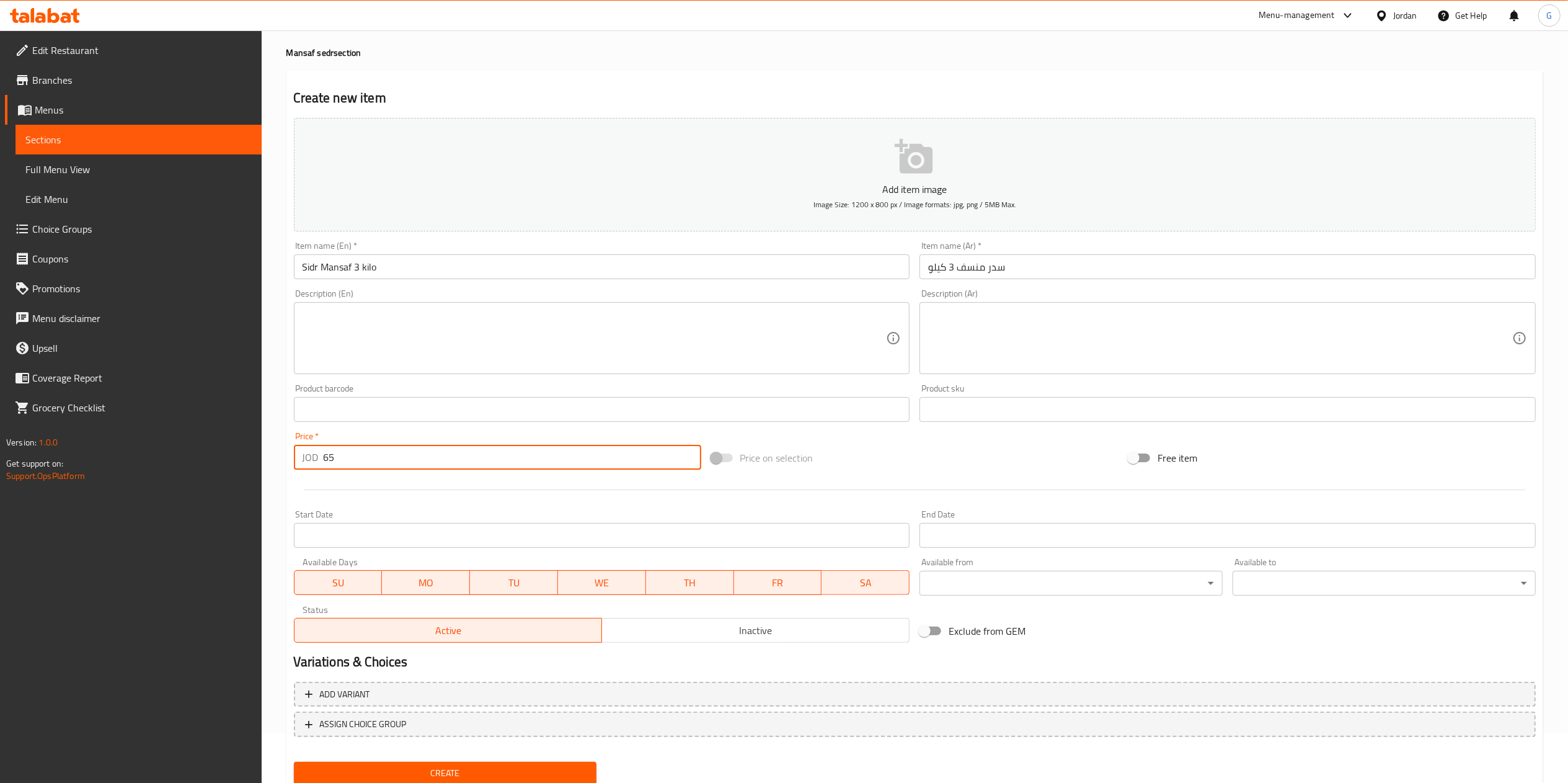
type input "65"
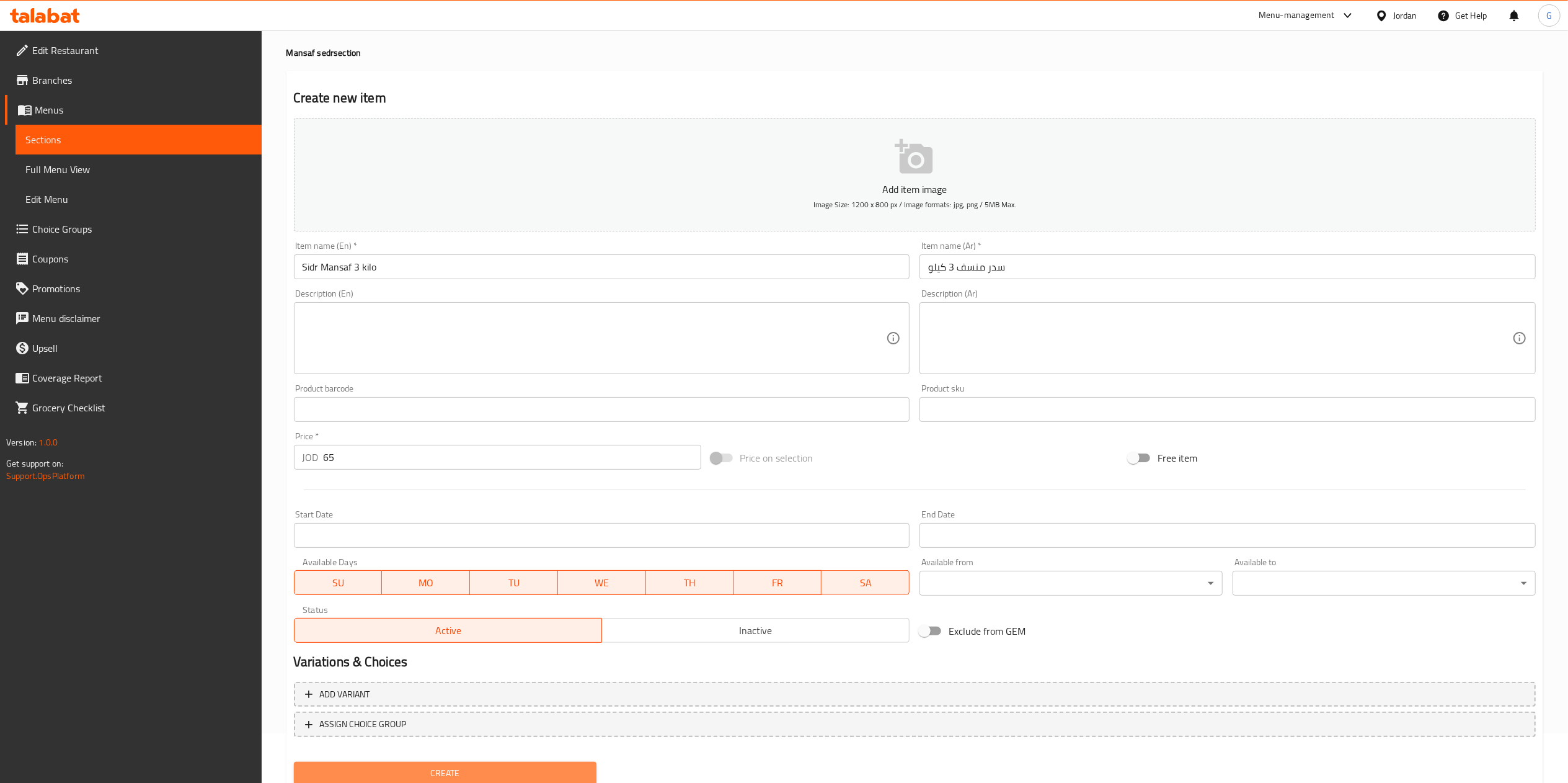
click at [551, 772] on span "Create" at bounding box center [446, 773] width 283 height 15
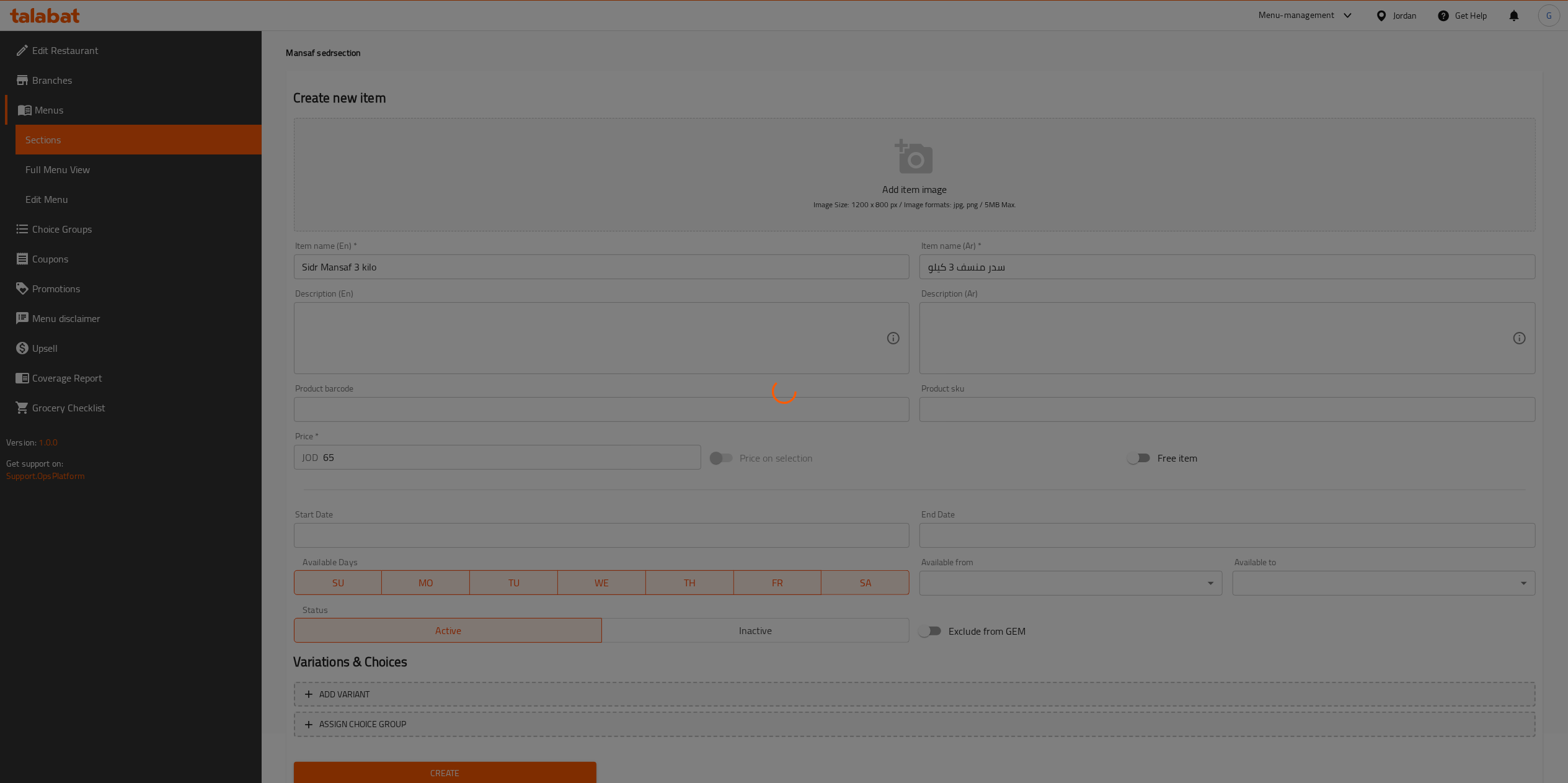
type input "0"
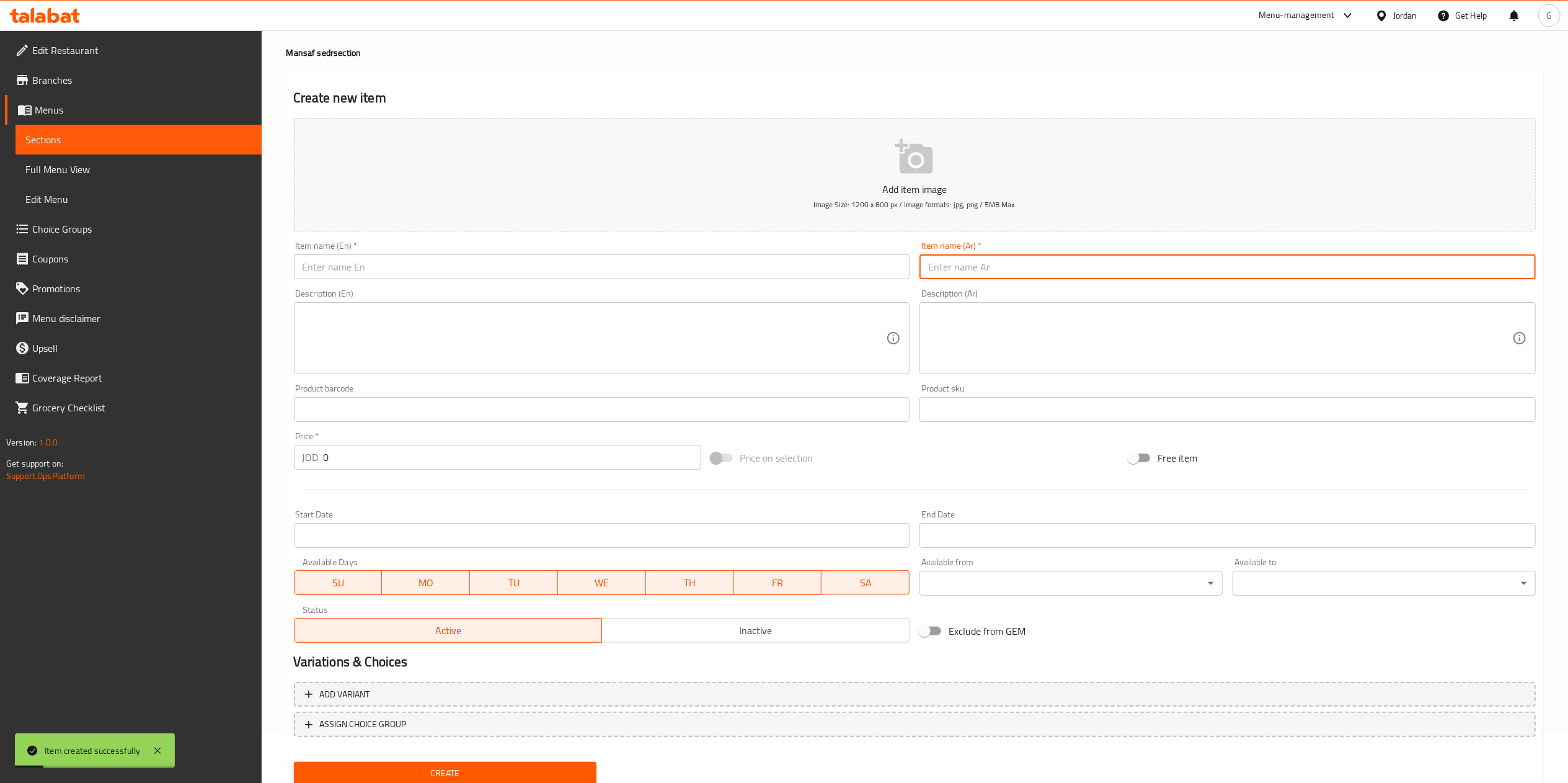
click at [985, 266] on input "text" at bounding box center [1227, 267] width 616 height 25
type input "سدر منسف 4 كيلو"
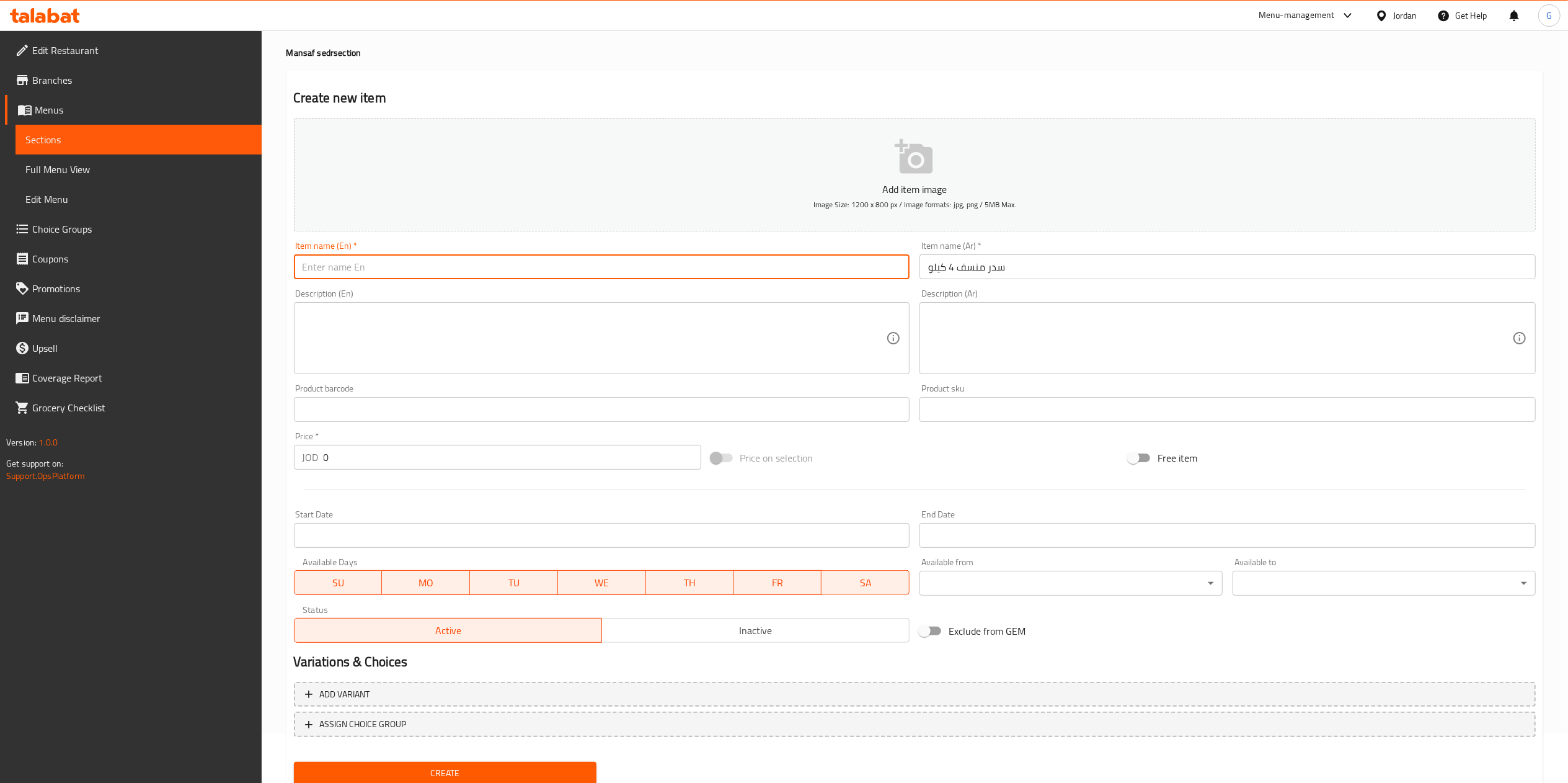
click at [361, 279] on input "text" at bounding box center [602, 267] width 616 height 25
type input "Sidr Mansaf 4 kilo"
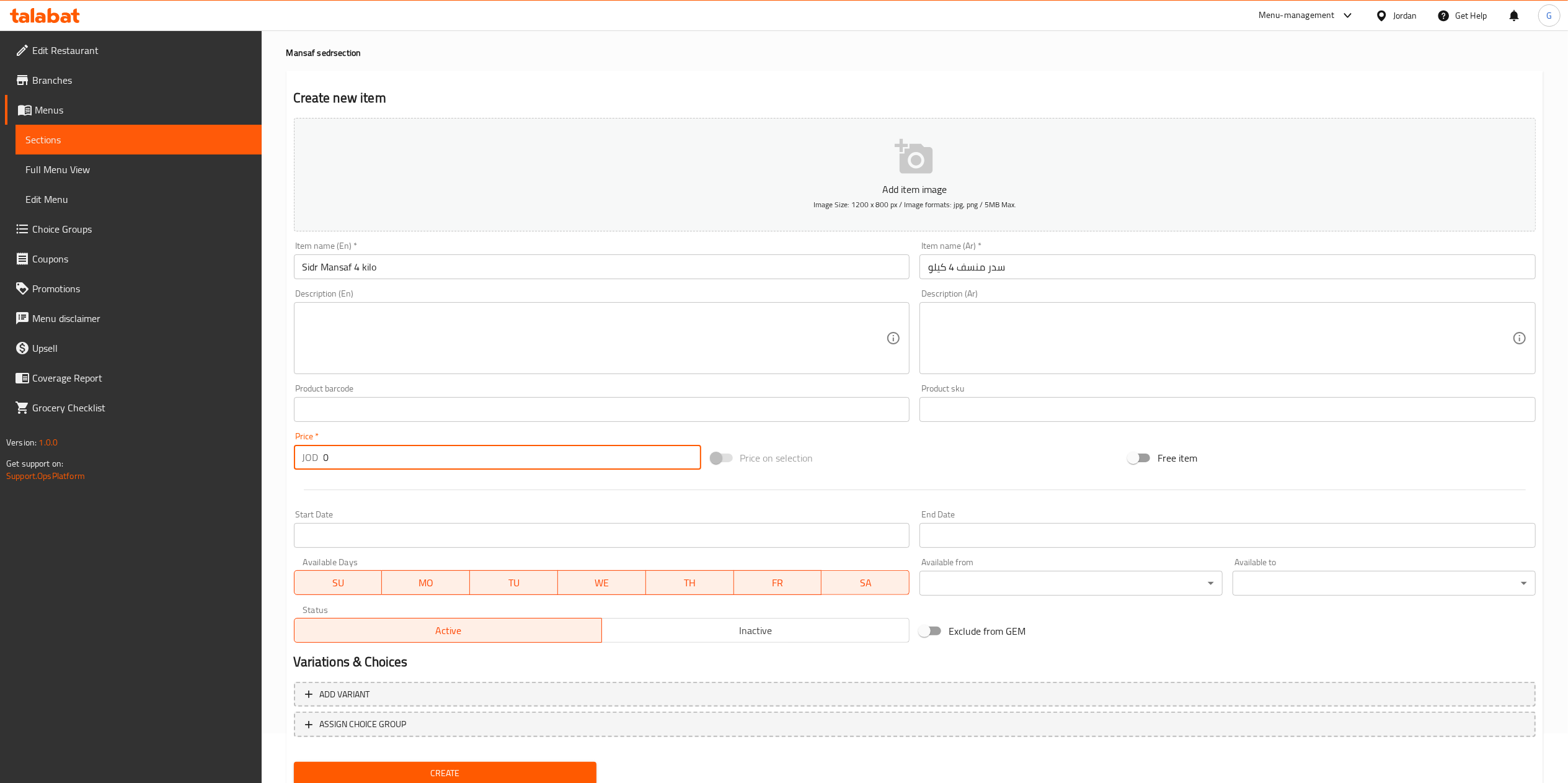
drag, startPoint x: 375, startPoint y: 471, endPoint x: 373, endPoint y: 461, distance: 10.2
click at [373, 461] on div "Price   * JOD 0 Price *" at bounding box center [497, 451] width 417 height 48
click at [373, 461] on input "0" at bounding box center [512, 457] width 377 height 25
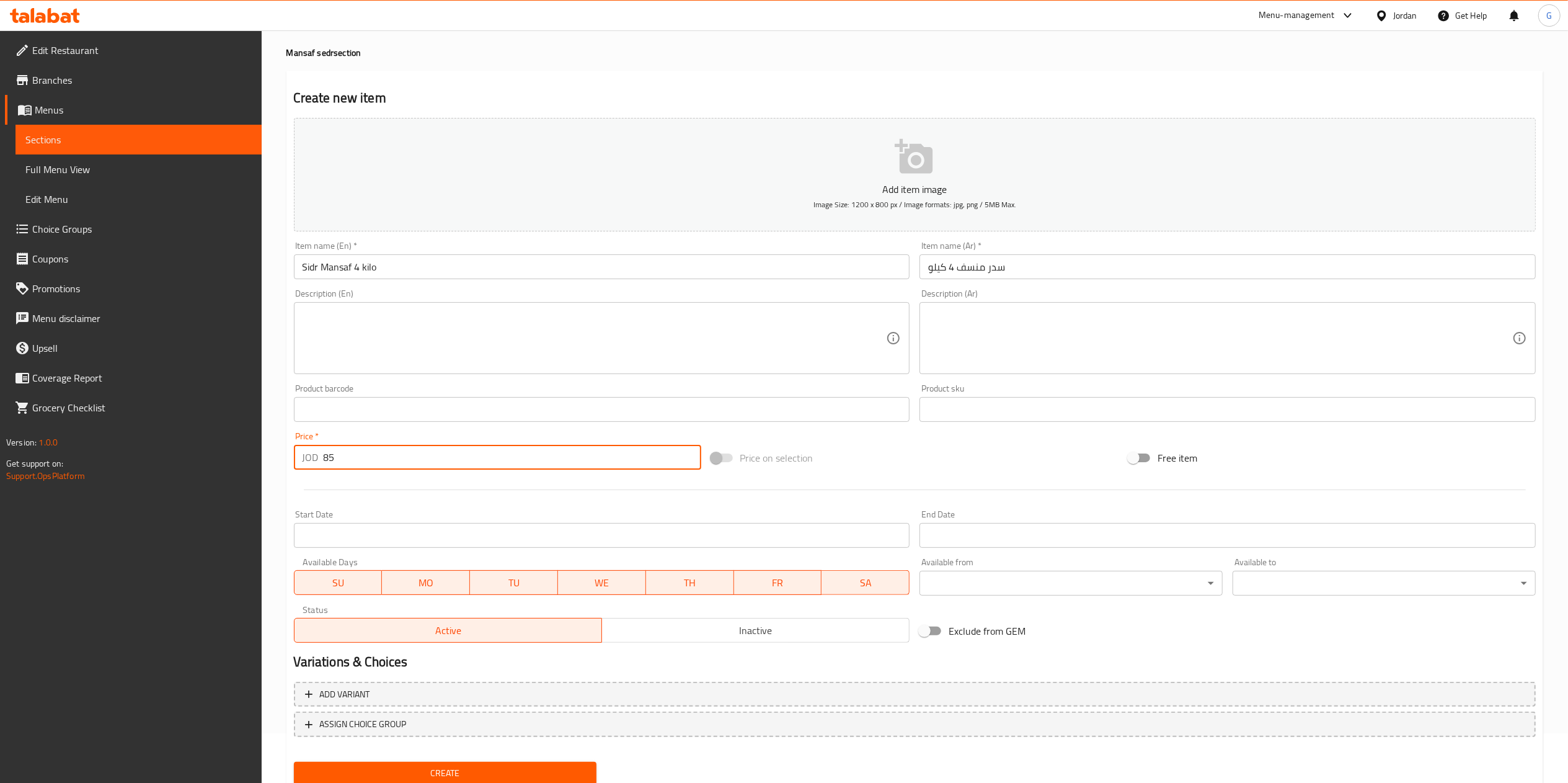
type input "85"
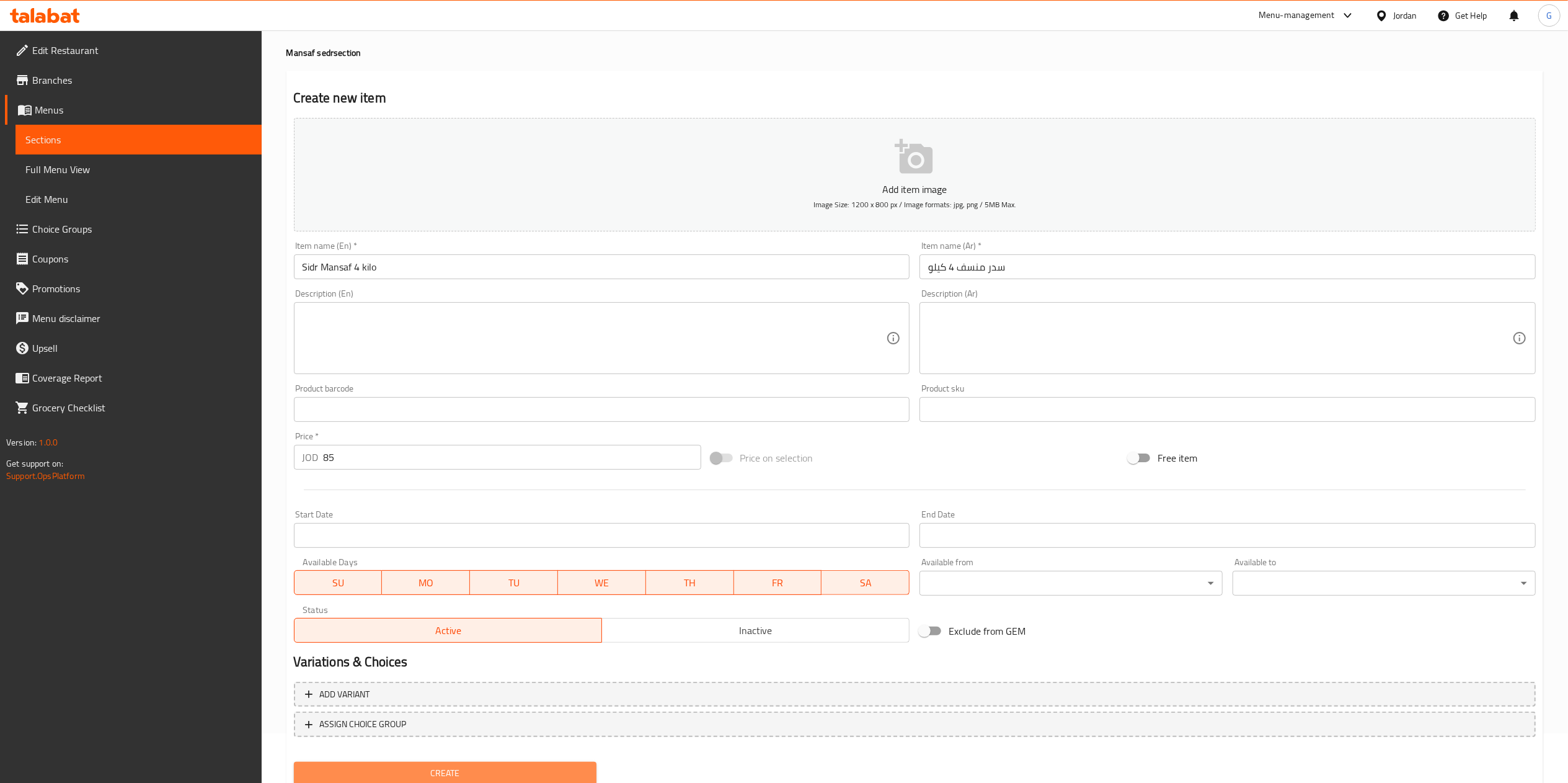
click at [476, 767] on span "Create" at bounding box center [446, 773] width 283 height 15
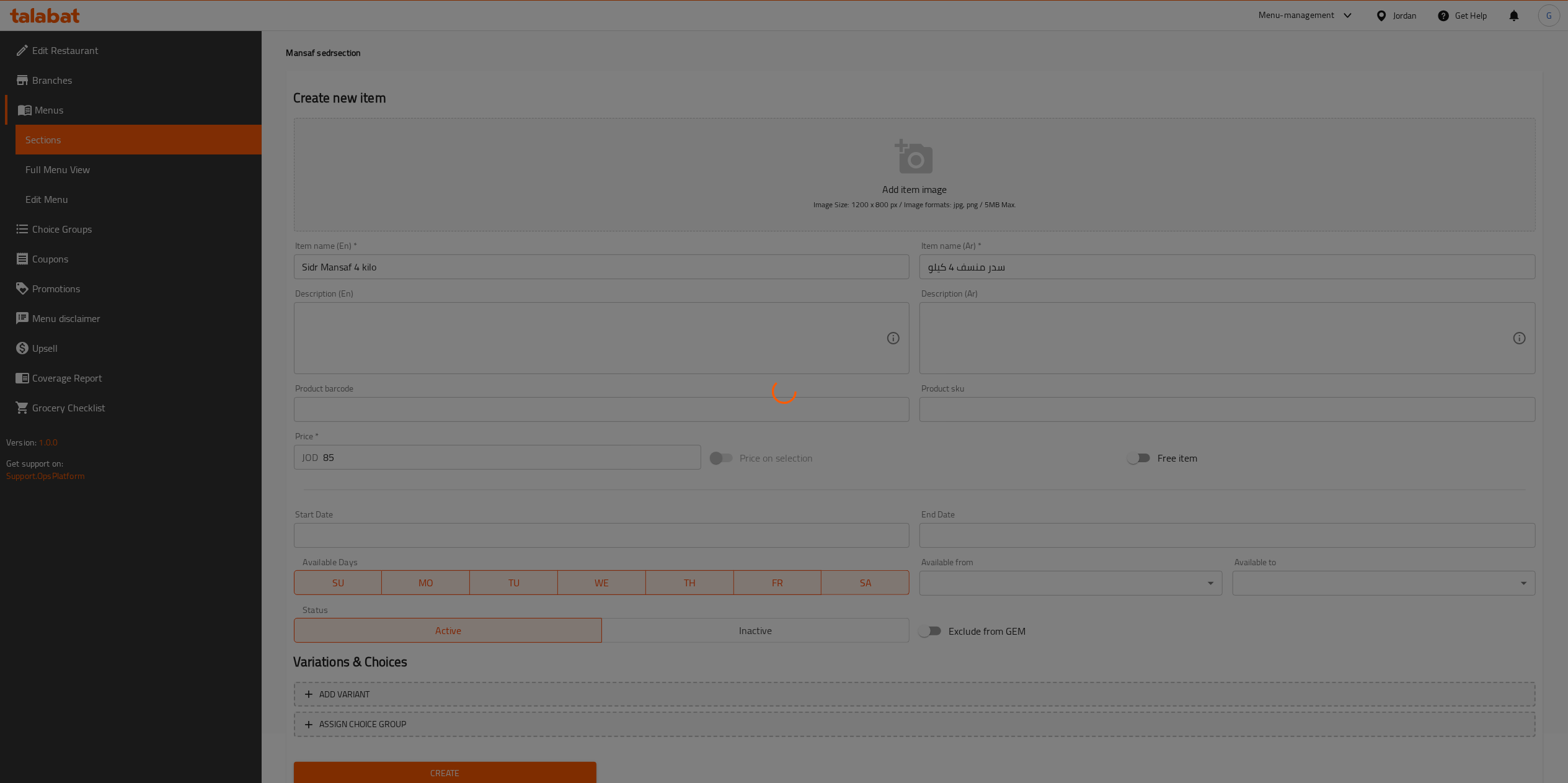
type input "0"
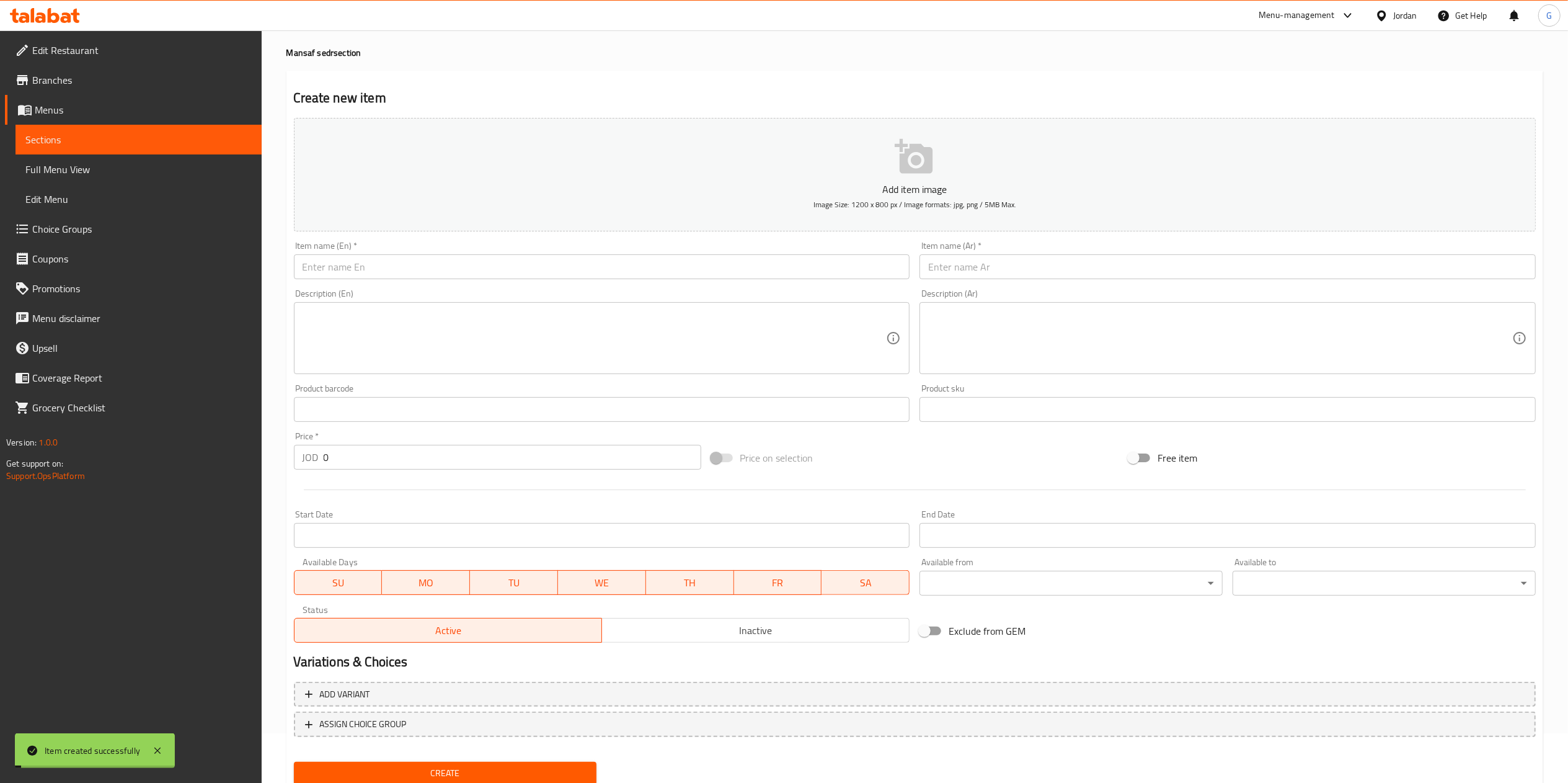
scroll to position [0, 0]
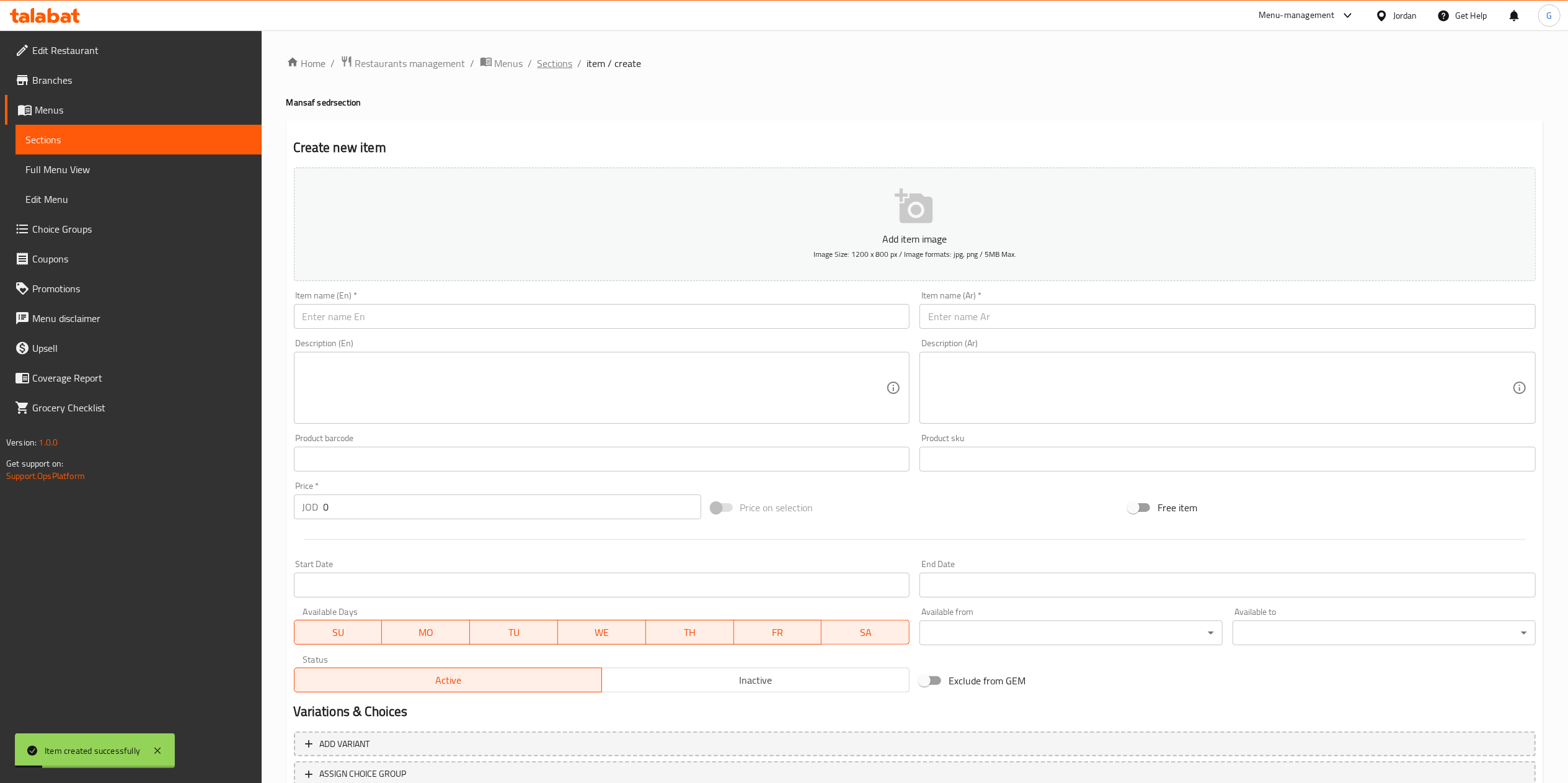
click at [539, 57] on span "Sections" at bounding box center [554, 63] width 36 height 14
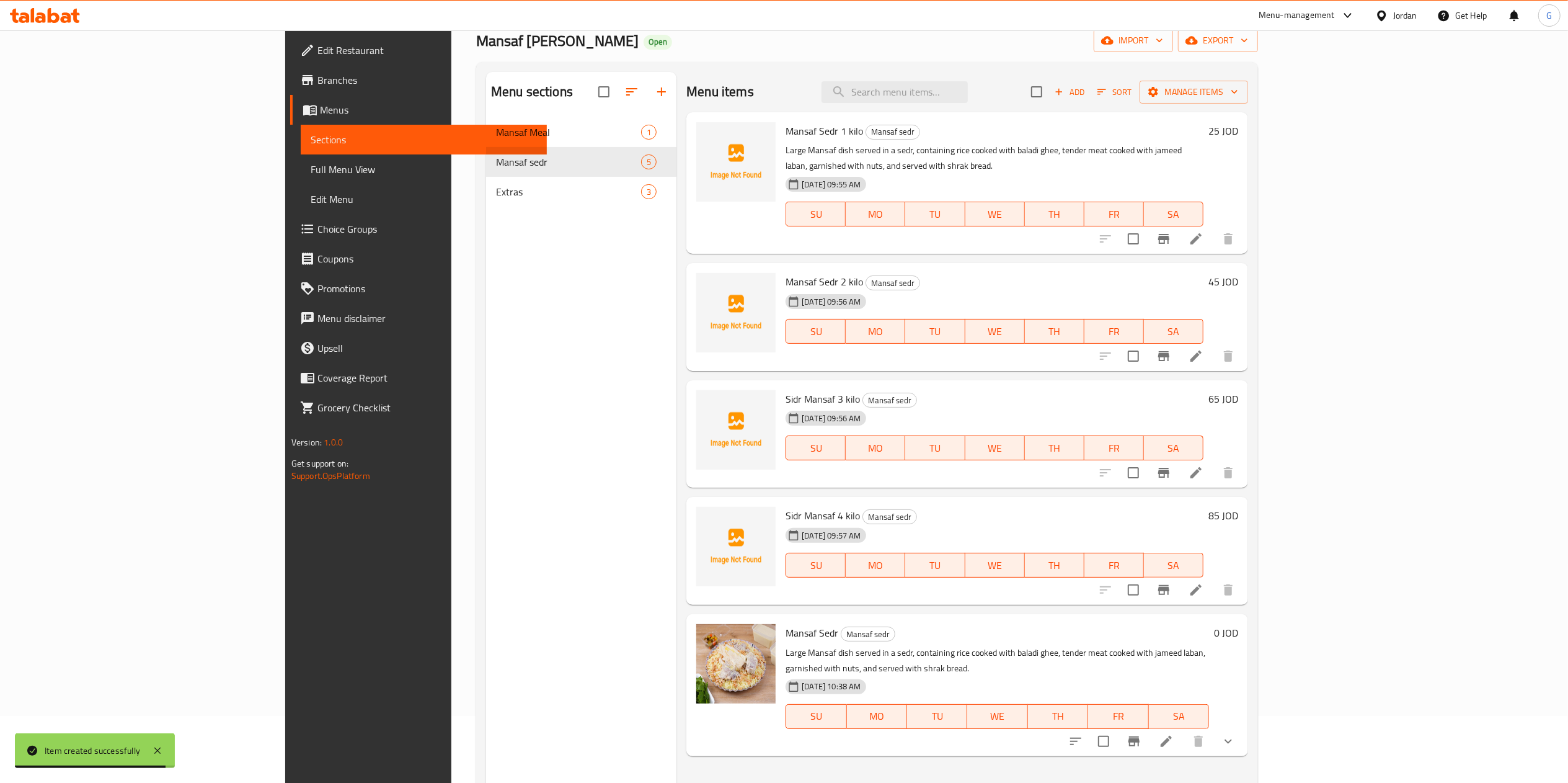
scroll to position [65, 0]
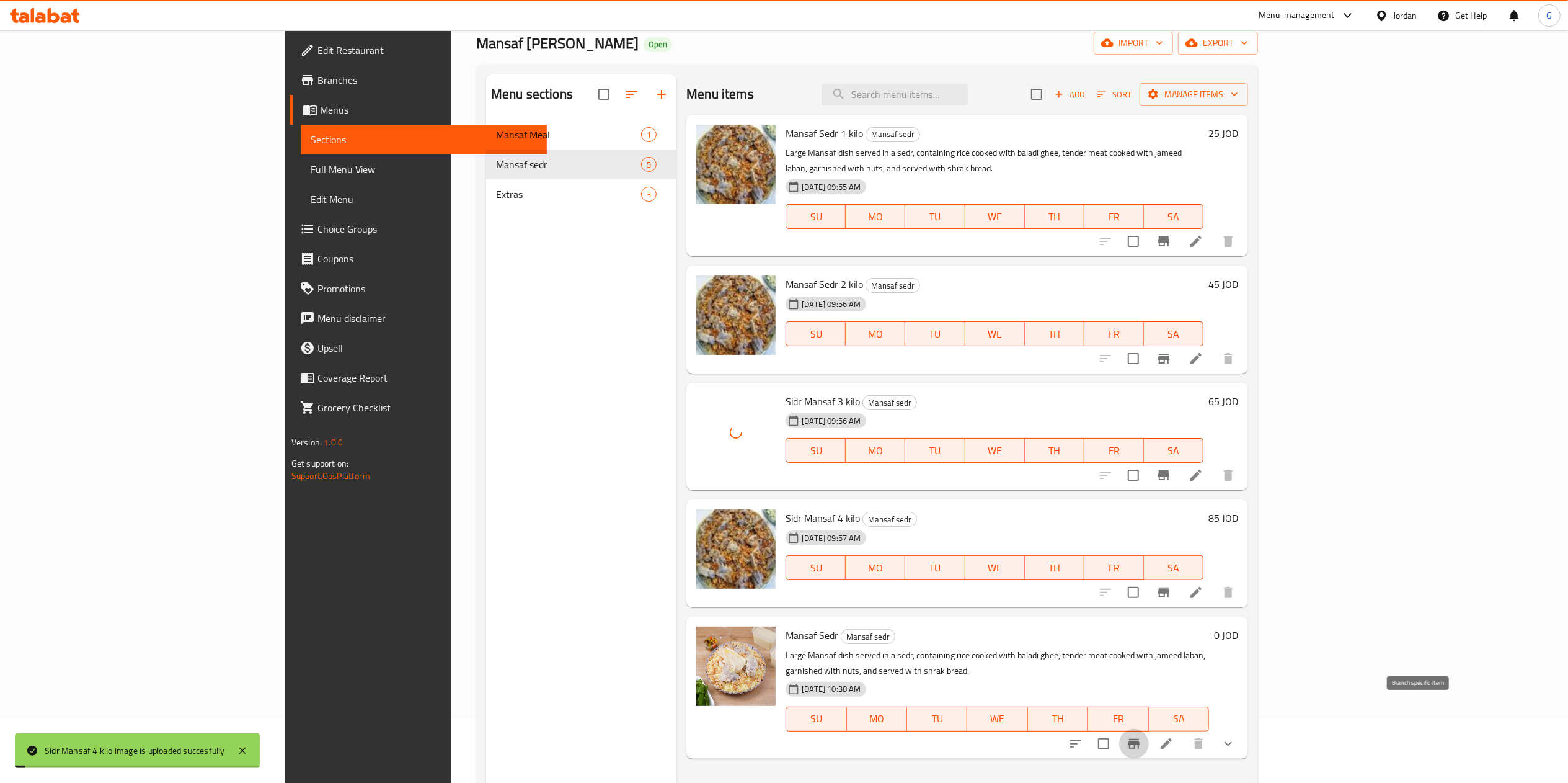
click at [1140, 739] on icon "Branch-specific-item" at bounding box center [1134, 744] width 12 height 10
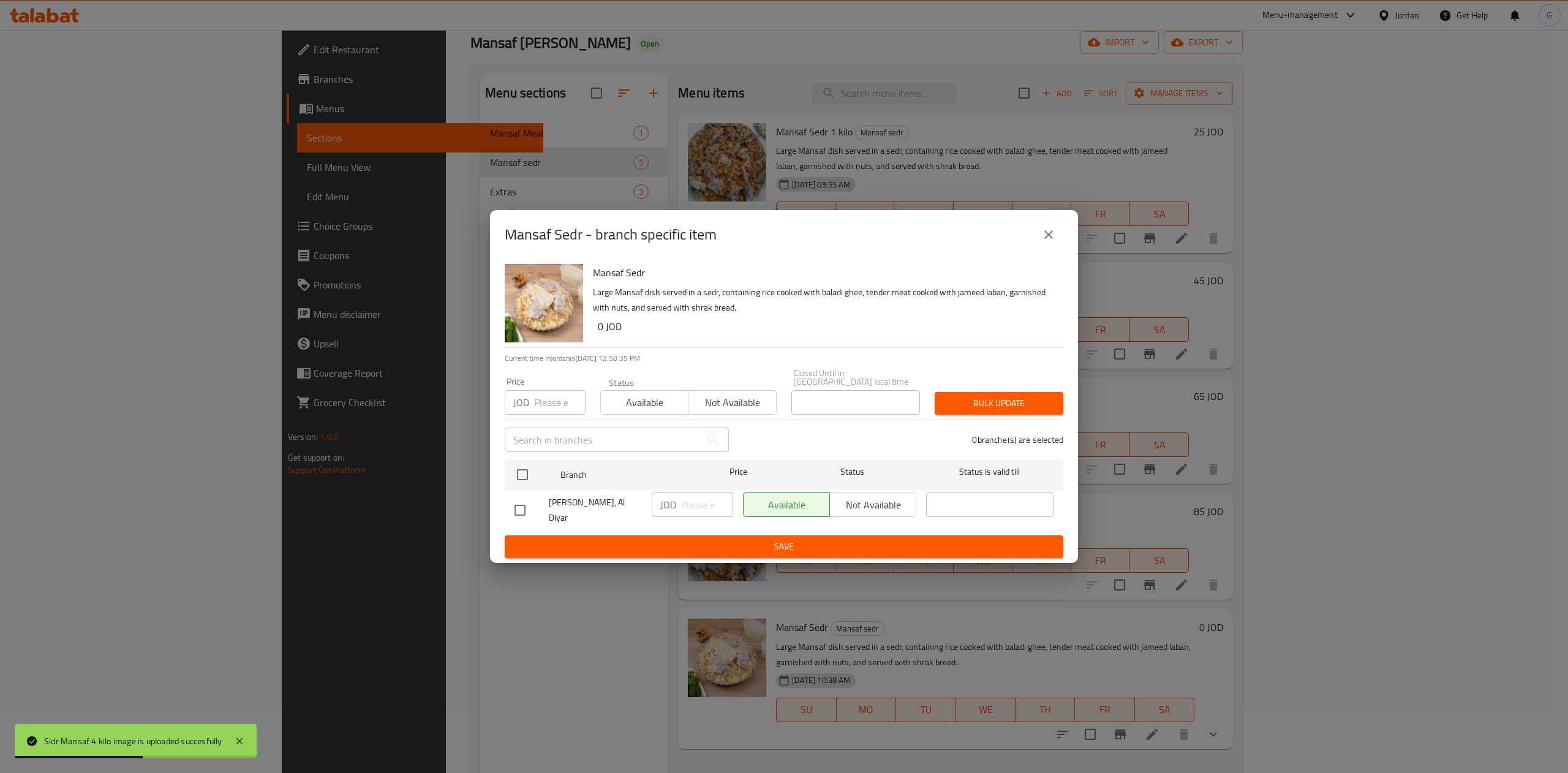
click at [525, 507] on input "checkbox" at bounding box center [519, 510] width 26 height 26
checkbox input "true"
click at [861, 502] on span "Not available" at bounding box center [873, 505] width 77 height 18
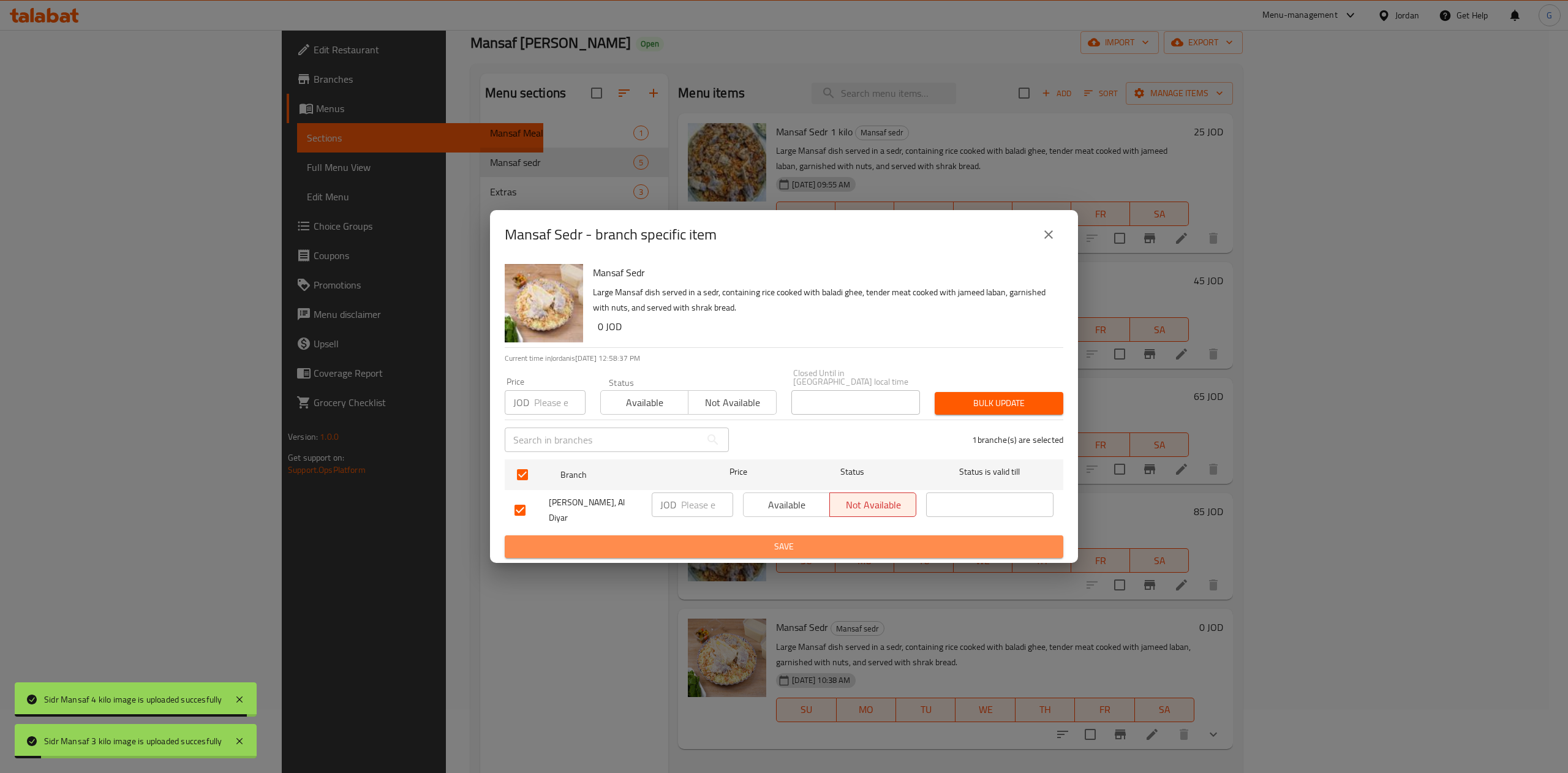
click at [845, 544] on span "Save" at bounding box center [784, 547] width 539 height 15
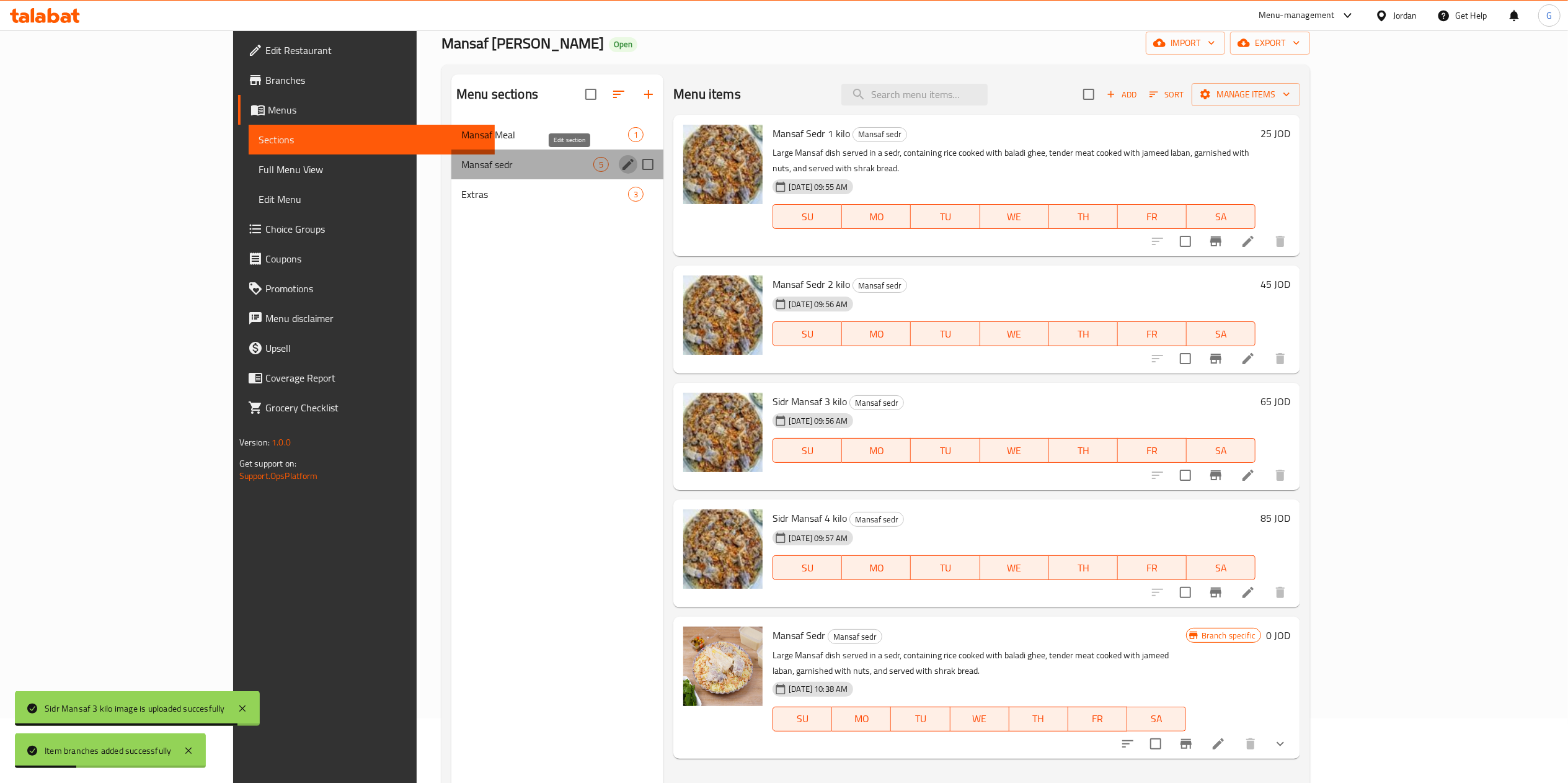
click at [621, 163] on icon "edit" at bounding box center [628, 164] width 14 height 14
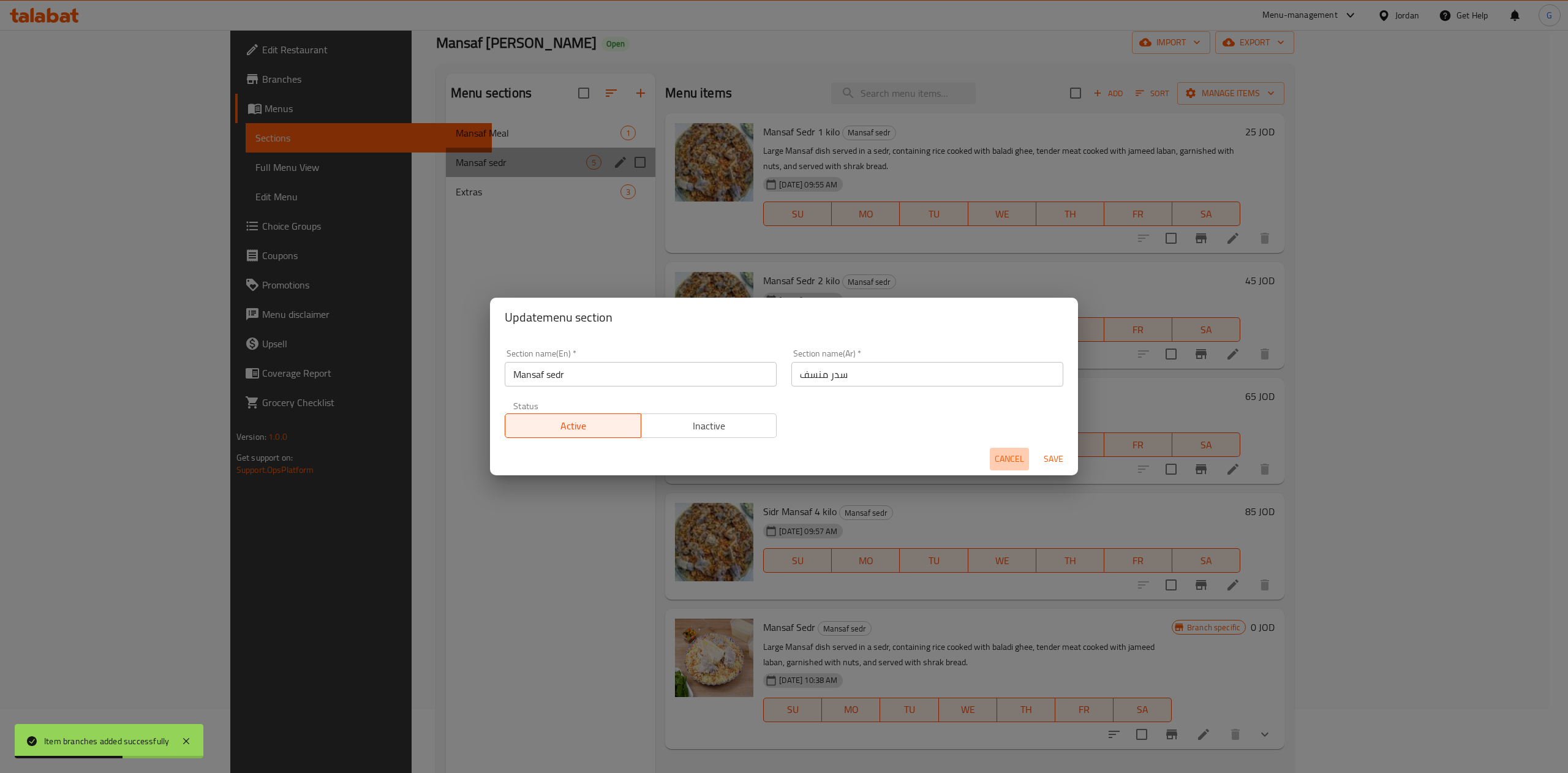
click at [1009, 454] on span "Cancel" at bounding box center [1009, 459] width 29 height 15
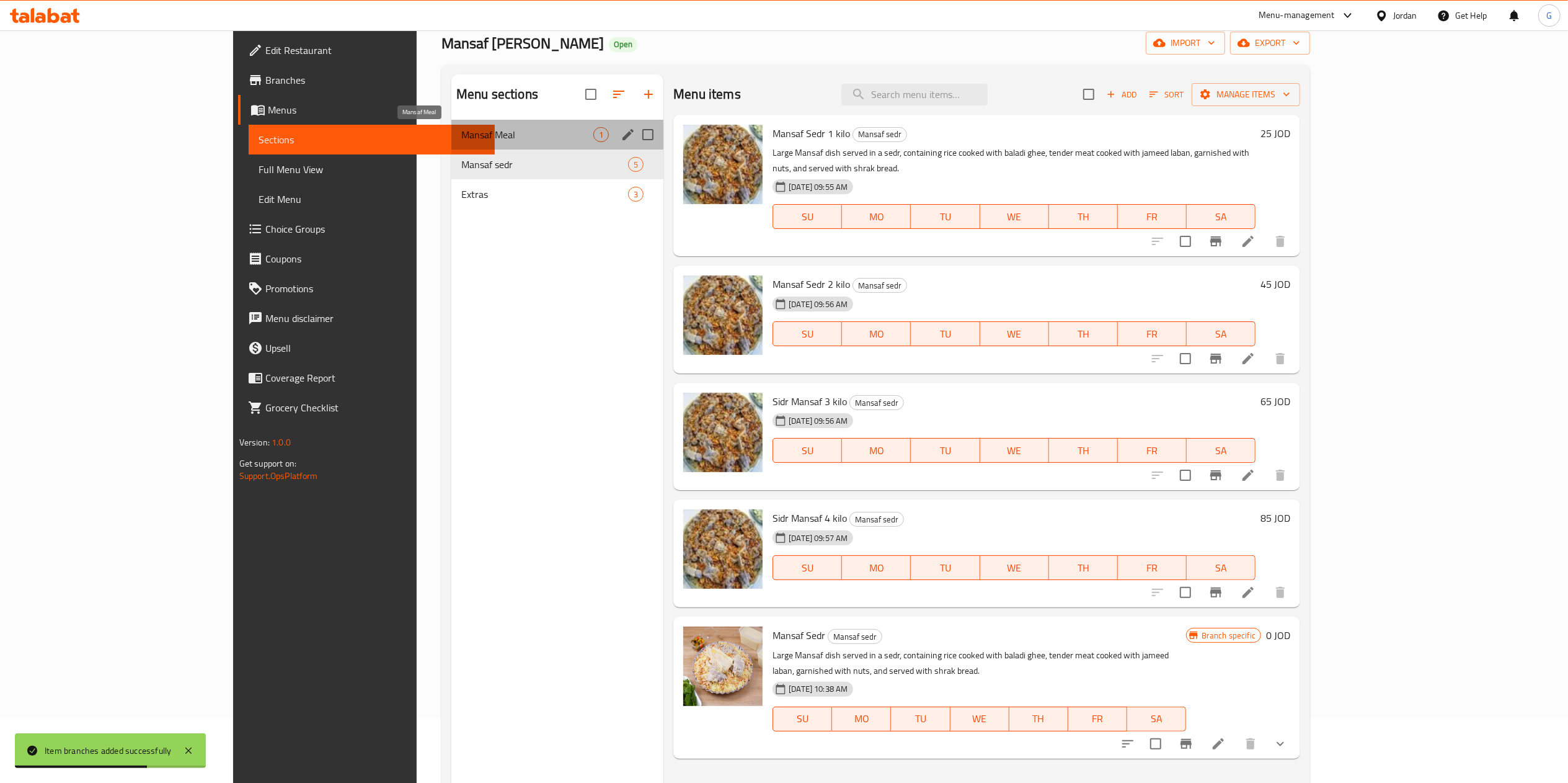
click at [461, 138] on span "Mansaf Meal" at bounding box center [527, 134] width 132 height 14
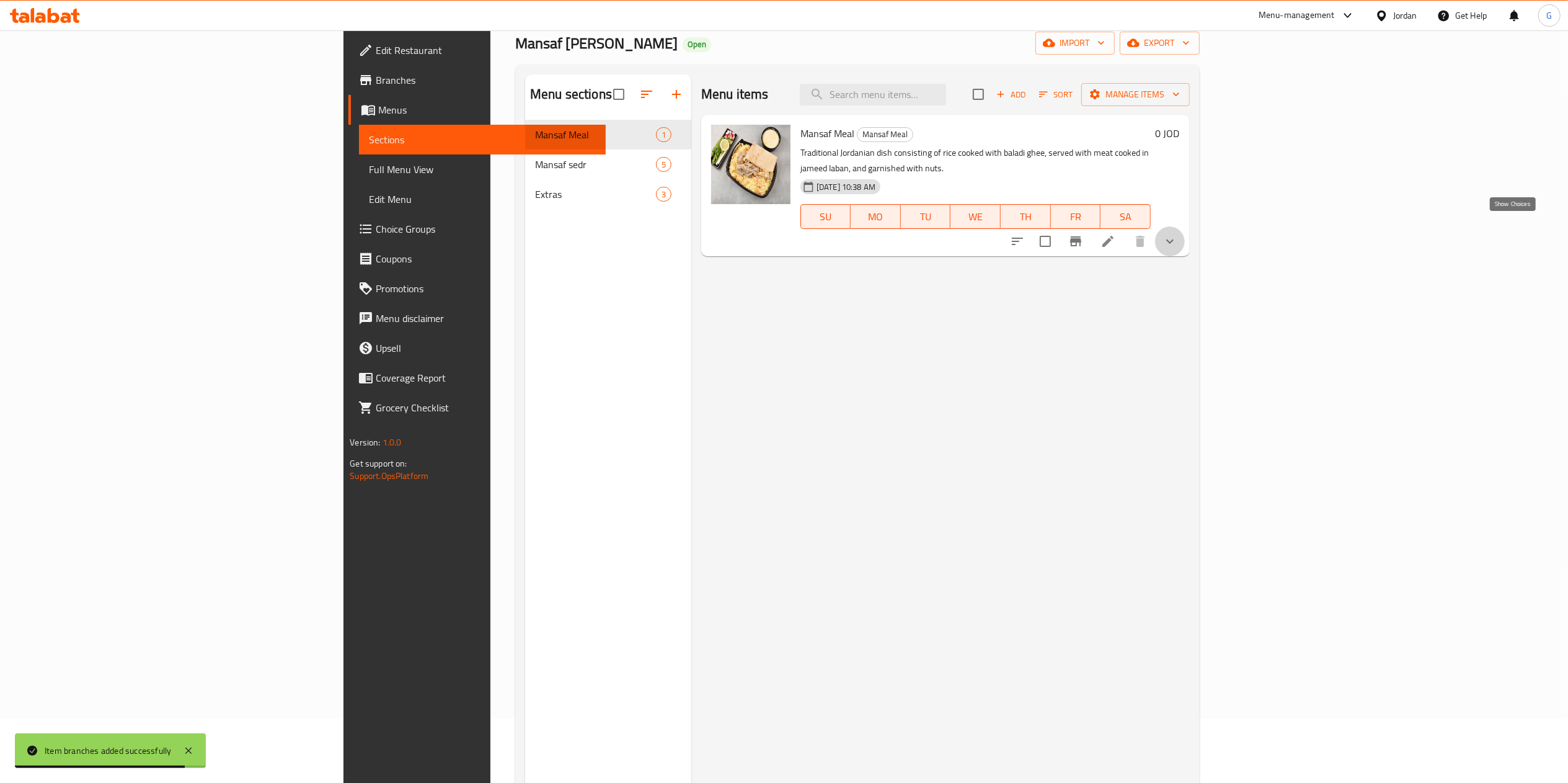
click at [1177, 234] on icon "show more" at bounding box center [1170, 241] width 14 height 14
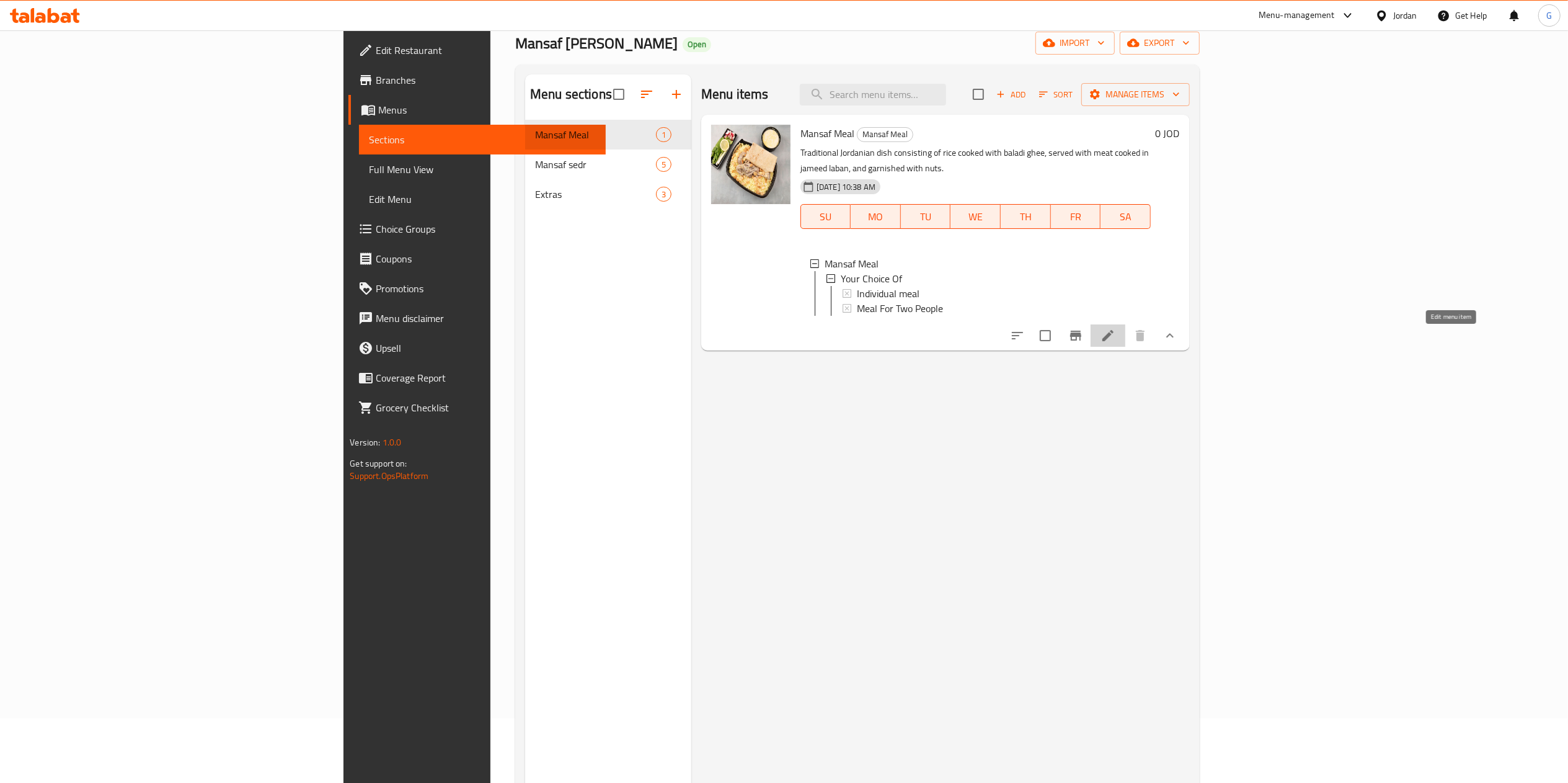
click at [1116, 341] on icon at bounding box center [1107, 335] width 14 height 14
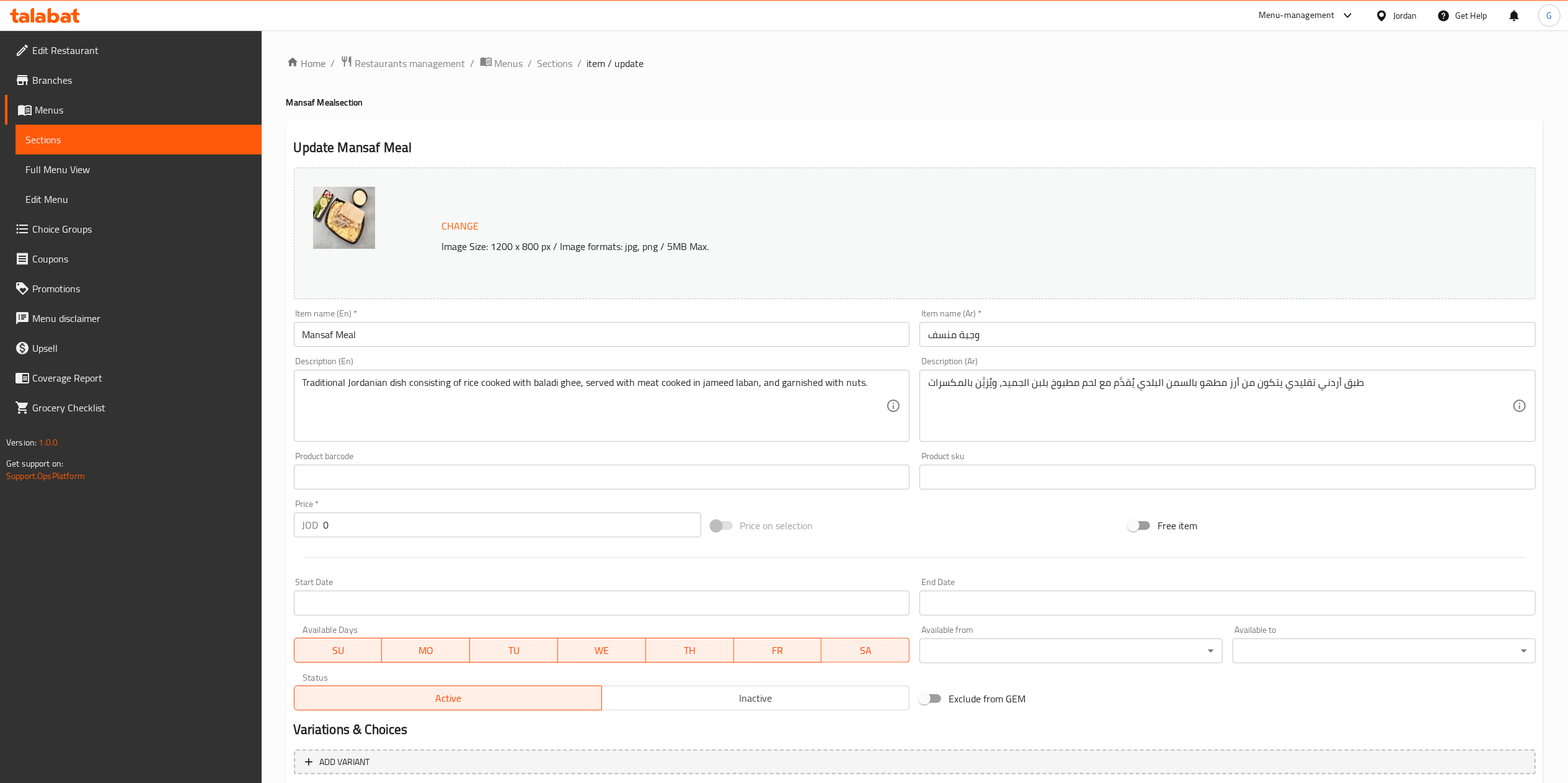
scroll to position [132, 0]
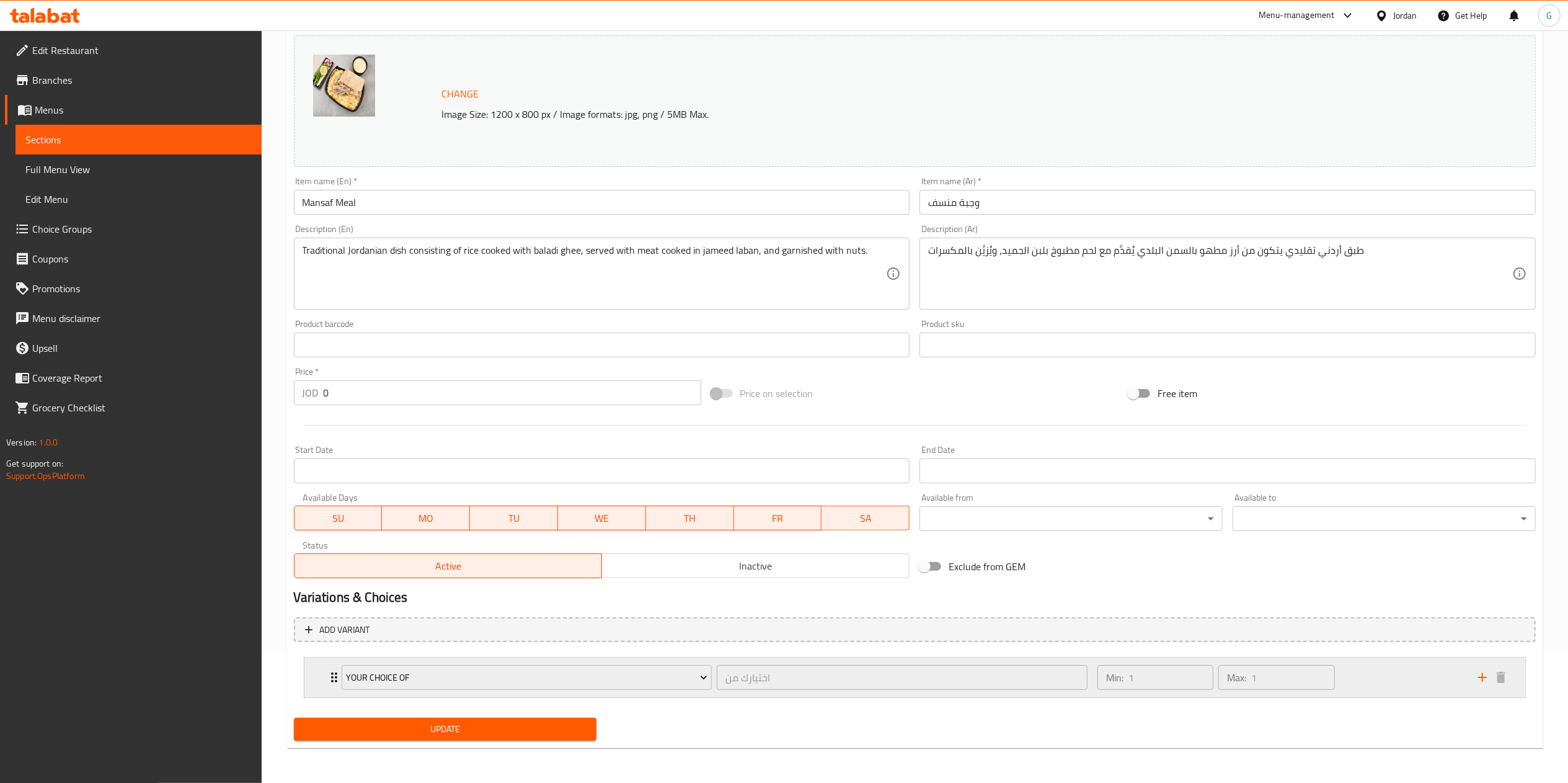
click at [1364, 687] on div "Min: 1 ​ Max: 1 ​" at bounding box center [1279, 677] width 380 height 39
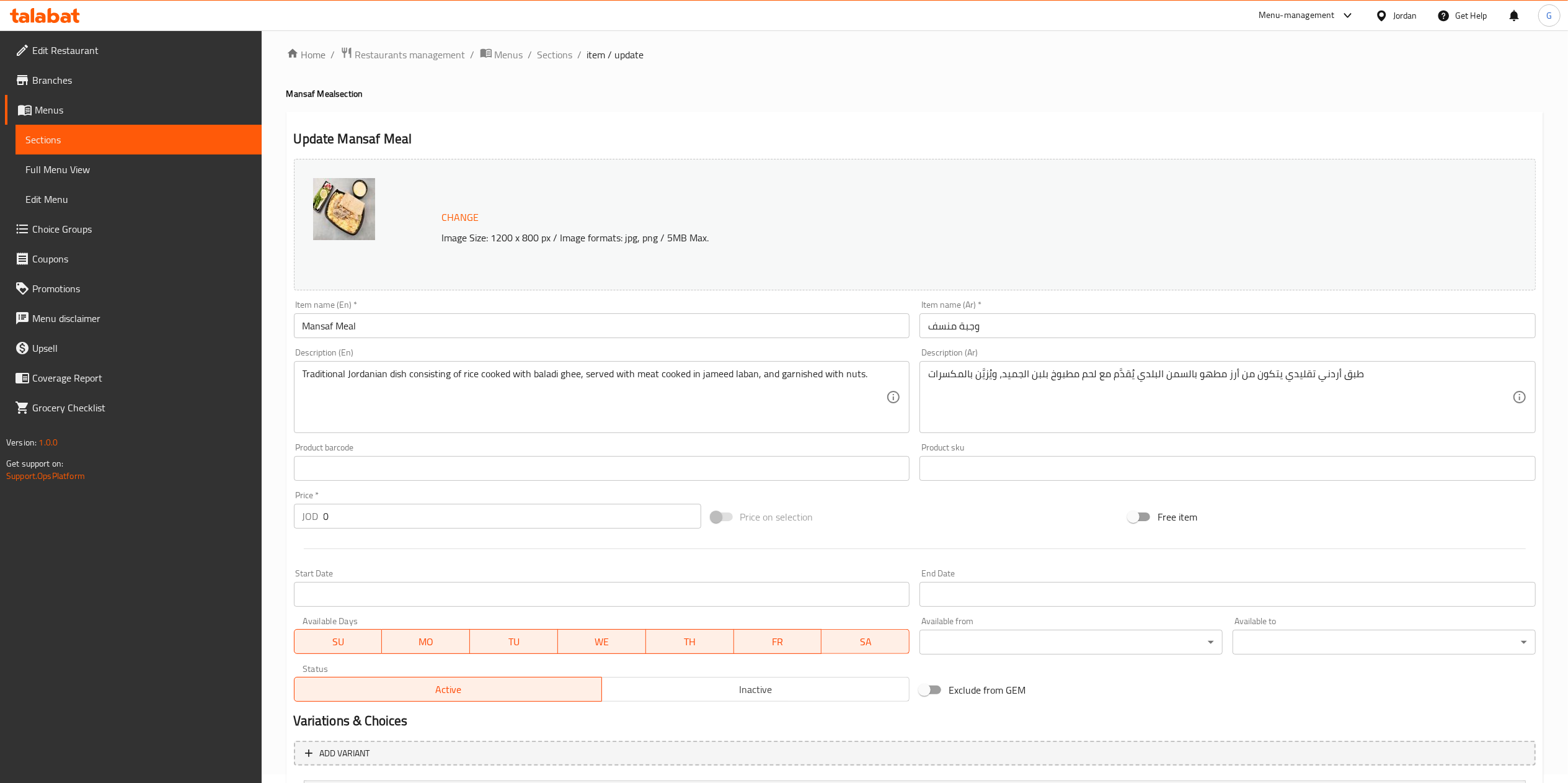
scroll to position [0, 0]
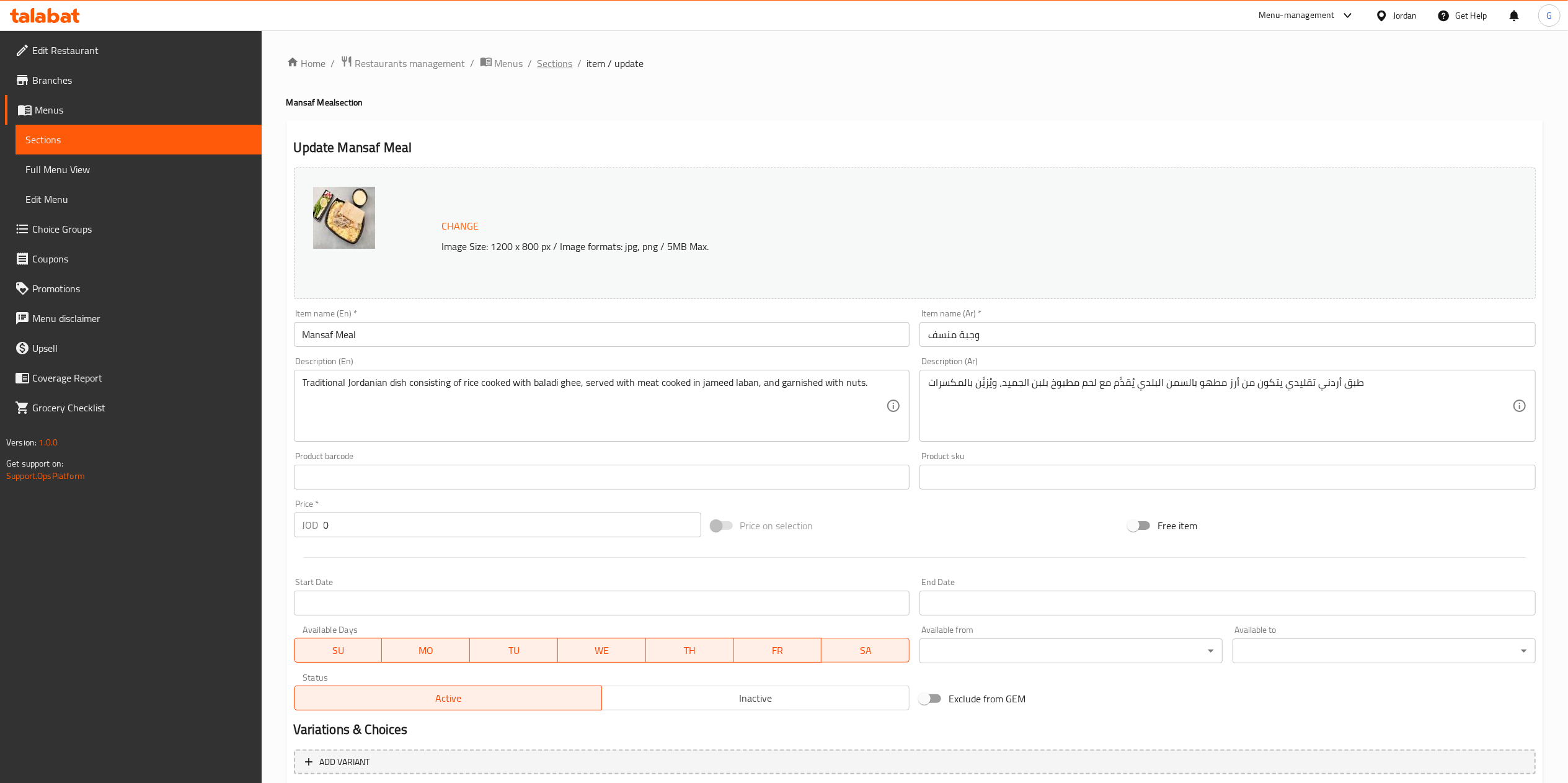
click at [552, 64] on span "Sections" at bounding box center [554, 63] width 36 height 14
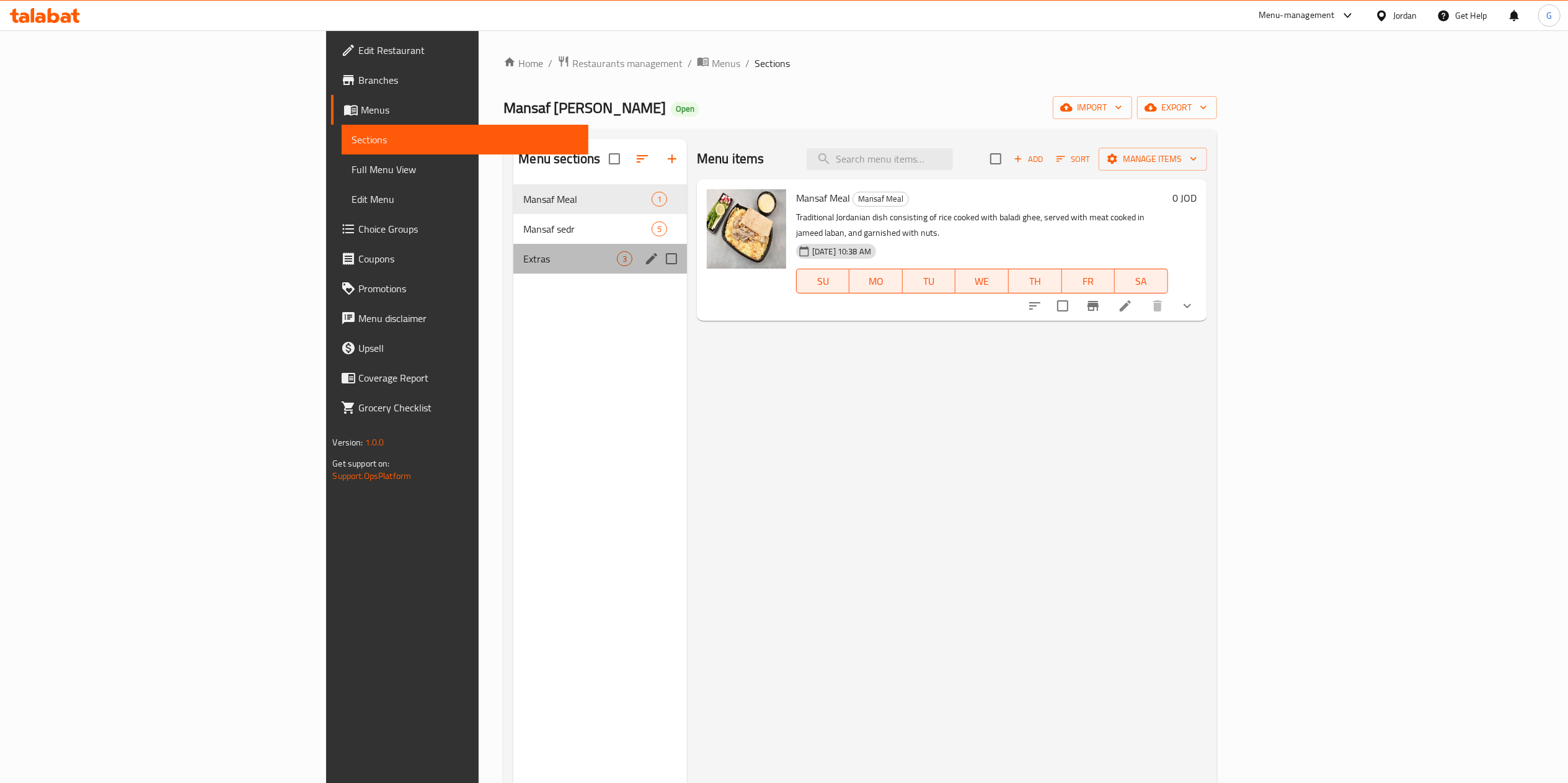
click at [513, 248] on div "Extras 3" at bounding box center [600, 258] width 173 height 30
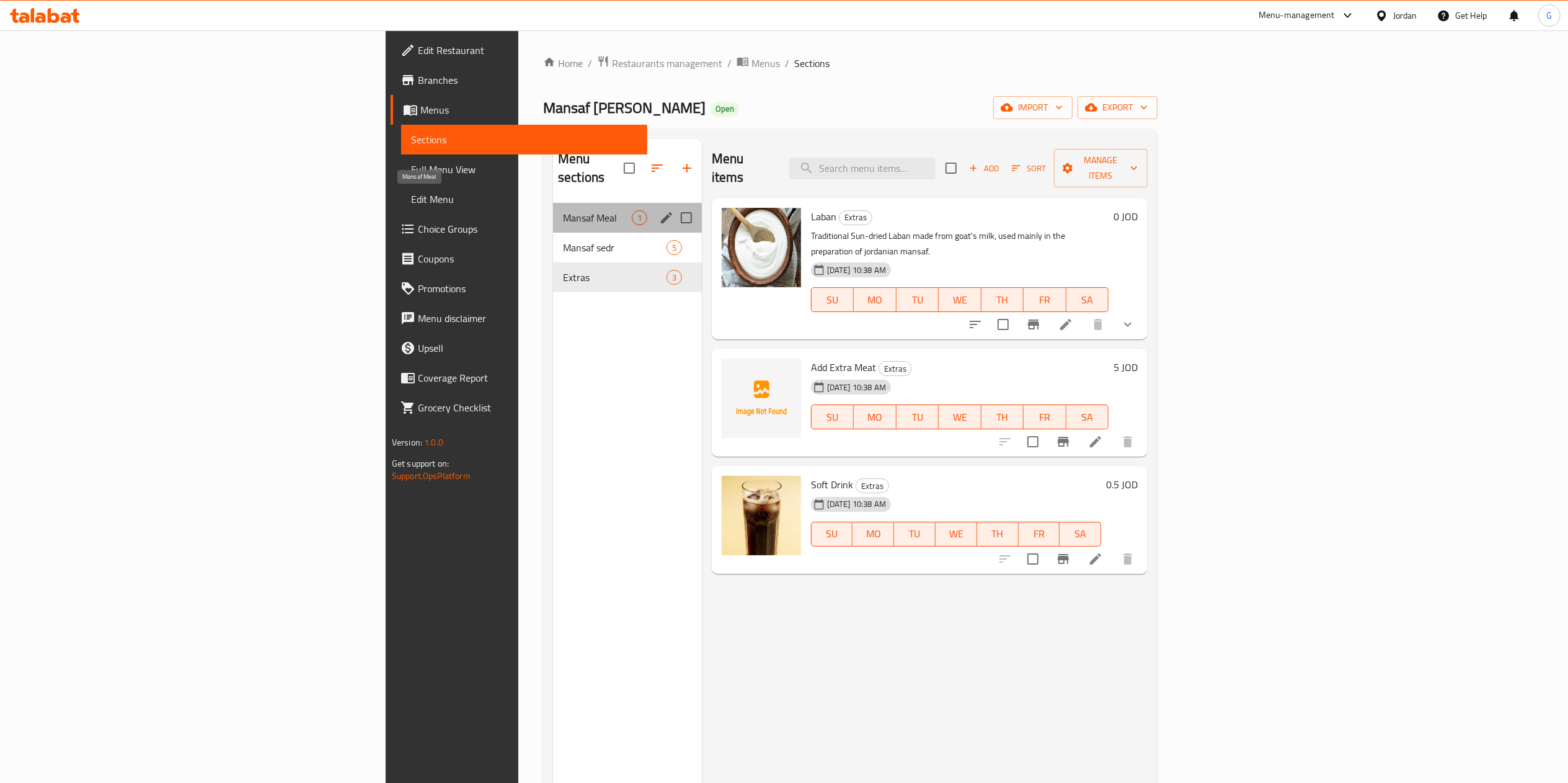
click at [563, 210] on span "Mansaf Meal" at bounding box center [597, 217] width 68 height 14
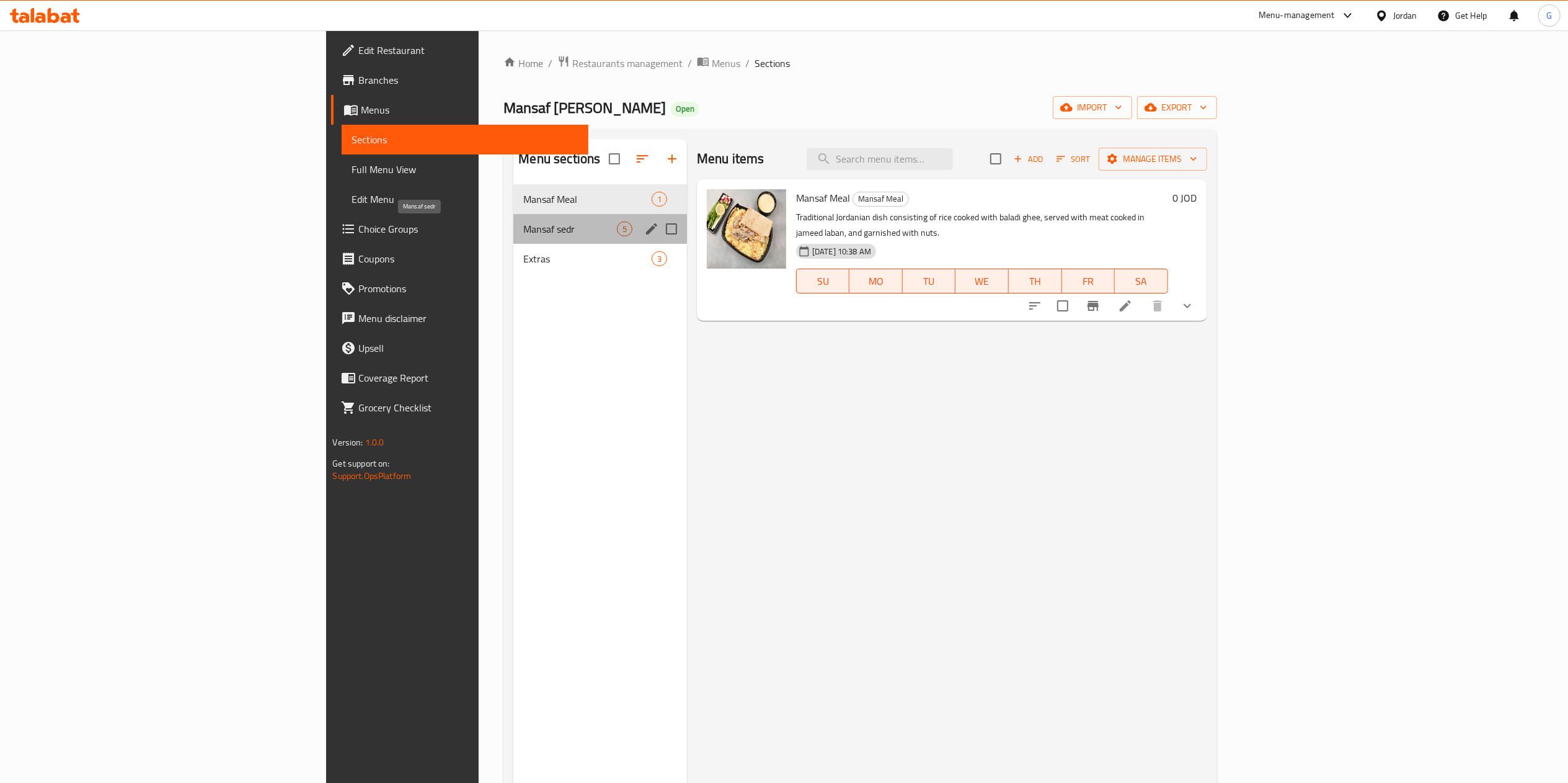
click at [524, 231] on span "Mansaf sedr" at bounding box center [570, 228] width 93 height 14
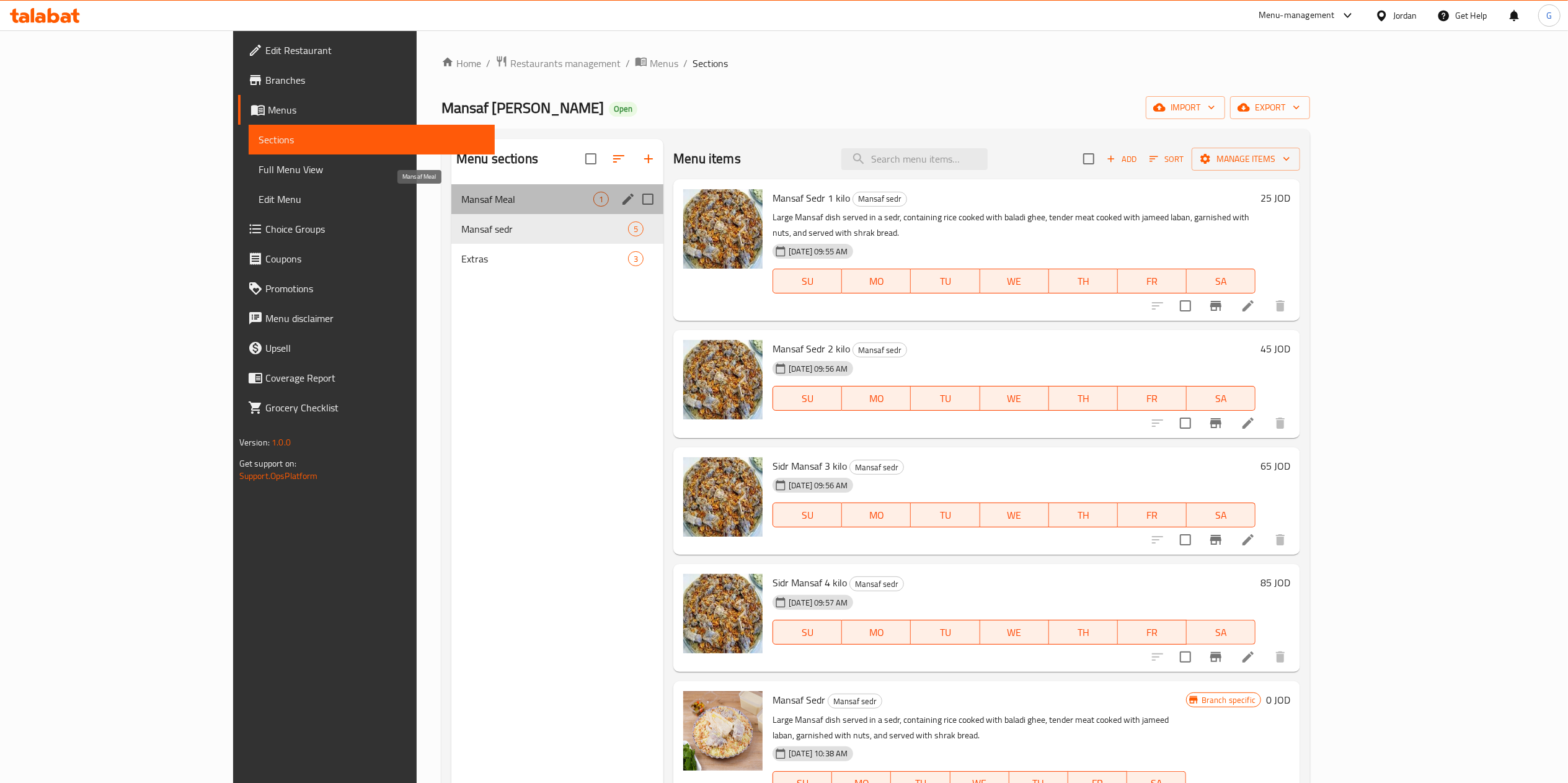
click at [461, 206] on span "Mansaf Meal" at bounding box center [527, 198] width 132 height 14
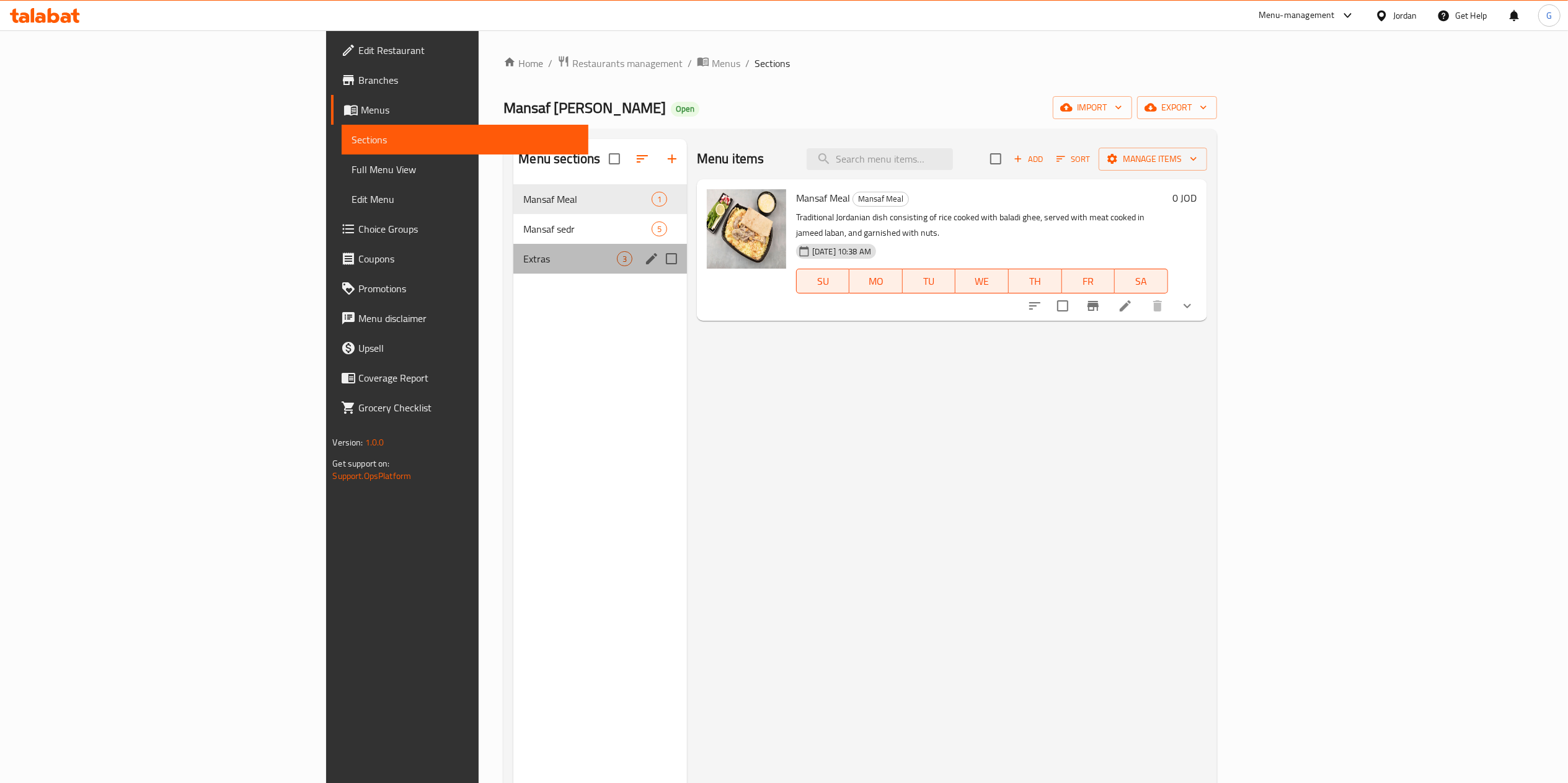
click at [513, 269] on div "Extras 3" at bounding box center [600, 258] width 173 height 30
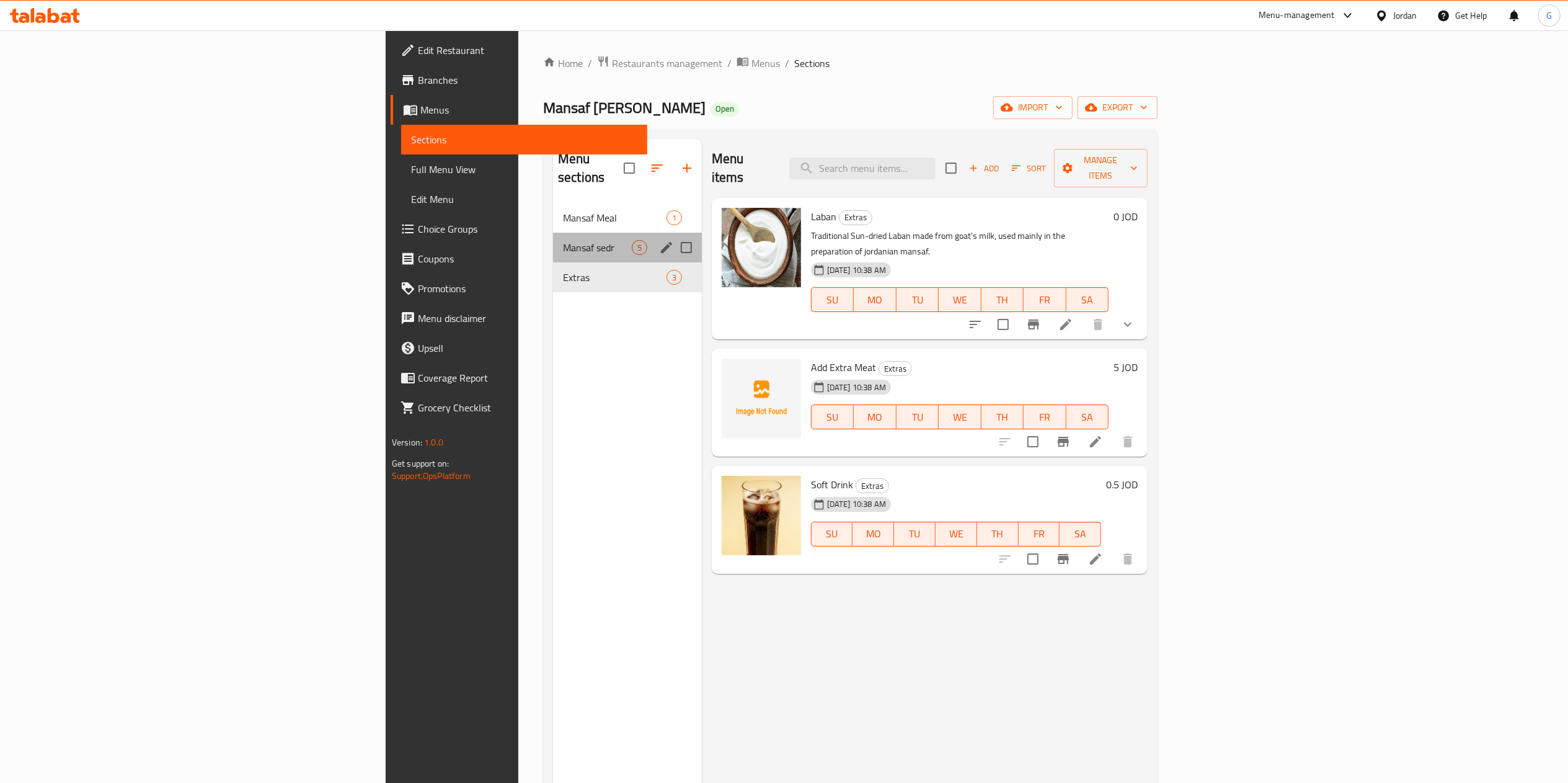
click at [553, 233] on div "Mansaf sedr 5" at bounding box center [627, 248] width 149 height 30
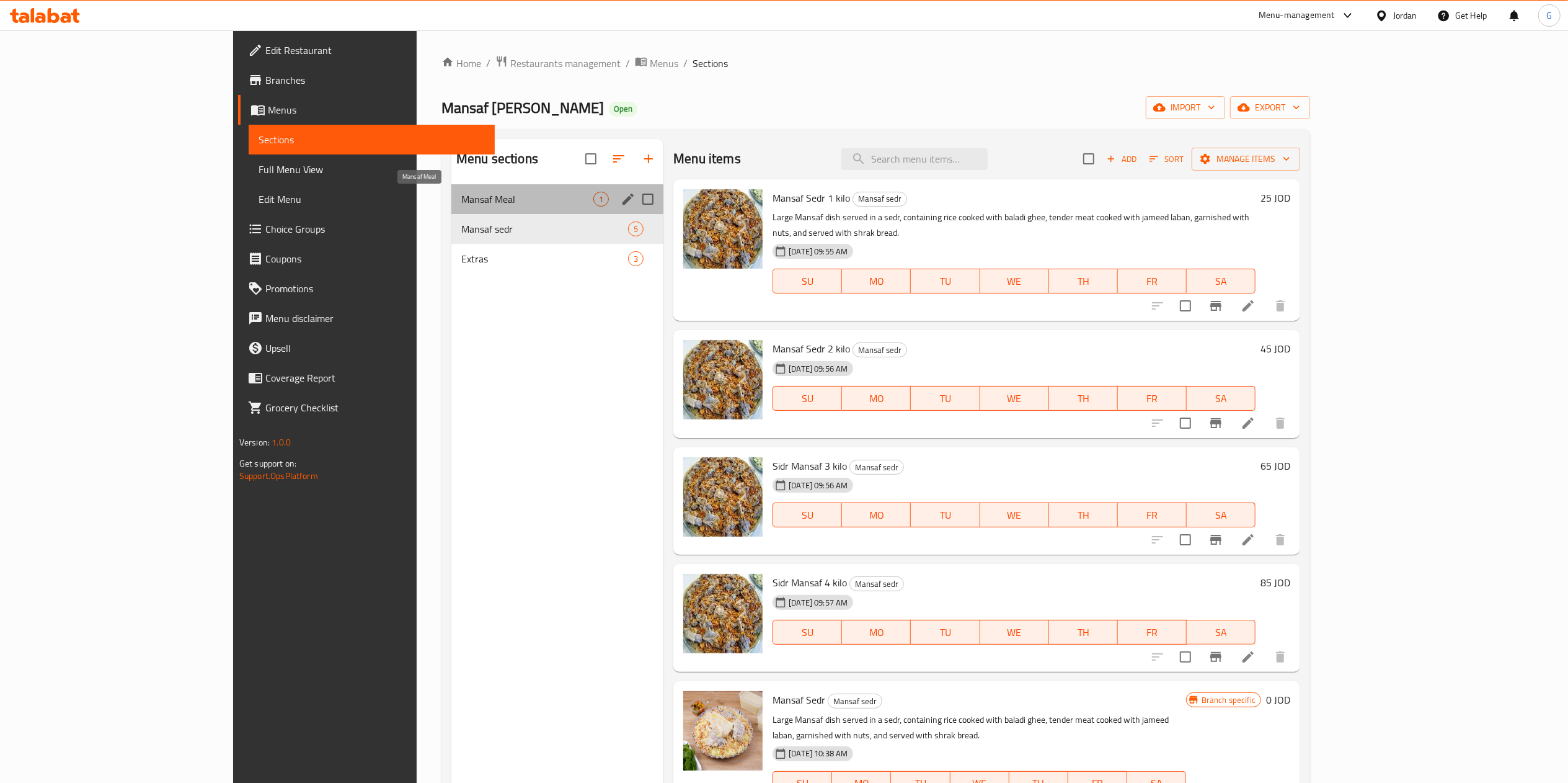
click at [461, 195] on span "Mansaf Meal" at bounding box center [527, 198] width 132 height 14
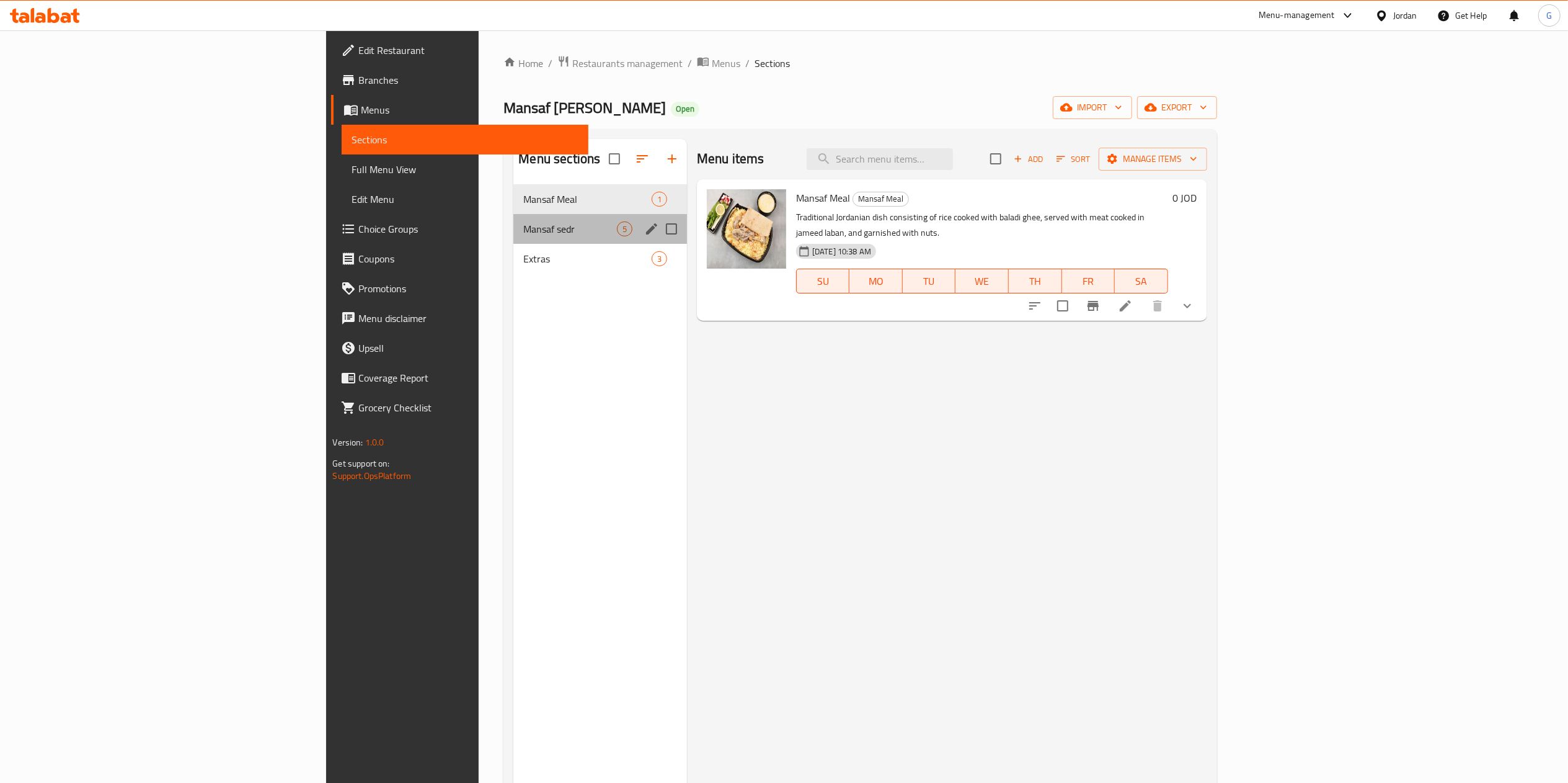
click at [513, 218] on div "Mansaf sedr 5" at bounding box center [600, 228] width 173 height 30
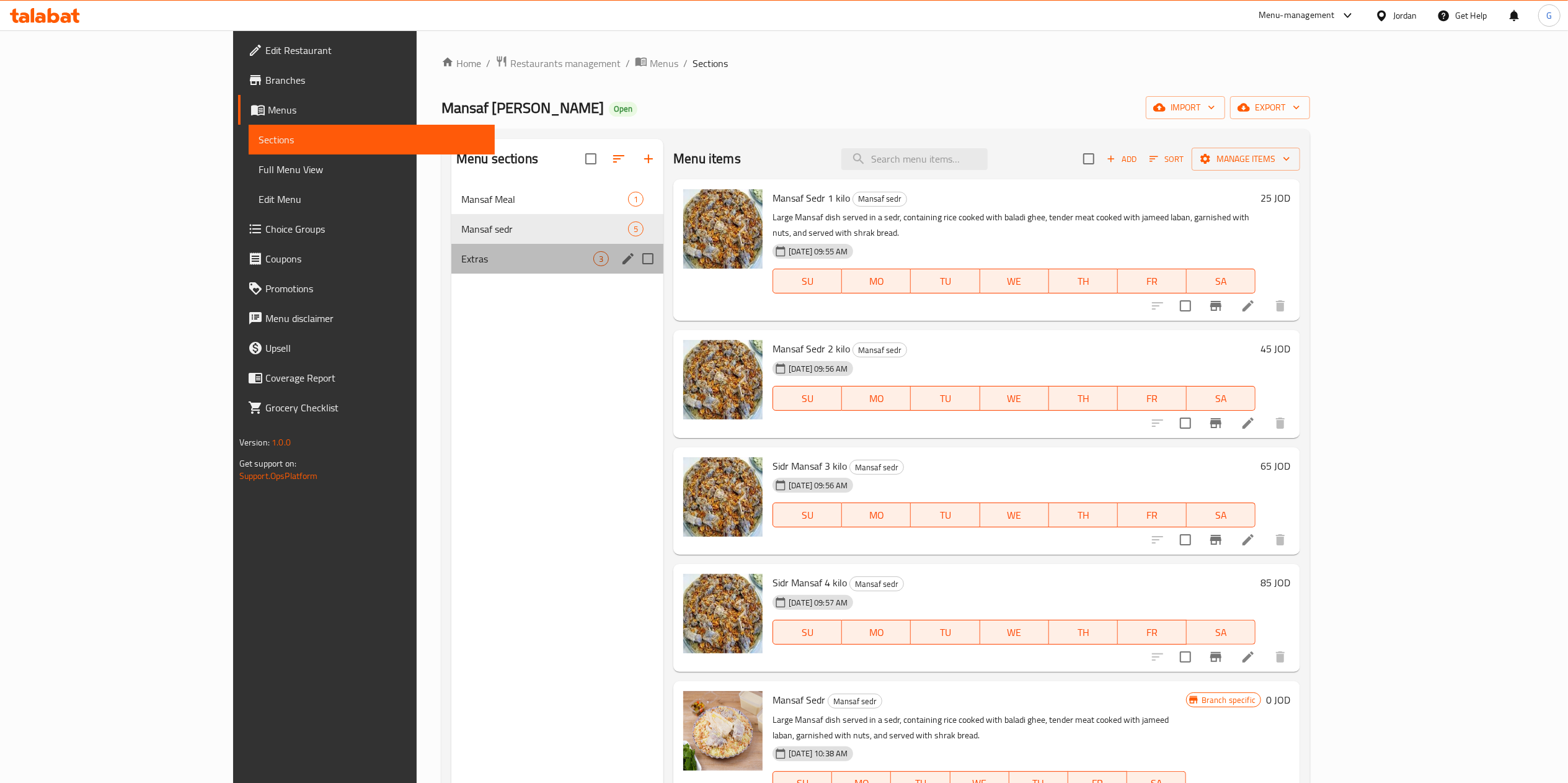
click at [451, 248] on div "Extras 3" at bounding box center [557, 258] width 212 height 30
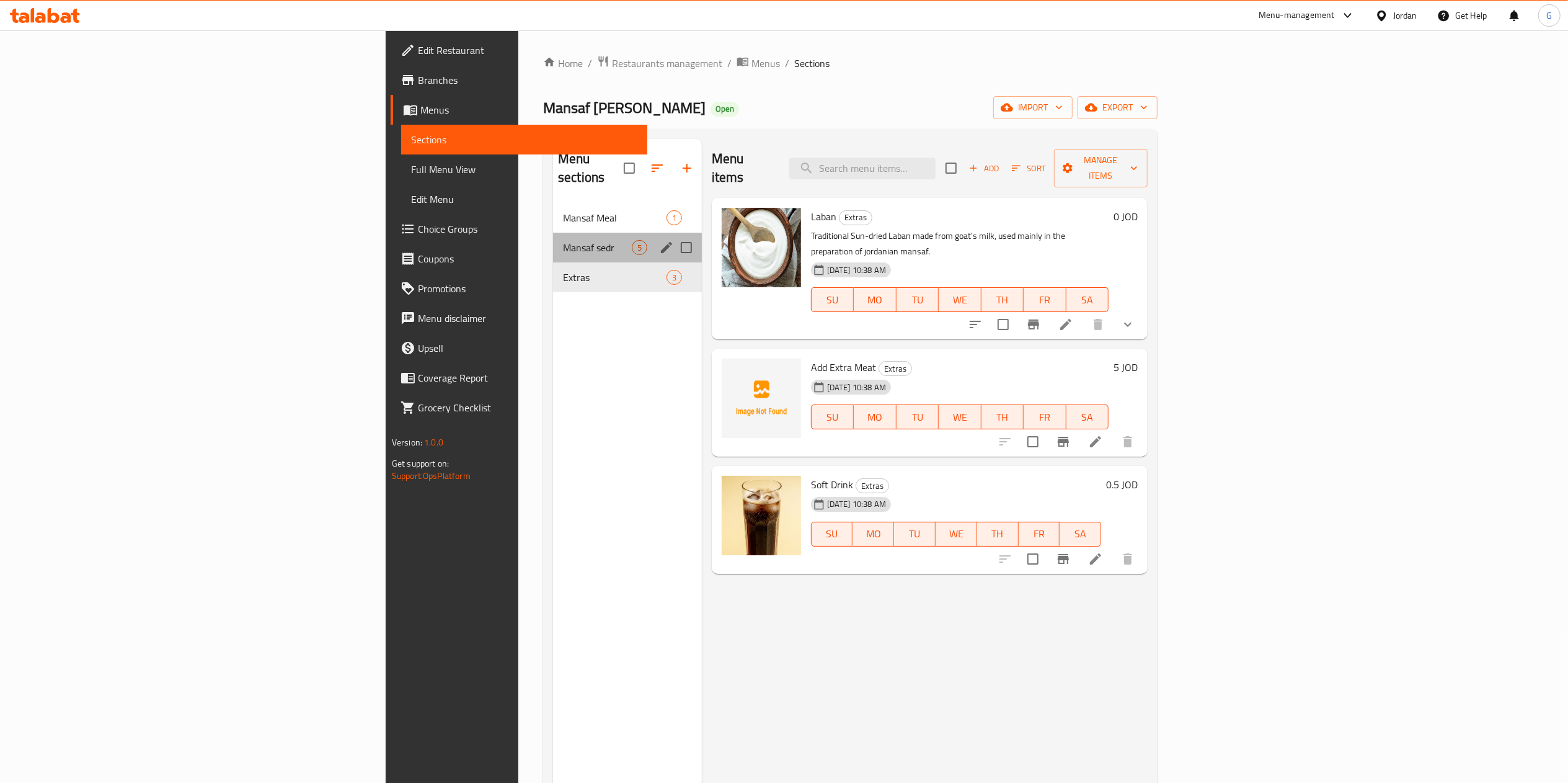
click at [553, 233] on div "Mansaf sedr 5" at bounding box center [627, 248] width 149 height 30
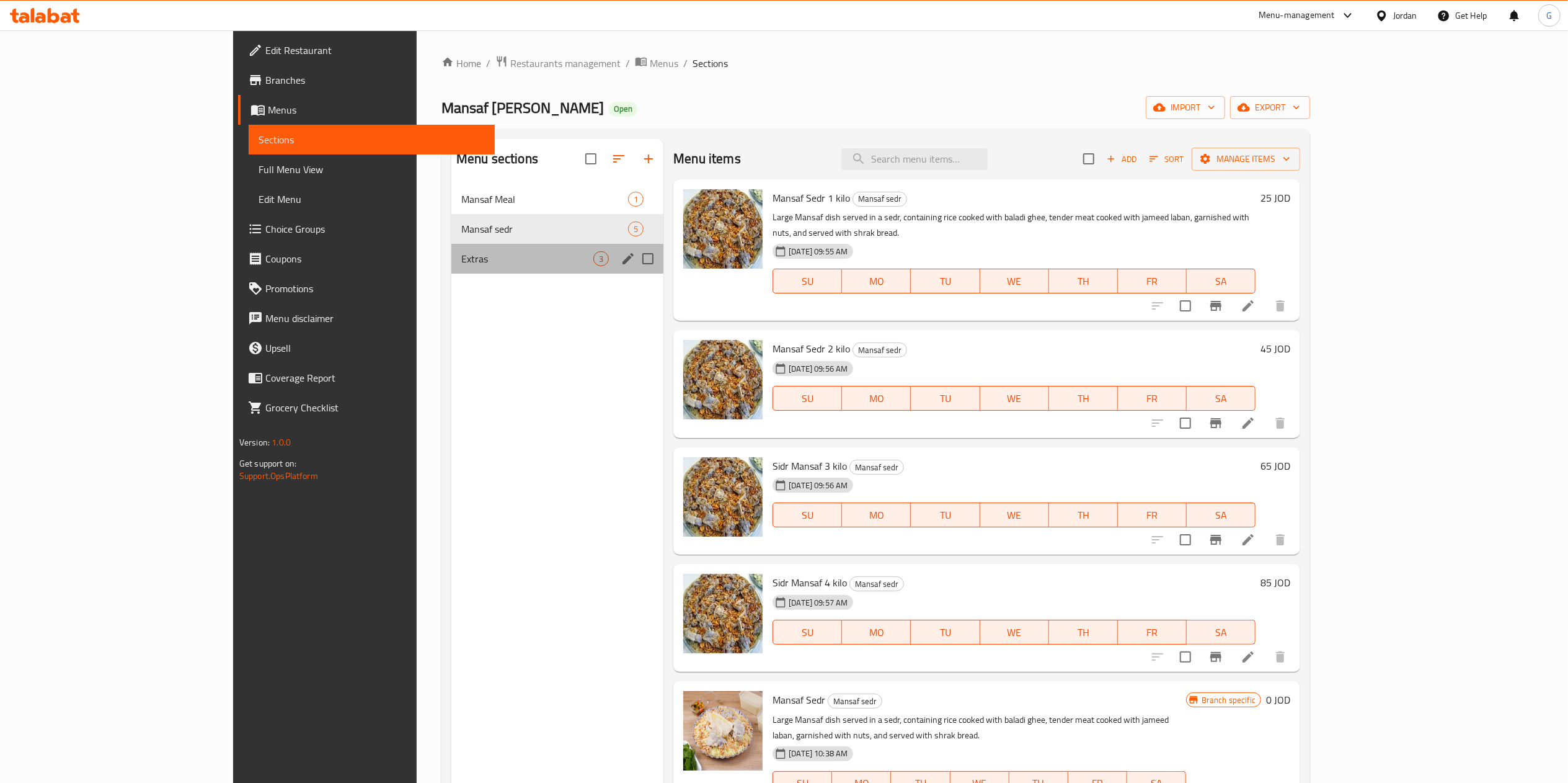
click at [451, 248] on div "Extras 3" at bounding box center [557, 258] width 212 height 30
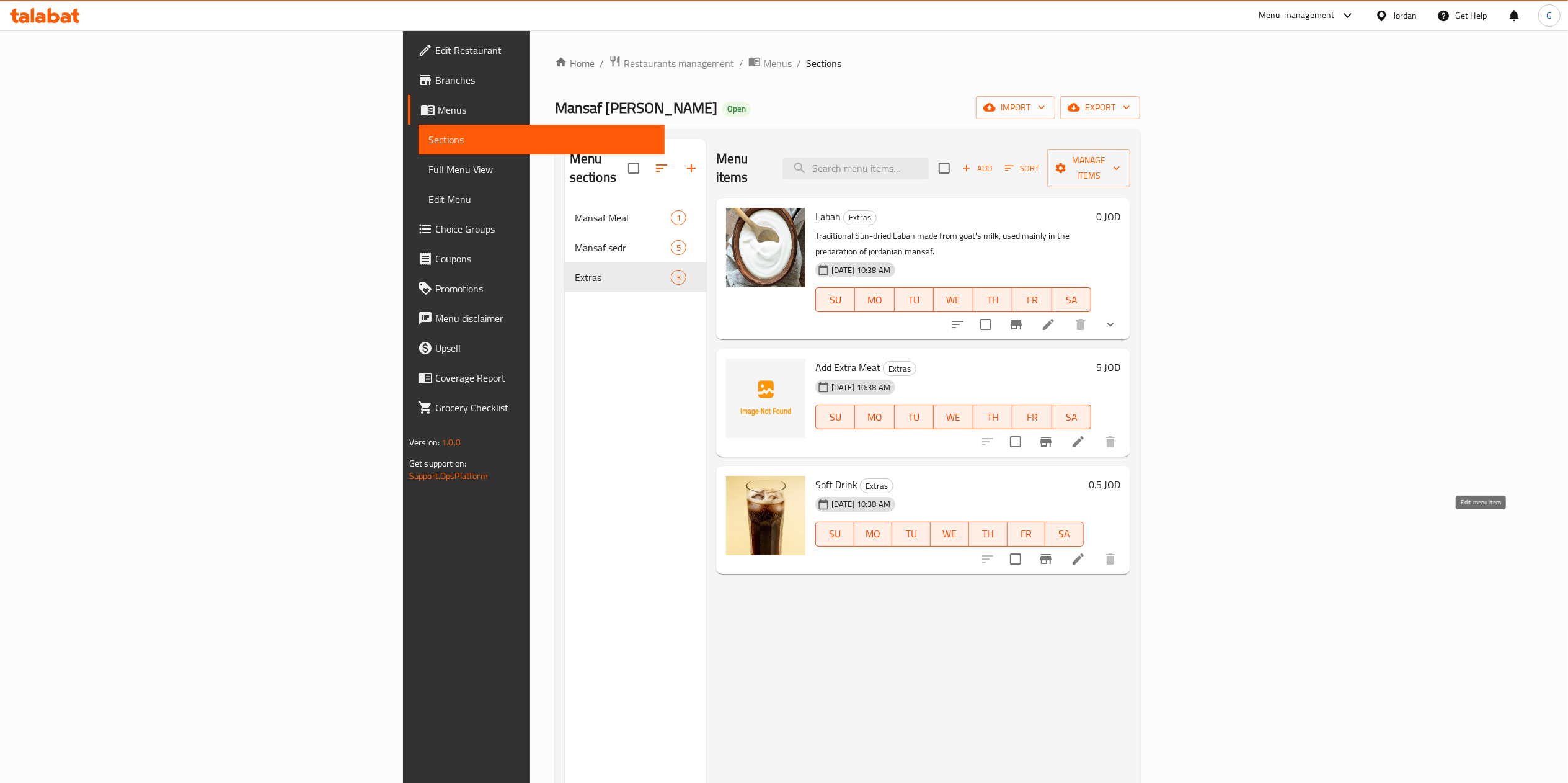
click at [1086, 552] on icon at bounding box center [1077, 559] width 14 height 14
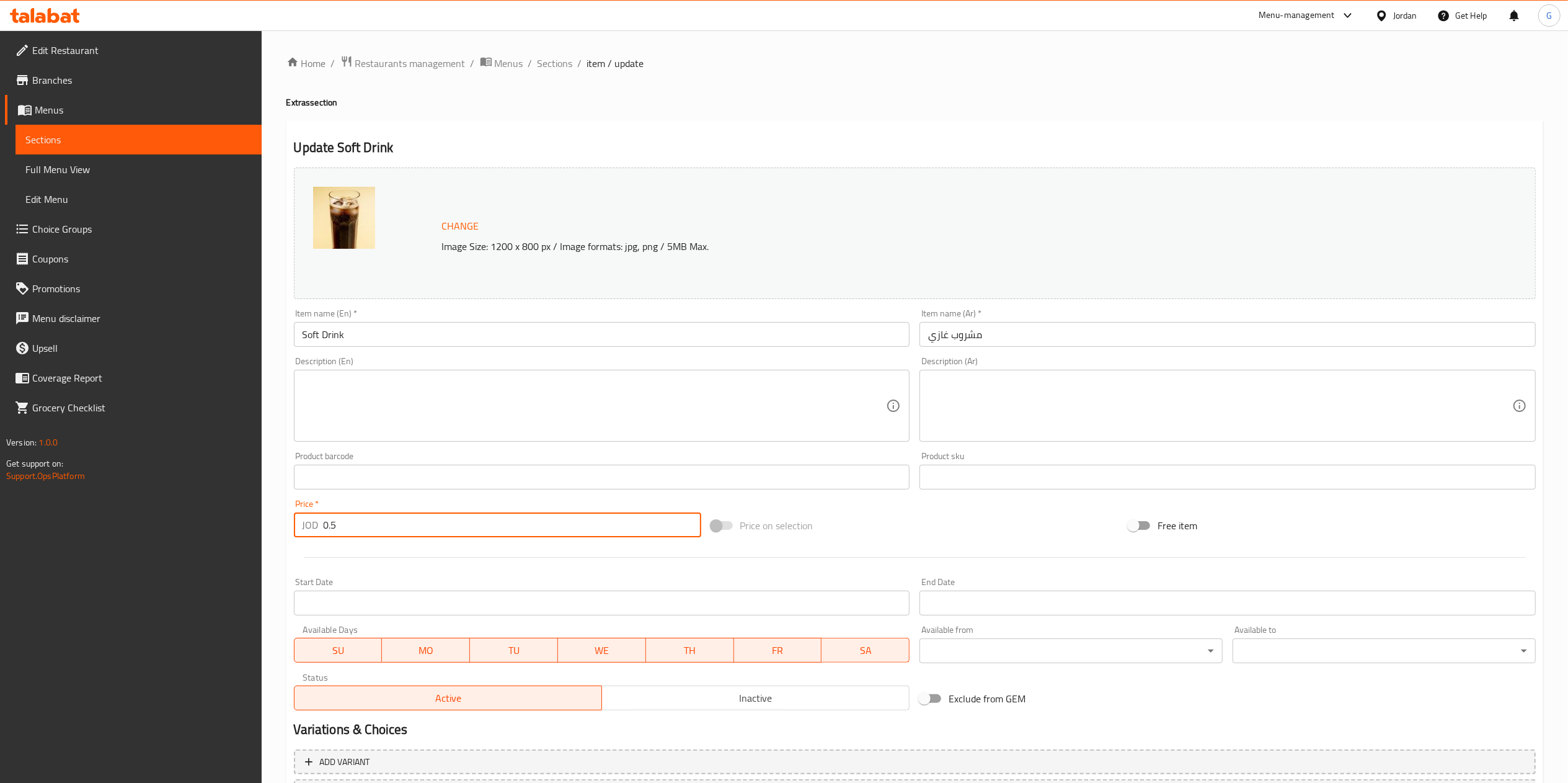
click at [481, 521] on input "0.5" at bounding box center [512, 525] width 377 height 25
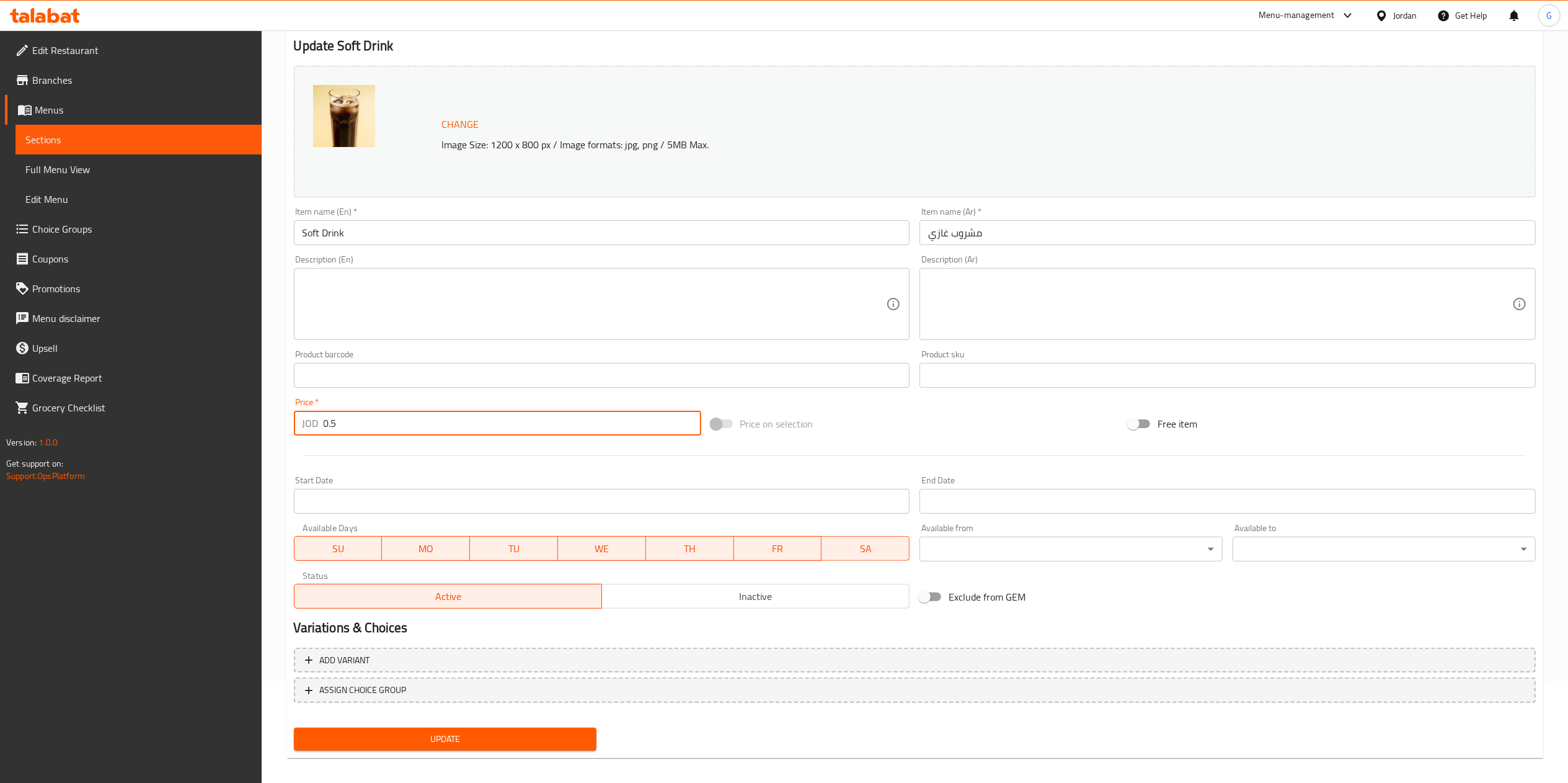
scroll to position [111, 0]
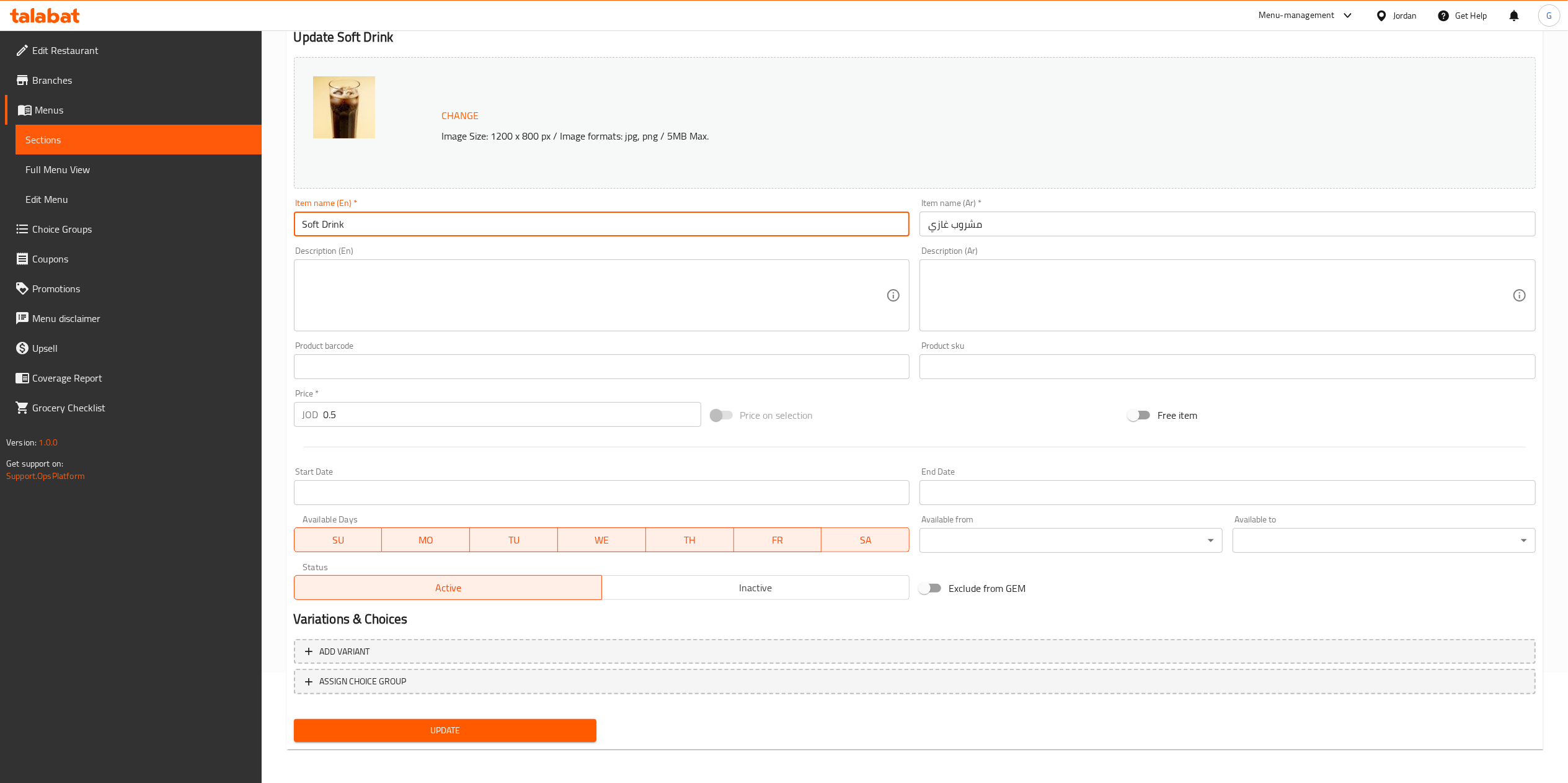
click at [417, 218] on input "Soft Drink" at bounding box center [602, 224] width 616 height 25
type input "Matrix Cola"
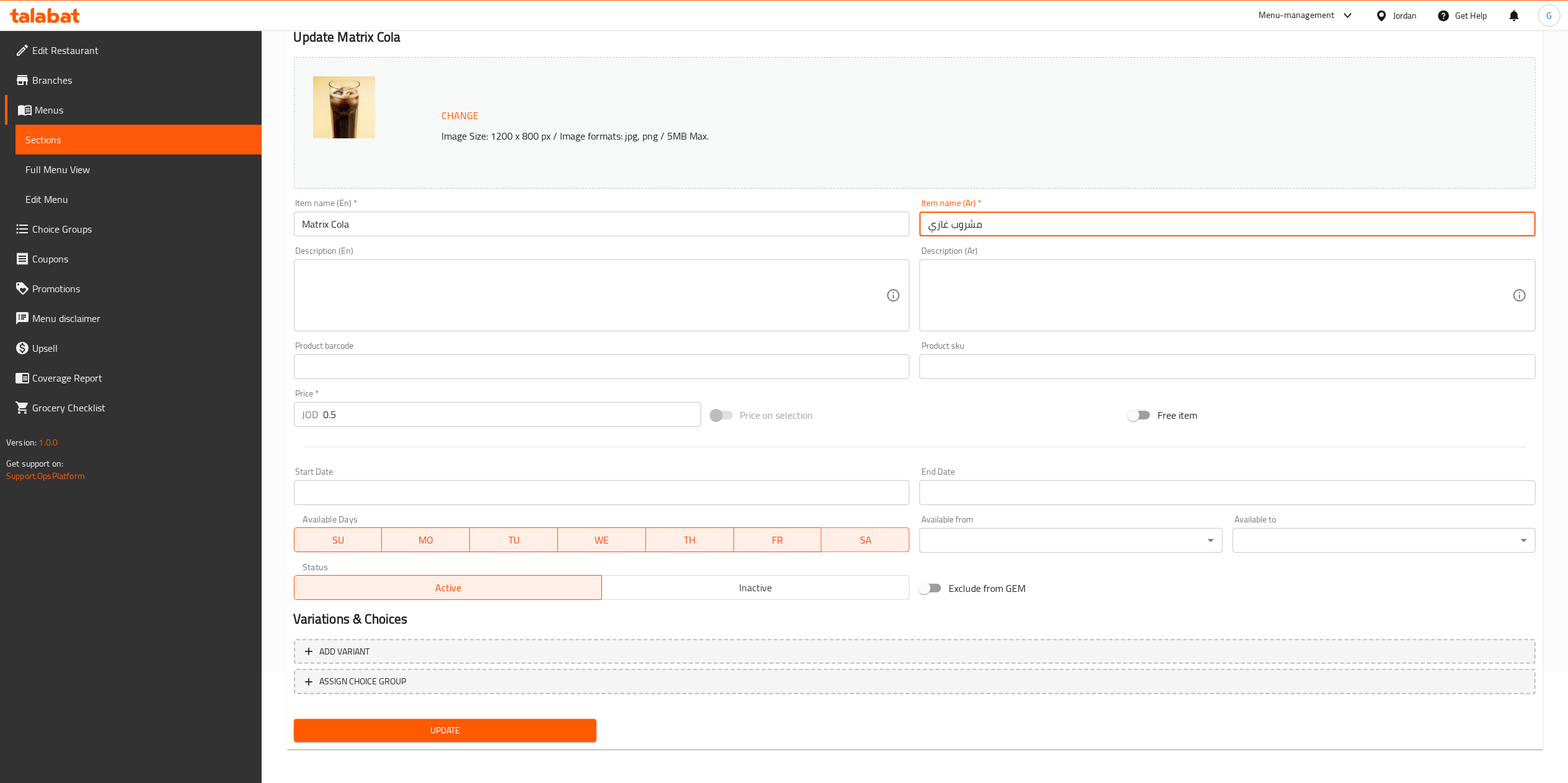
click at [973, 232] on input "مشروب غازي" at bounding box center [1227, 224] width 616 height 25
type input "ماتركس كولا"
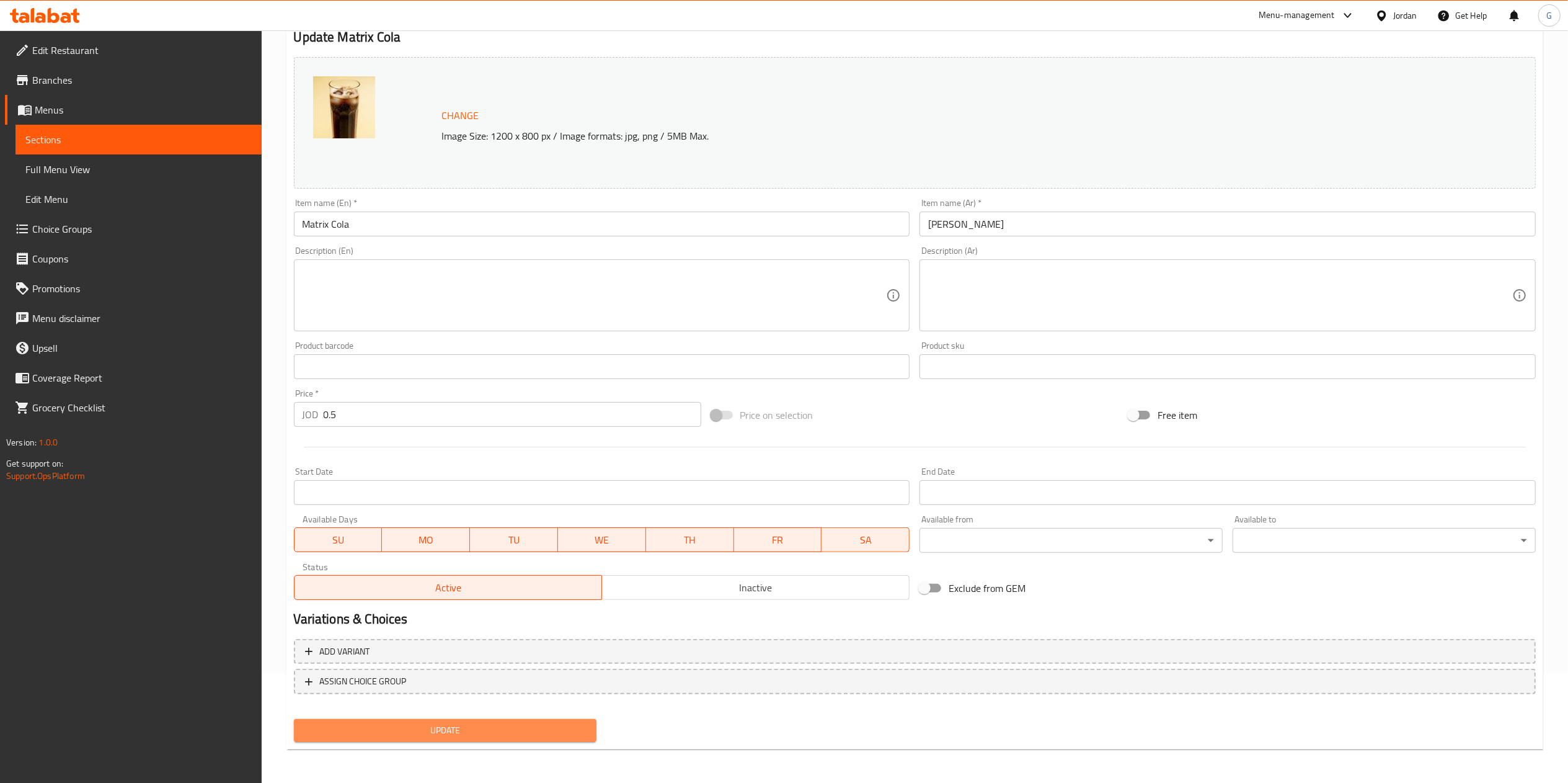
click at [481, 733] on span "Update" at bounding box center [446, 730] width 283 height 15
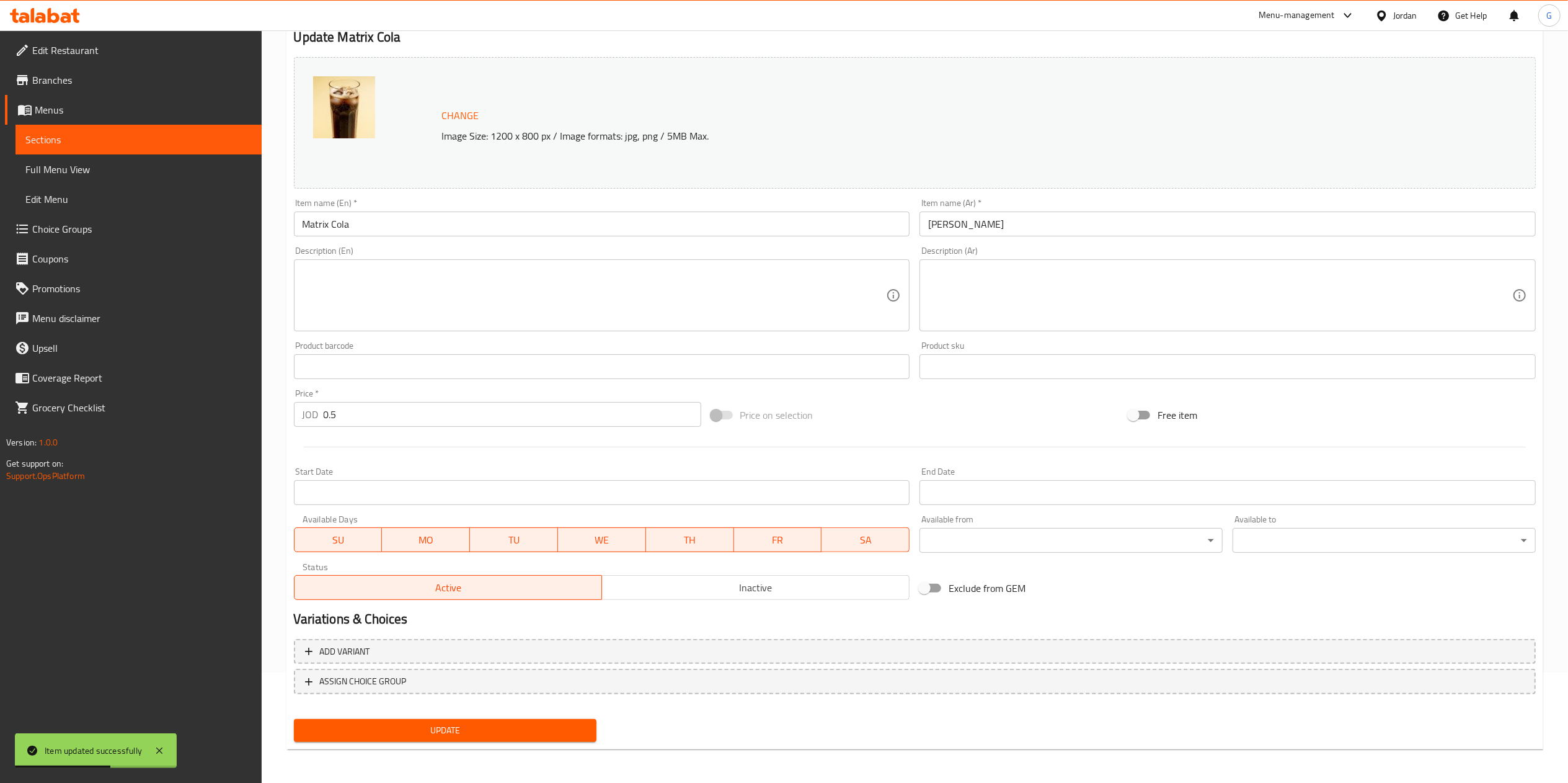
scroll to position [0, 0]
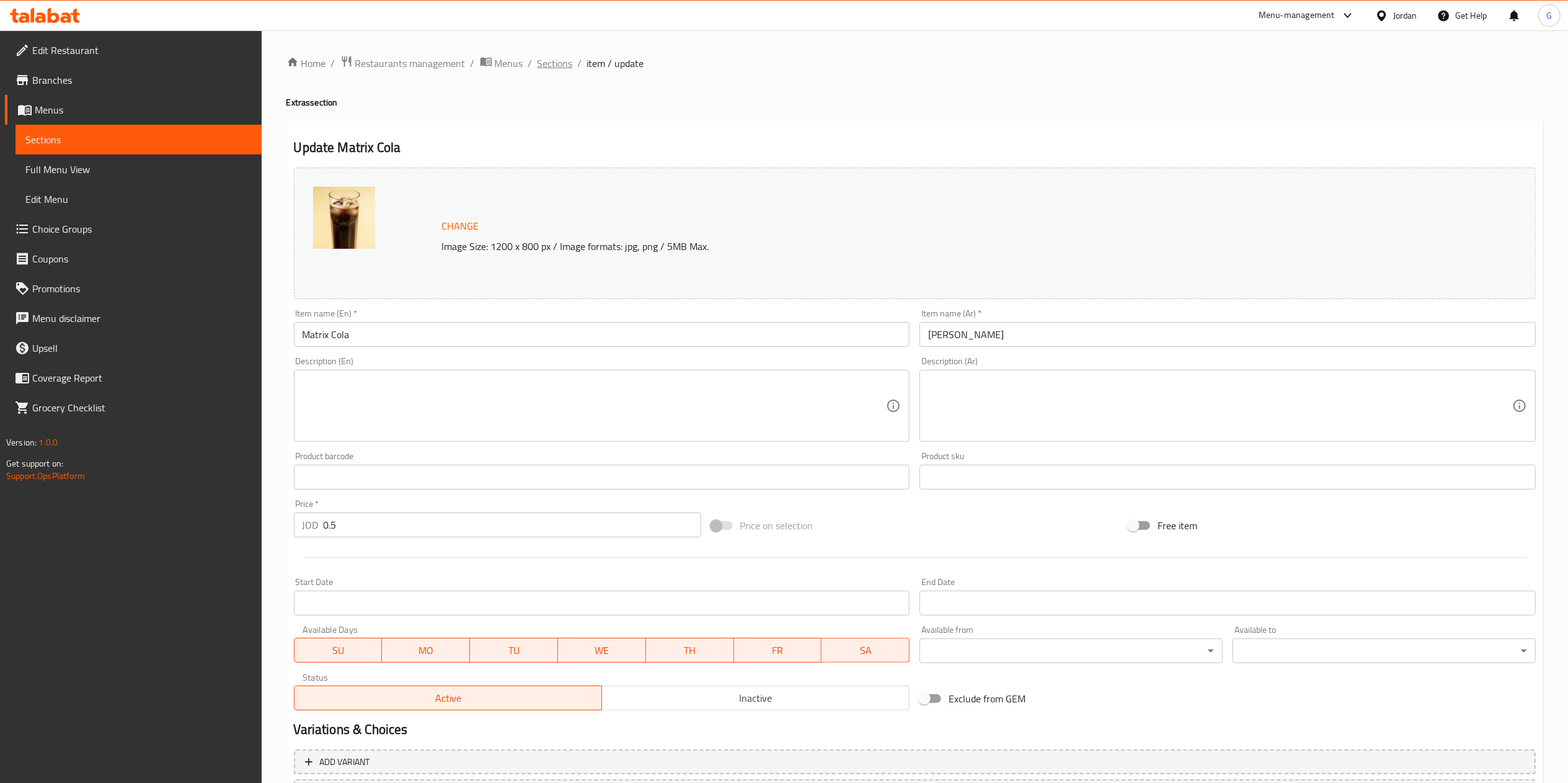
click at [553, 68] on span "Sections" at bounding box center [554, 63] width 36 height 14
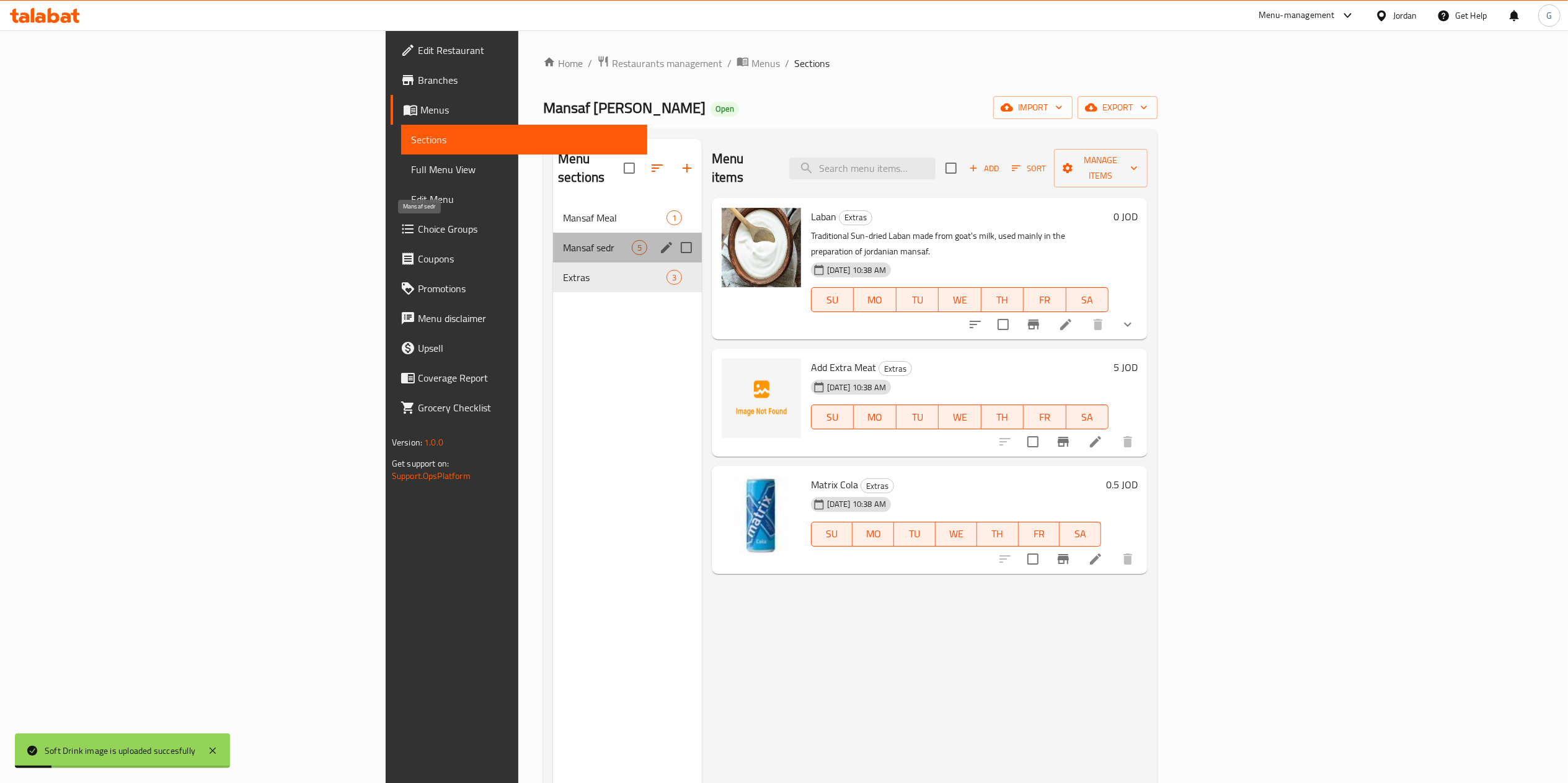
click at [563, 240] on span "Mansaf sedr" at bounding box center [597, 247] width 68 height 14
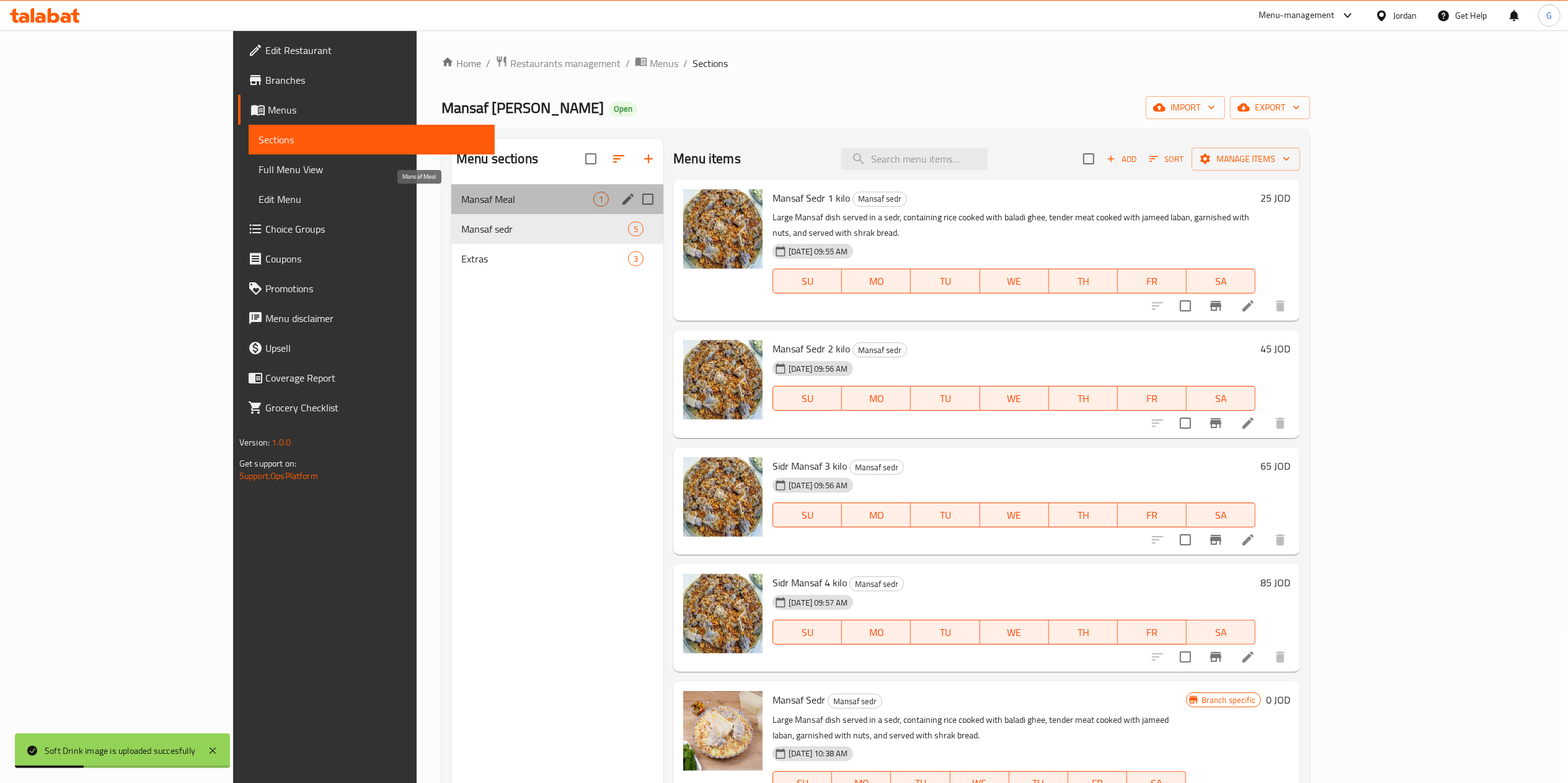
click at [461, 206] on span "Mansaf Meal" at bounding box center [527, 198] width 132 height 14
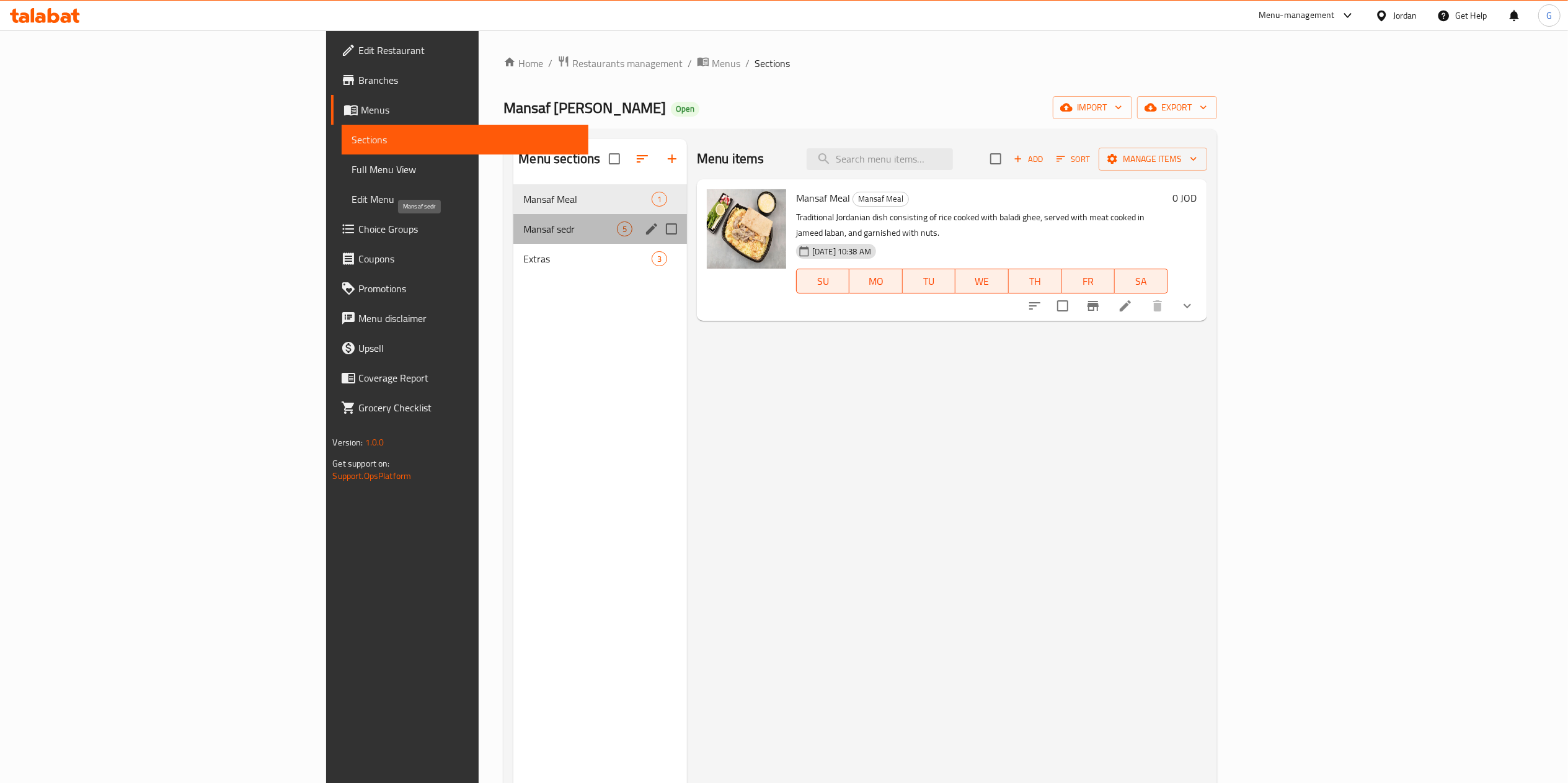
click at [524, 222] on span "Mansaf sedr" at bounding box center [570, 228] width 93 height 14
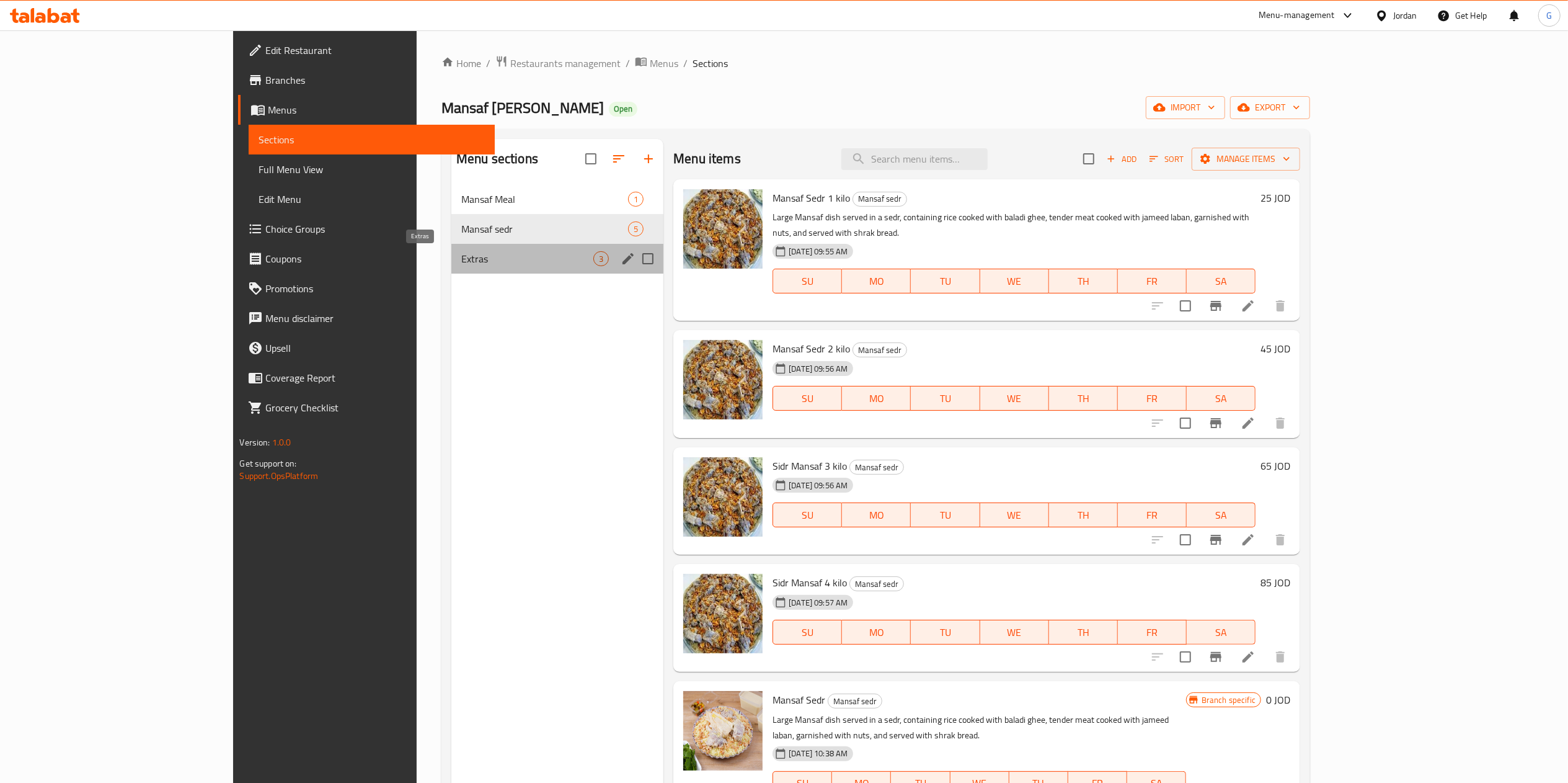
click at [461, 262] on span "Extras" at bounding box center [527, 258] width 132 height 14
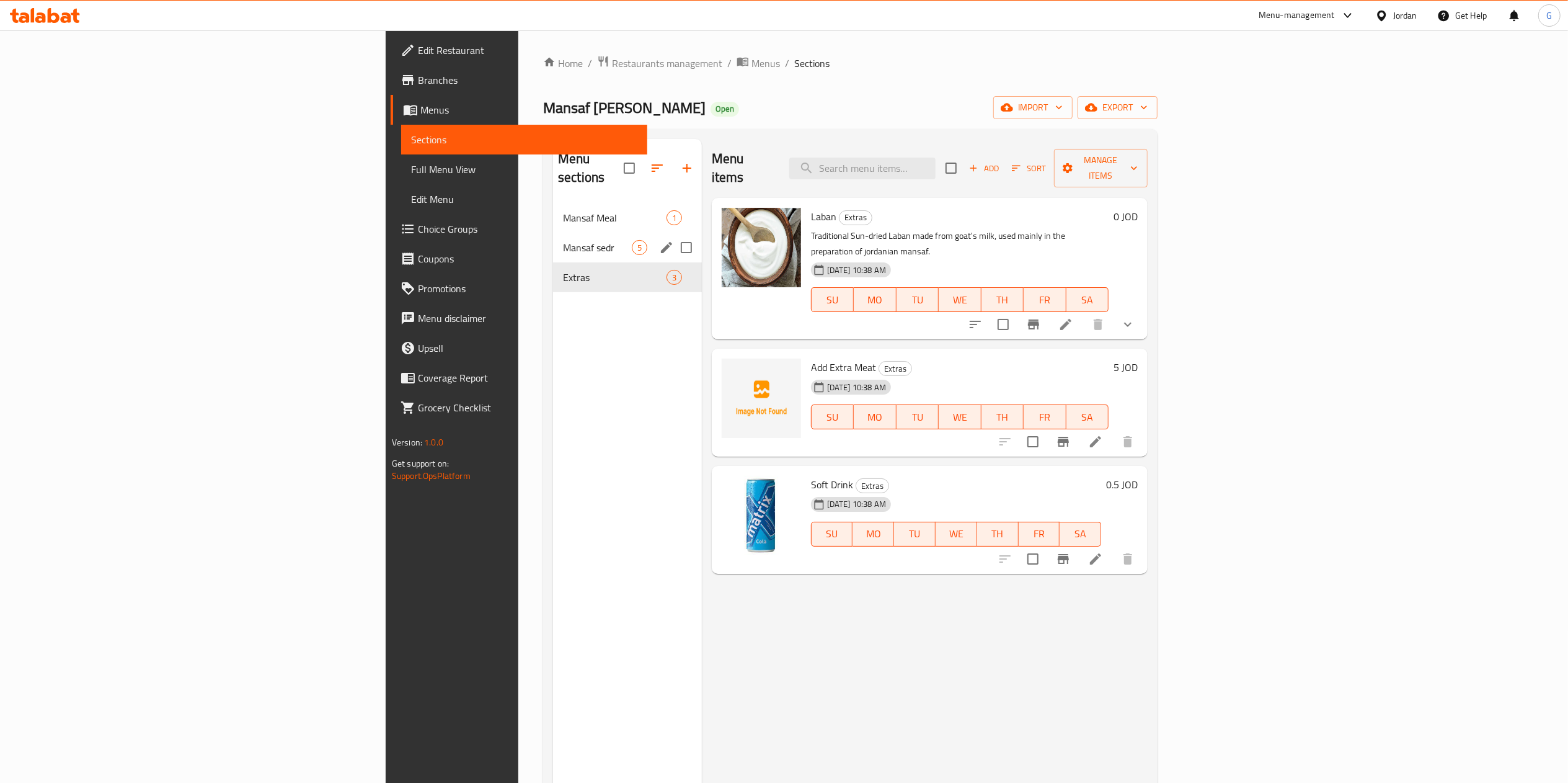
click at [553, 238] on div "Mansaf sedr 5" at bounding box center [627, 248] width 149 height 30
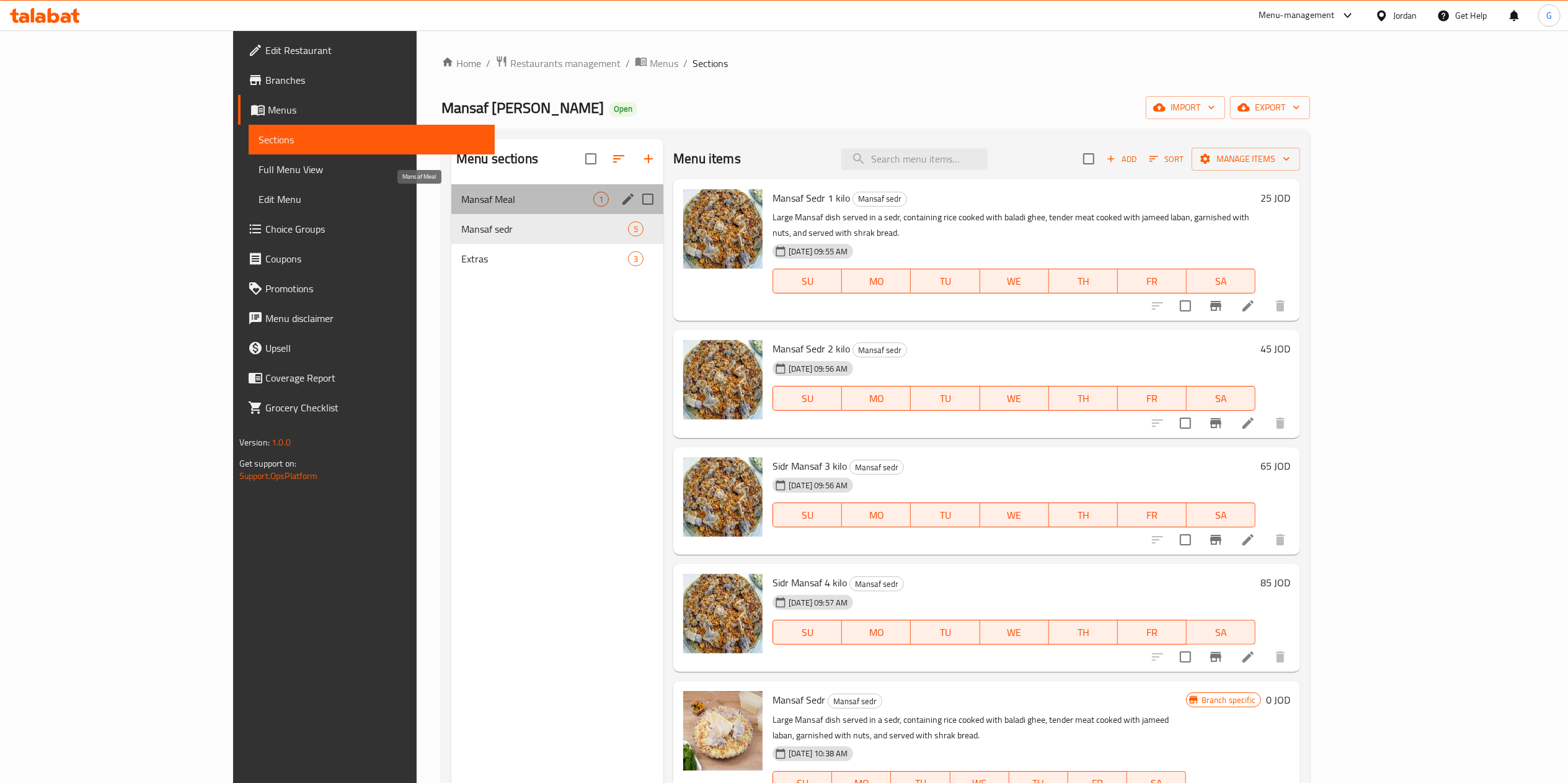
click at [461, 198] on span "Mansaf Meal" at bounding box center [527, 198] width 132 height 14
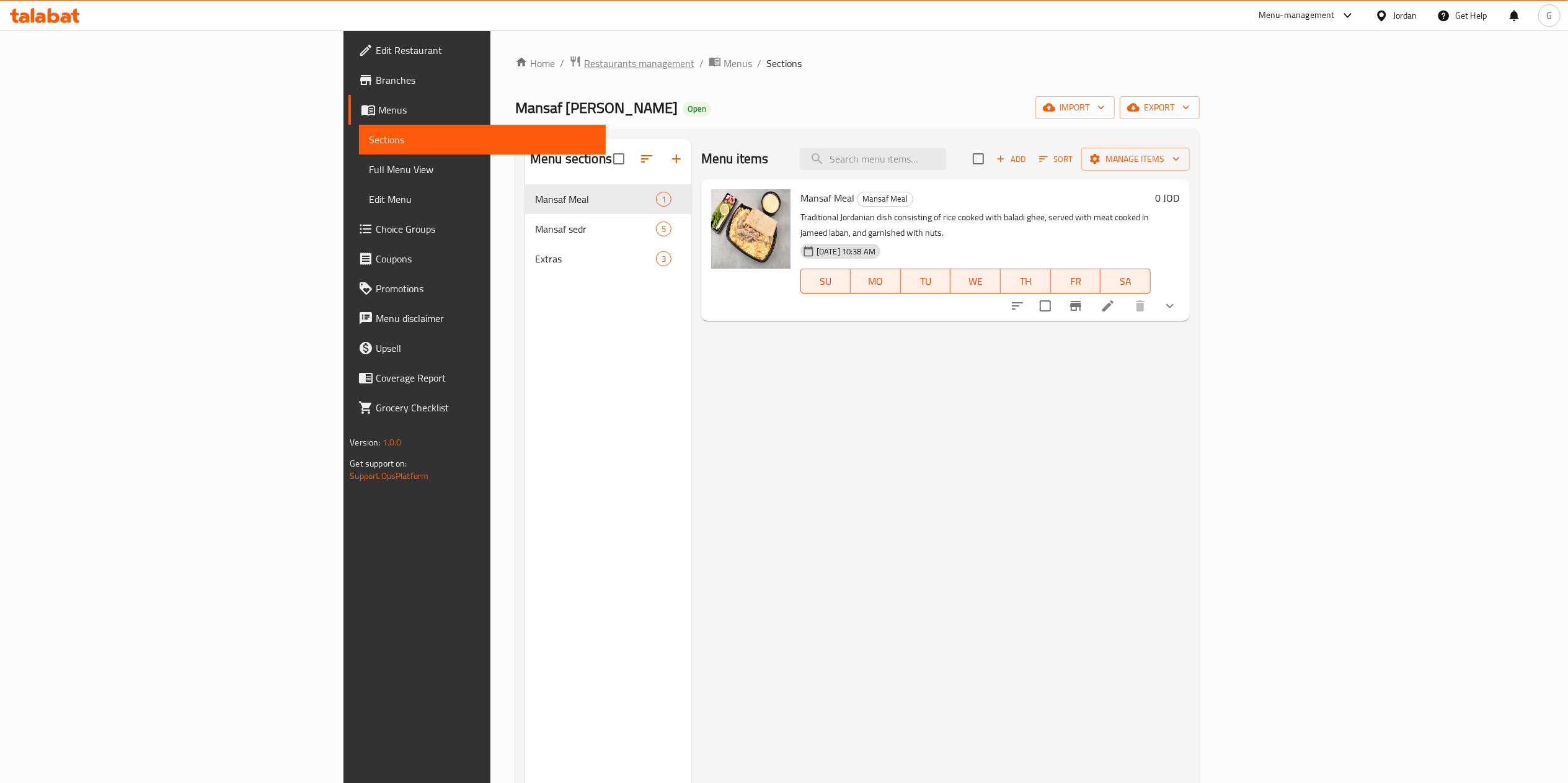
click at [584, 66] on span "Restaurants management" at bounding box center [639, 63] width 111 height 14
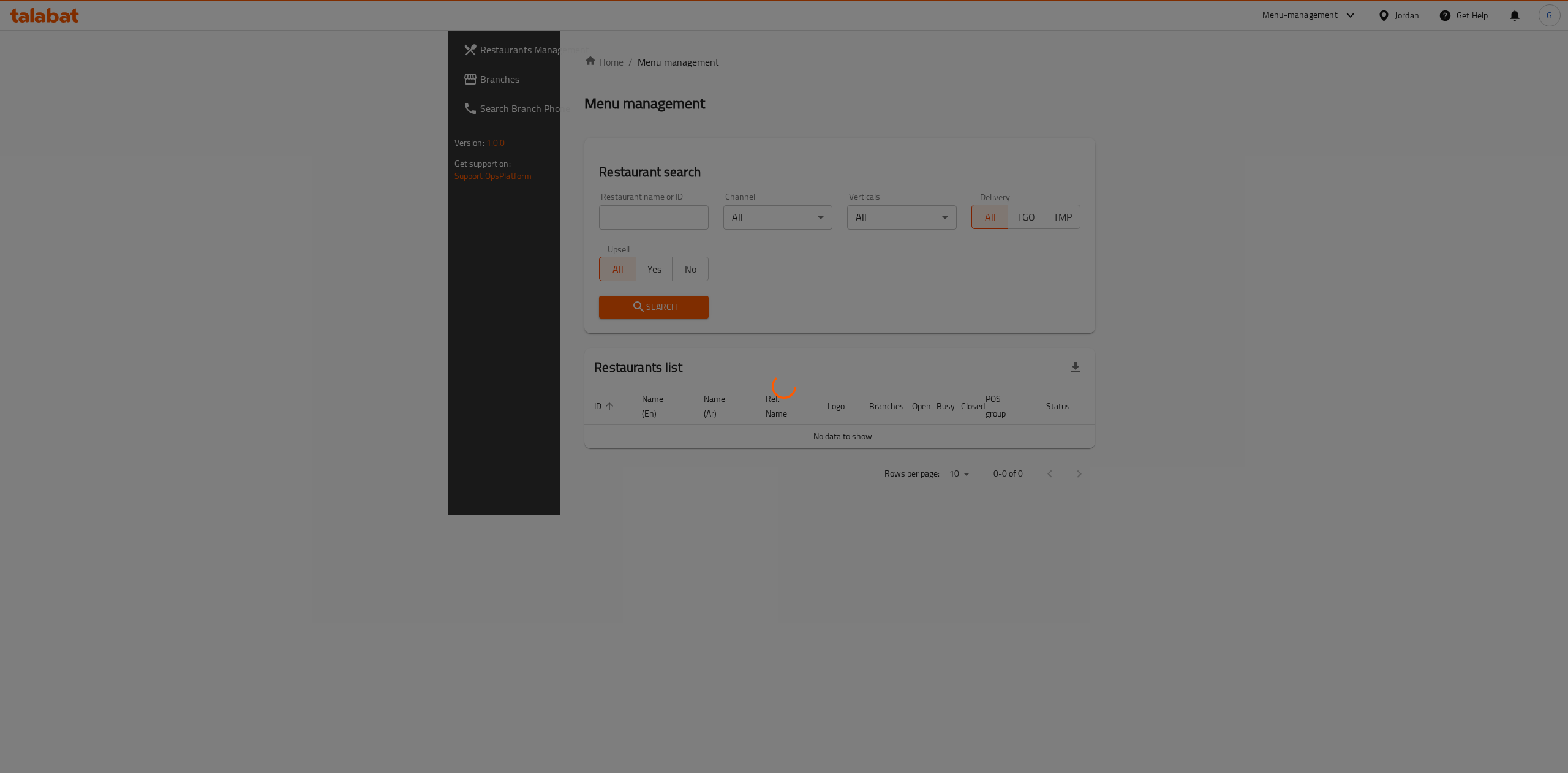
click at [532, 214] on div at bounding box center [784, 386] width 1568 height 773
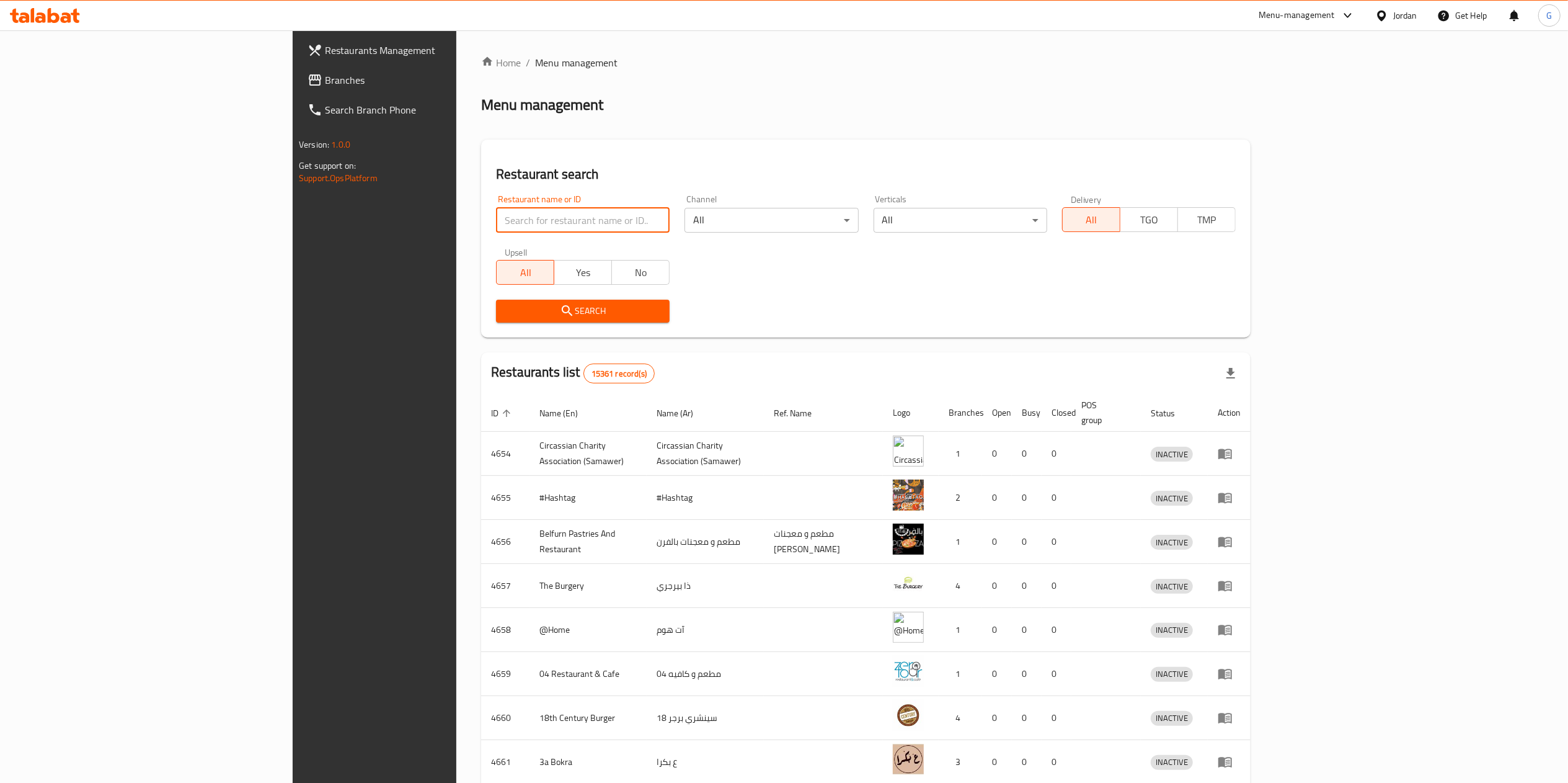
click at [539, 217] on input "search" at bounding box center [582, 221] width 173 height 25
type input "المزيك"
click button "Search" at bounding box center [582, 311] width 173 height 23
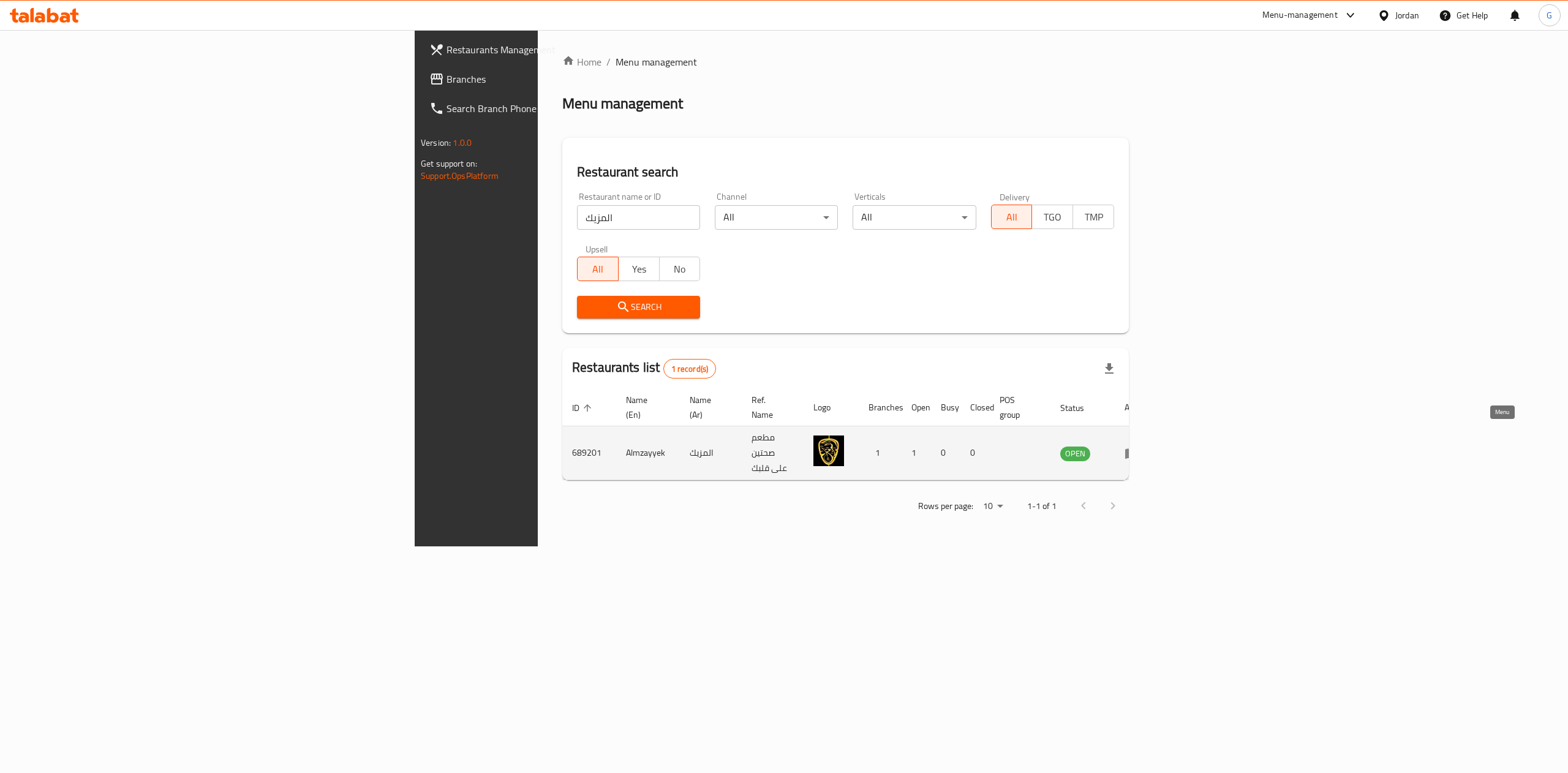
click at [1147, 446] on link "enhanced table" at bounding box center [1135, 453] width 23 height 14
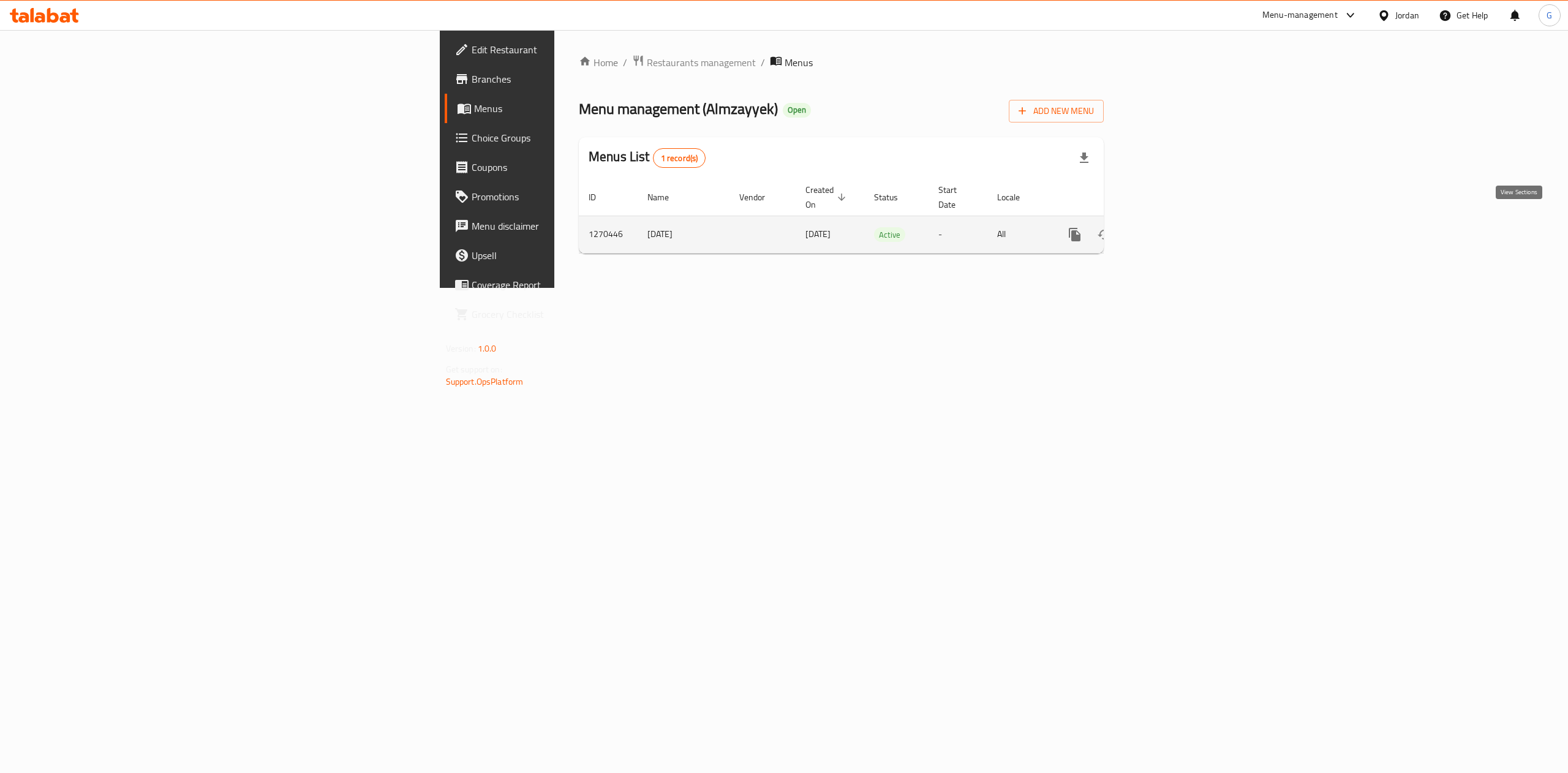
click at [1177, 220] on link "enhanced table" at bounding box center [1163, 234] width 29 height 29
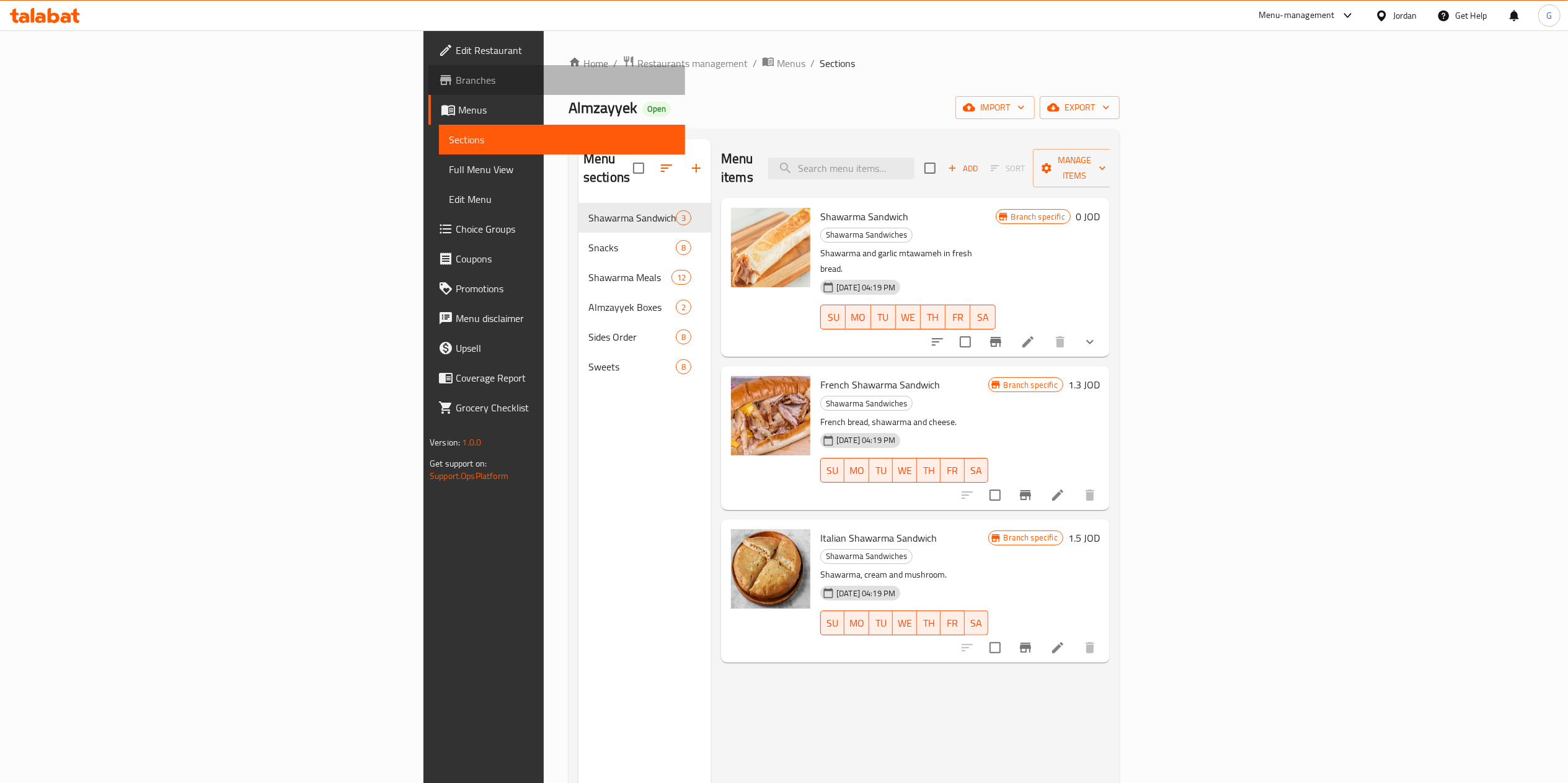
click at [455, 81] on span "Branches" at bounding box center [565, 79] width 219 height 14
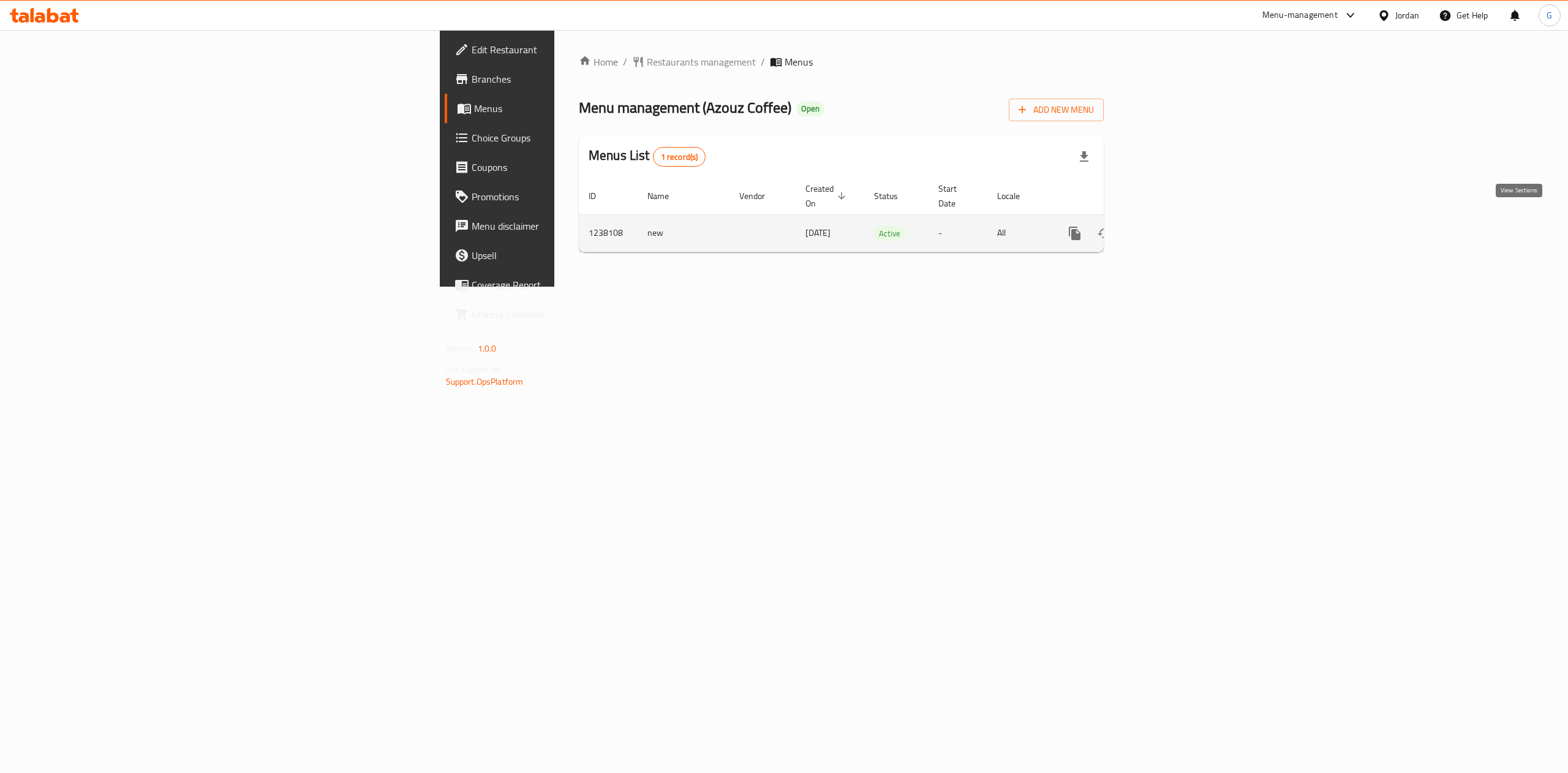
click at [1177, 221] on link "enhanced table" at bounding box center [1163, 233] width 29 height 29
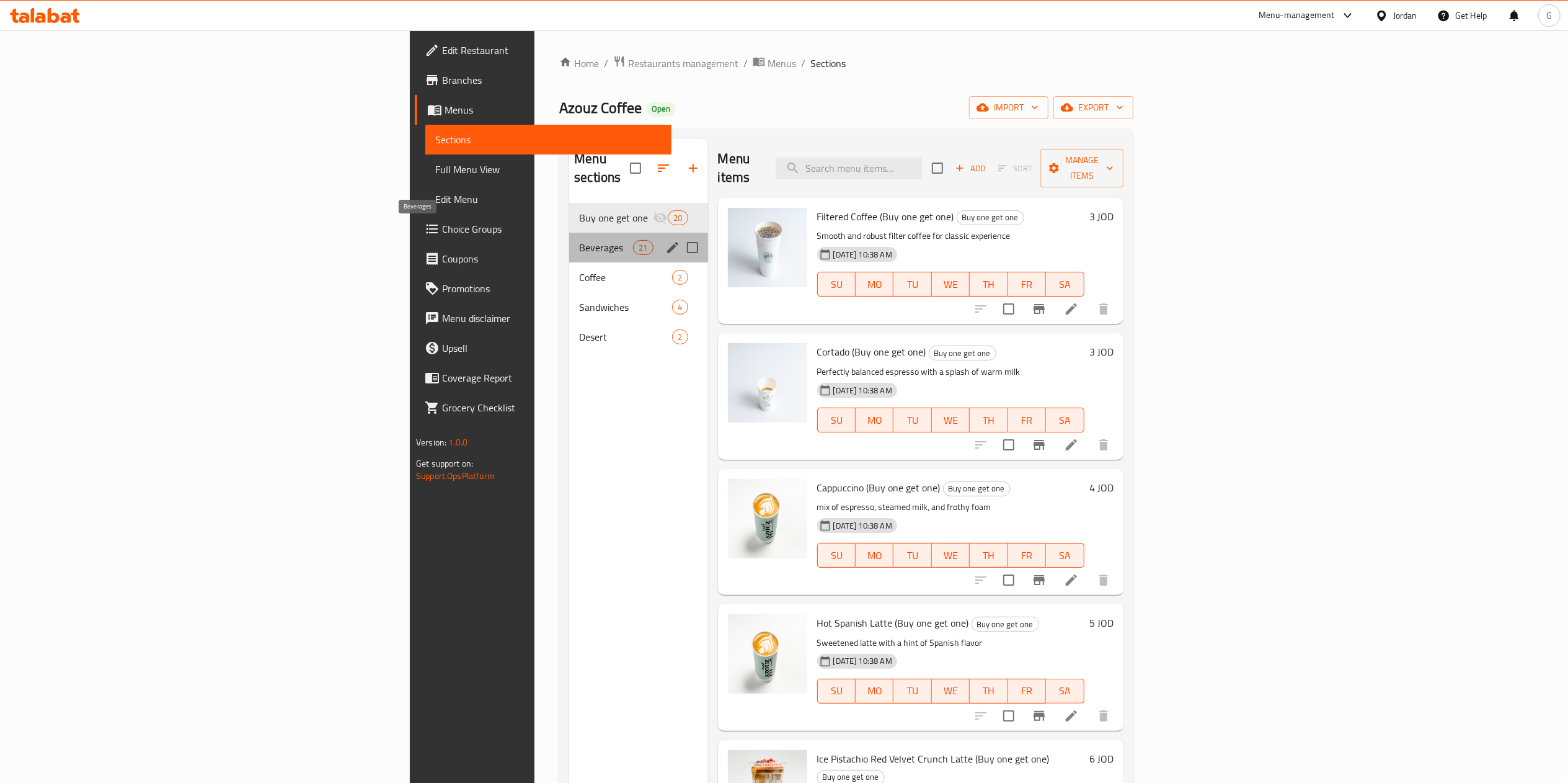
click at [578, 240] on span "Beverages" at bounding box center [605, 247] width 54 height 14
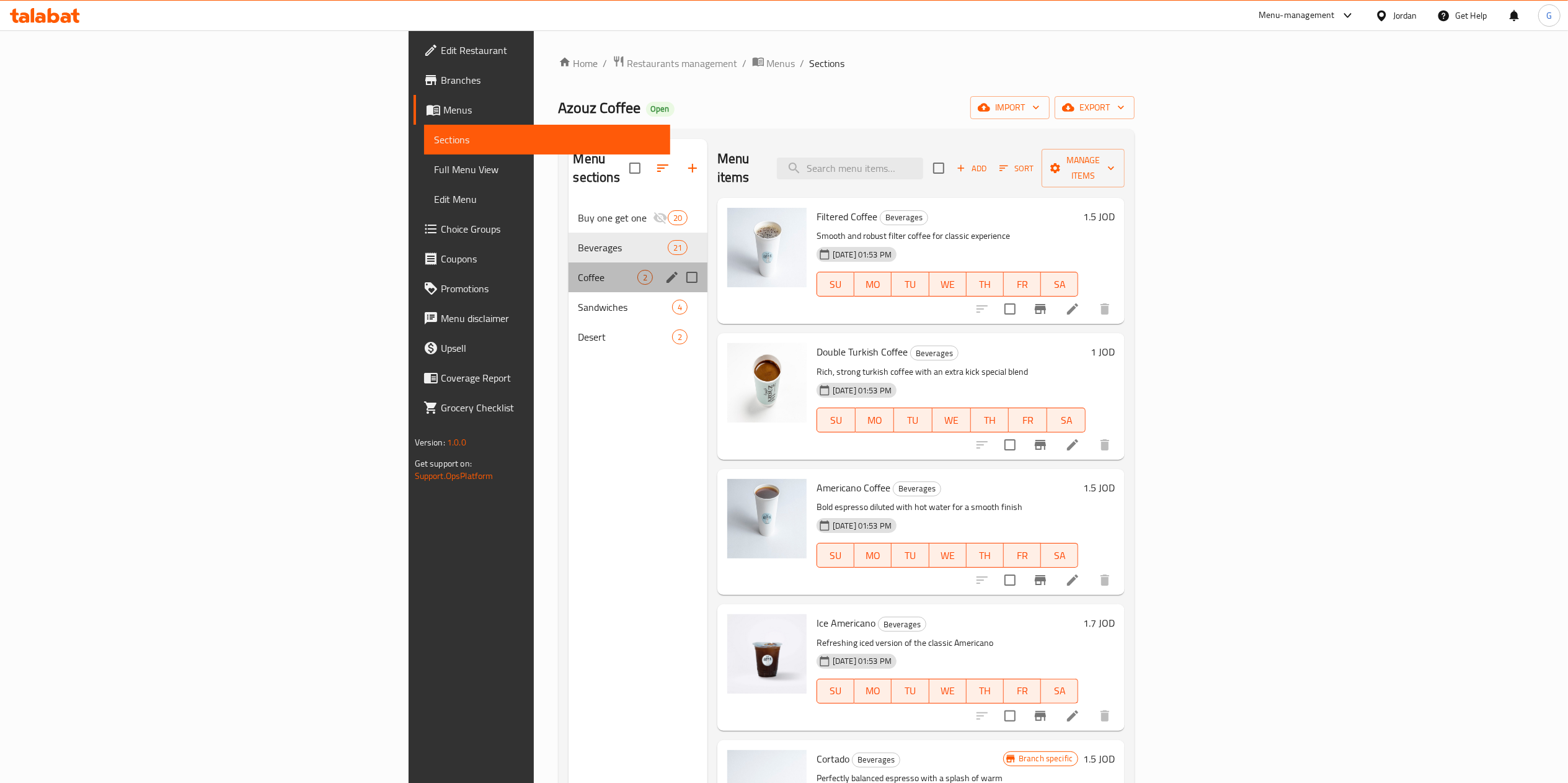
click at [569, 262] on div "Coffee 2" at bounding box center [638, 276] width 139 height 30
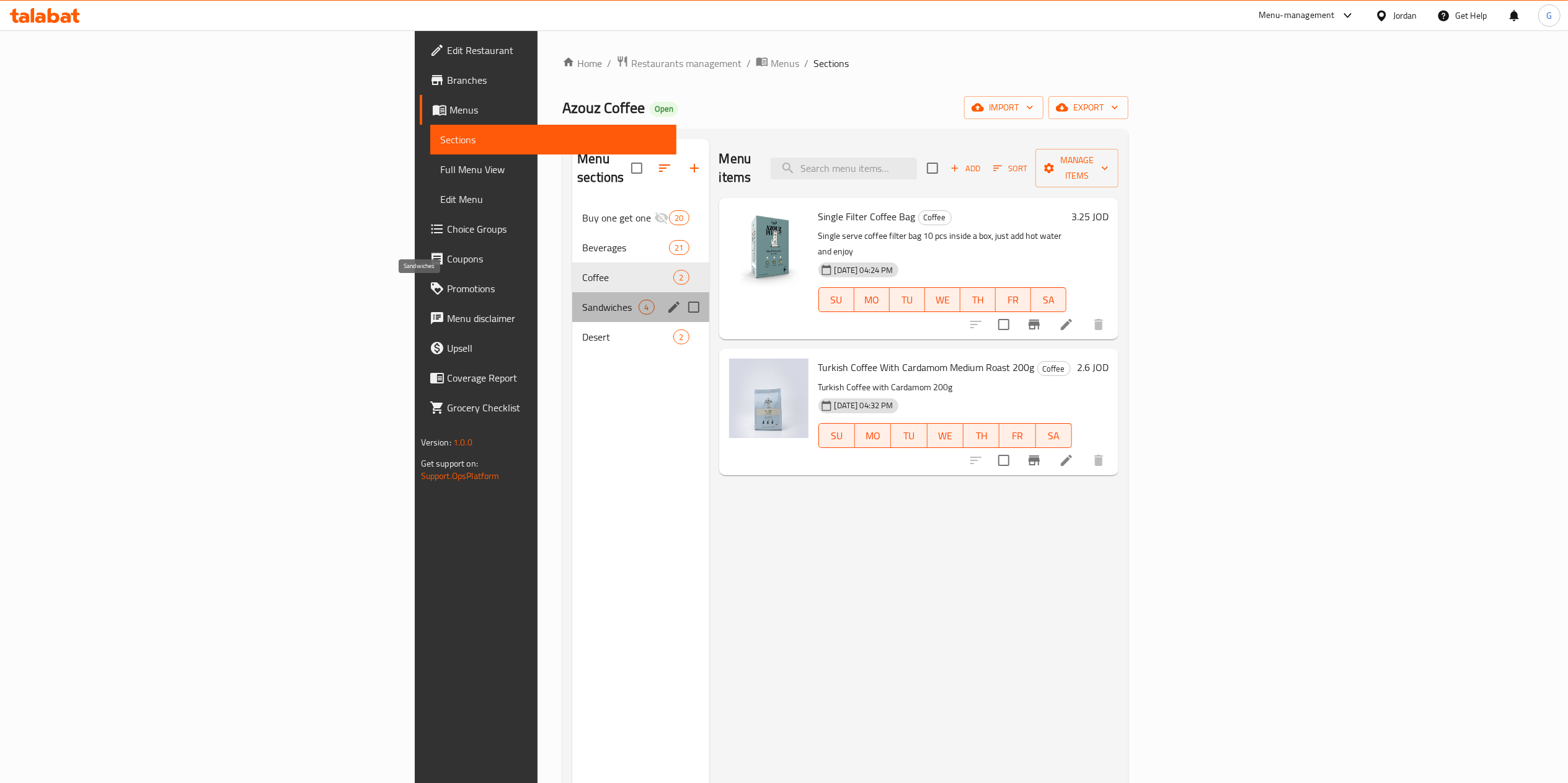
click at [582, 300] on span "Sandwiches" at bounding box center [610, 306] width 57 height 14
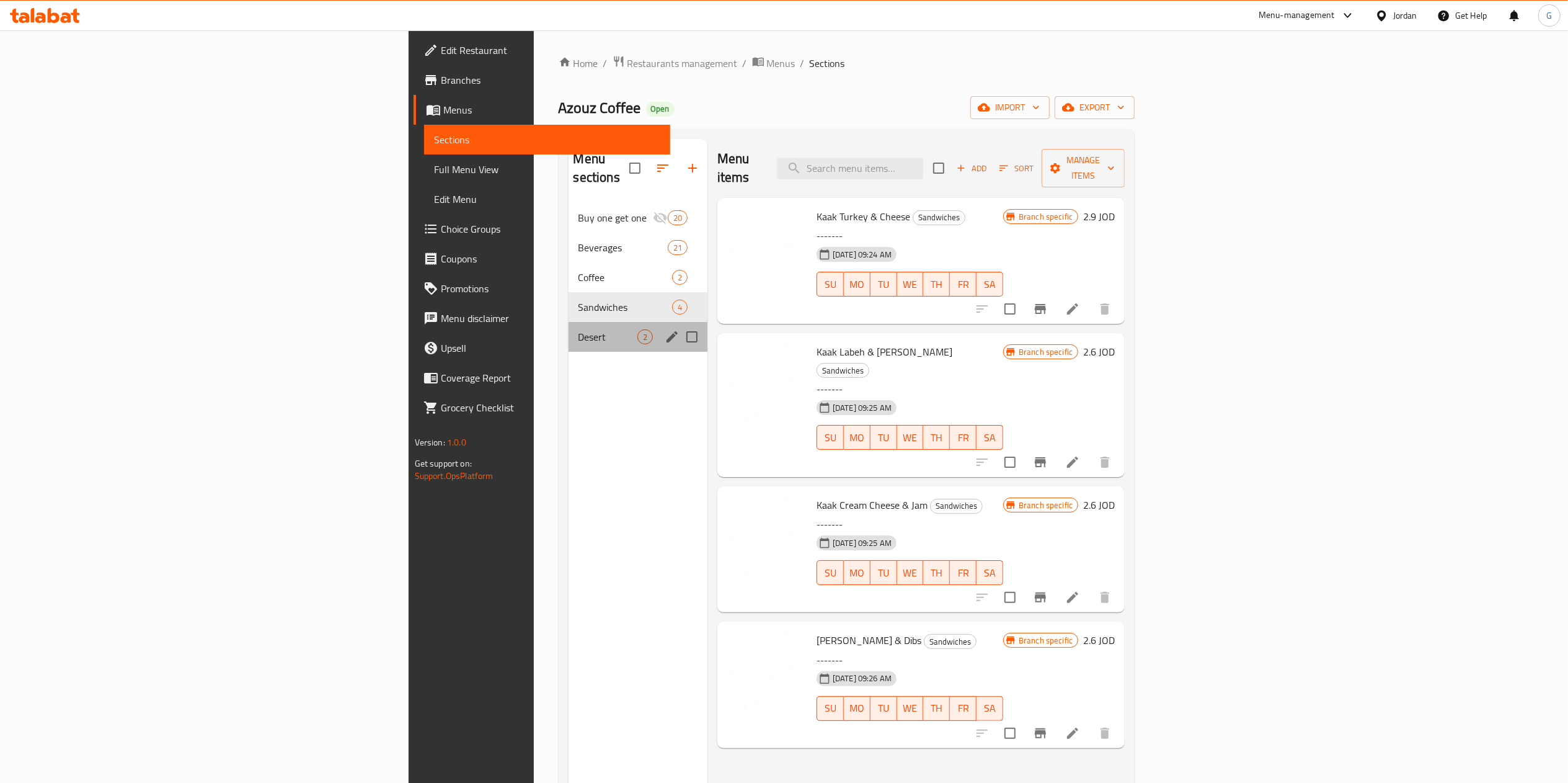
click at [569, 322] on div "Desert 2" at bounding box center [638, 336] width 139 height 30
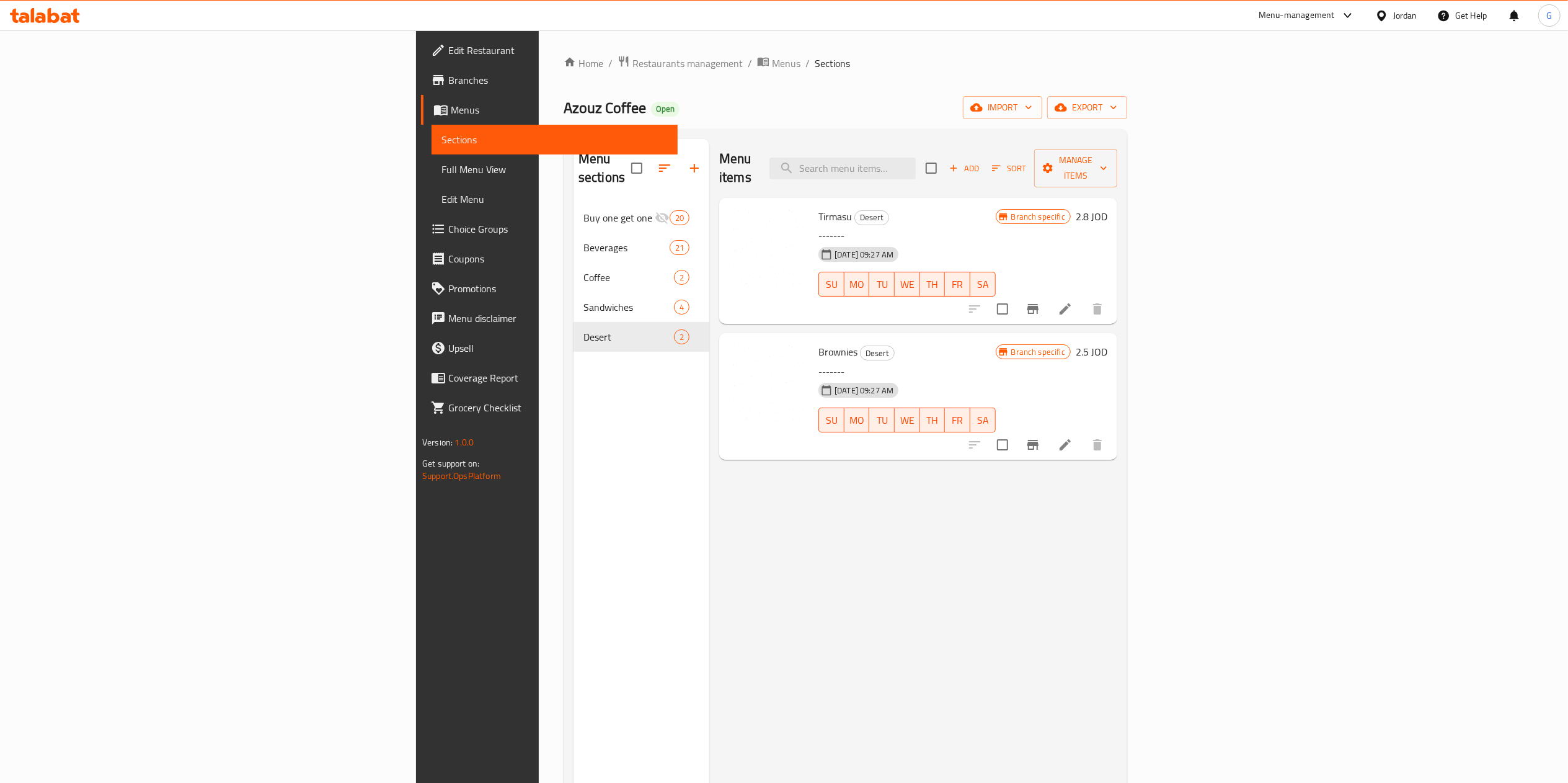
click at [78, 10] on icon at bounding box center [44, 14] width 70 height 14
